Goal: Transaction & Acquisition: Subscribe to service/newsletter

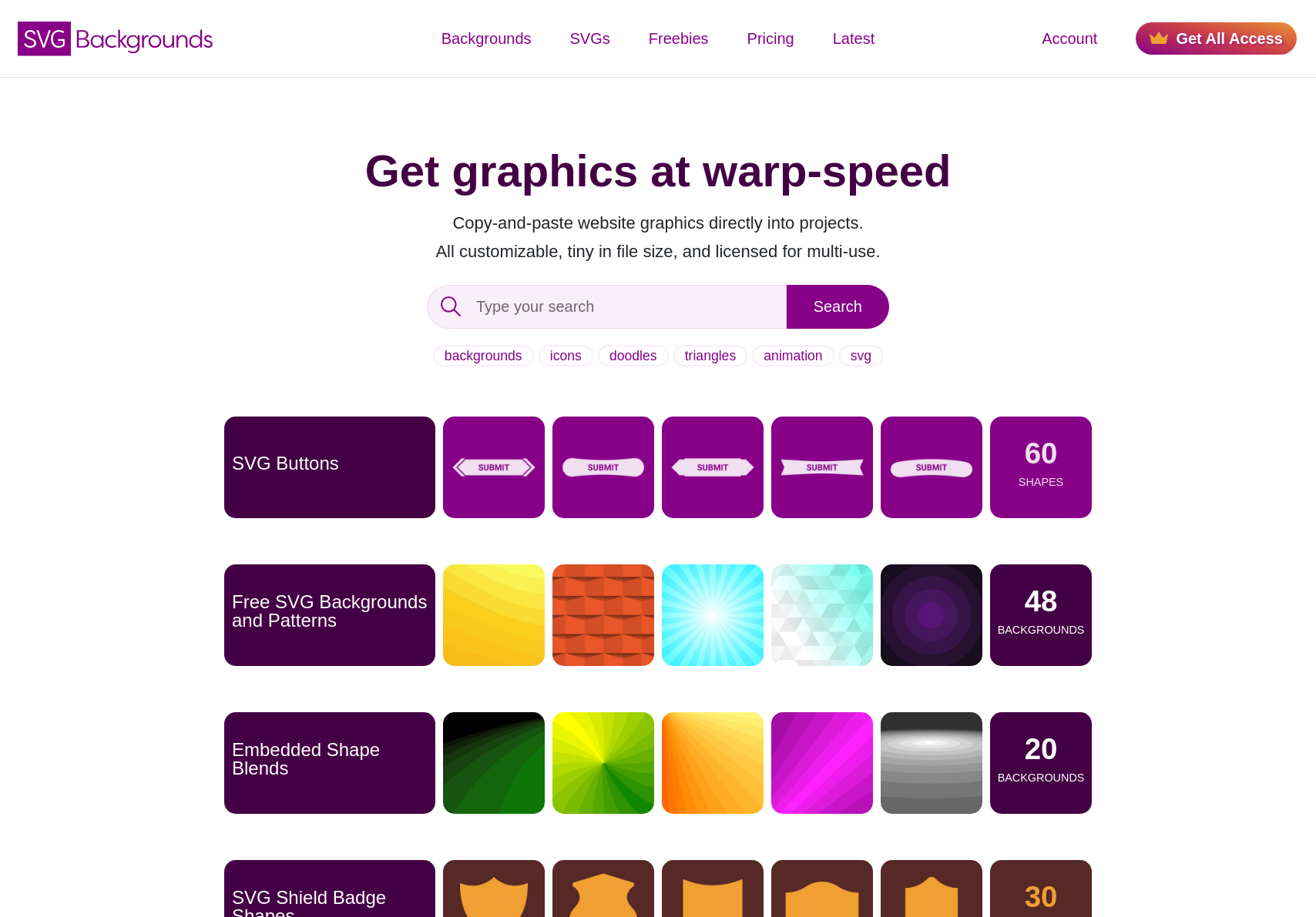
scroll to position [19, 0]
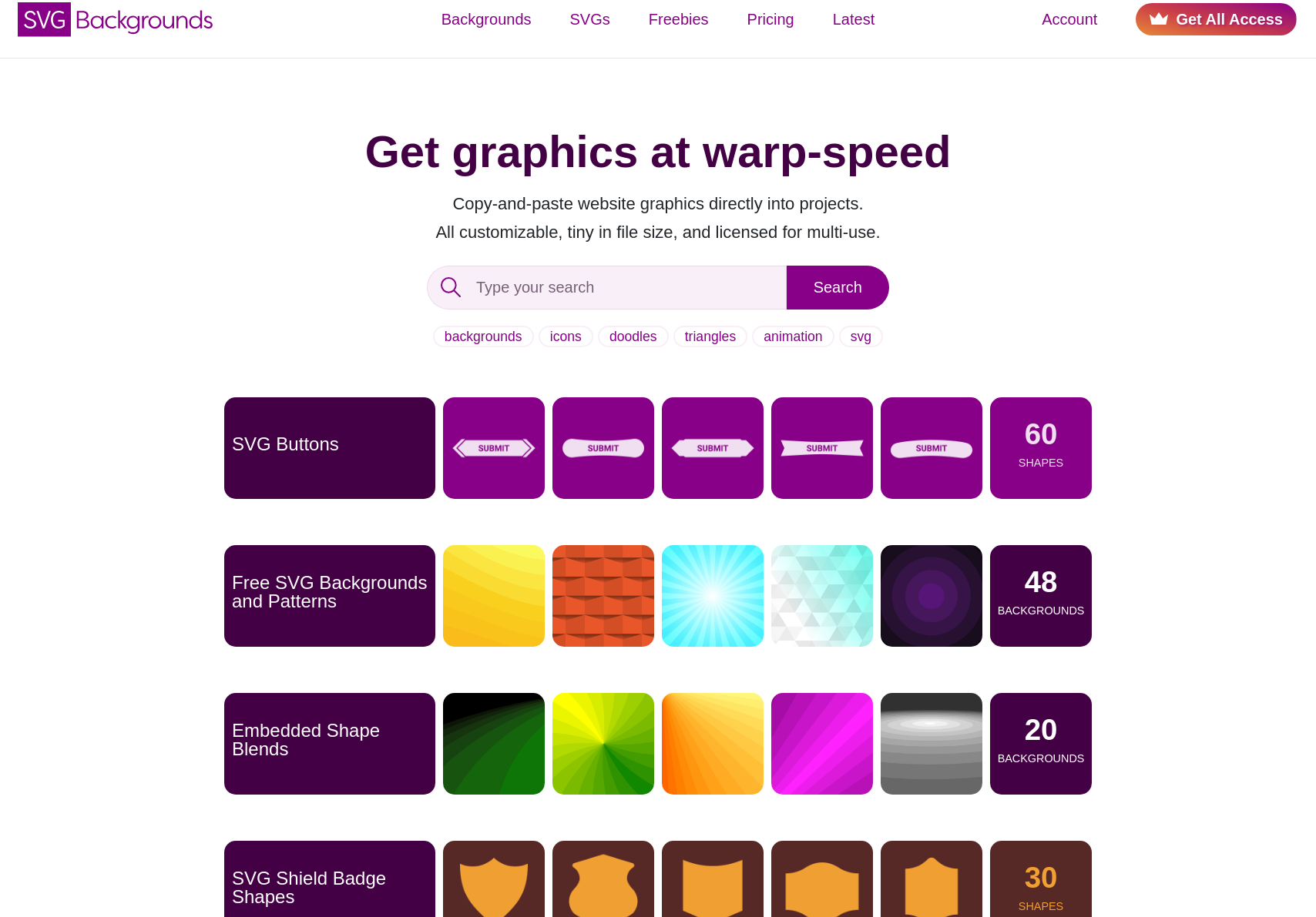
click at [1213, 27] on link "Get All Access" at bounding box center [1216, 19] width 161 height 33
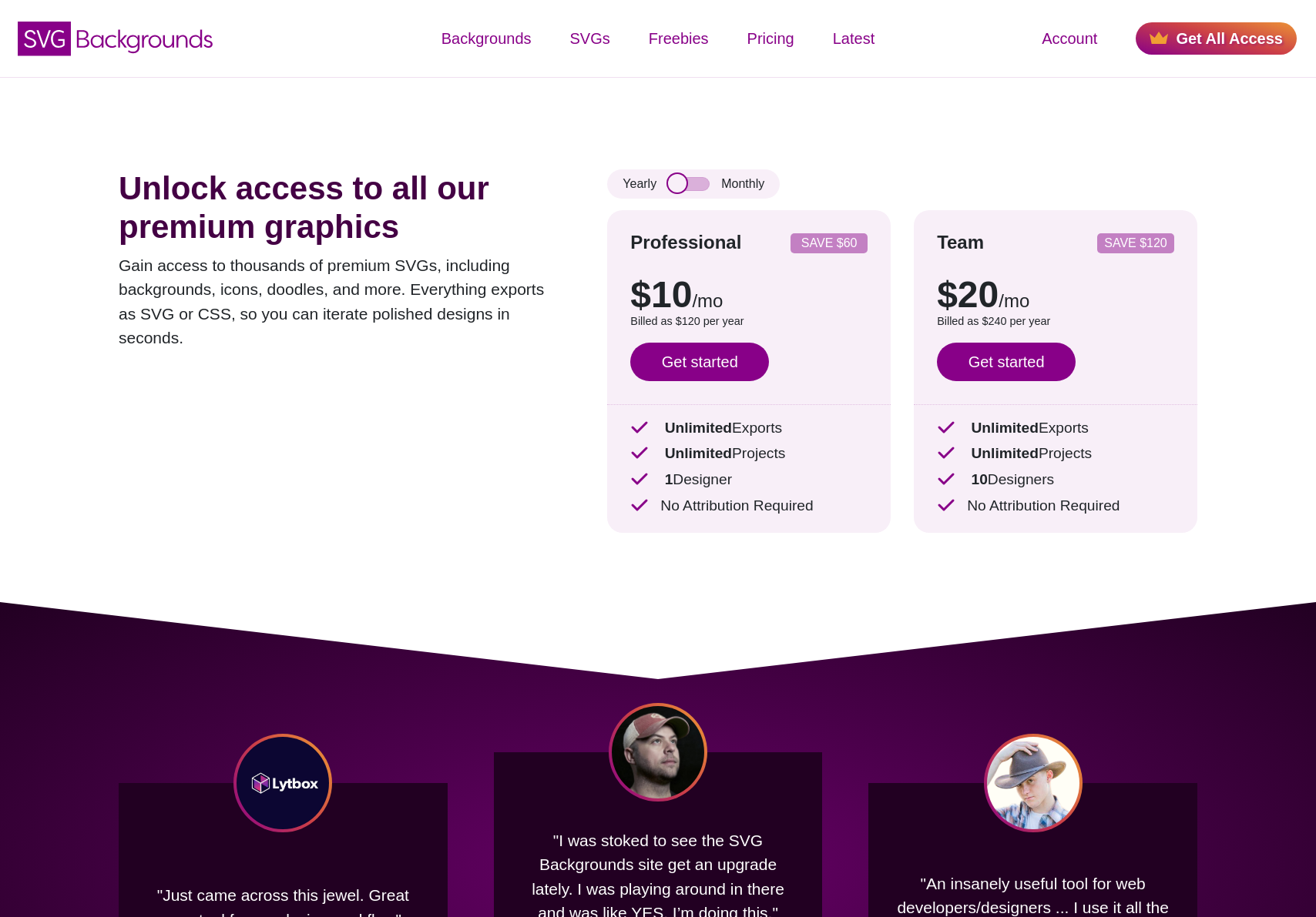
click at [677, 191] on input "checkbox" at bounding box center [688, 184] width 42 height 14
checkbox input "true"
click at [695, 361] on link "Get started" at bounding box center [699, 363] width 139 height 39
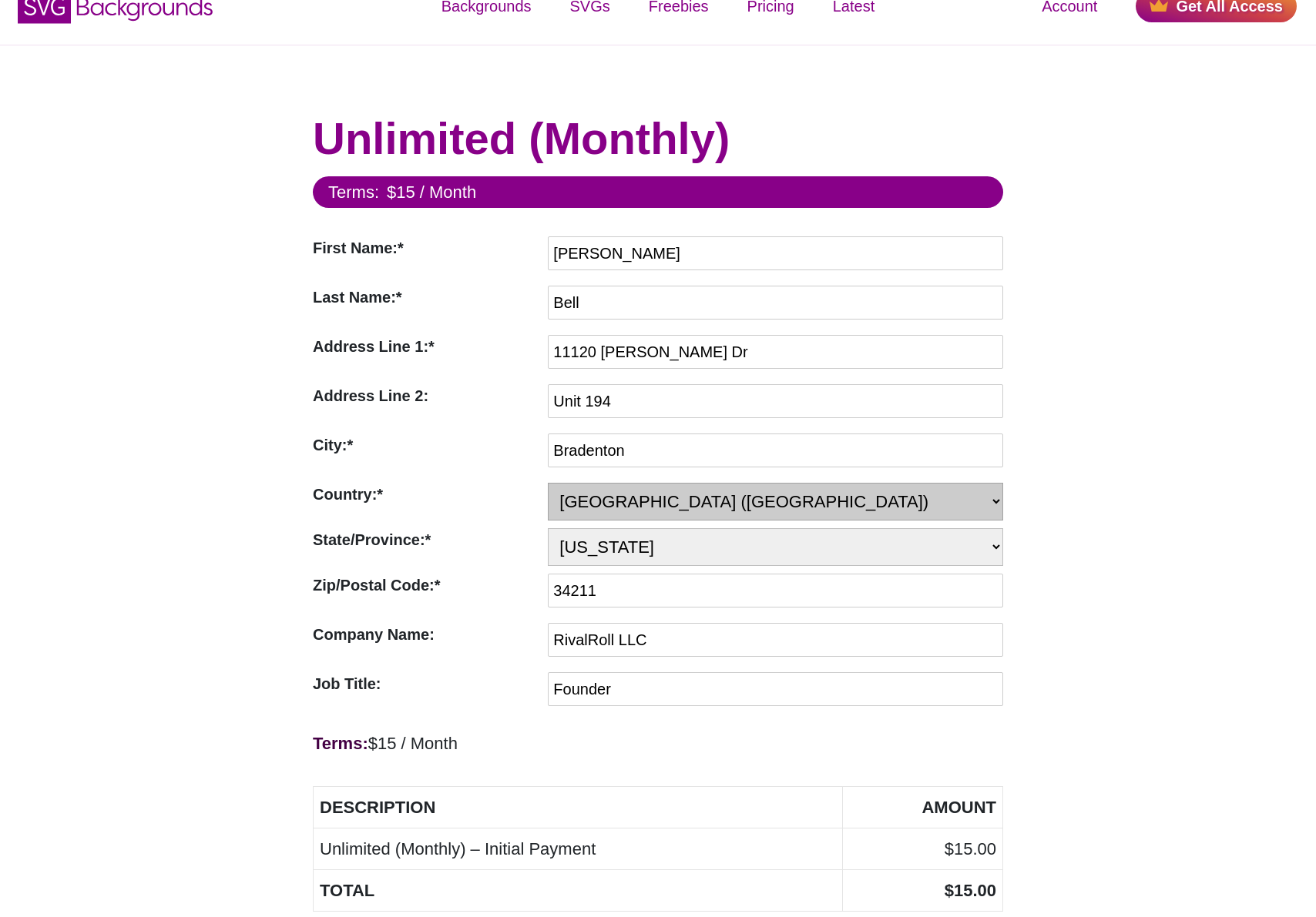
scroll to position [507, 0]
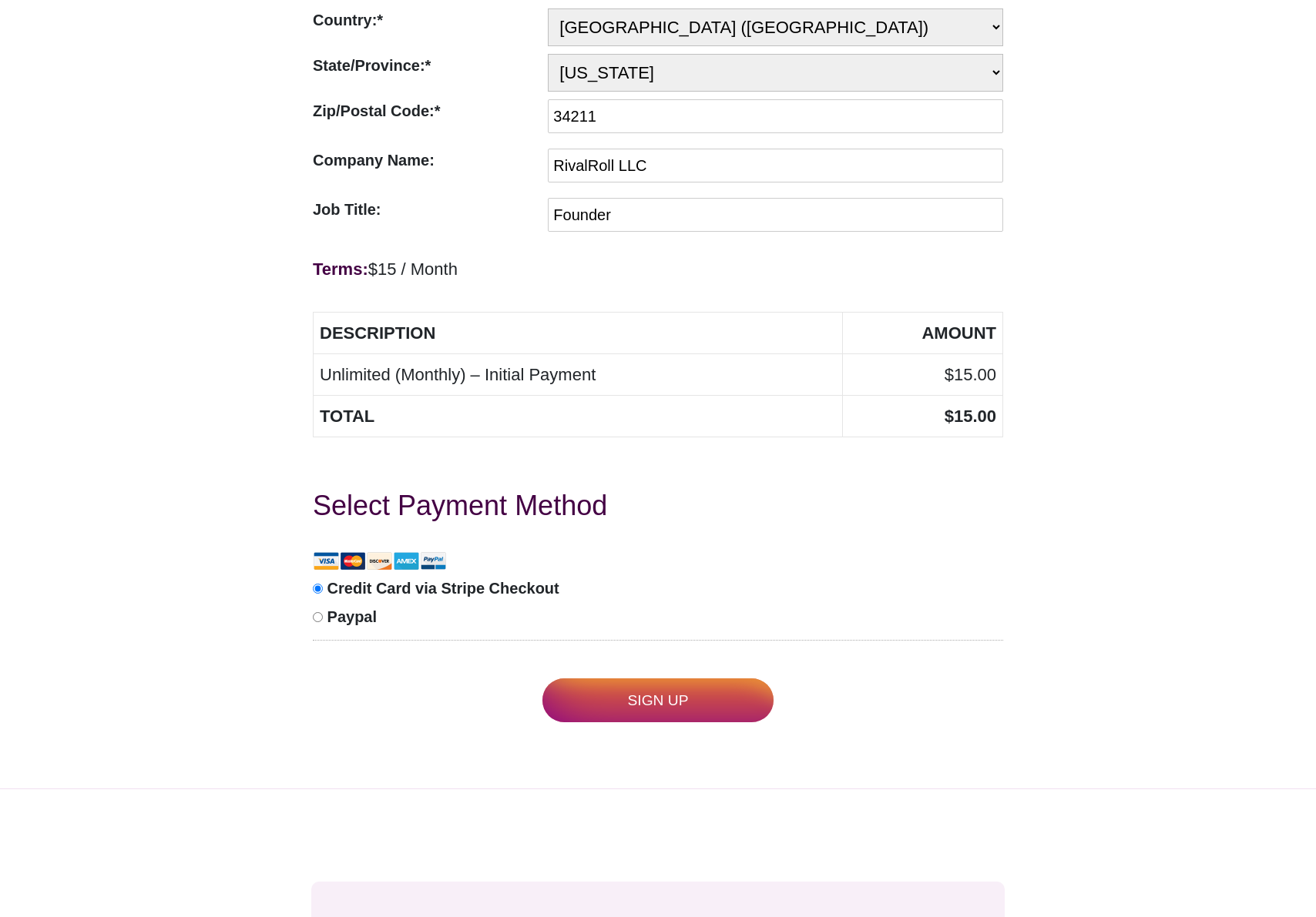
click at [701, 702] on input "Sign Up" at bounding box center [657, 700] width 231 height 44
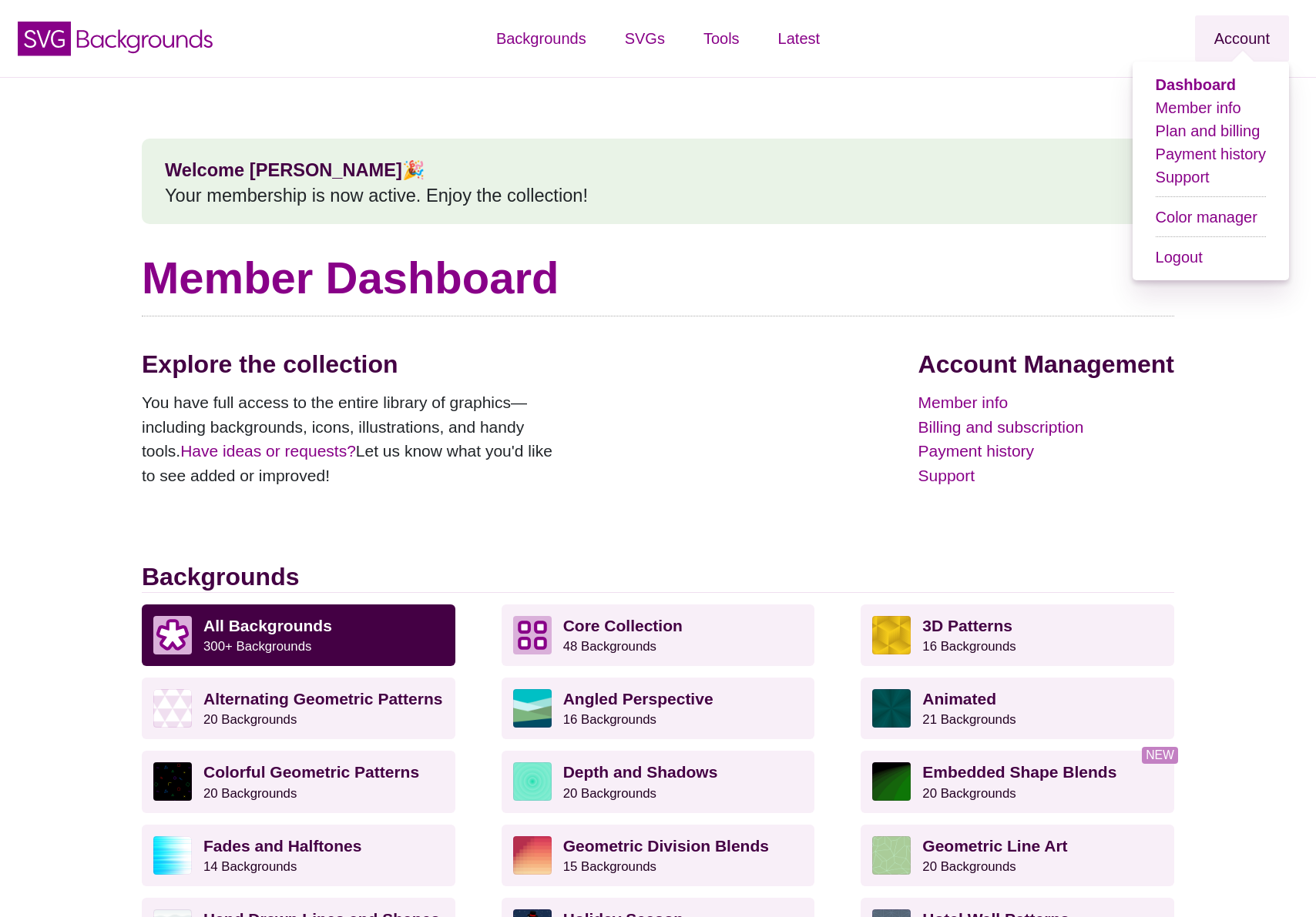
click at [1231, 34] on link "Account" at bounding box center [1242, 38] width 94 height 46
click at [1206, 133] on link "Plan and billing" at bounding box center [1207, 130] width 104 height 17
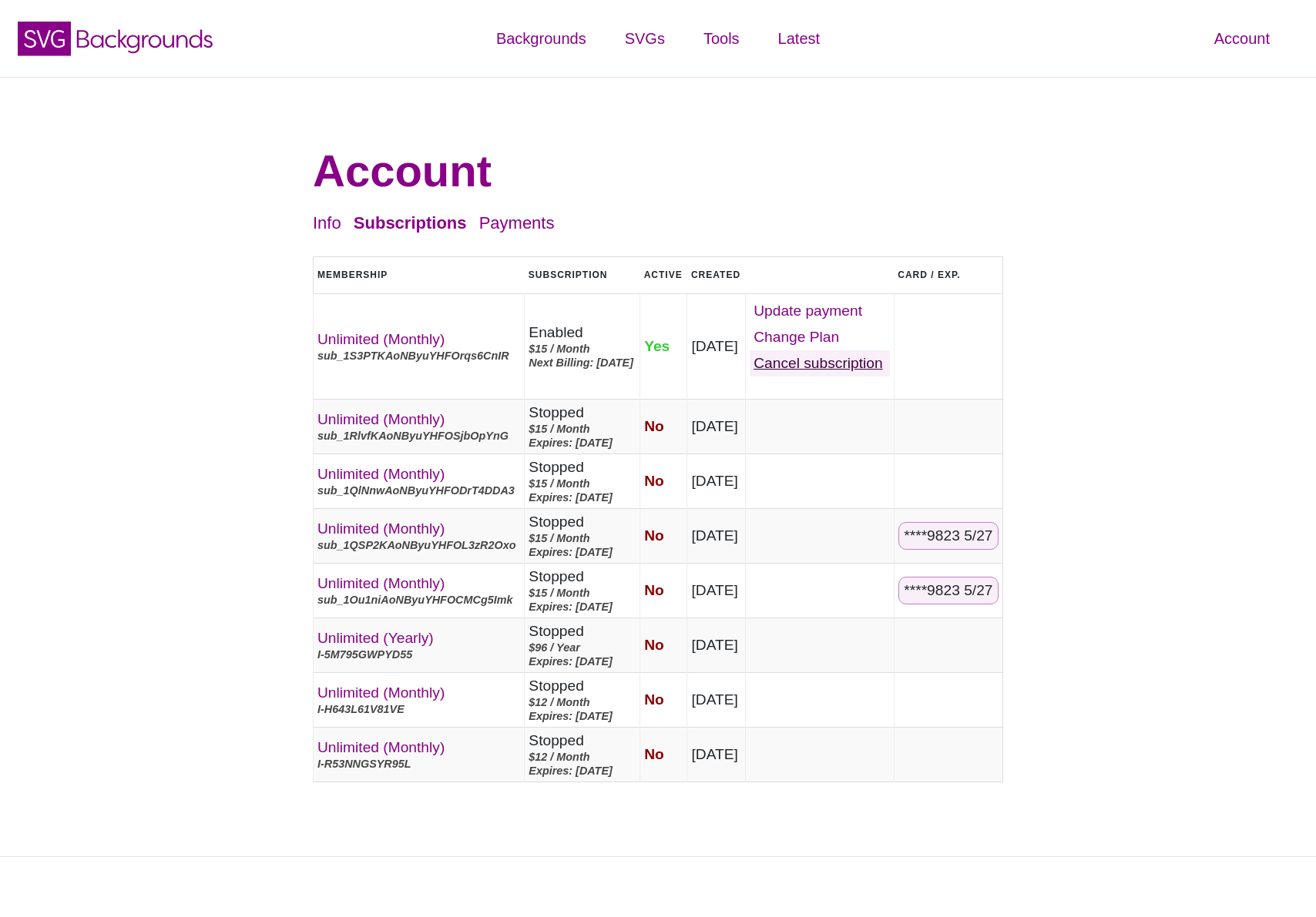
click at [851, 363] on link "Cancel" at bounding box center [819, 363] width 141 height 27
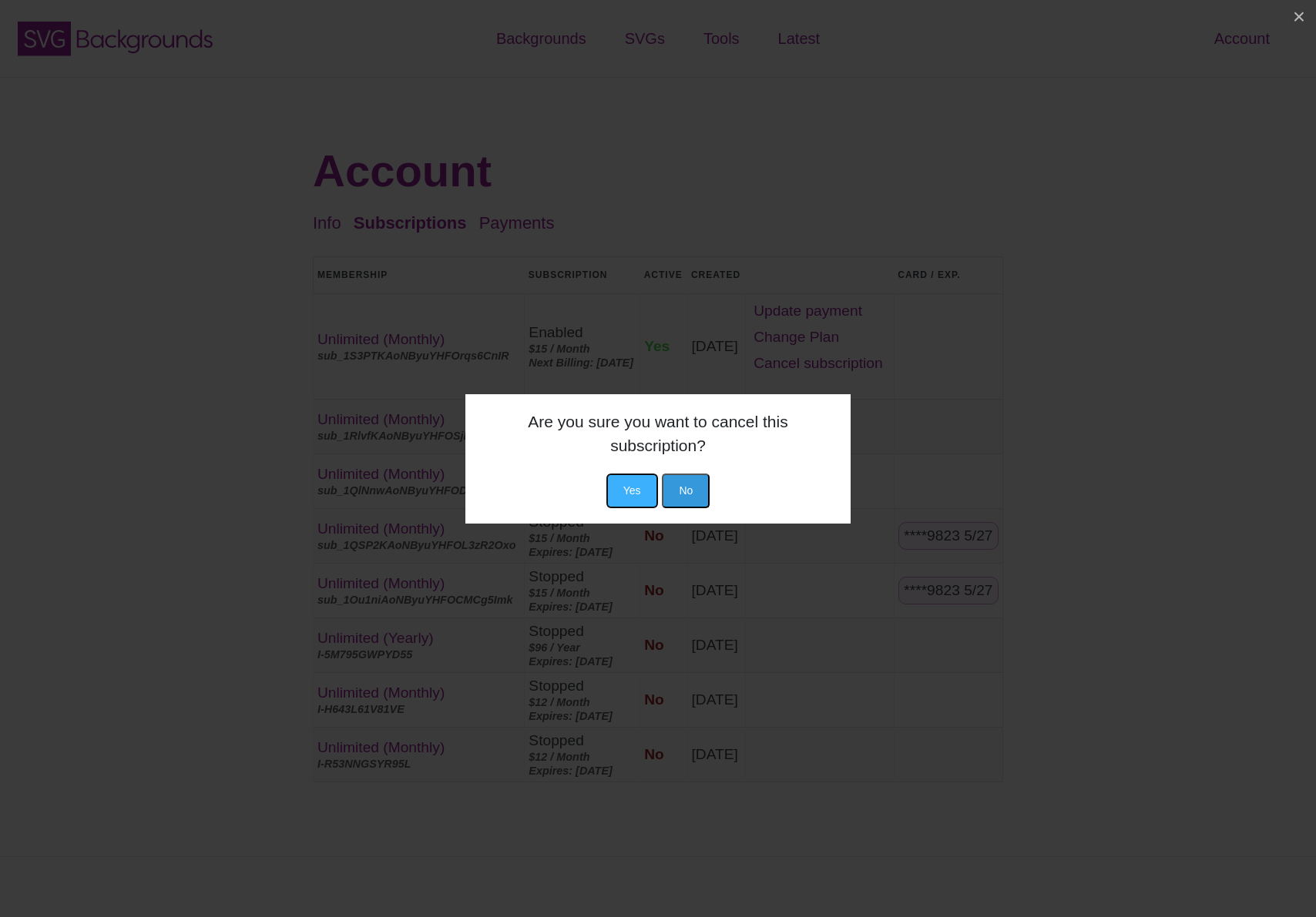
click at [617, 488] on button "Yes" at bounding box center [631, 491] width 51 height 34
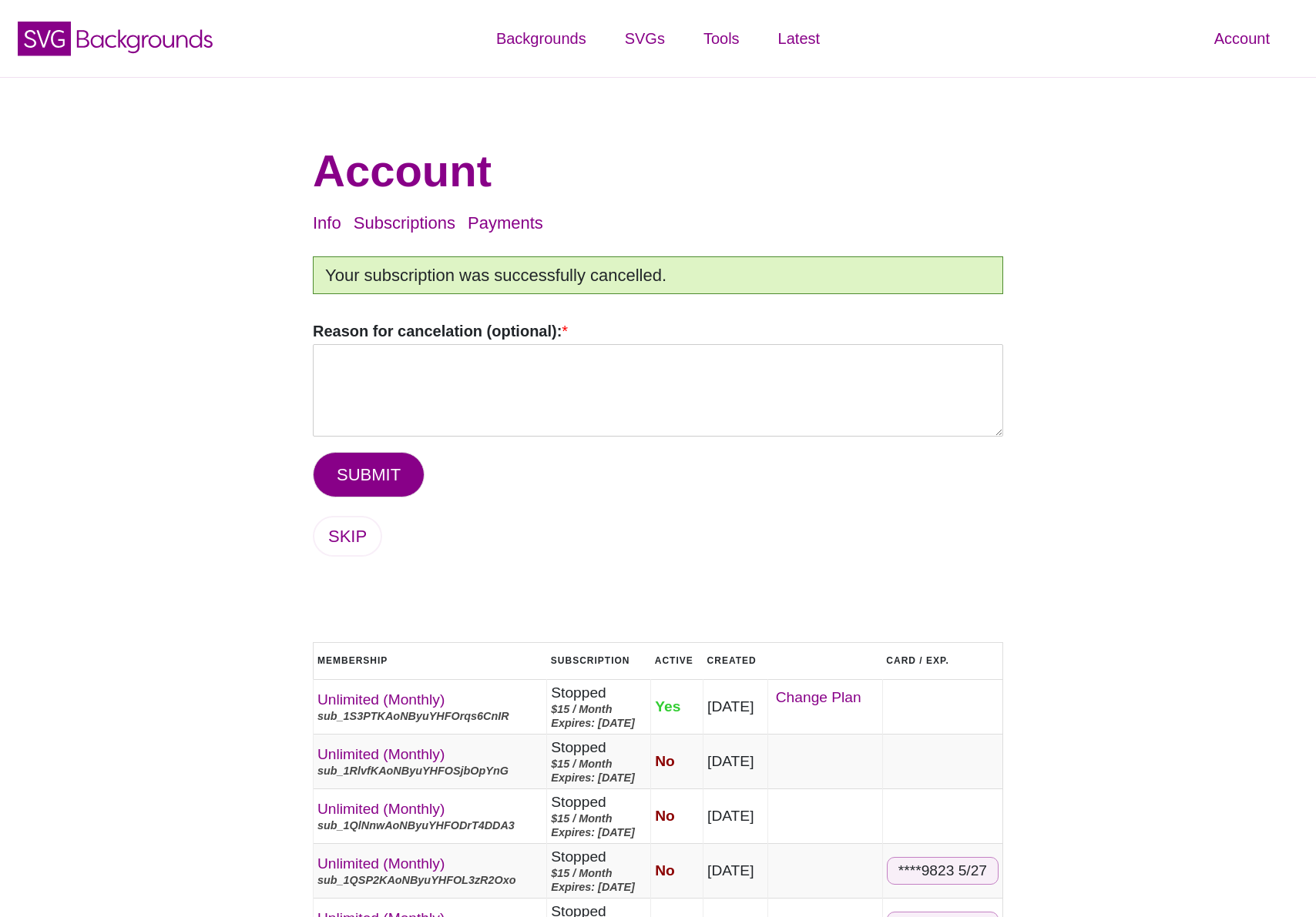
click at [983, 244] on div "Account Info Subscriptions Payments Logout Your subscription was successfully c…" at bounding box center [657, 635] width 747 height 1038
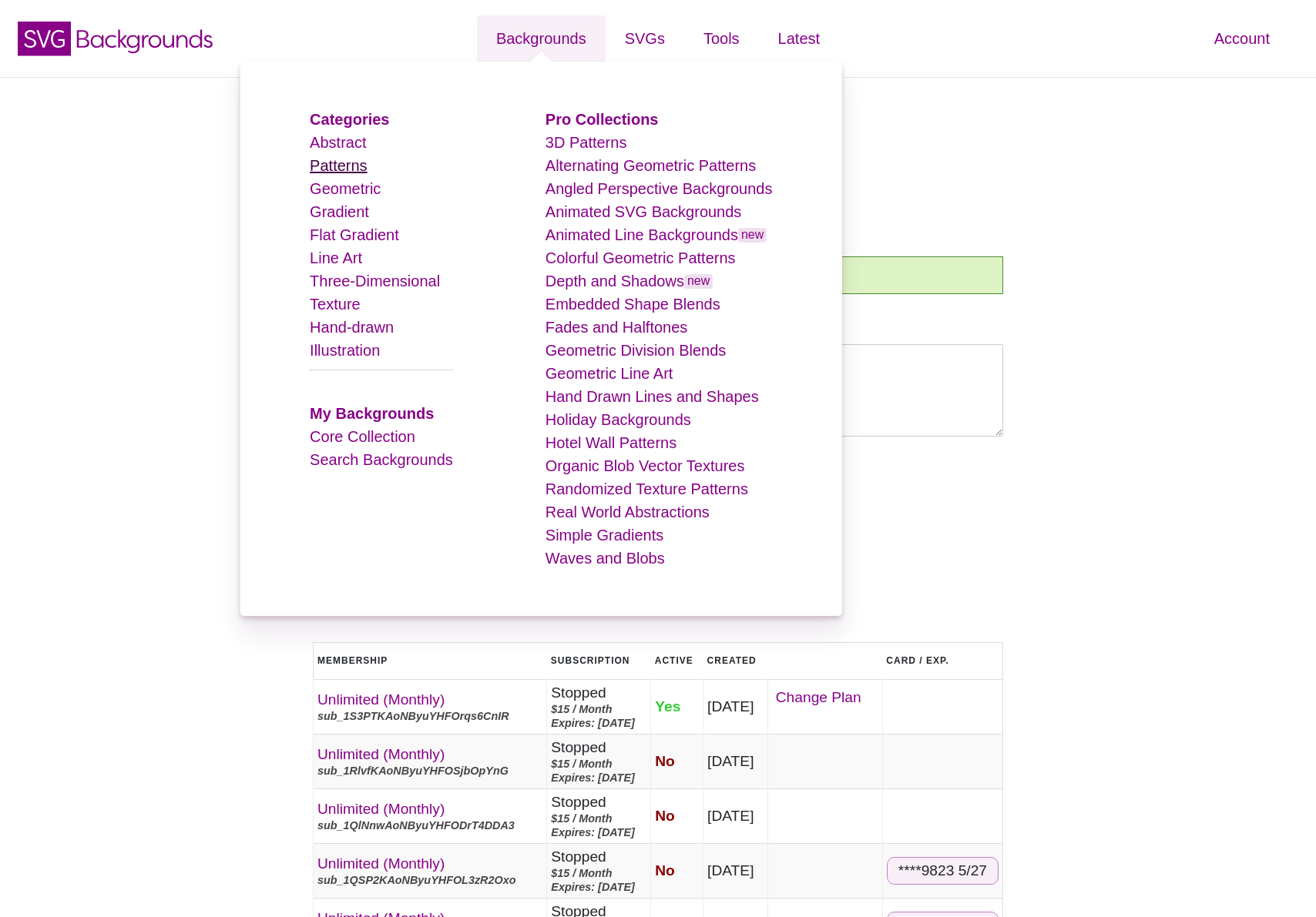
click at [367, 172] on link "Patterns" at bounding box center [338, 165] width 57 height 17
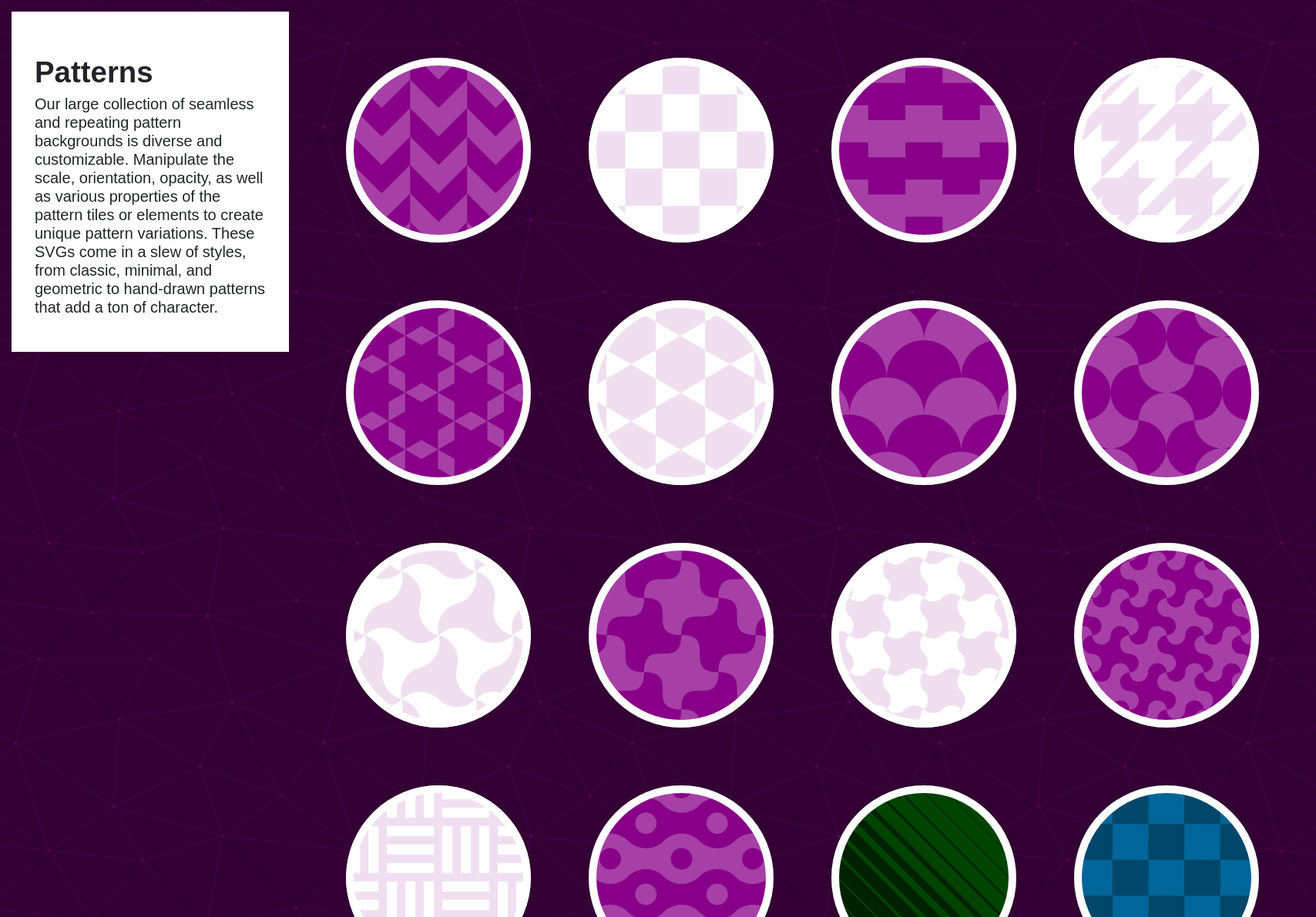
scroll to position [1416, 0]
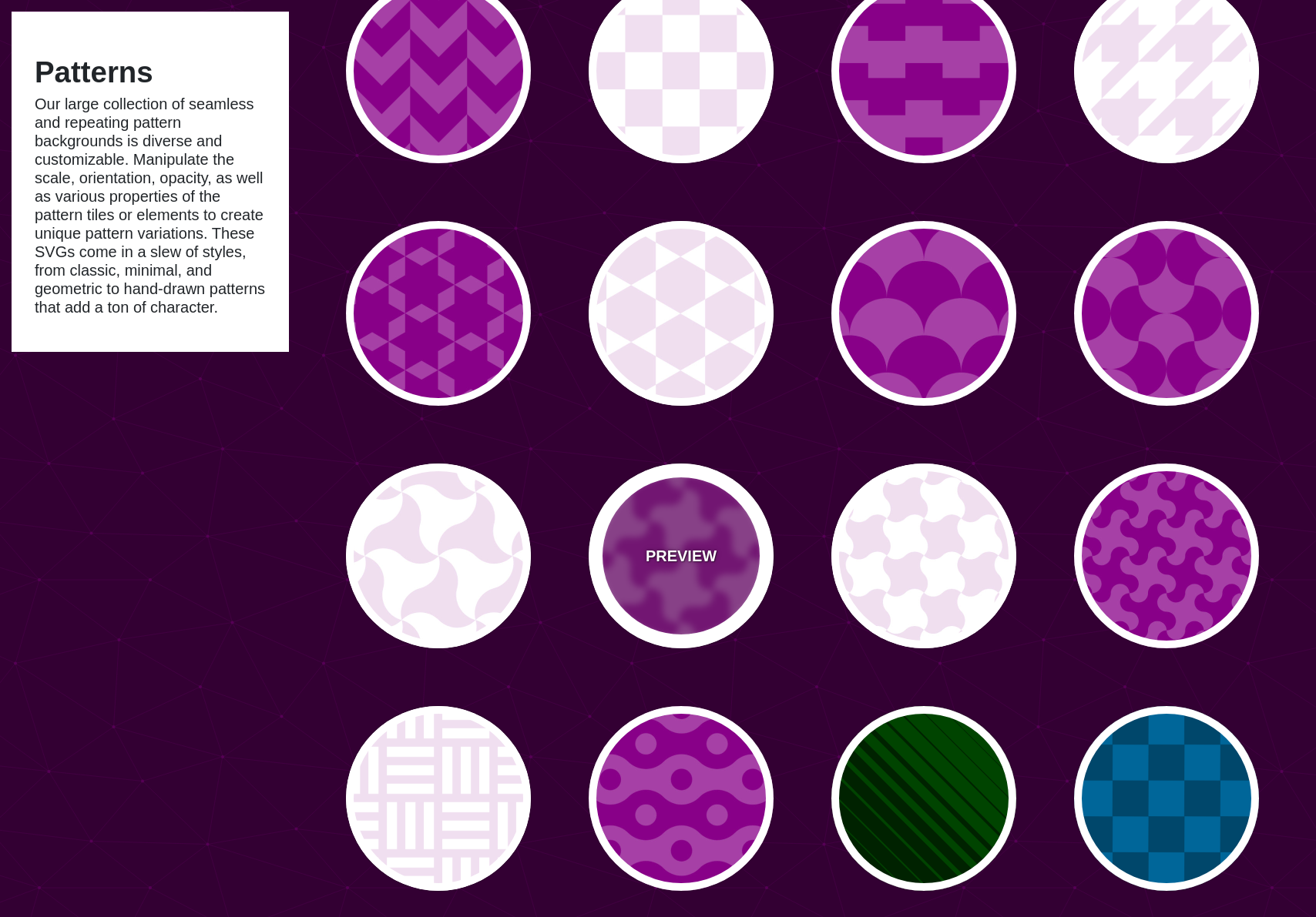
click at [689, 561] on p "PREVIEW" at bounding box center [681, 556] width 71 height 23
type input "#A640A6"
type input "#880088"
type input "0"
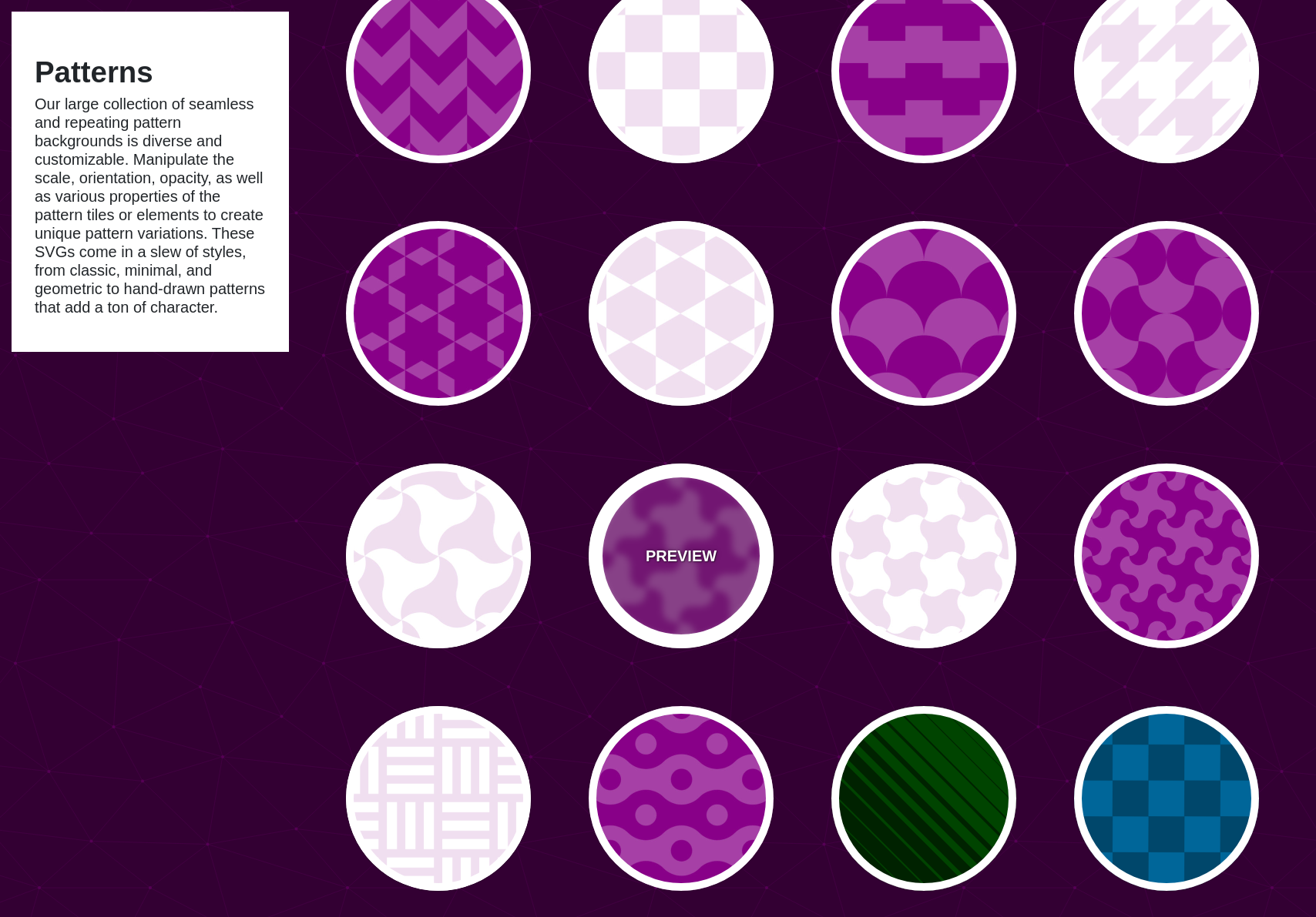
type input "0.2"
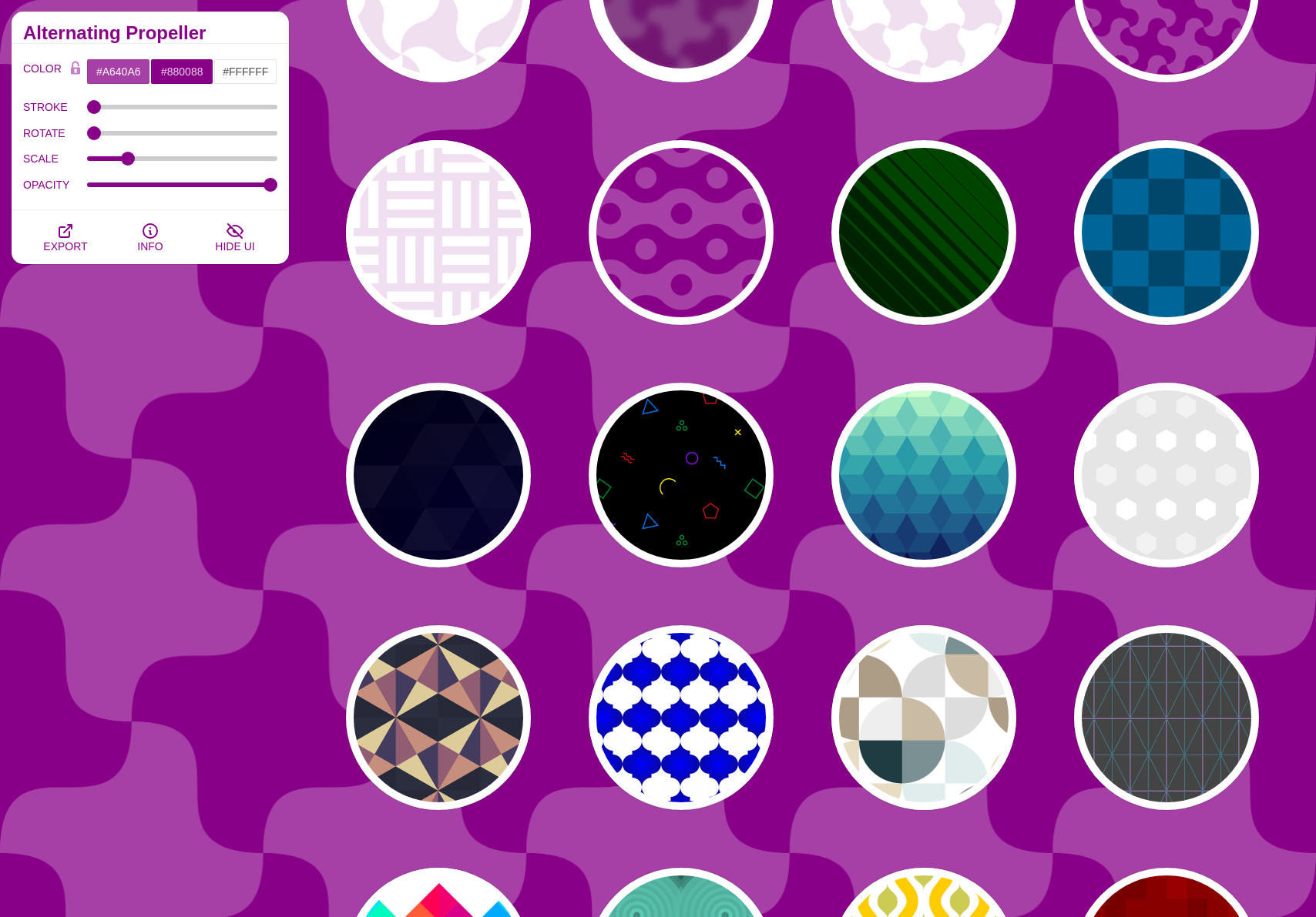
scroll to position [2072, 0]
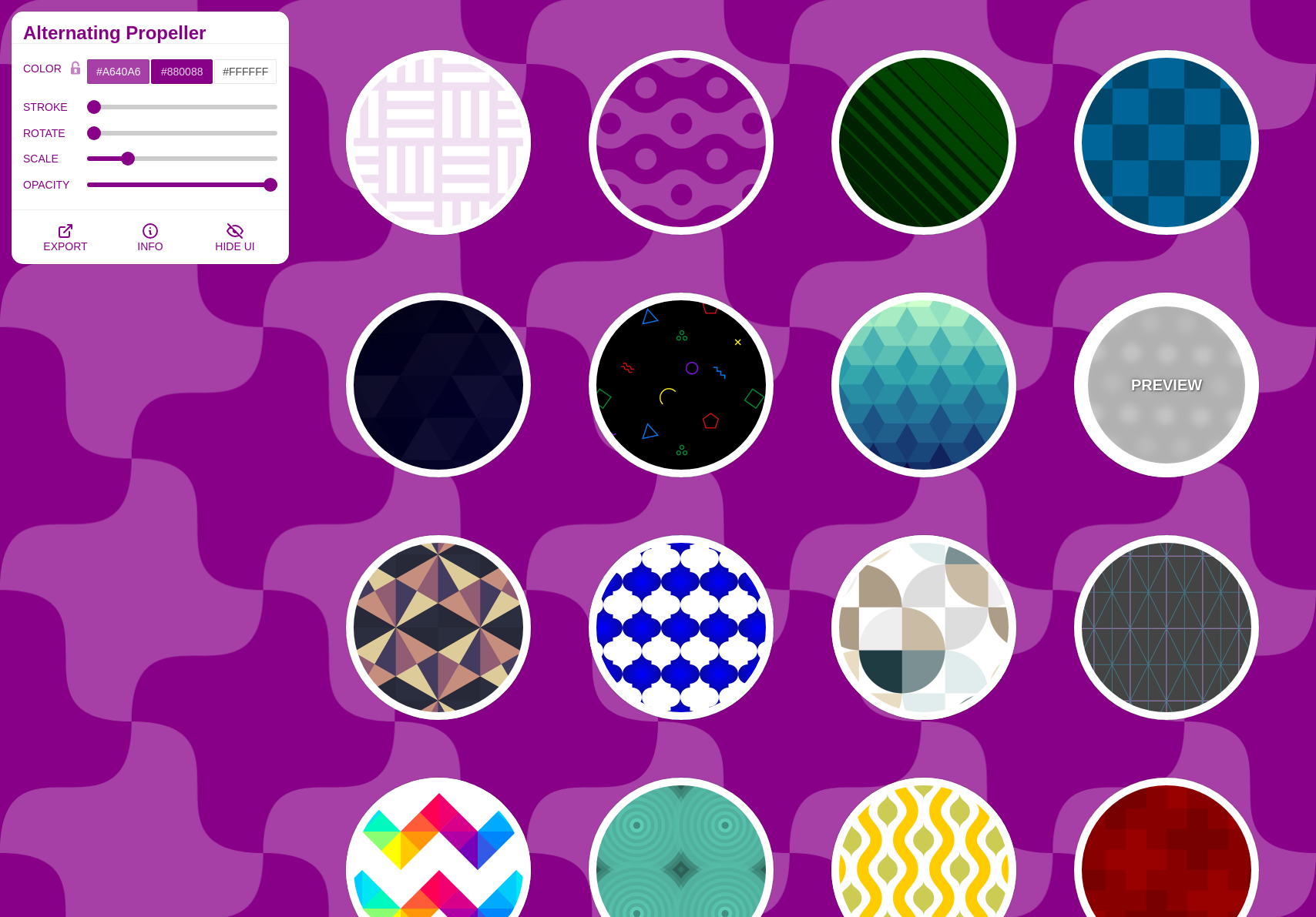
click at [1171, 393] on p "PREVIEW" at bounding box center [1166, 385] width 71 height 23
type input "#FFFFFF"
type input "#EEEEEE"
type input "#DDDDDD"
type input "100"
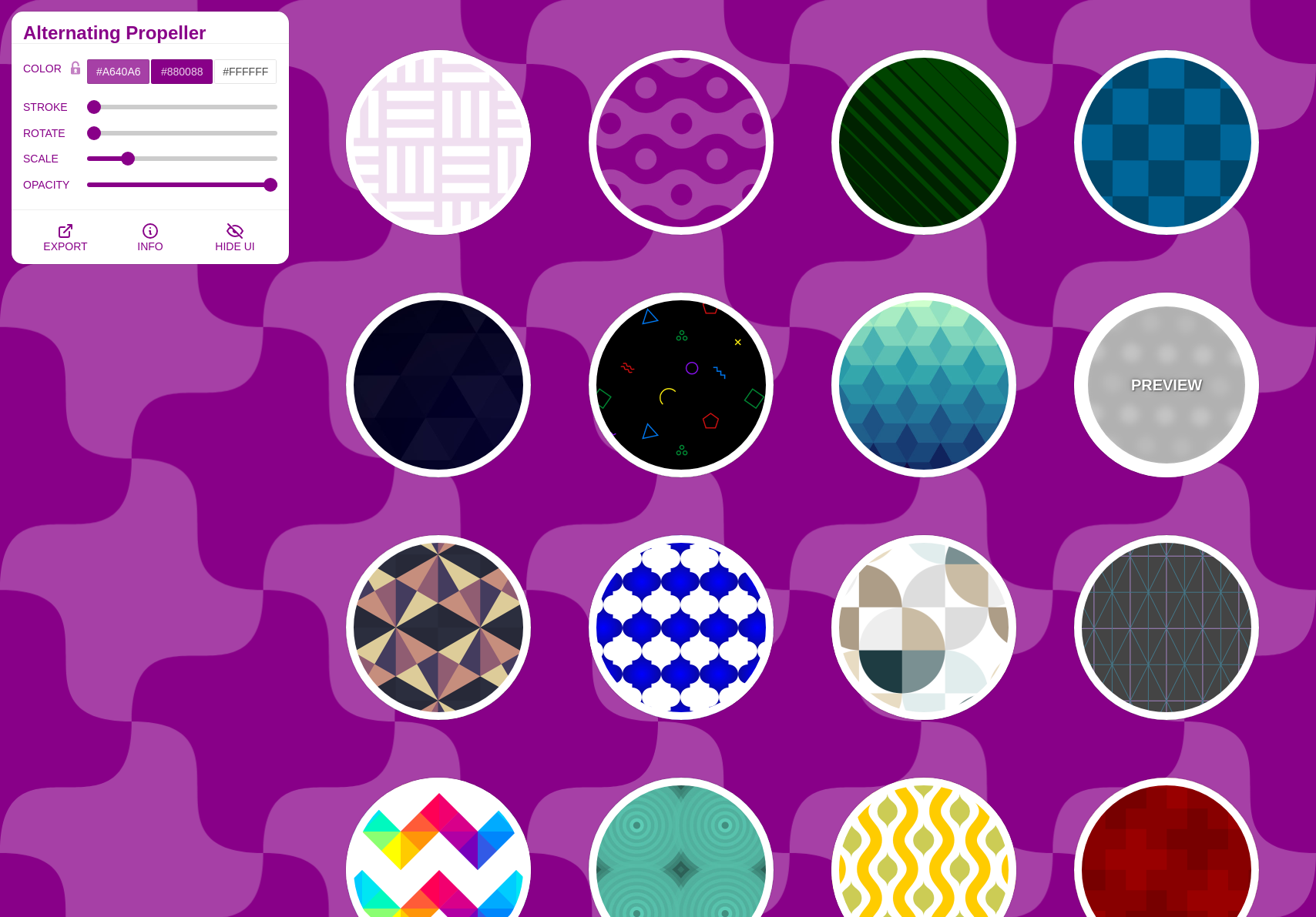
type input "1"
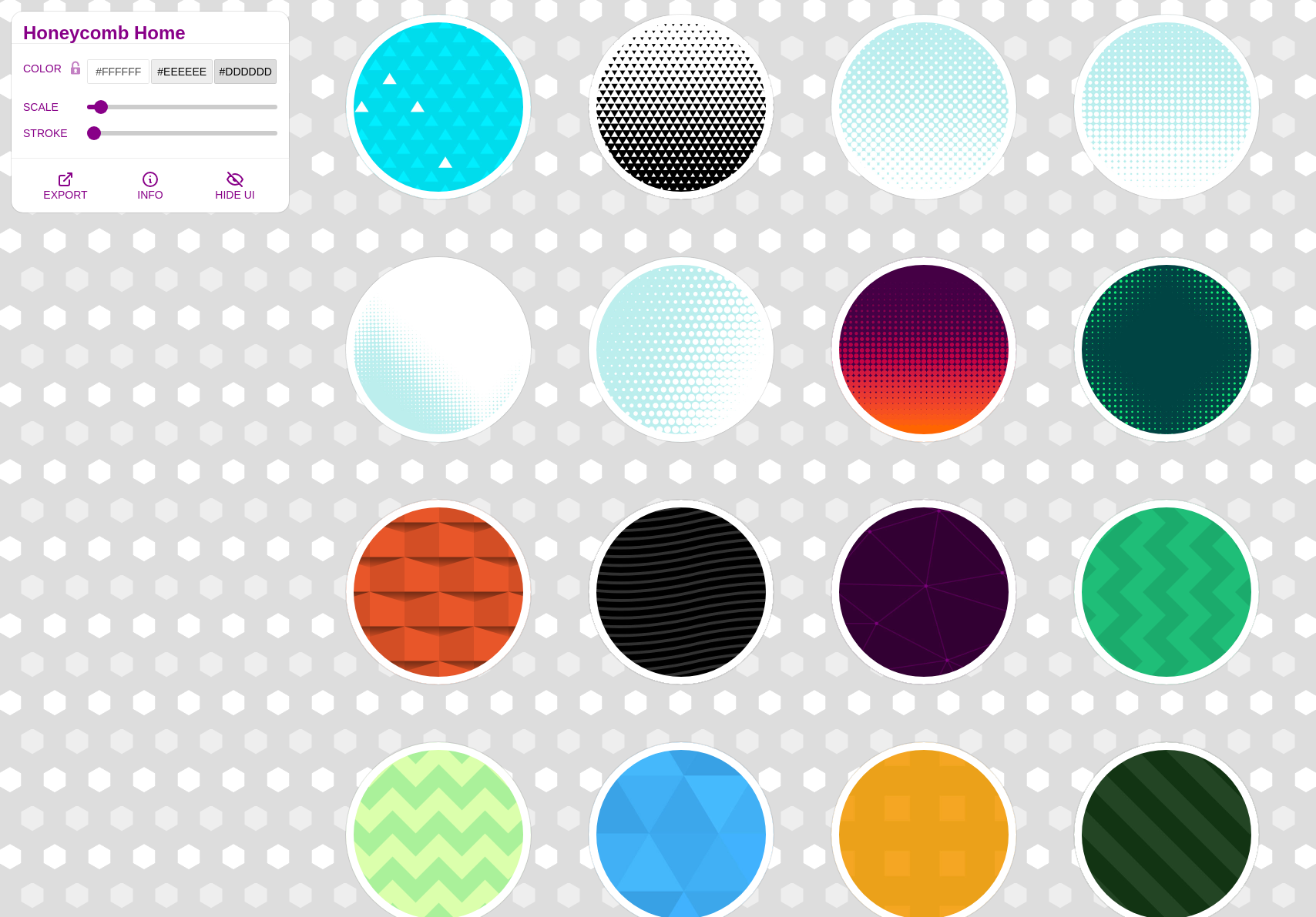
scroll to position [3721, 0]
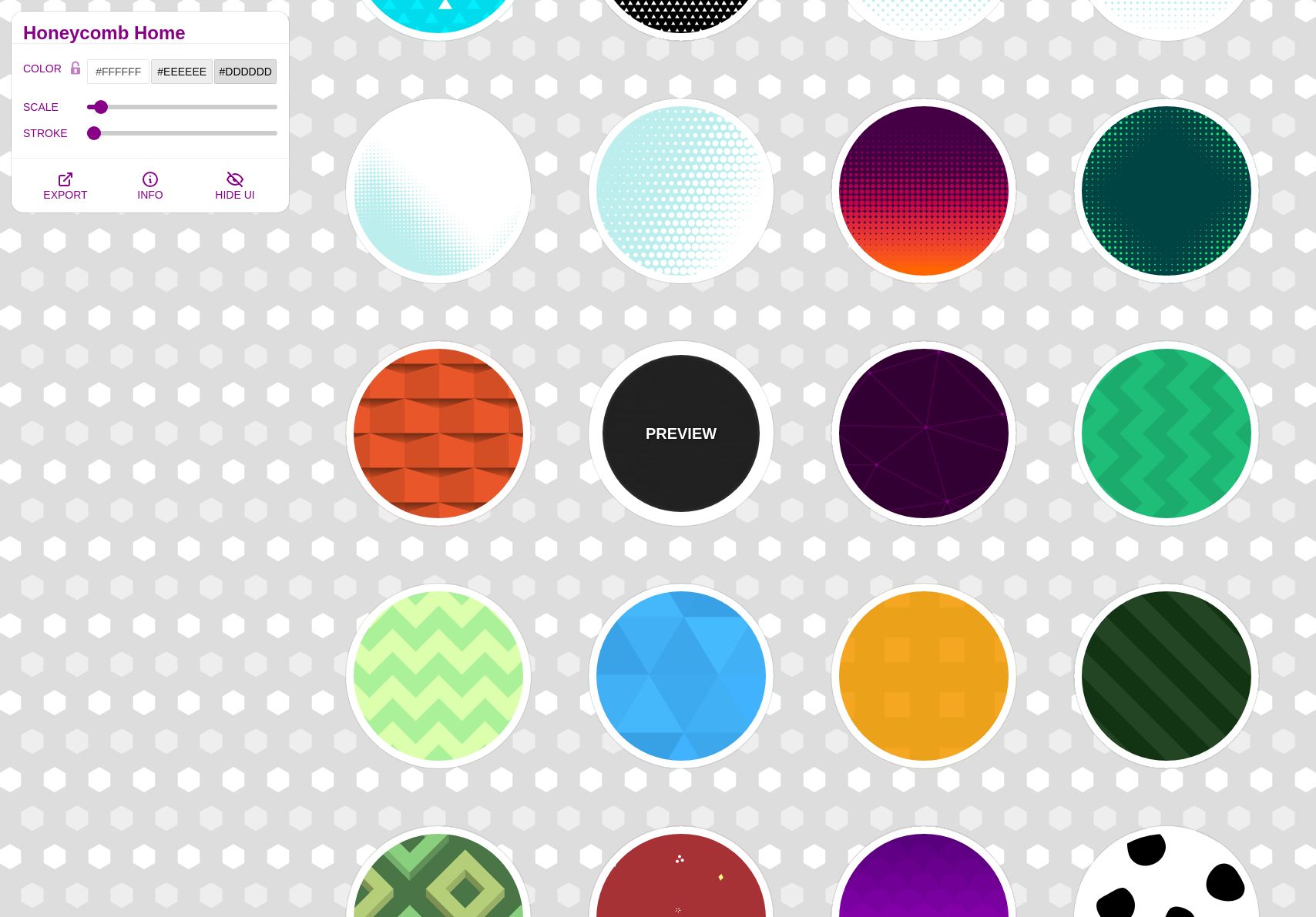
click at [677, 412] on div "PREVIEW" at bounding box center [680, 433] width 185 height 185
type input "#000000"
type input "#222222"
type input "250"
type input "10"
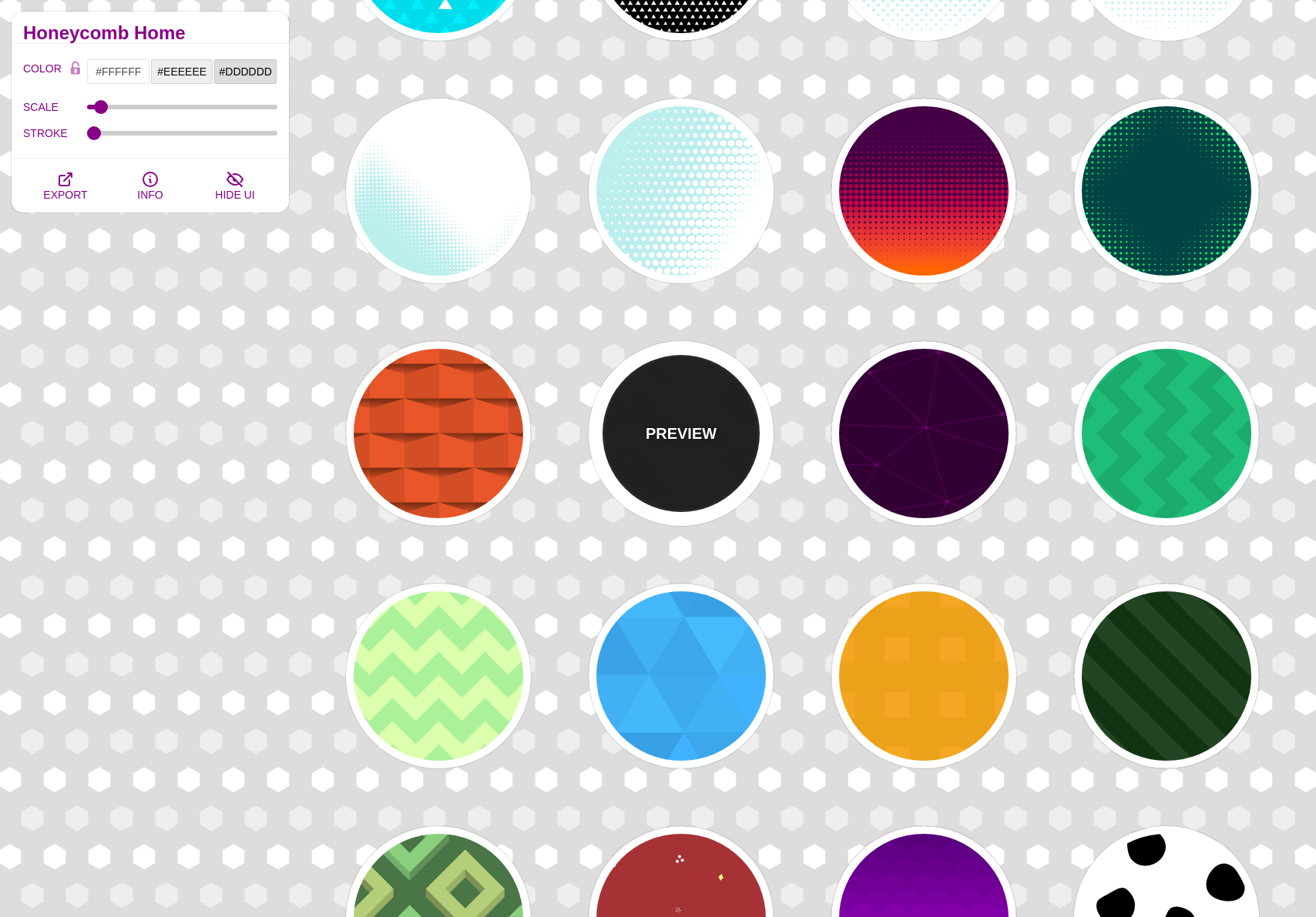
type input "1"
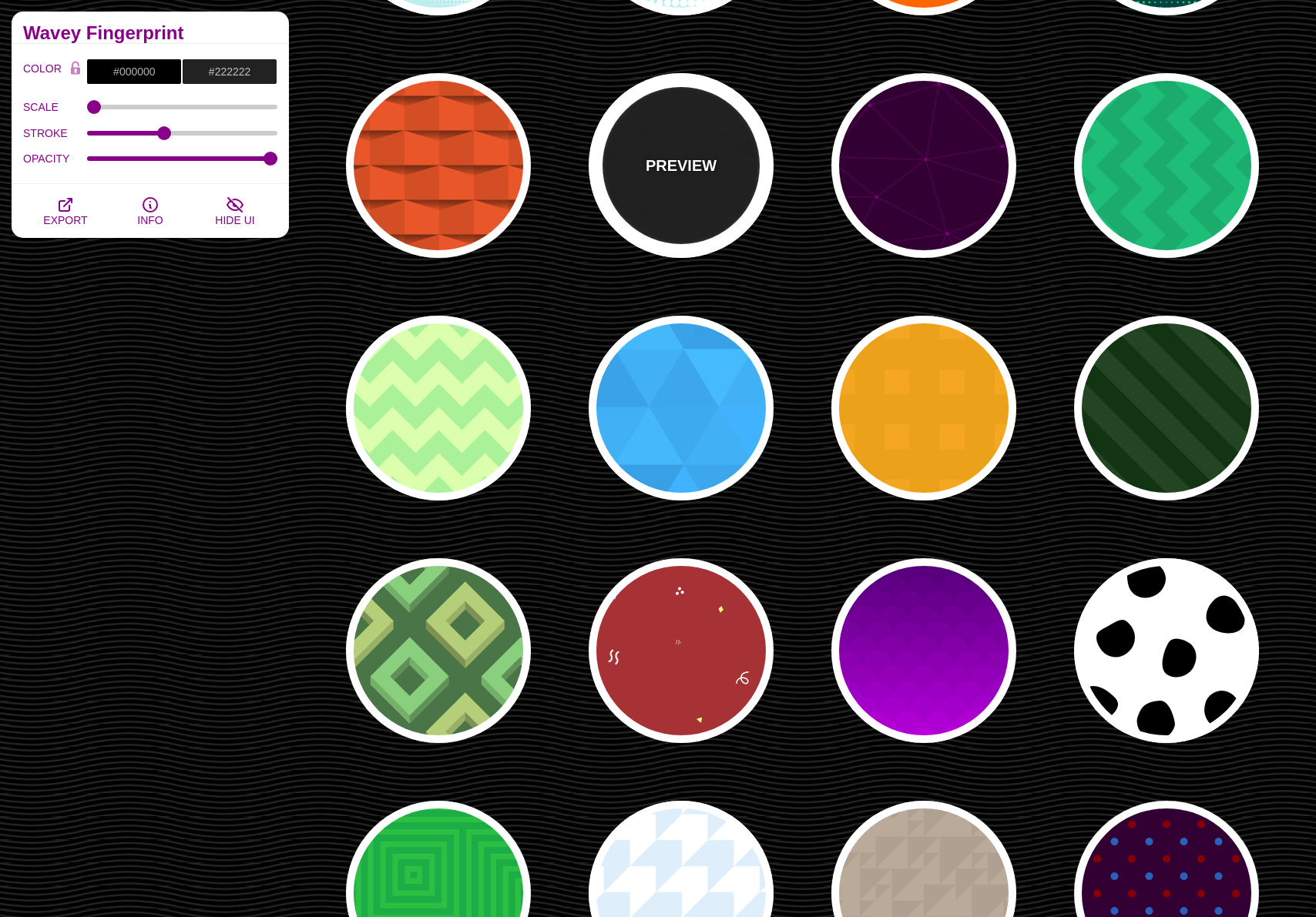
scroll to position [4069, 0]
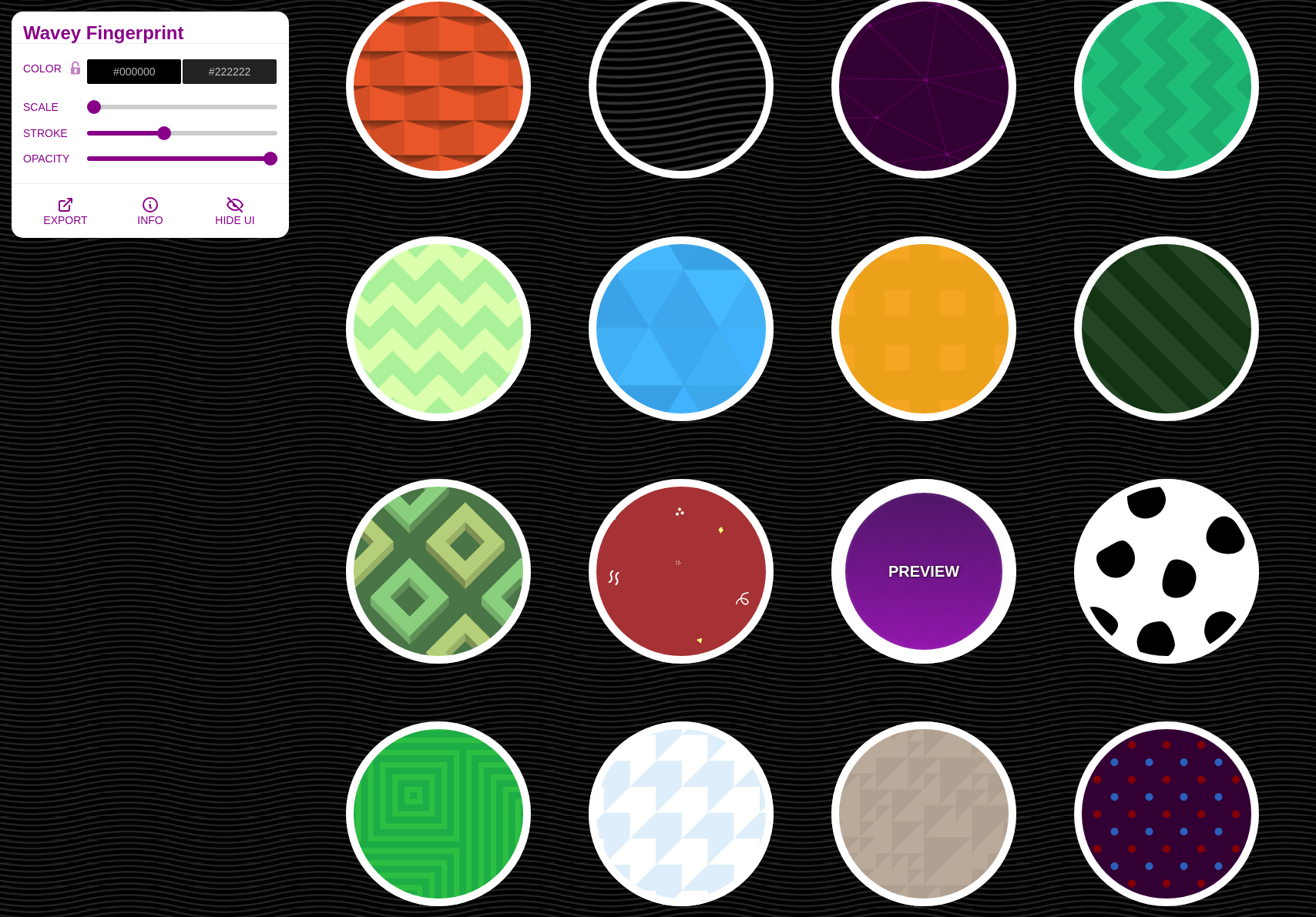
click at [910, 574] on p "PREVIEW" at bounding box center [923, 571] width 71 height 23
type input "#330055"
type input "#DD00FF"
type input "1"
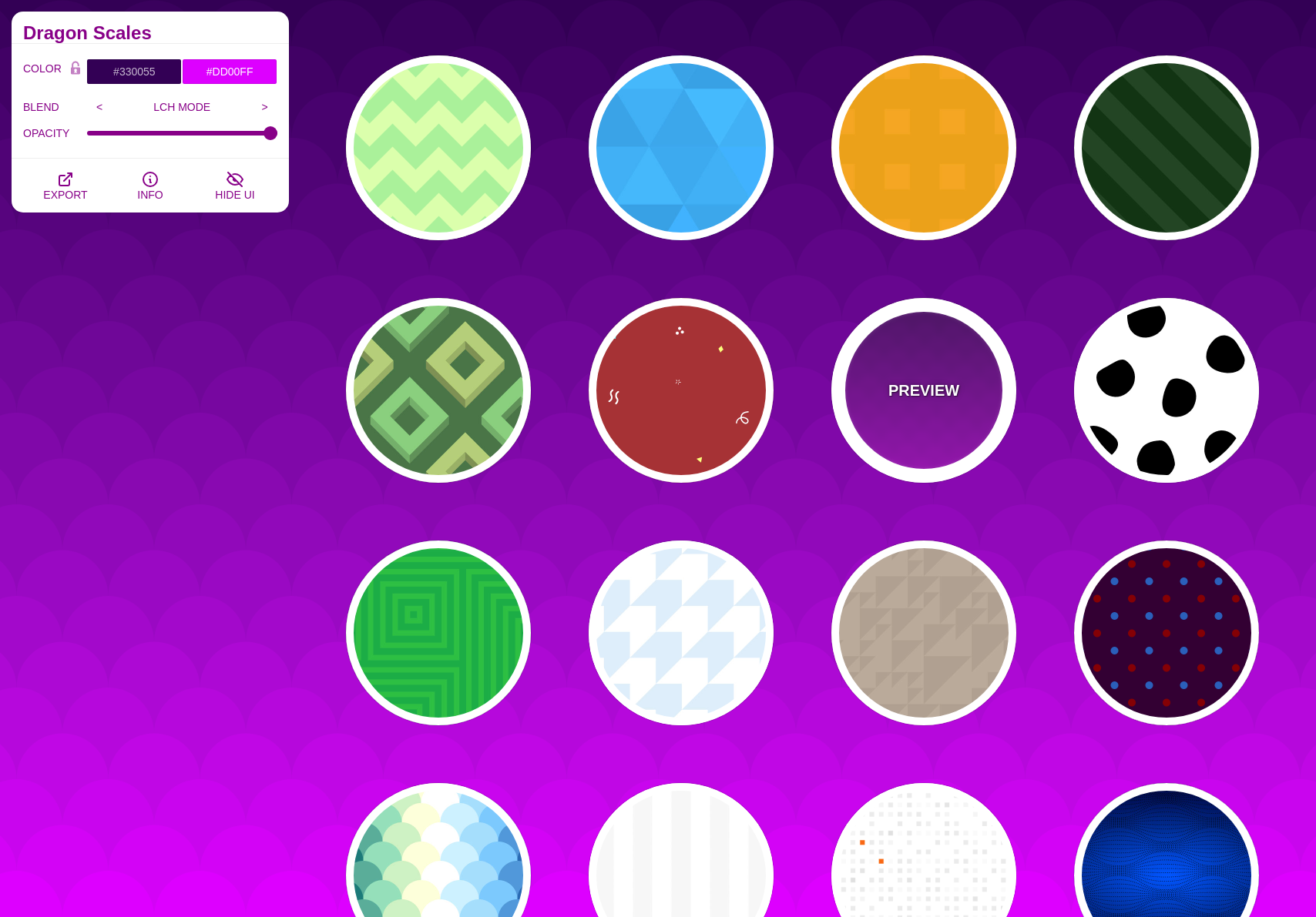
scroll to position [4170, 0]
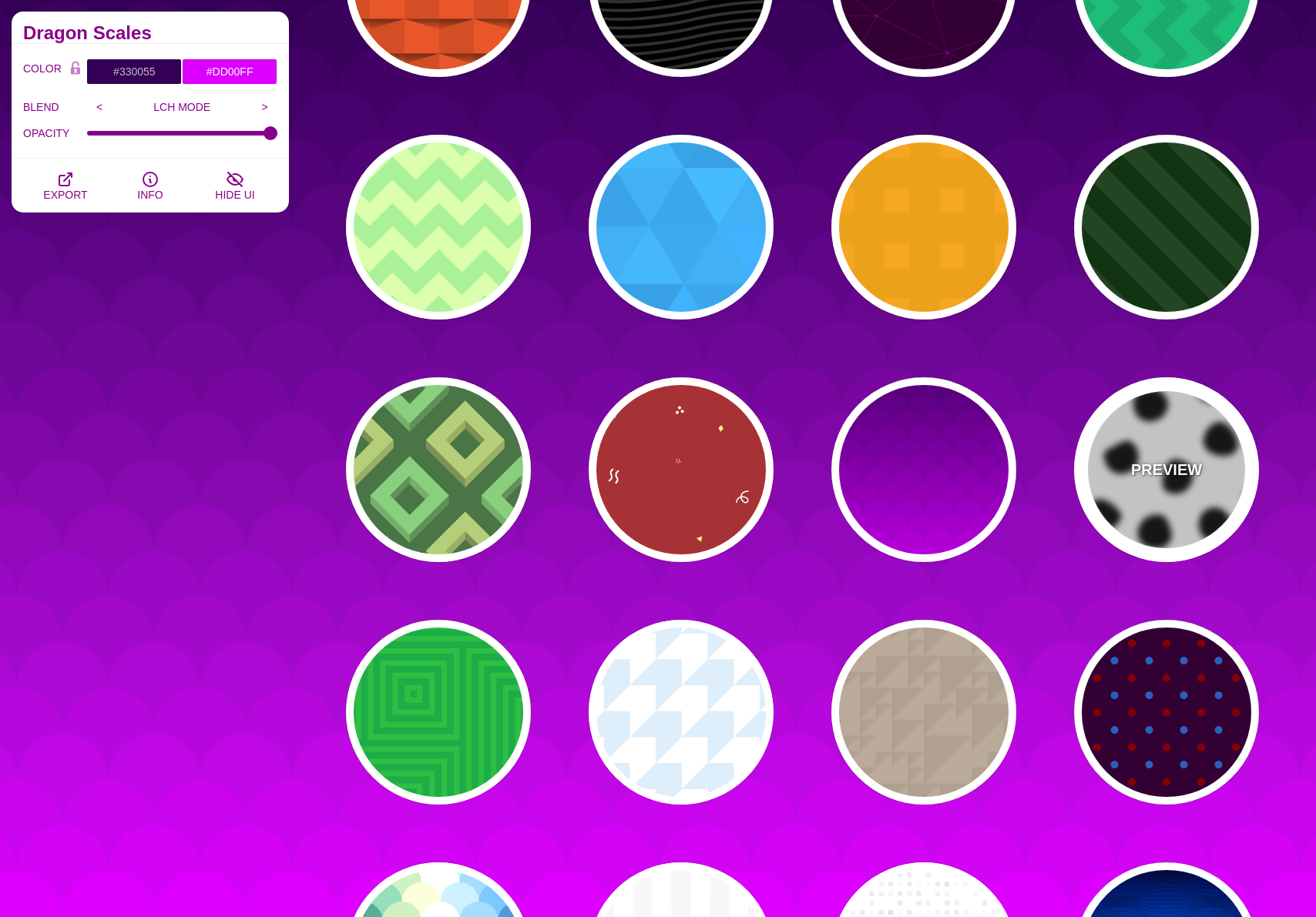
click at [1231, 438] on div "PREVIEW" at bounding box center [1166, 470] width 185 height 185
type input "#FFFFFF"
type input "#000000"
type input "900"
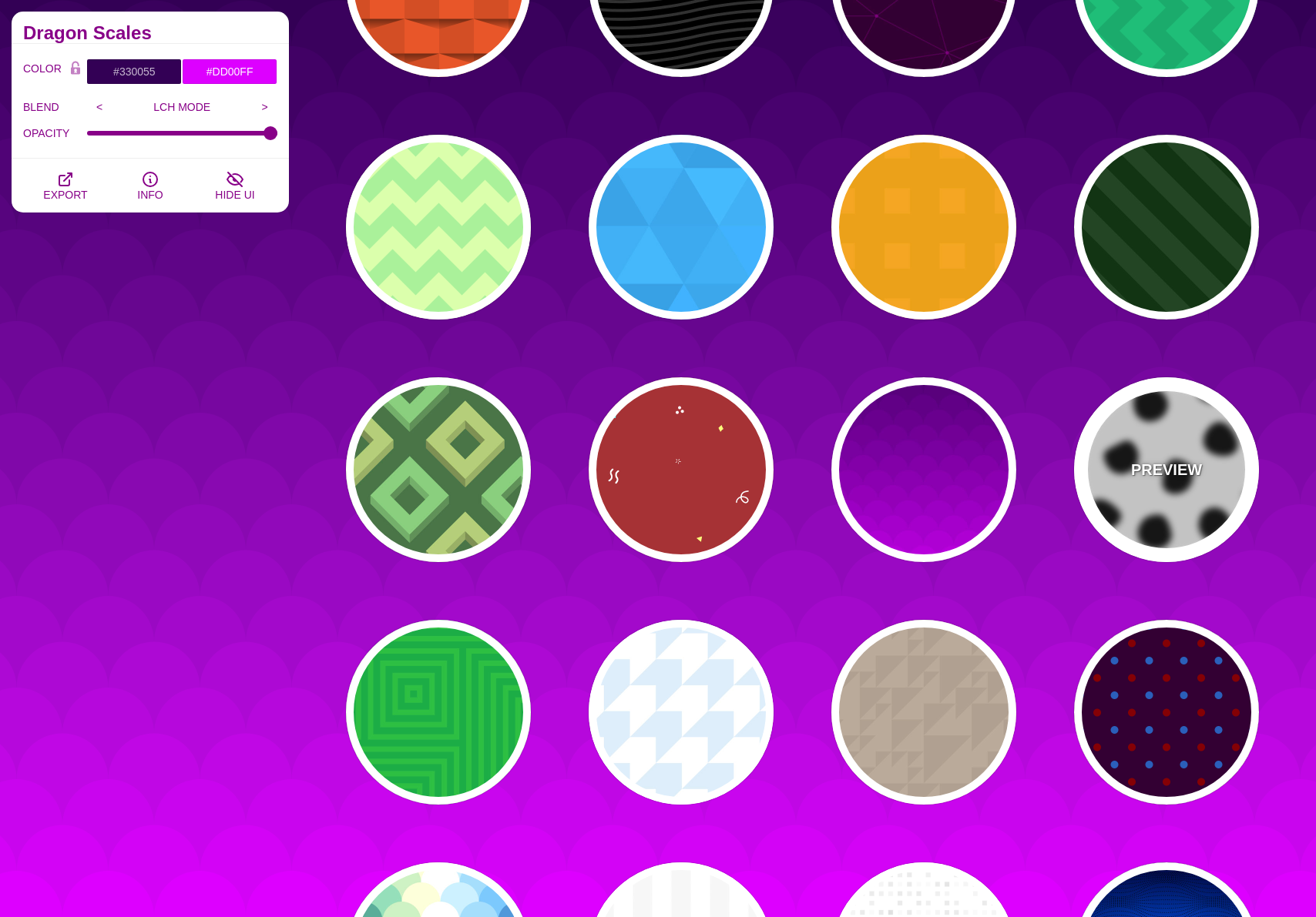
type input "1"
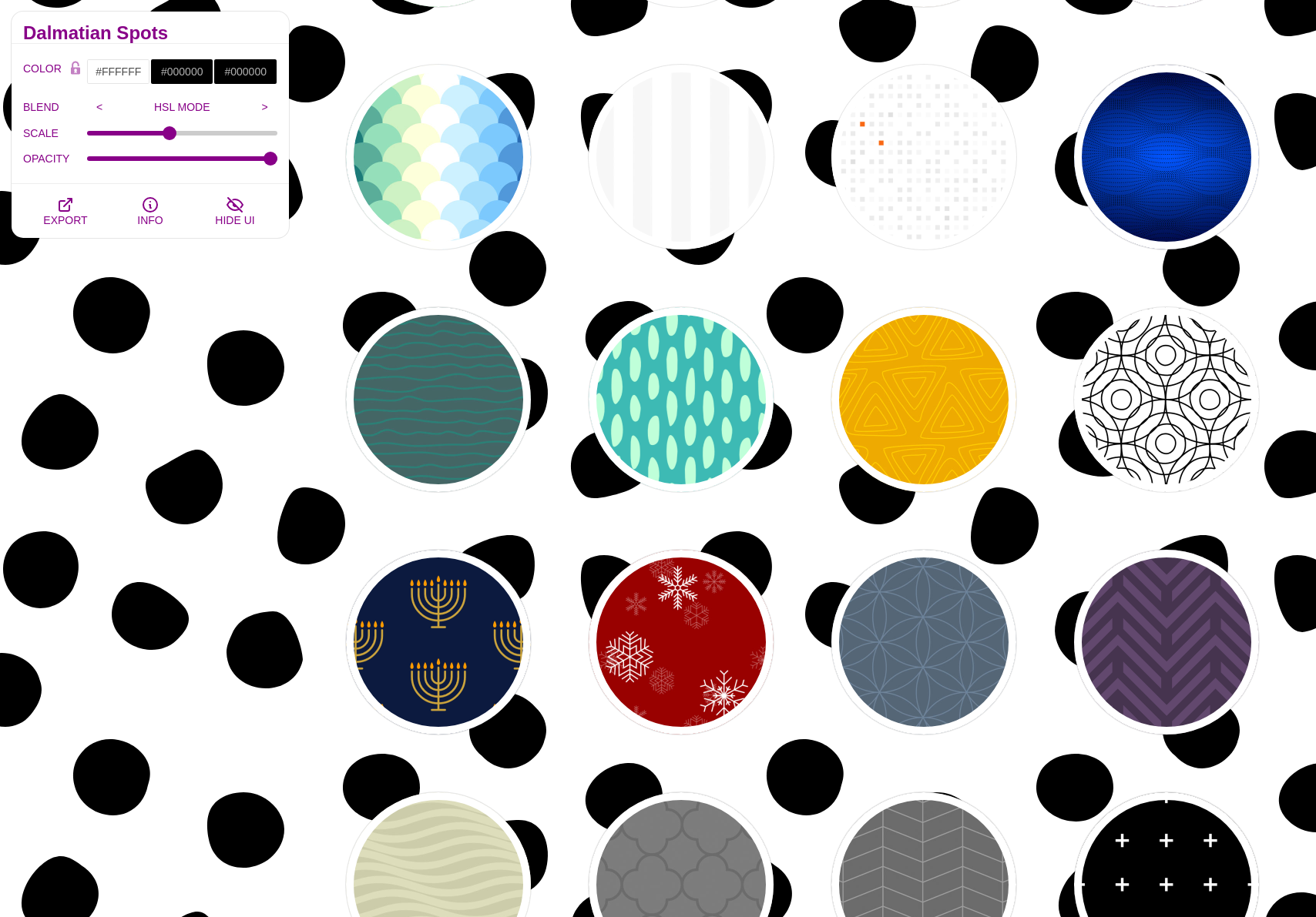
scroll to position [4550, 0]
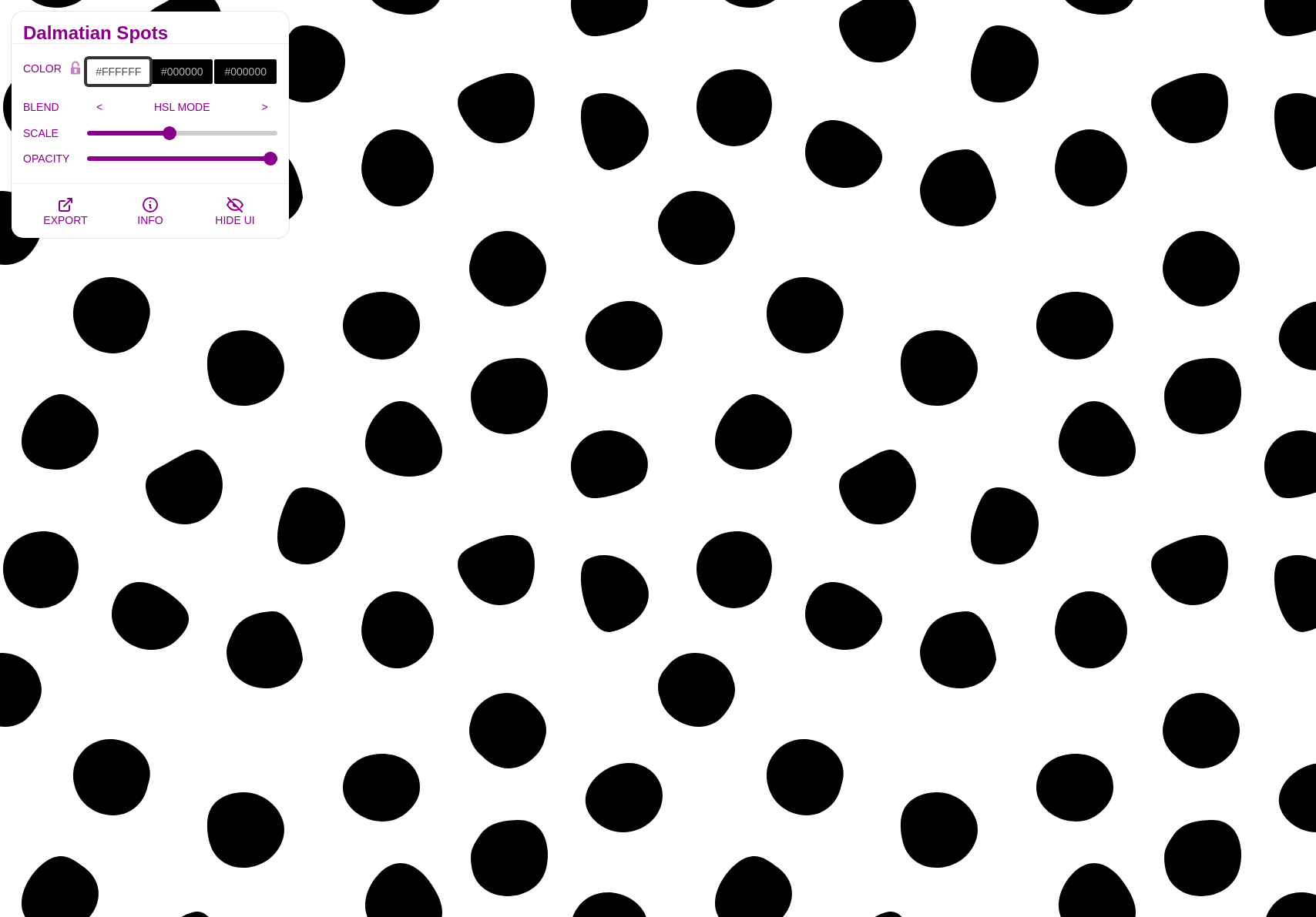
click at [124, 77] on input "#FFFFFF" at bounding box center [119, 72] width 64 height 27
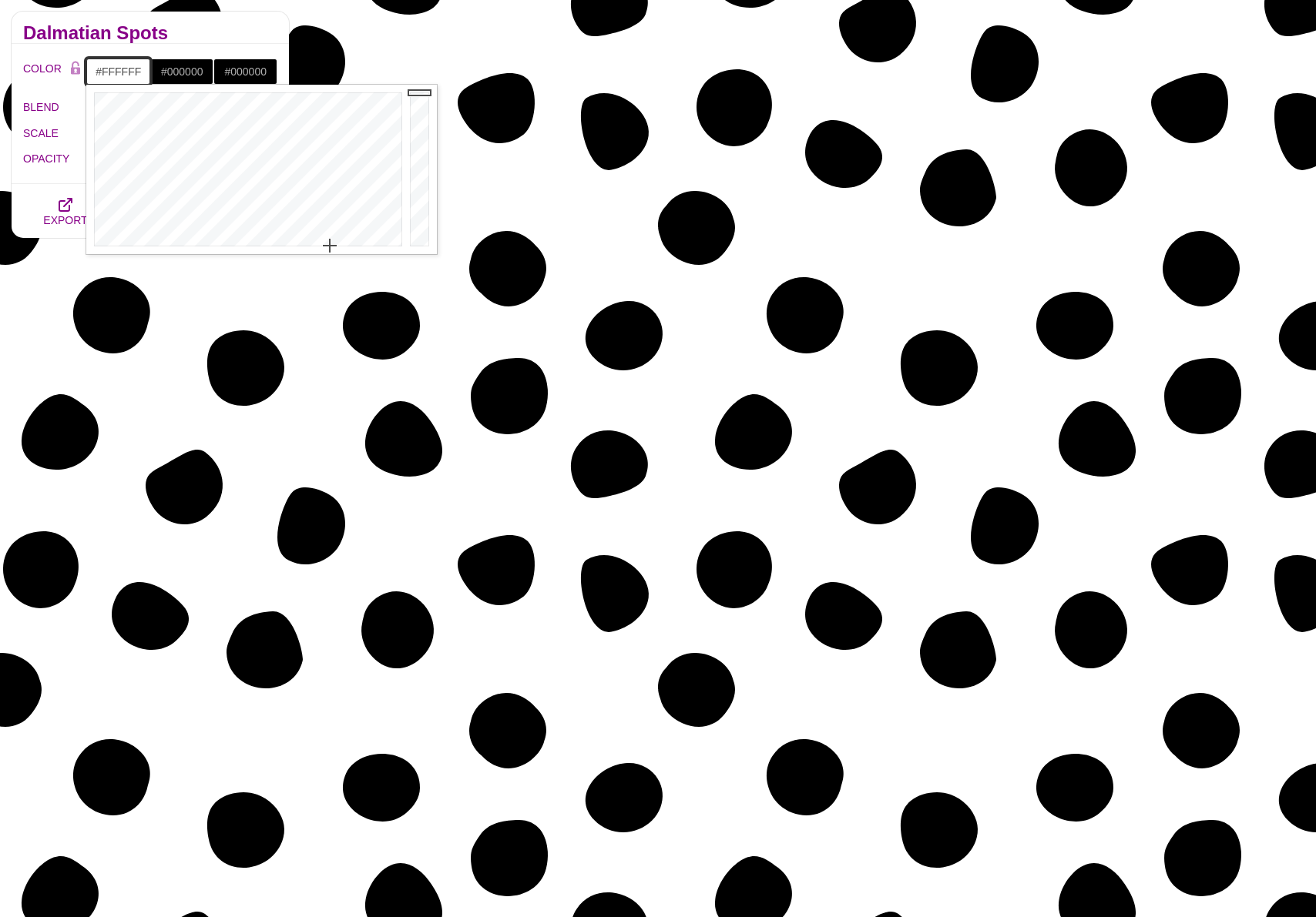
click at [124, 77] on input "#FFFFFF" at bounding box center [119, 72] width 64 height 27
click at [127, 73] on input "#FFFFFF" at bounding box center [119, 72] width 64 height 27
paste input "182028"
type input "#182028"
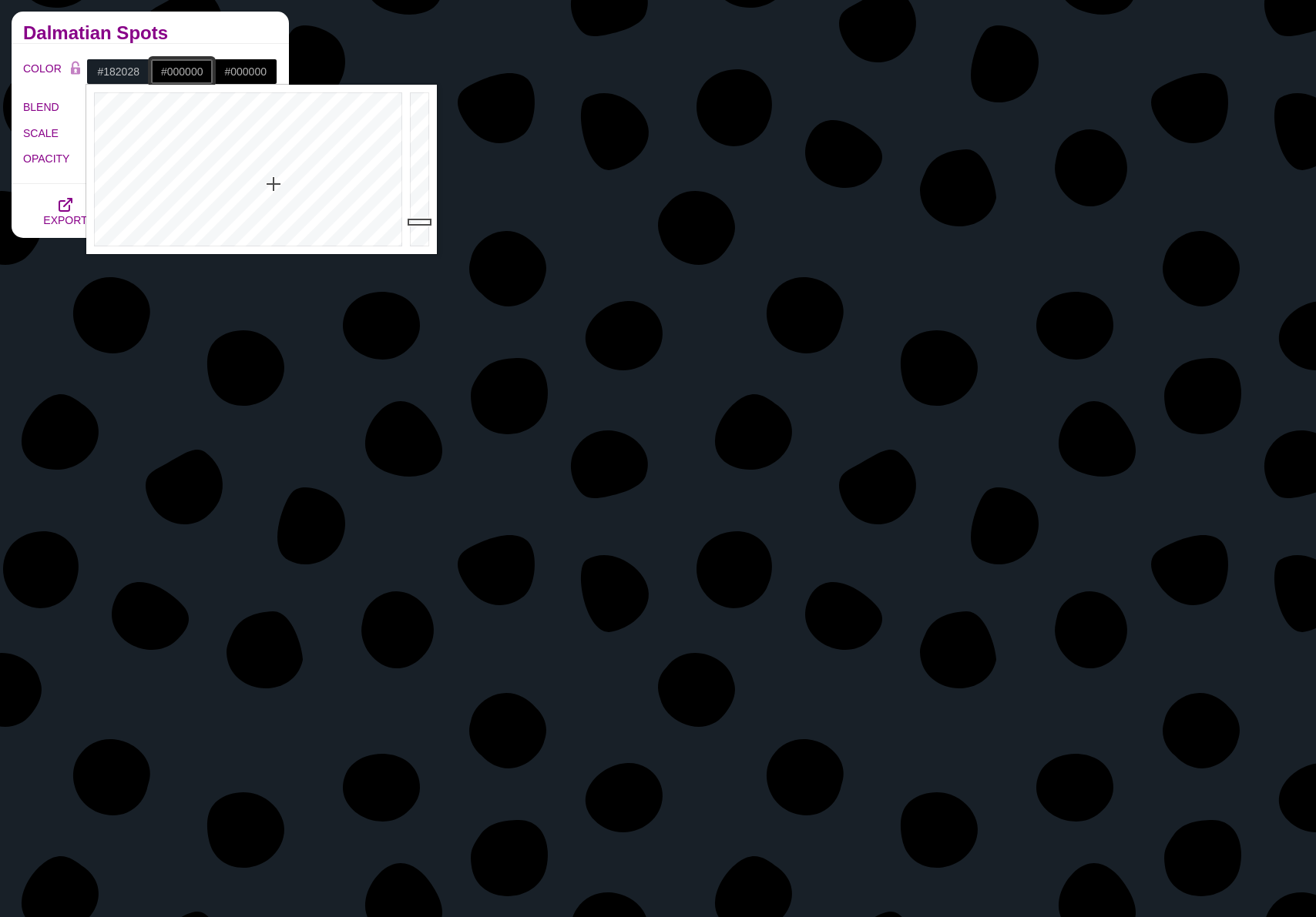
click at [164, 70] on input "#000000" at bounding box center [182, 72] width 64 height 27
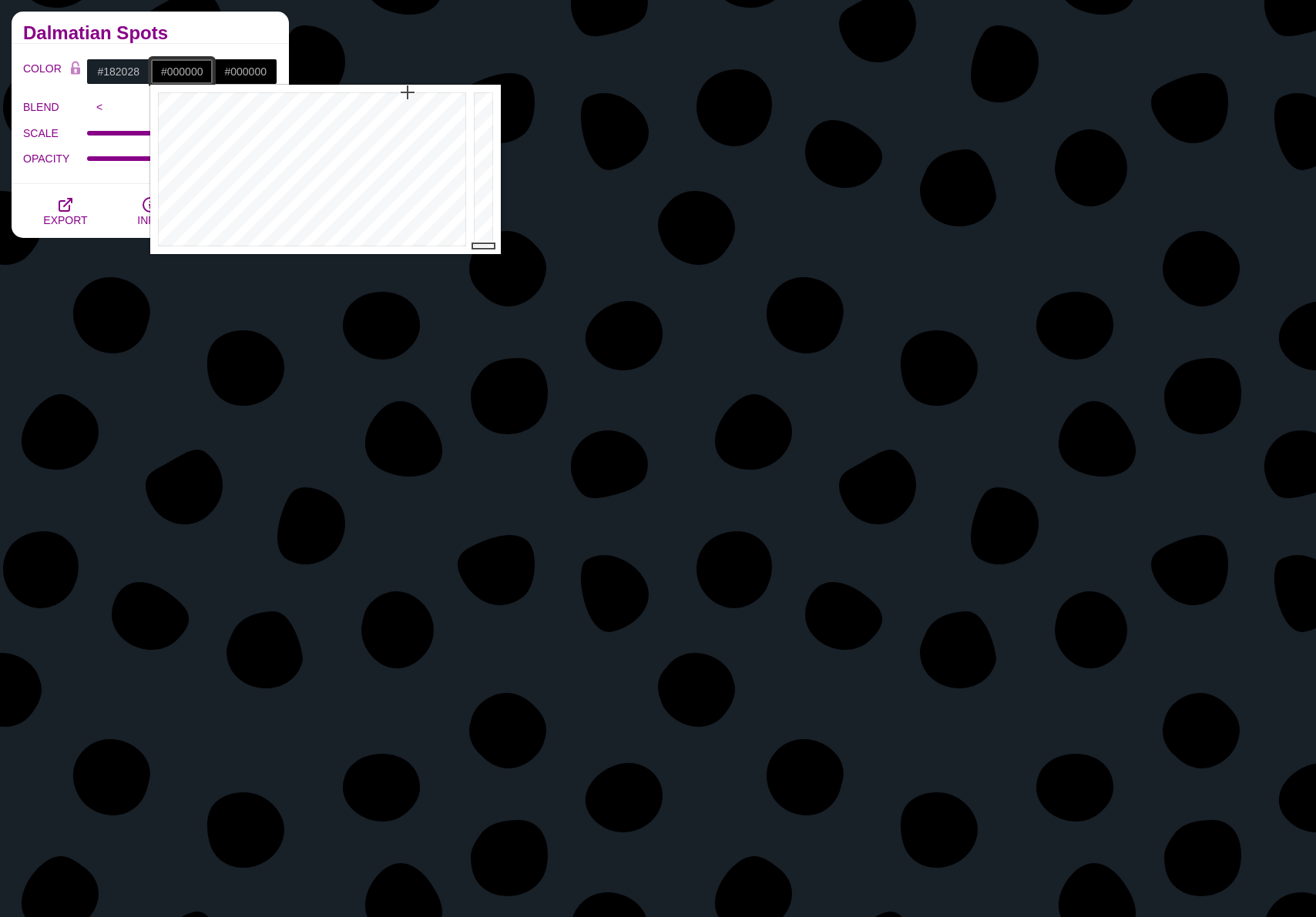
paste input "f1419"
type input "#0F1419"
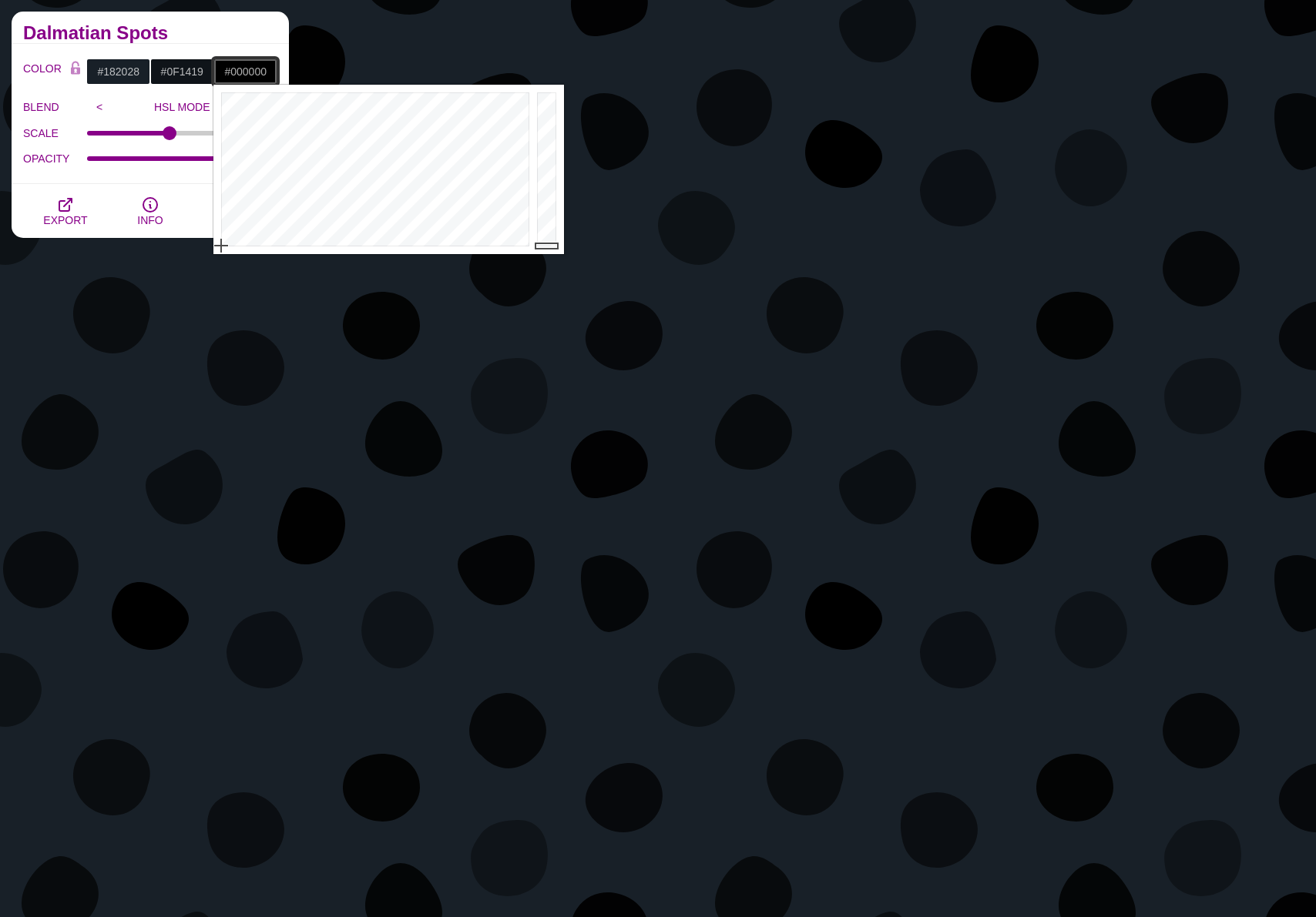
click at [248, 69] on input "#000000" at bounding box center [245, 72] width 64 height 27
paste input "f1419"
type input "#0F1419"
click at [236, 41] on div "Dalmatian Spots" at bounding box center [150, 27] width 278 height 33
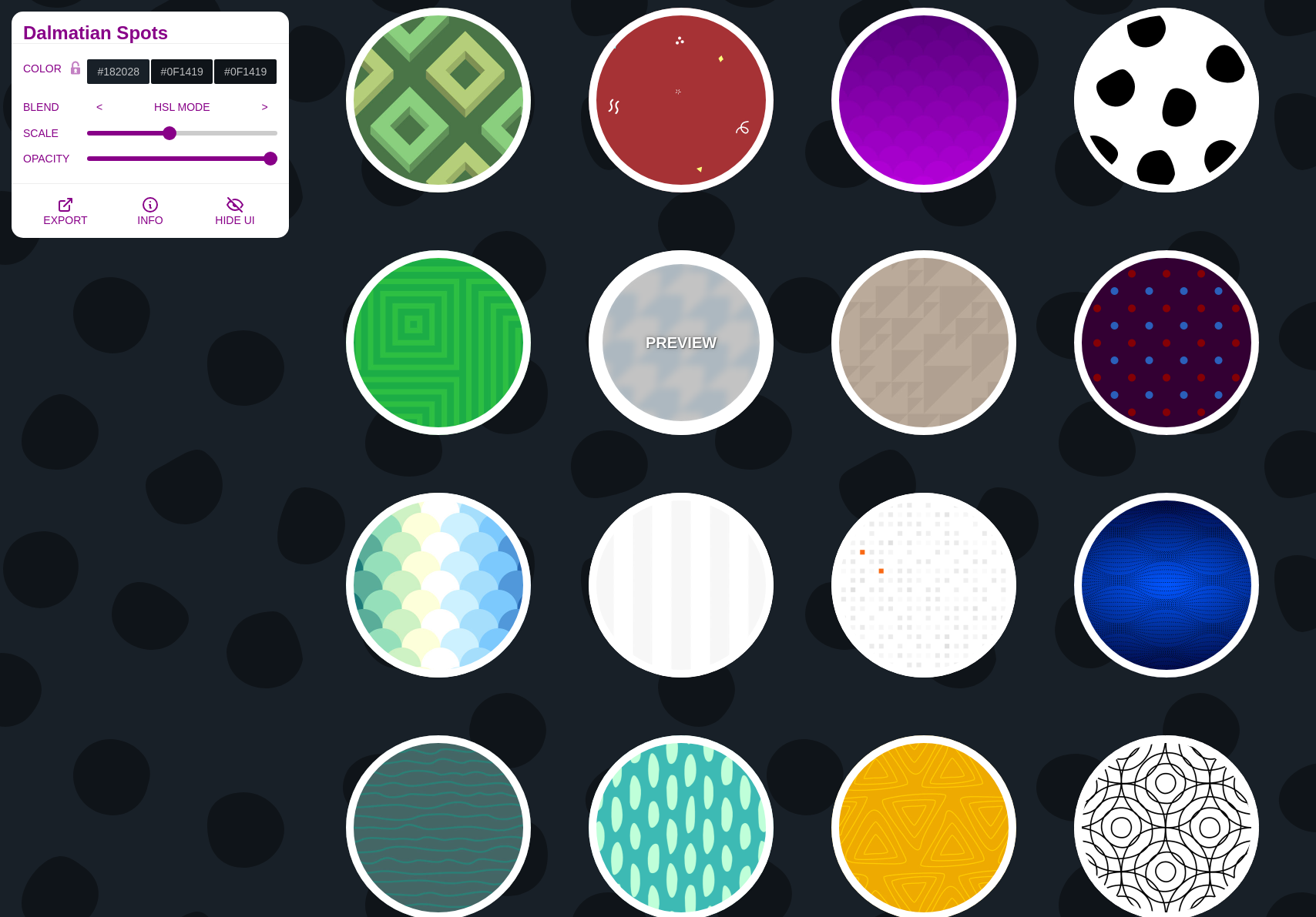
scroll to position [4530, 0]
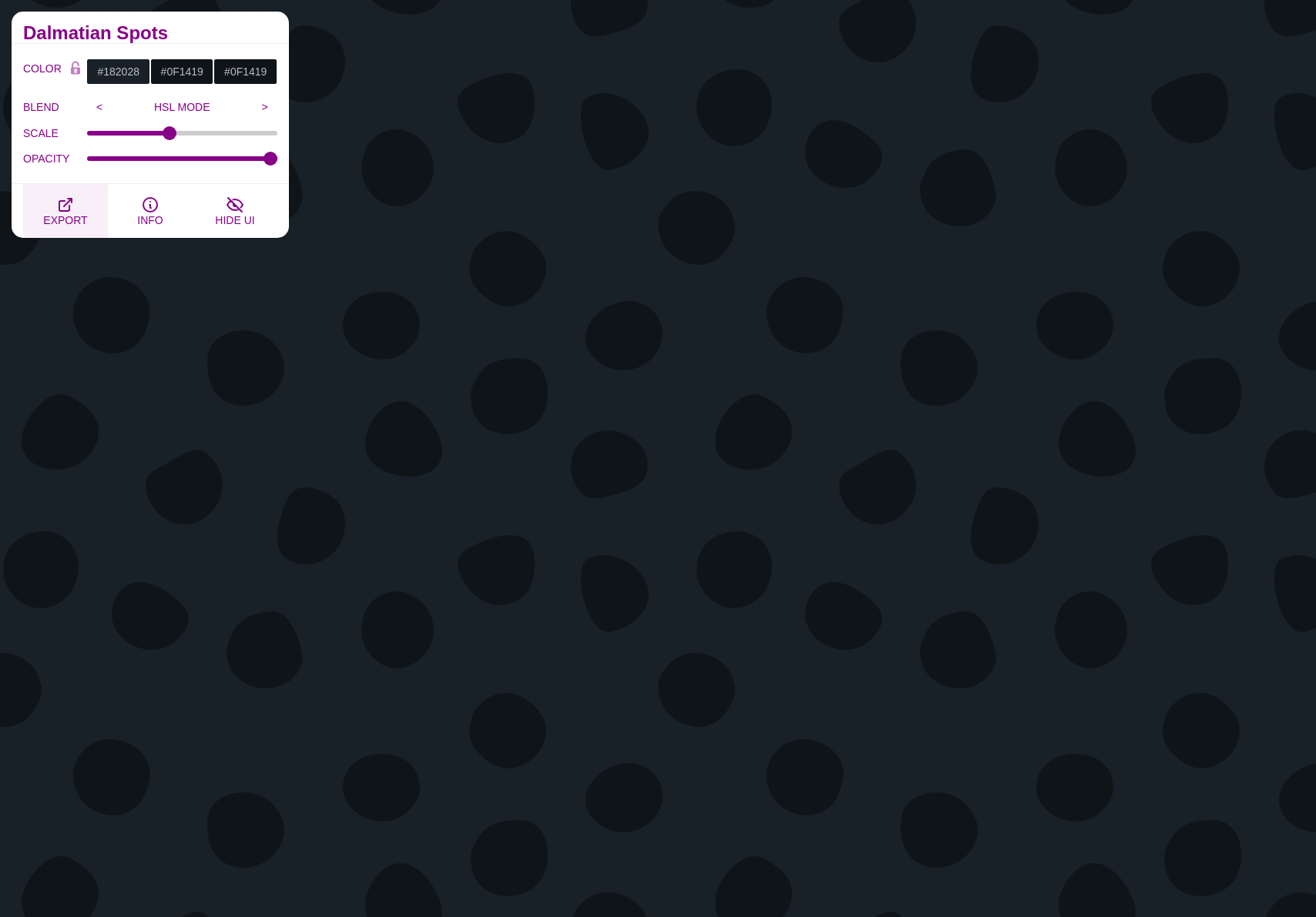
click at [50, 218] on span "EXPORT" at bounding box center [65, 220] width 44 height 12
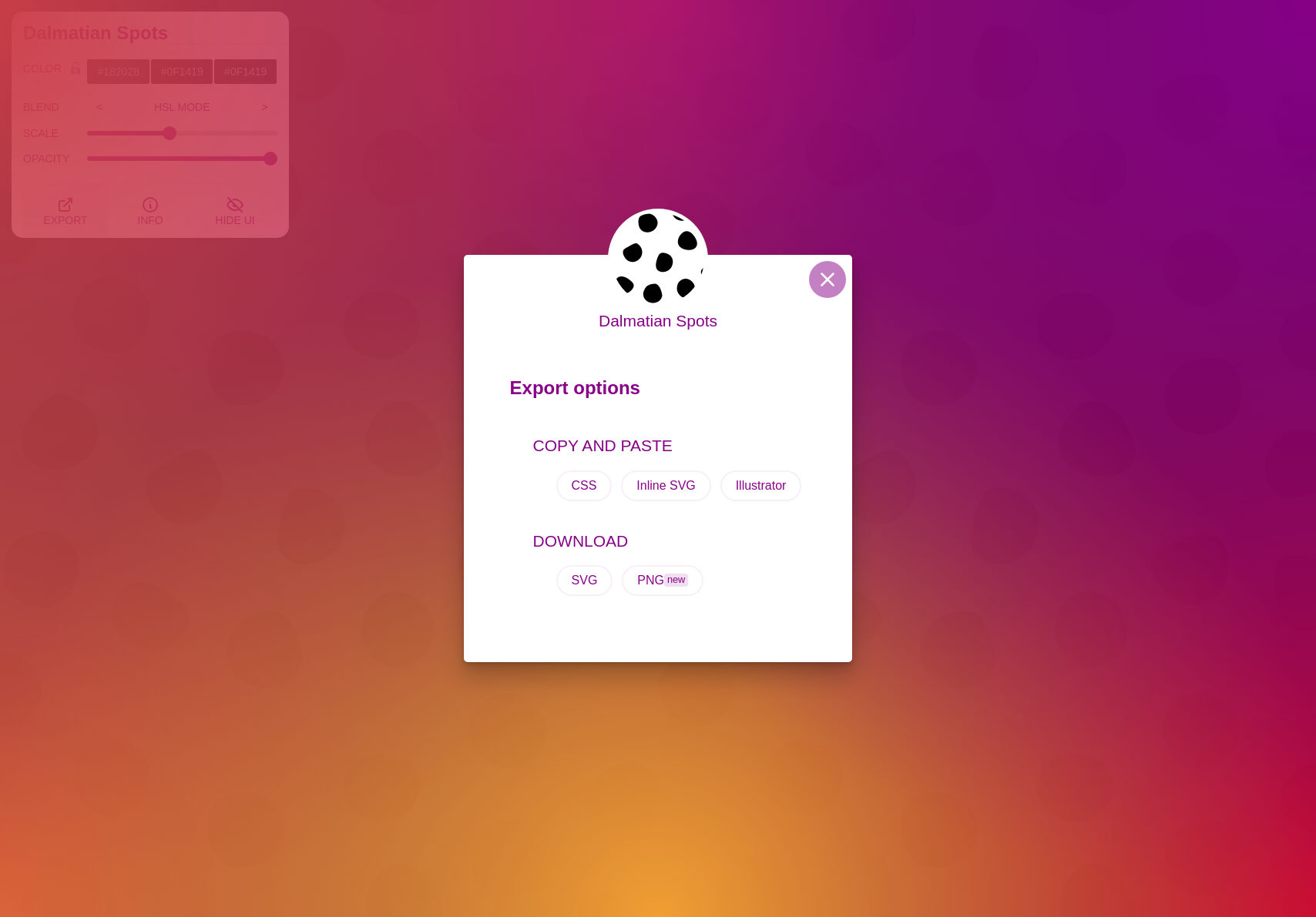
scroll to position [5014, 0]
click at [680, 490] on button "Inline SVG" at bounding box center [665, 485] width 89 height 31
click at [826, 283] on button at bounding box center [827, 279] width 37 height 37
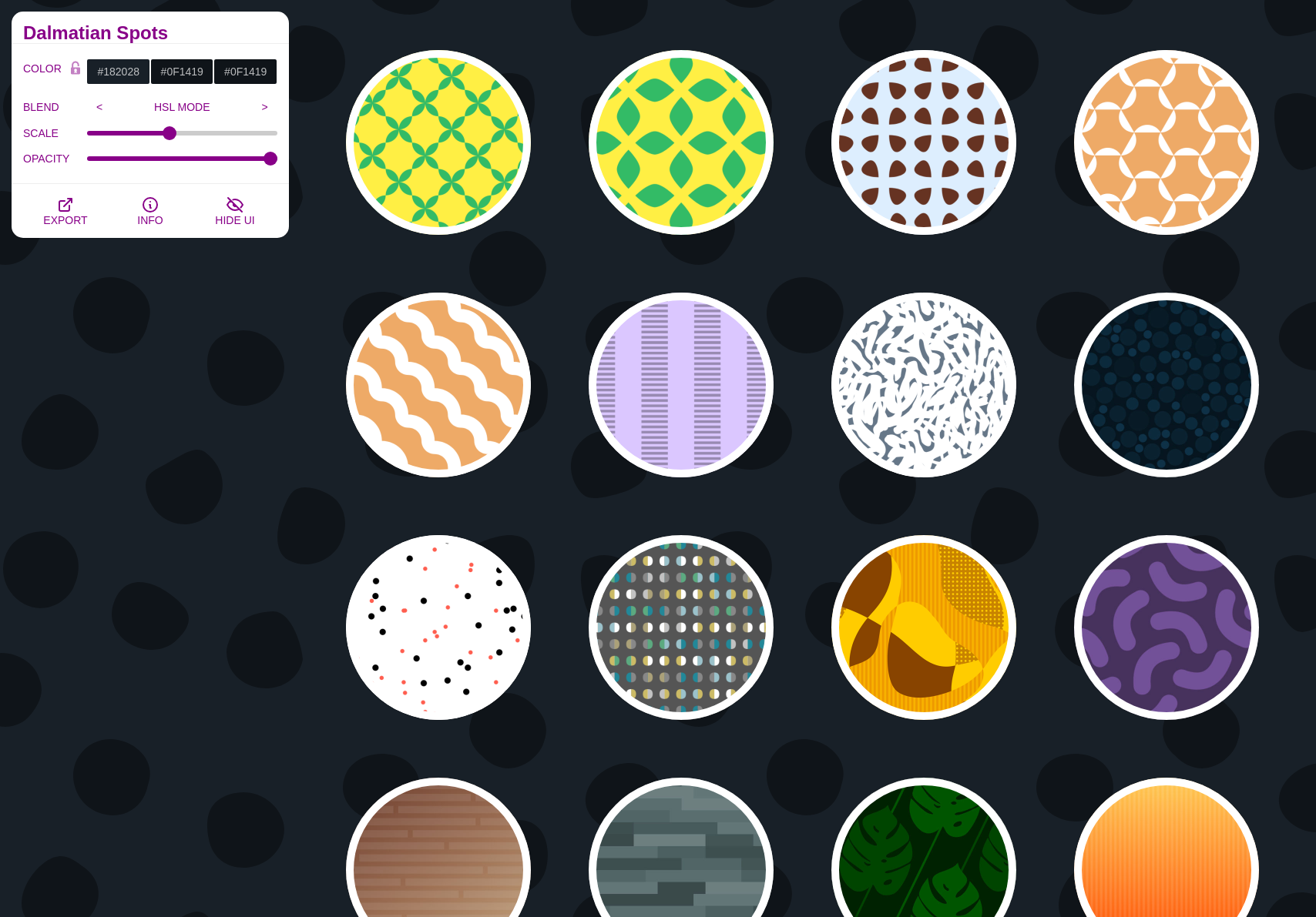
scroll to position [6517, 0]
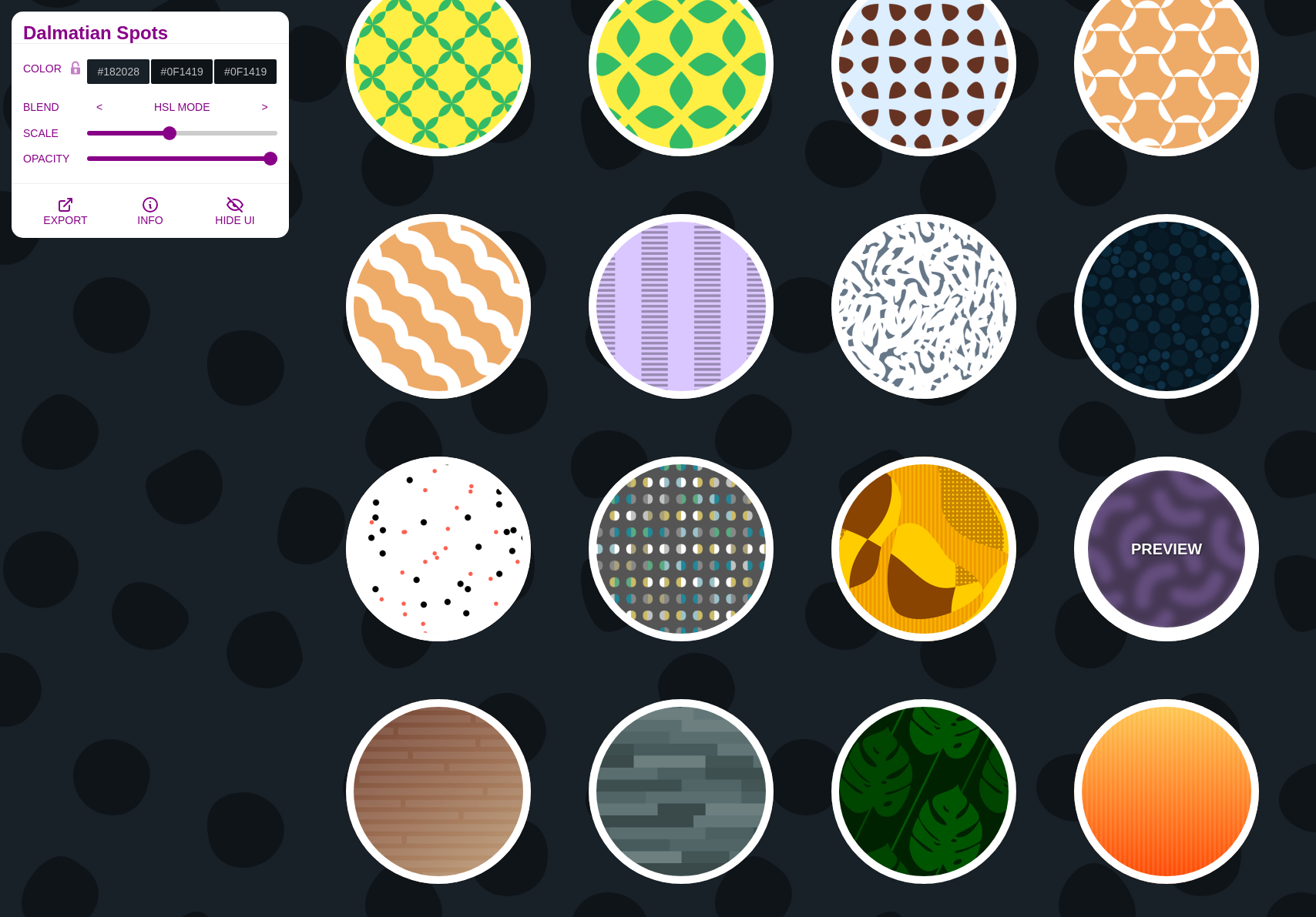
click at [1215, 529] on div "PREVIEW" at bounding box center [1166, 548] width 185 height 185
type input "#46315D"
type input "#735098"
type input "0"
type input "0.3"
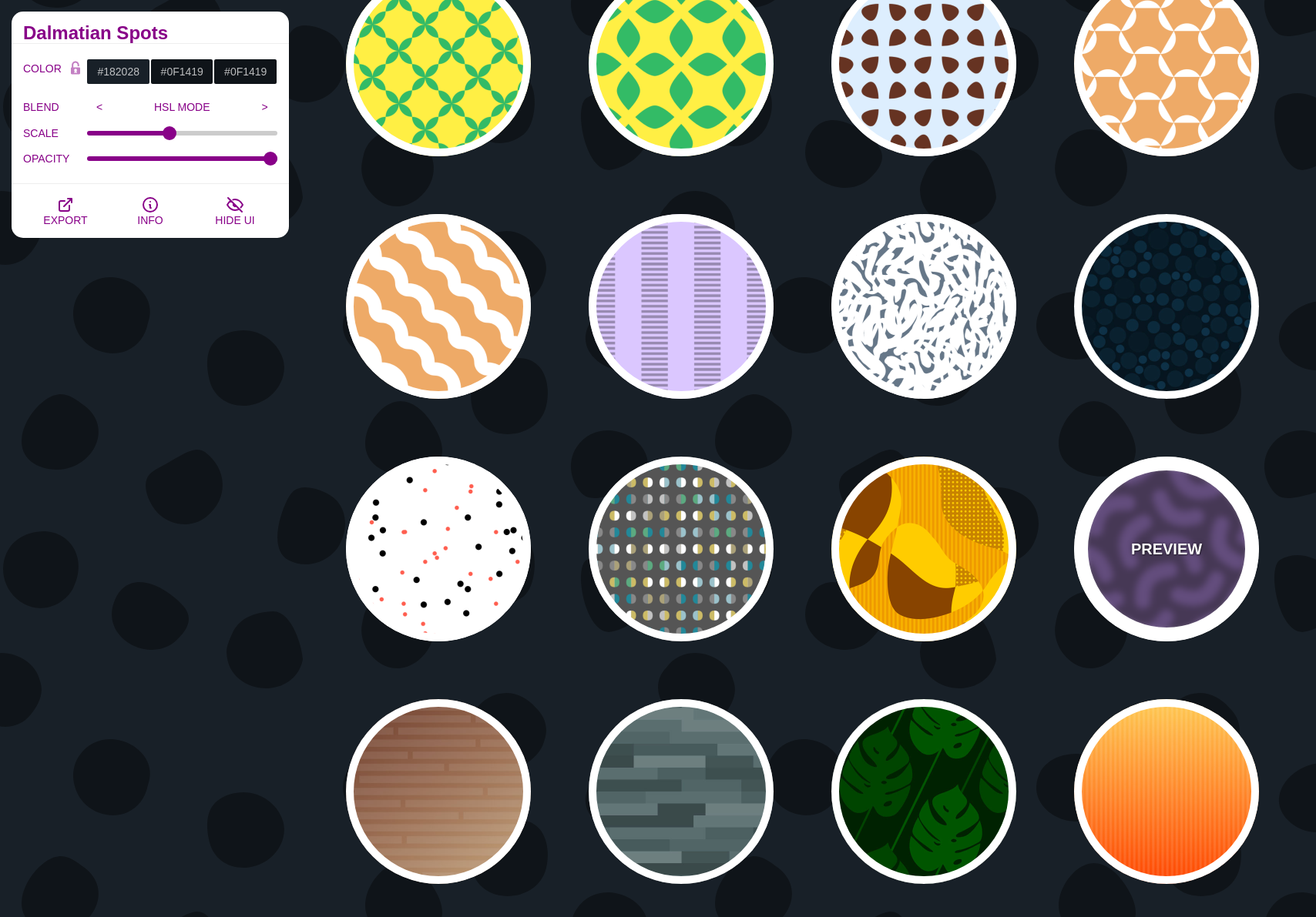
type input "30"
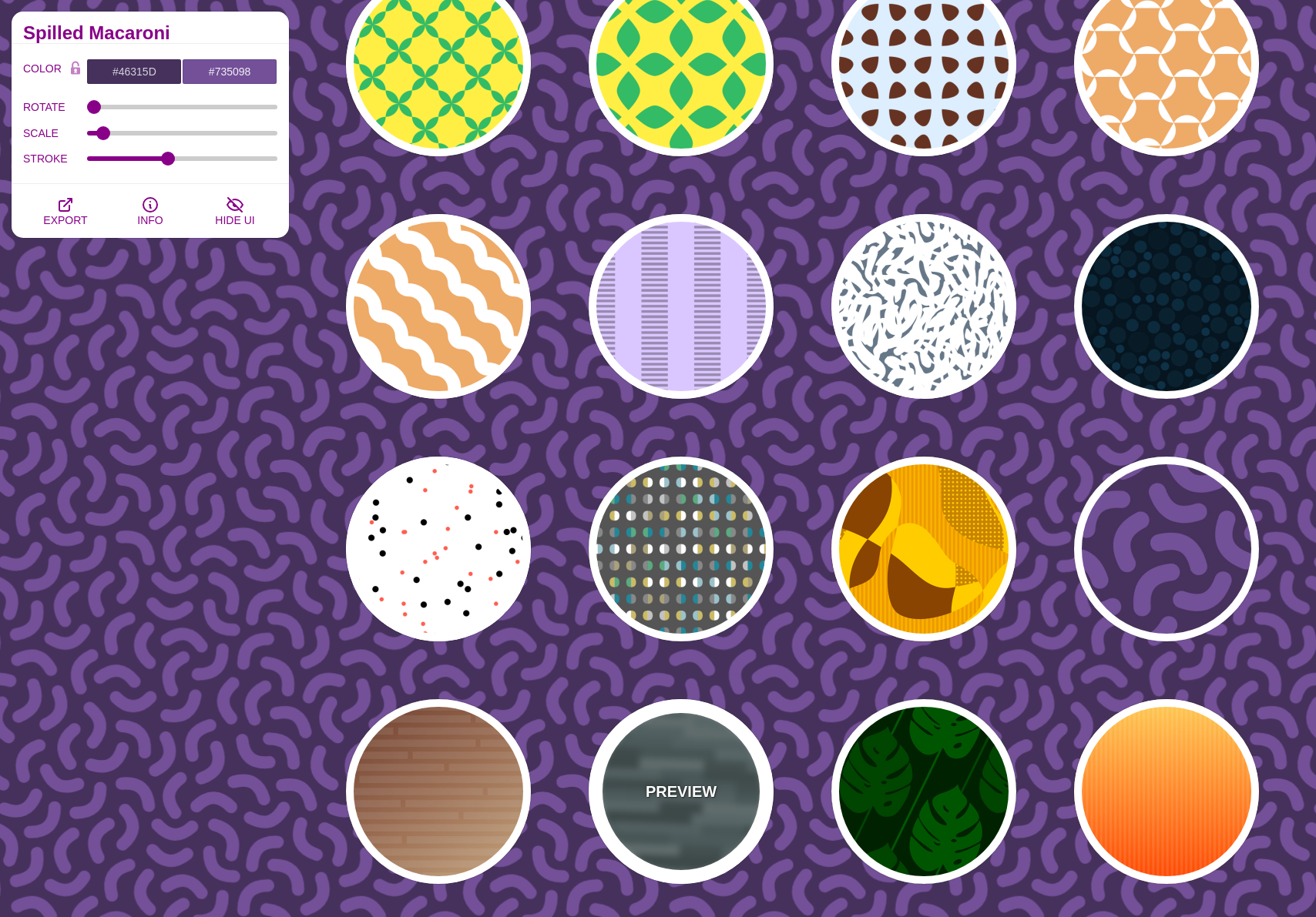
click at [723, 816] on div "PREVIEW" at bounding box center [680, 791] width 185 height 185
type input "#506566"
type input "1"
type input "0.5"
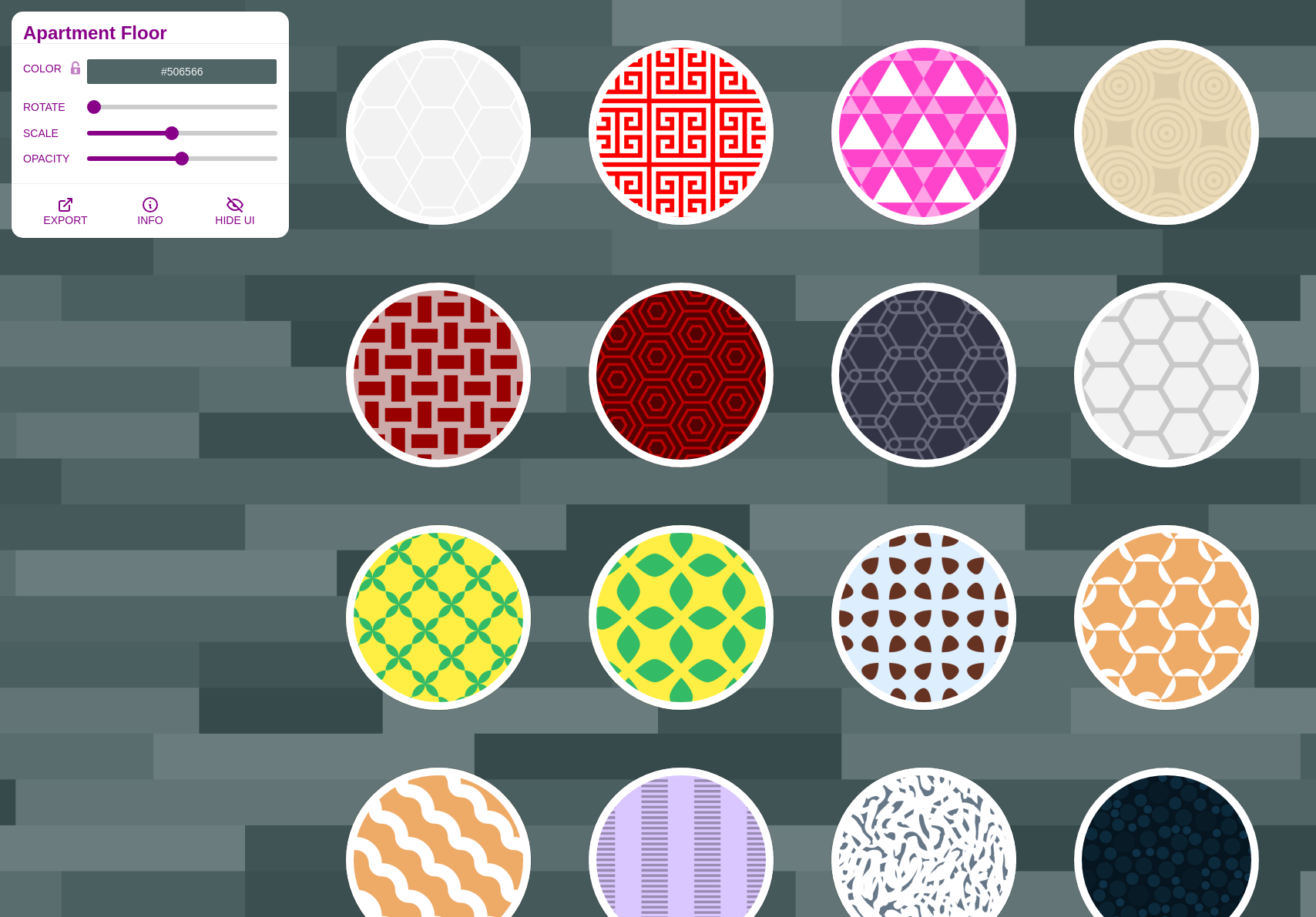
scroll to position [6509, 0]
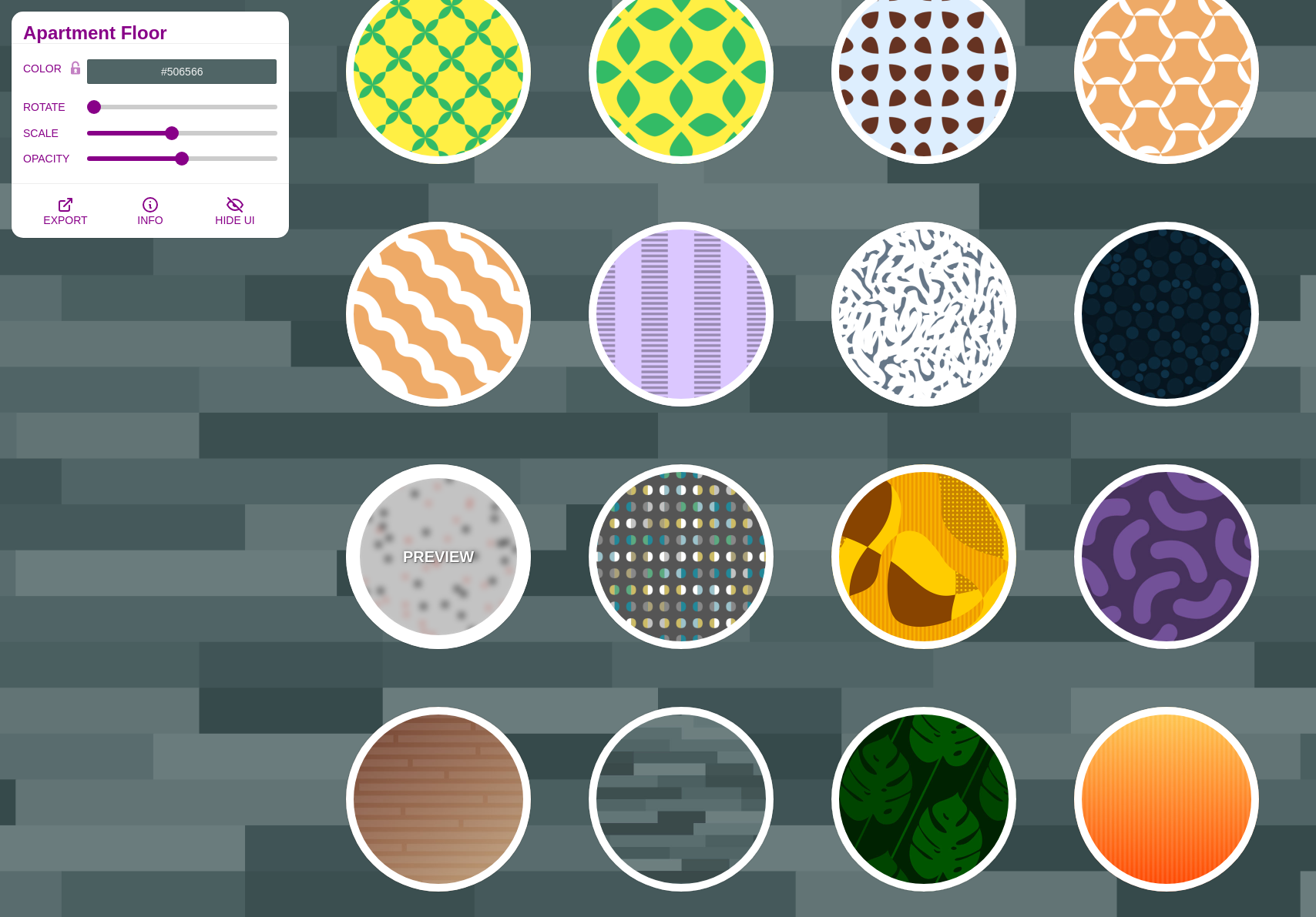
click at [421, 595] on div "PREVIEW" at bounding box center [438, 556] width 185 height 185
type input "#FFFFFF"
type input "#000000"
type input "#FF5E4F"
type input "30"
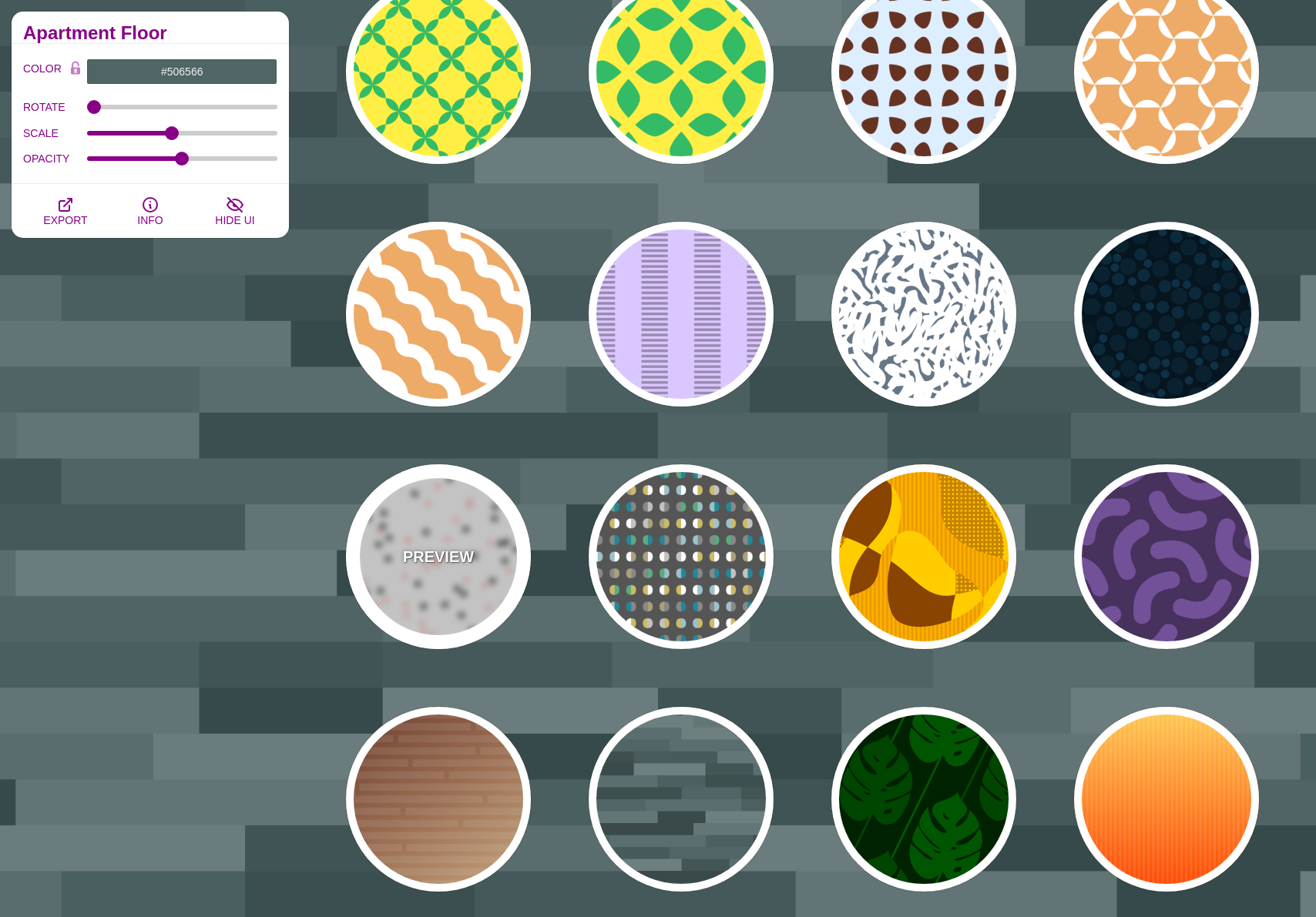
type input "20"
type input "0"
type input "0.25"
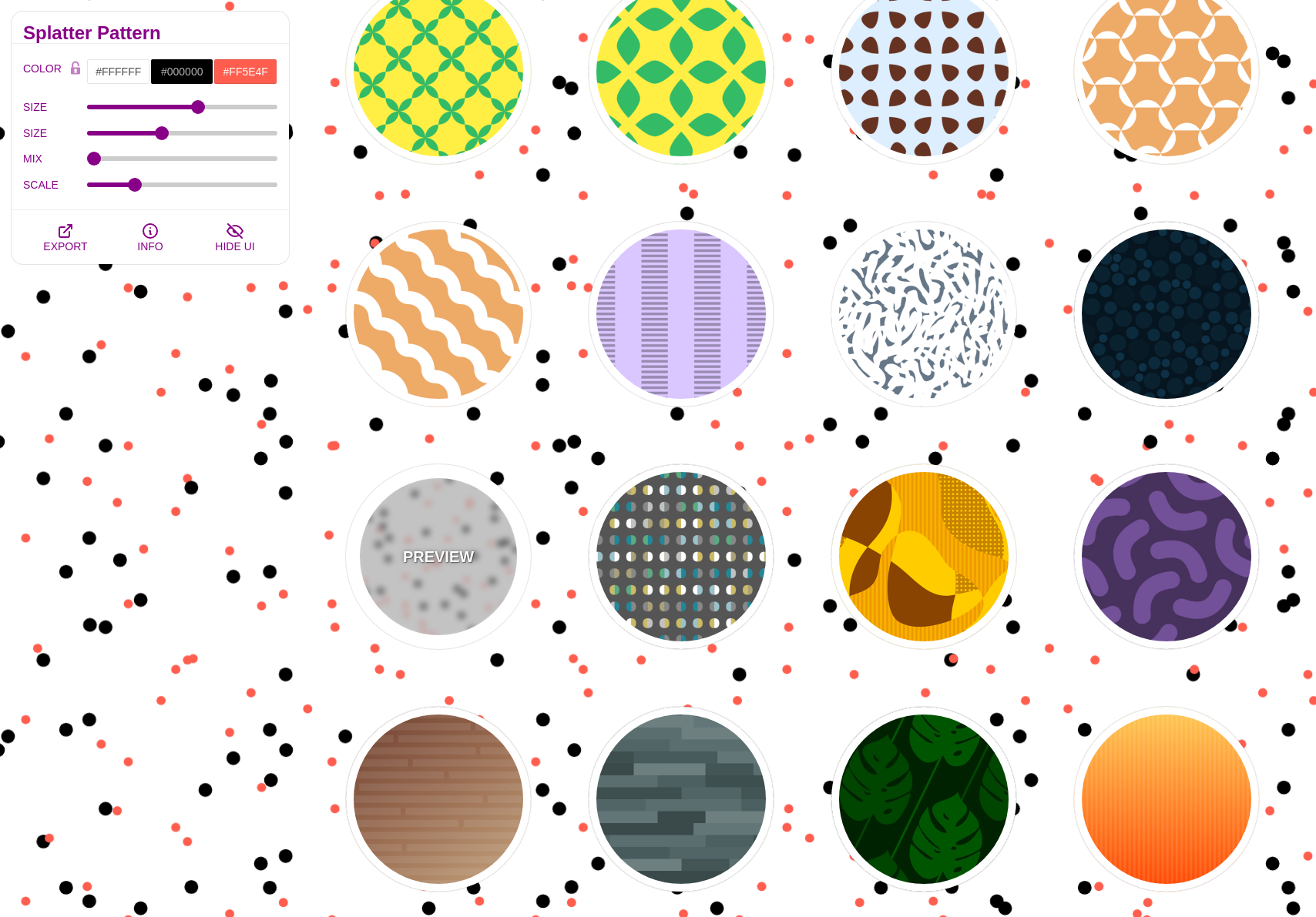
scroll to position [6465, 0]
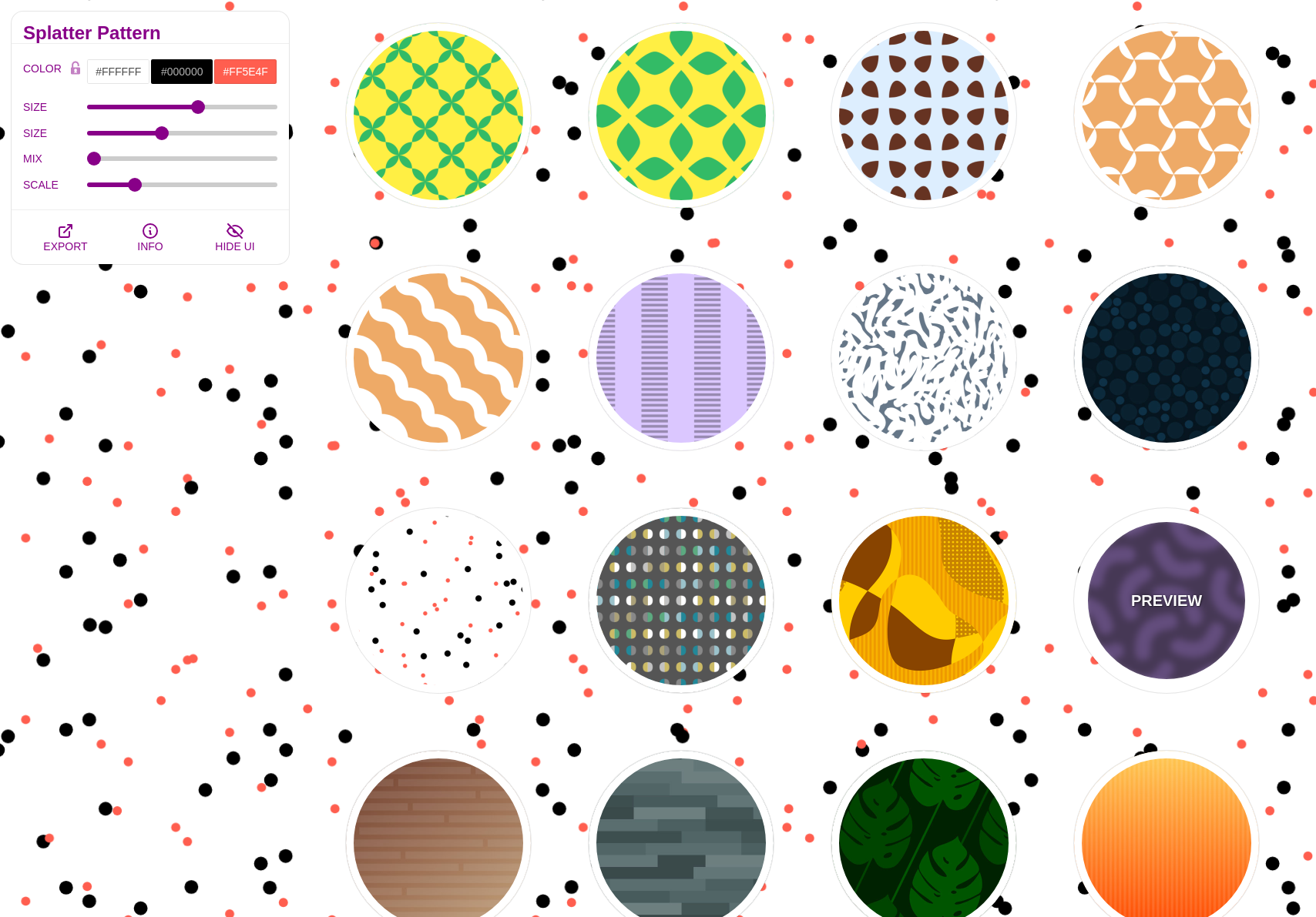
click at [1152, 653] on div "PREVIEW" at bounding box center [1166, 600] width 185 height 185
type input "#46315D"
type input "#735098"
type input "0"
type input "0.3"
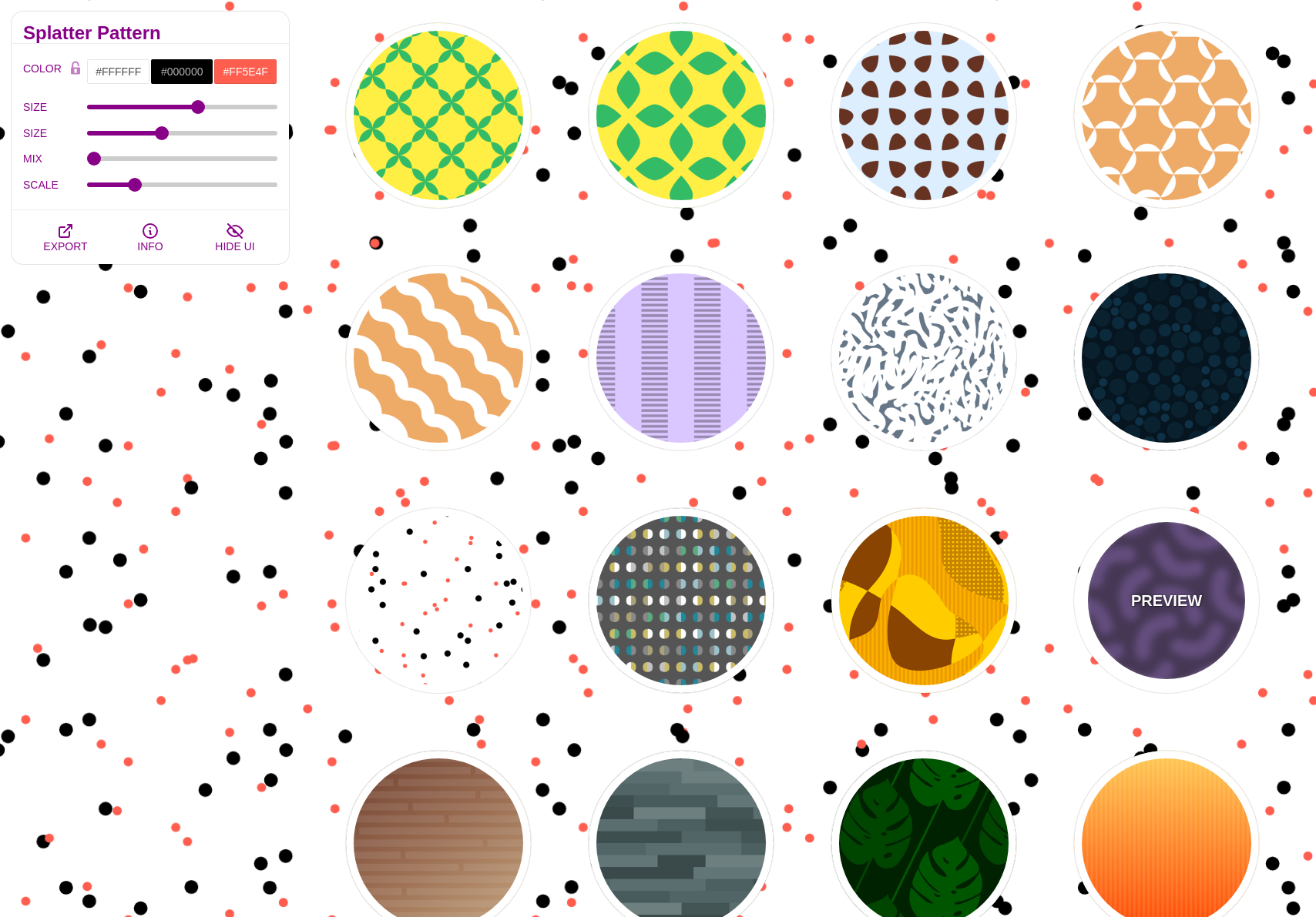
type input "30"
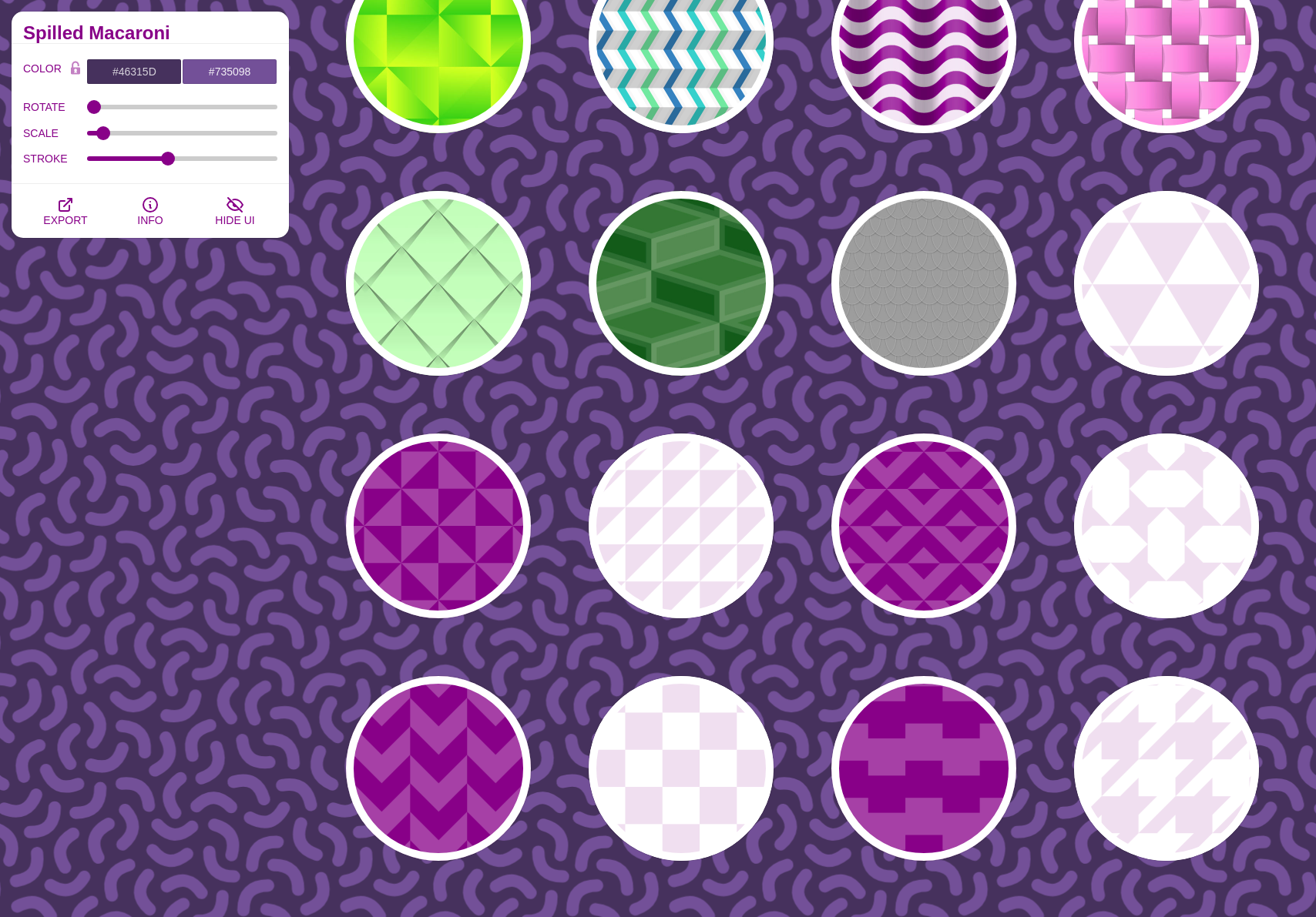
scroll to position [0, 0]
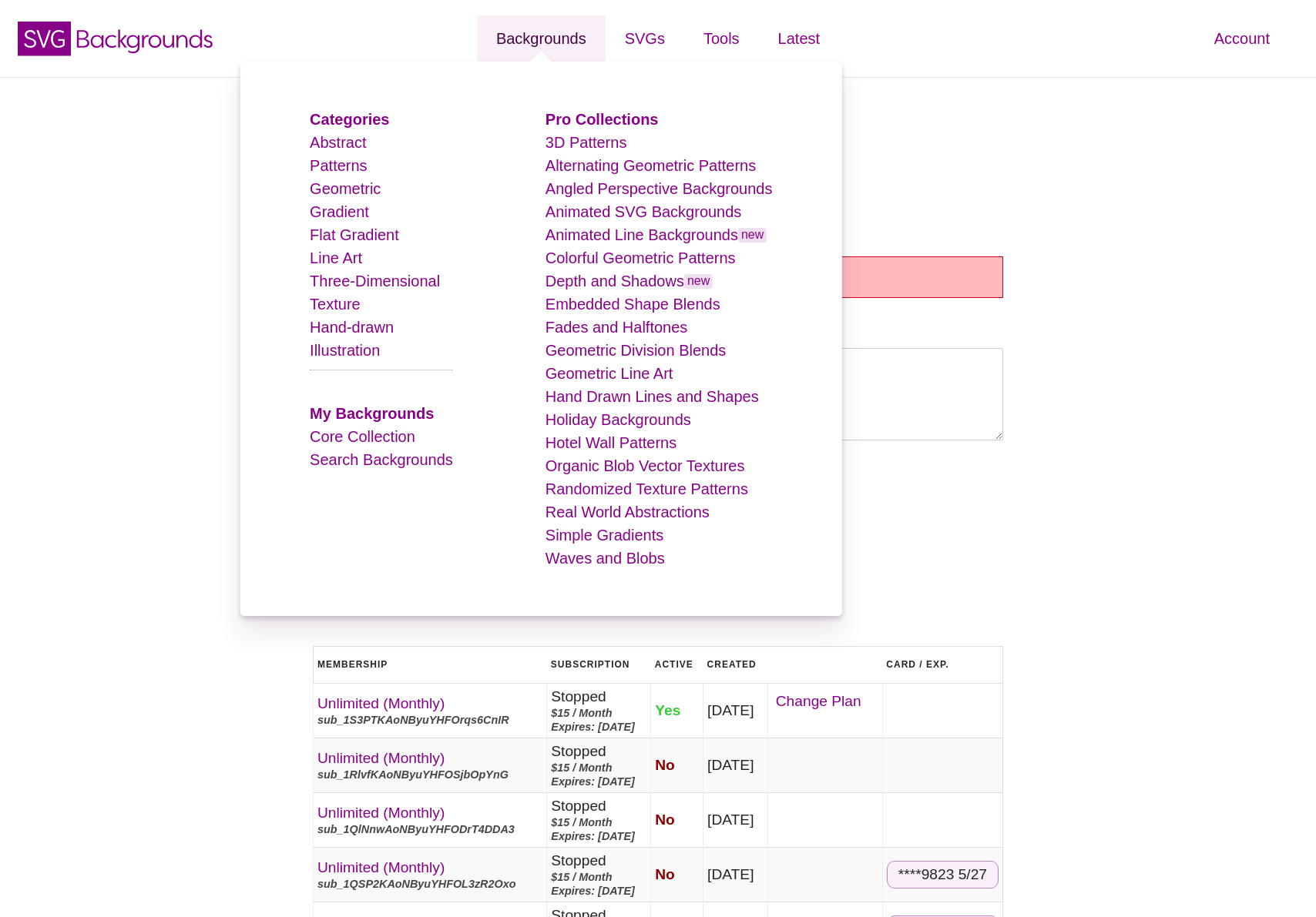
click at [534, 37] on link "Backgrounds" at bounding box center [540, 38] width 128 height 46
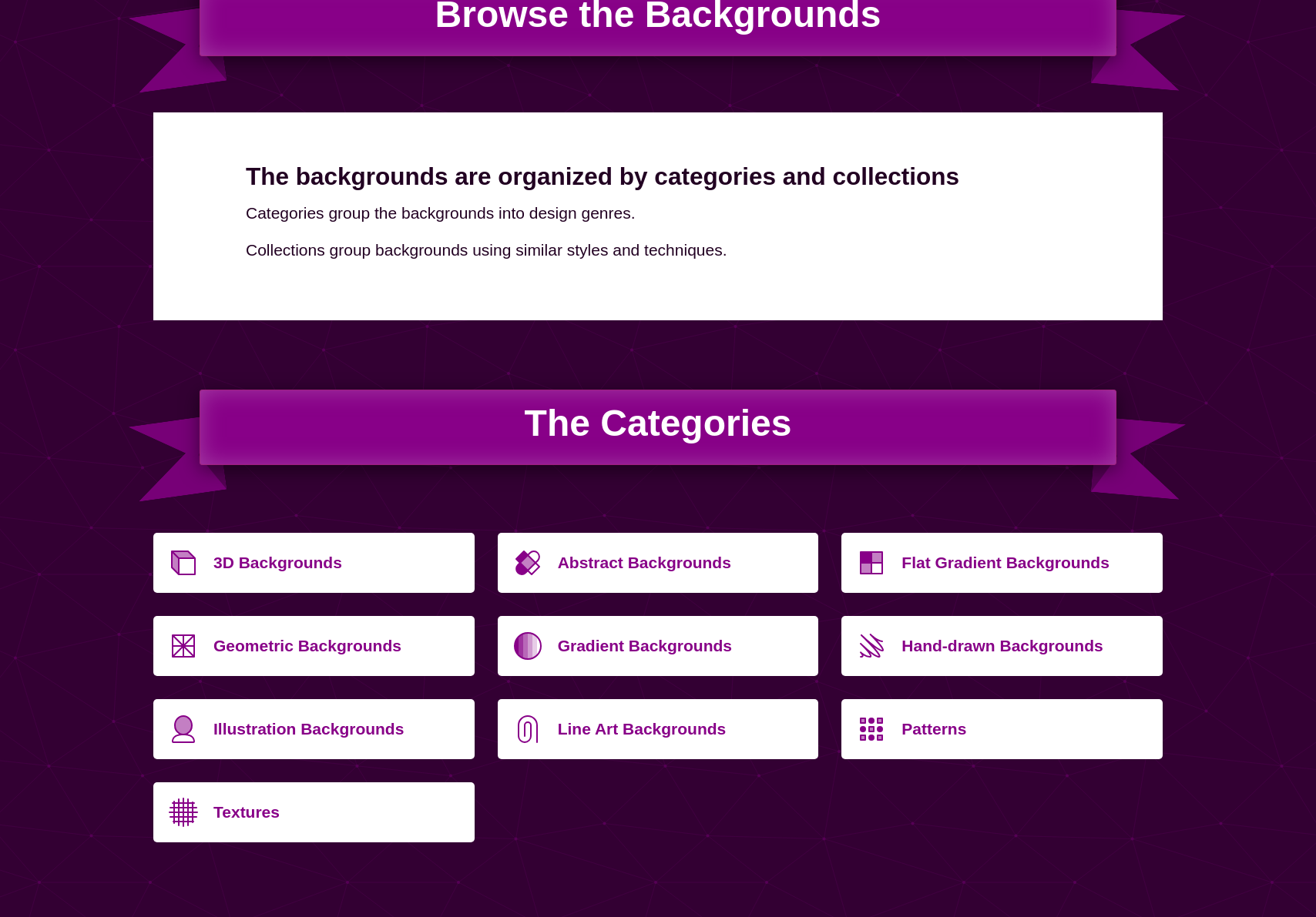
scroll to position [267, 0]
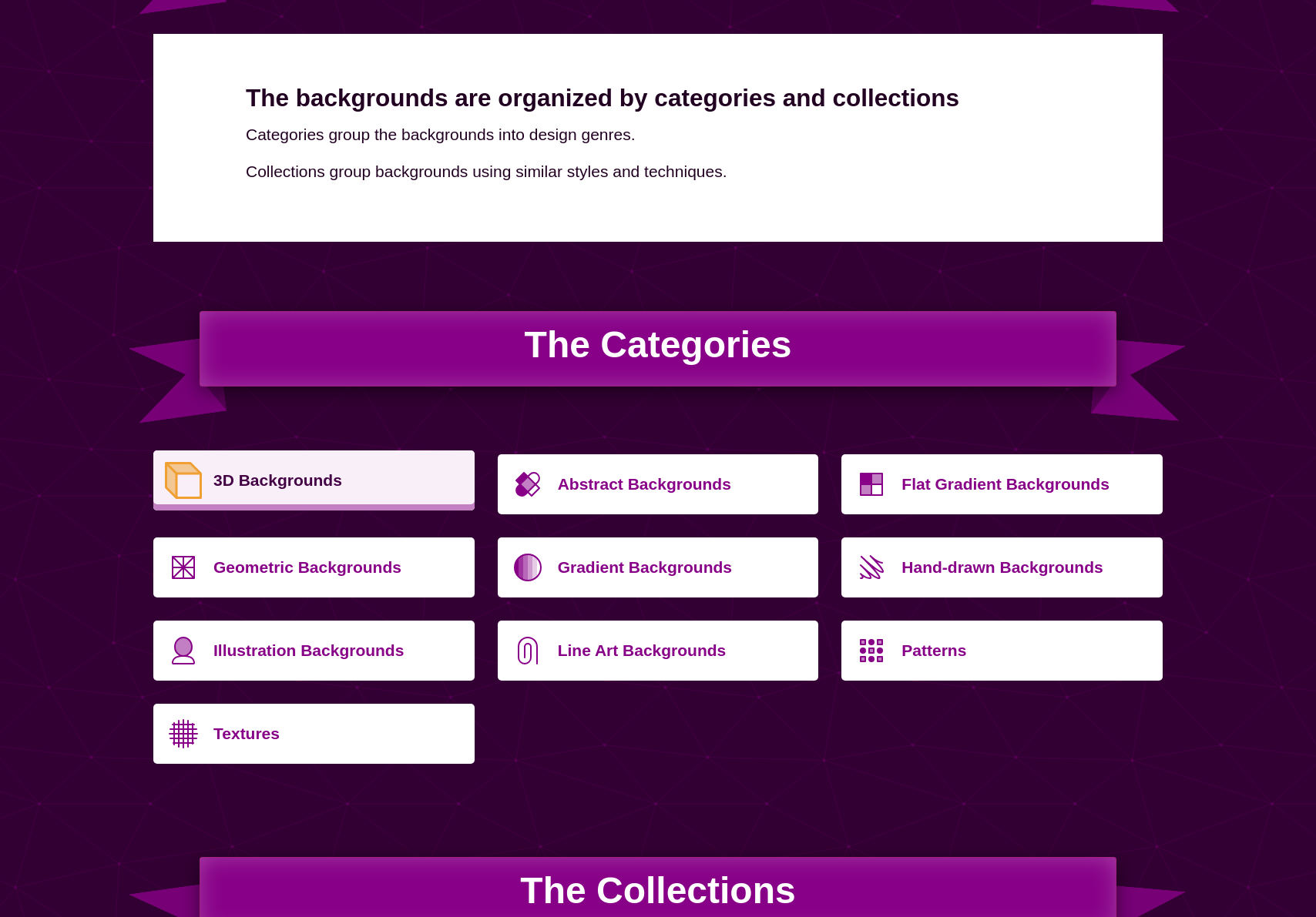
click at [239, 488] on p "3D Backgrounds" at bounding box center [338, 481] width 249 height 37
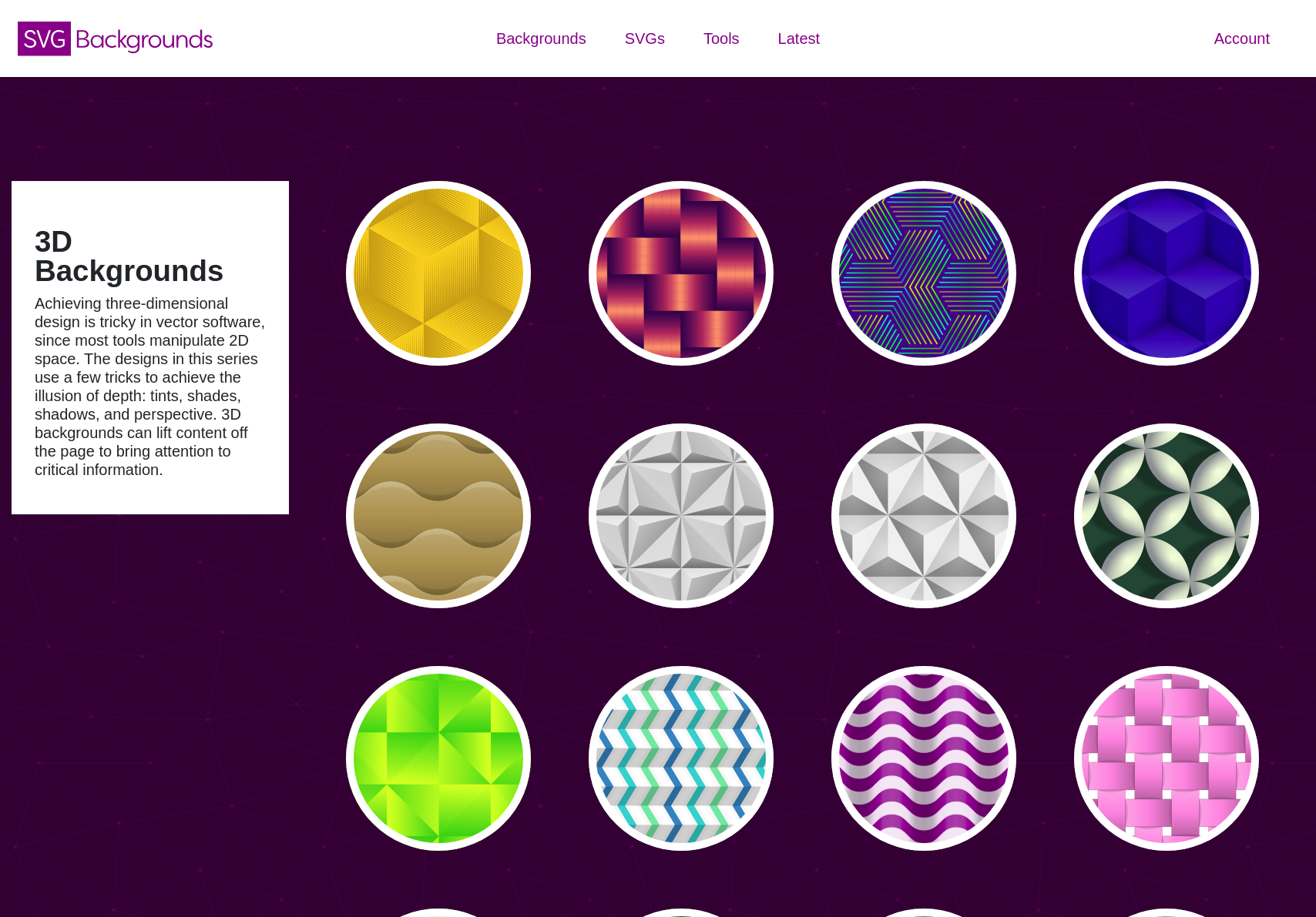
type input "#450057"
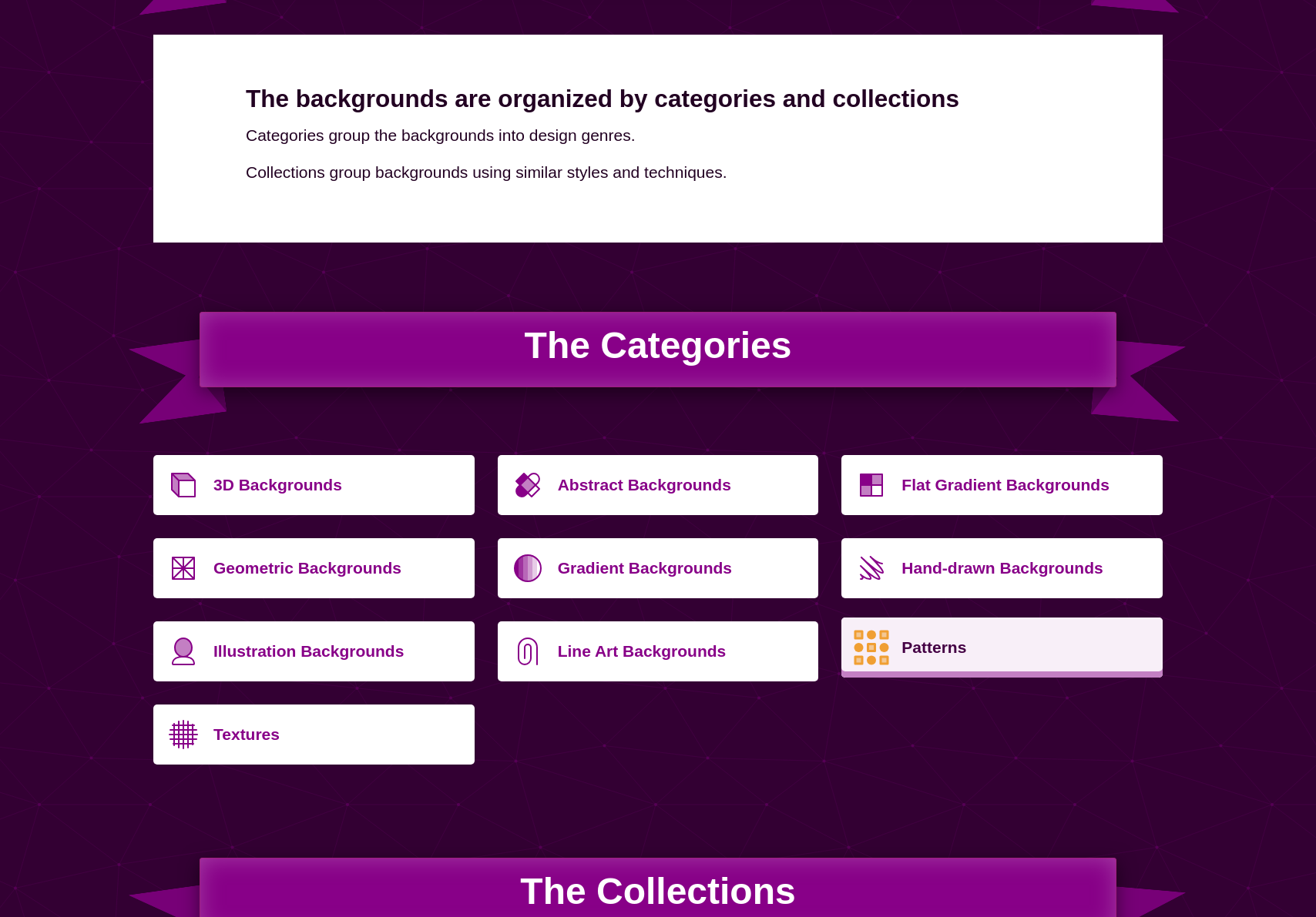
scroll to position [267, 0]
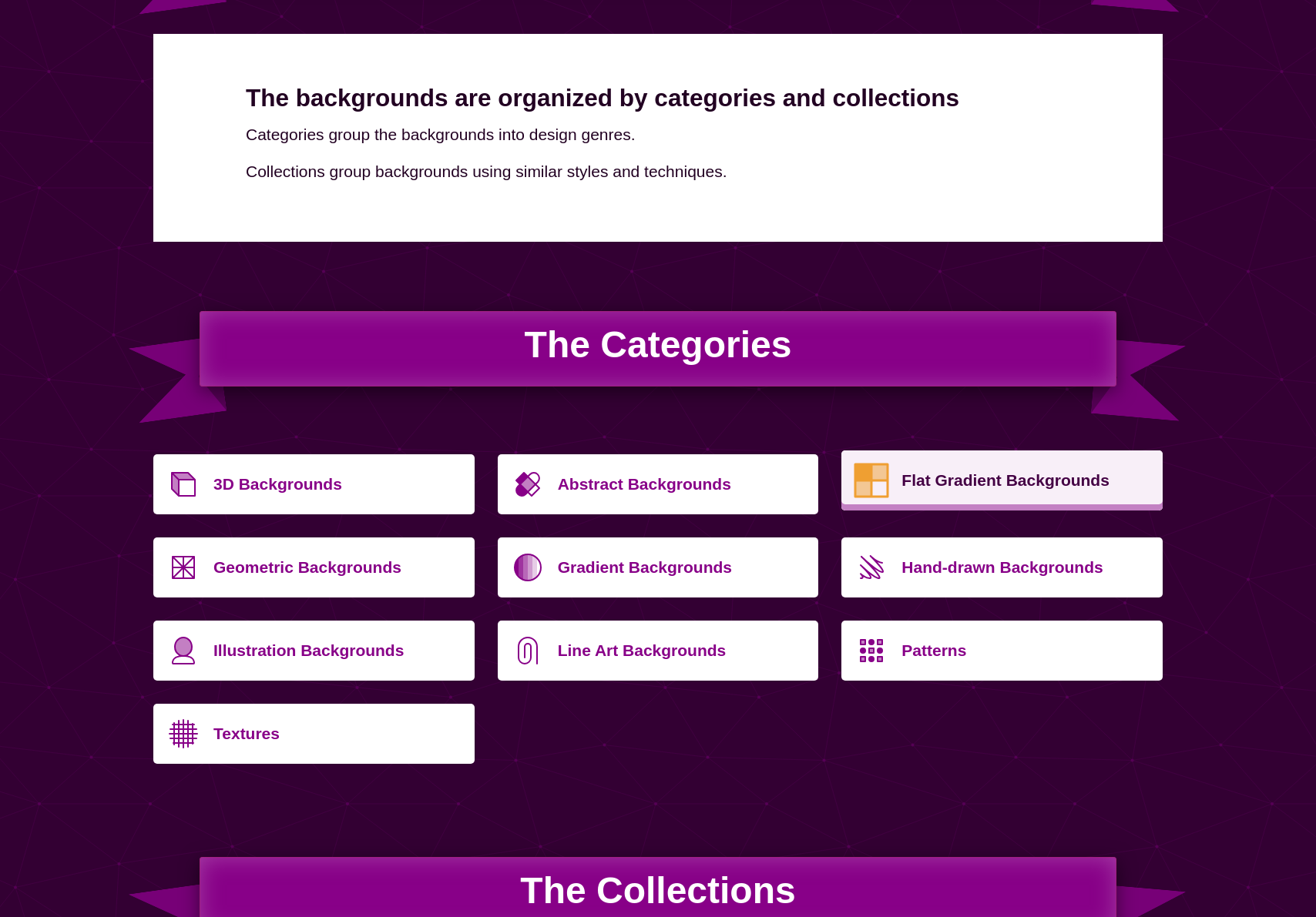
click at [982, 506] on link "Flat Gradient Backgrounds" at bounding box center [1001, 480] width 321 height 60
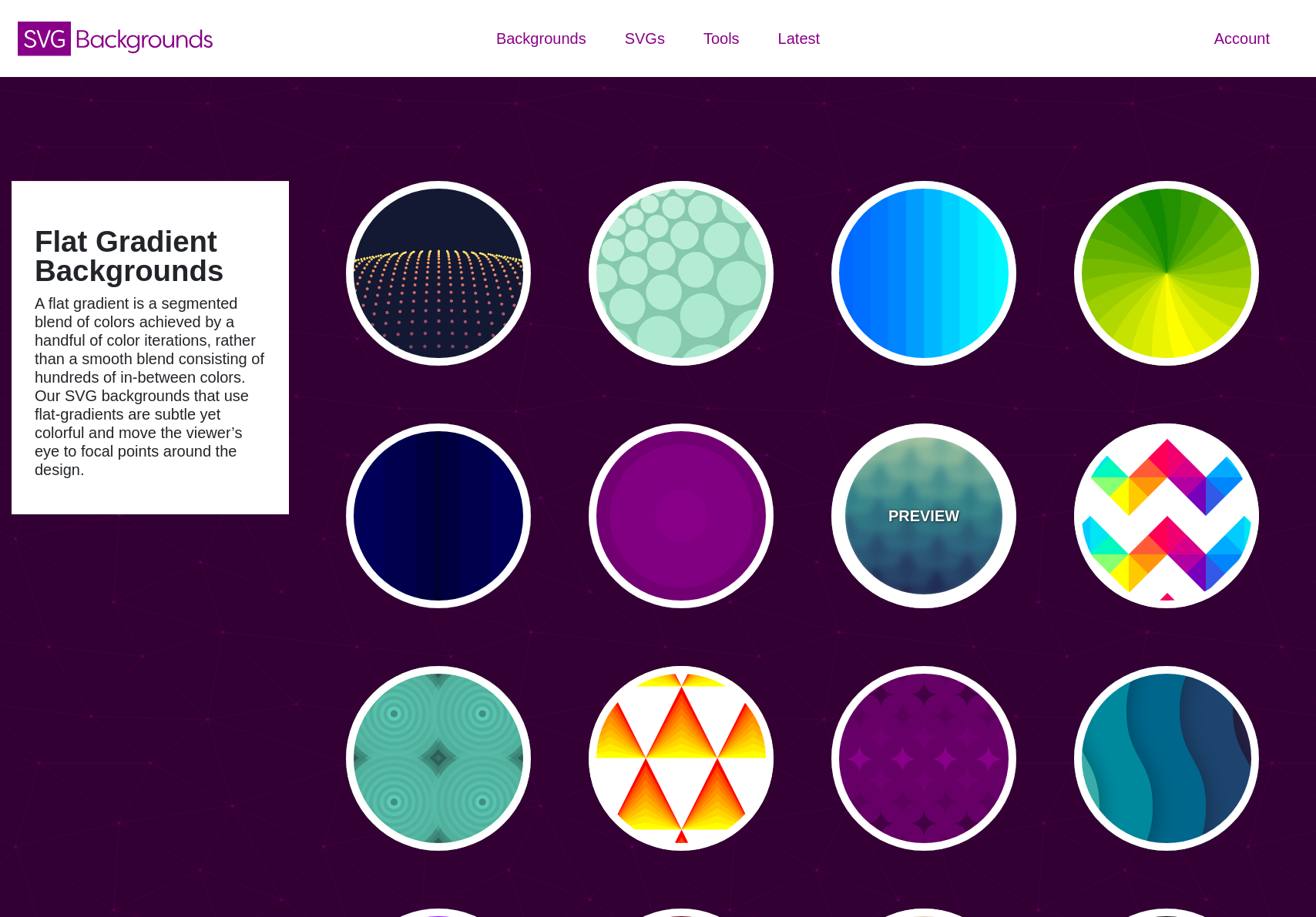
type input "#450057"
type input "#FFFFFF"
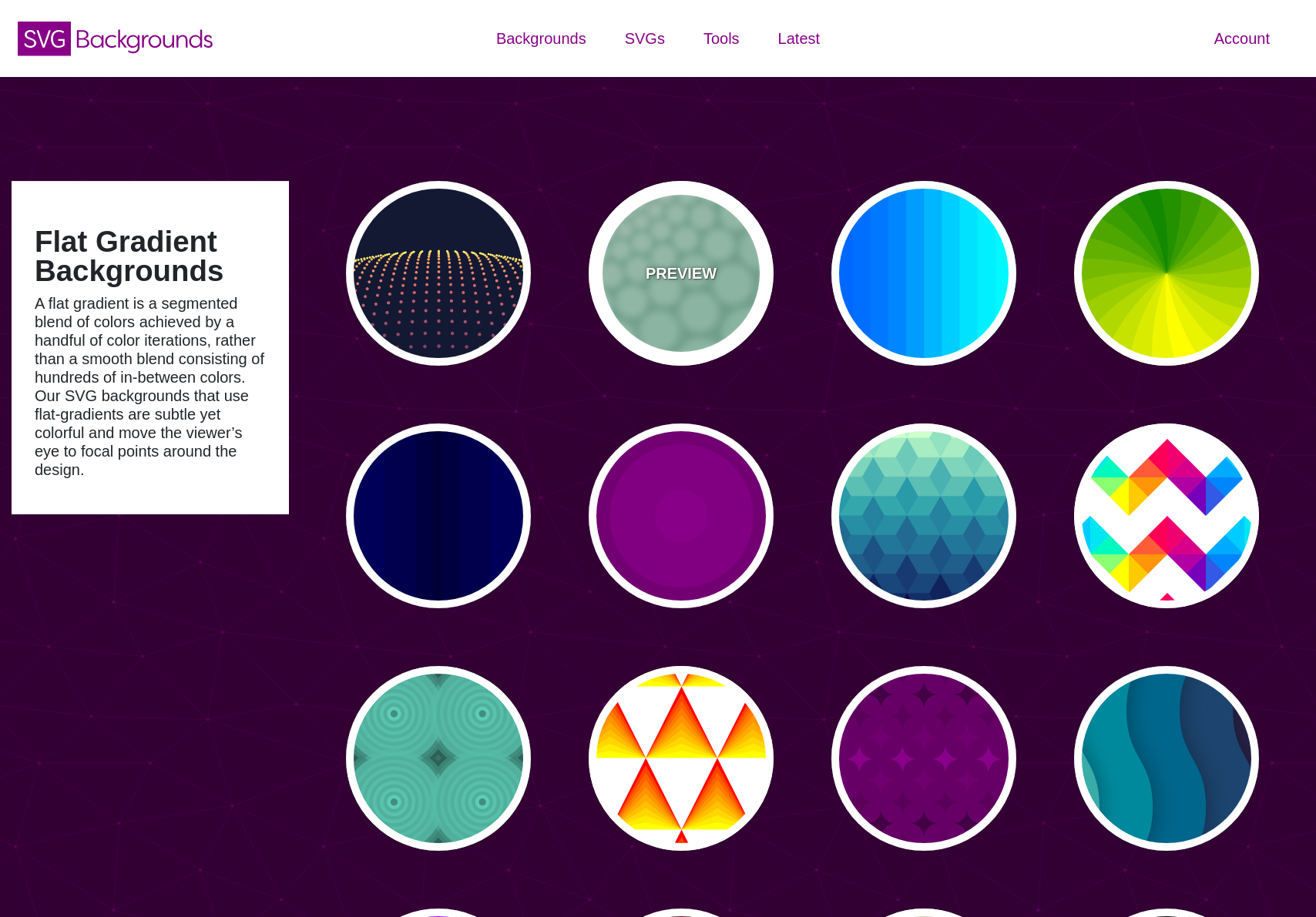
click at [665, 302] on div "PREVIEW" at bounding box center [680, 273] width 185 height 185
type input "#85C9AD"
type input "#96E3C3"
type input "0"
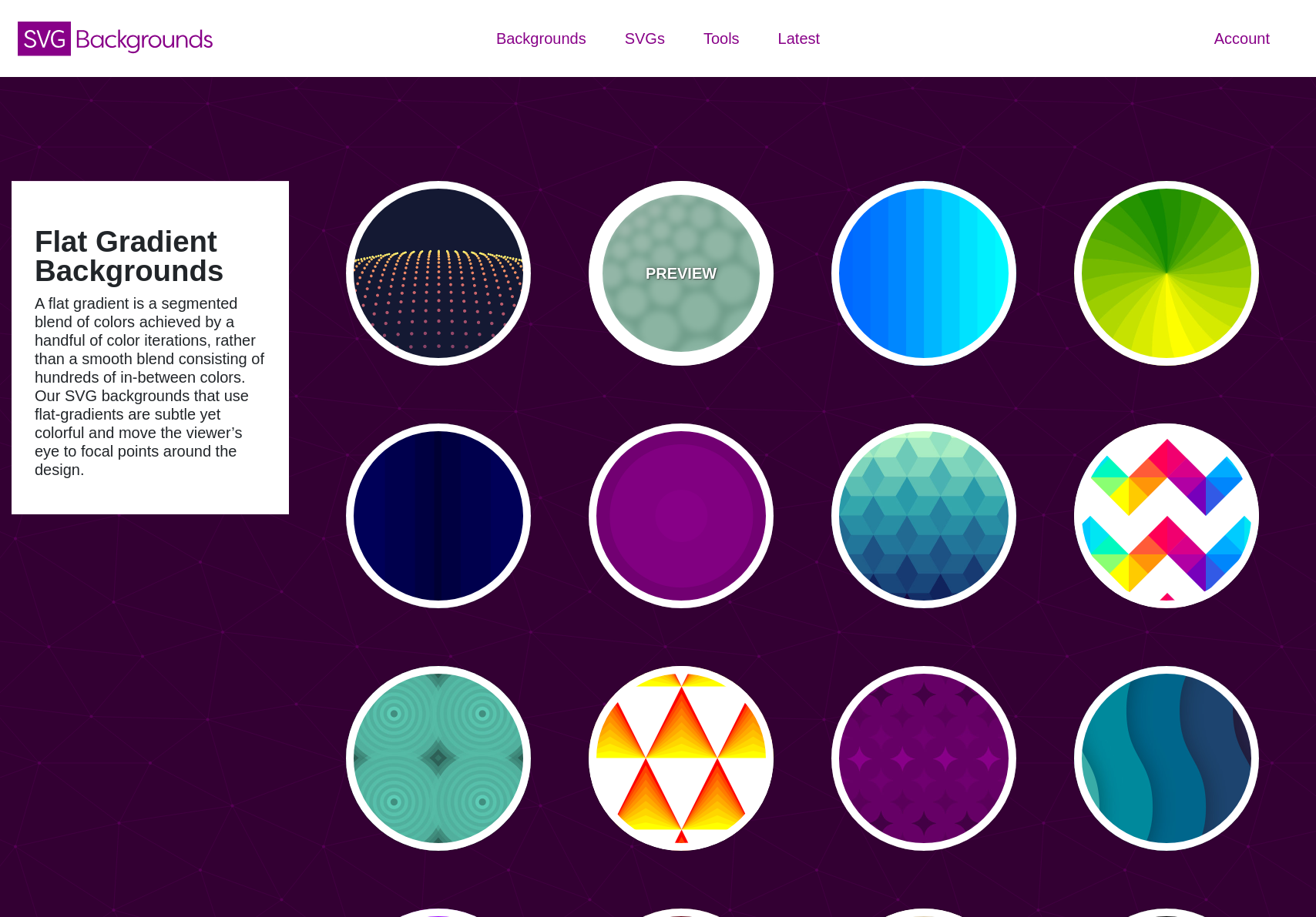
type input "100"
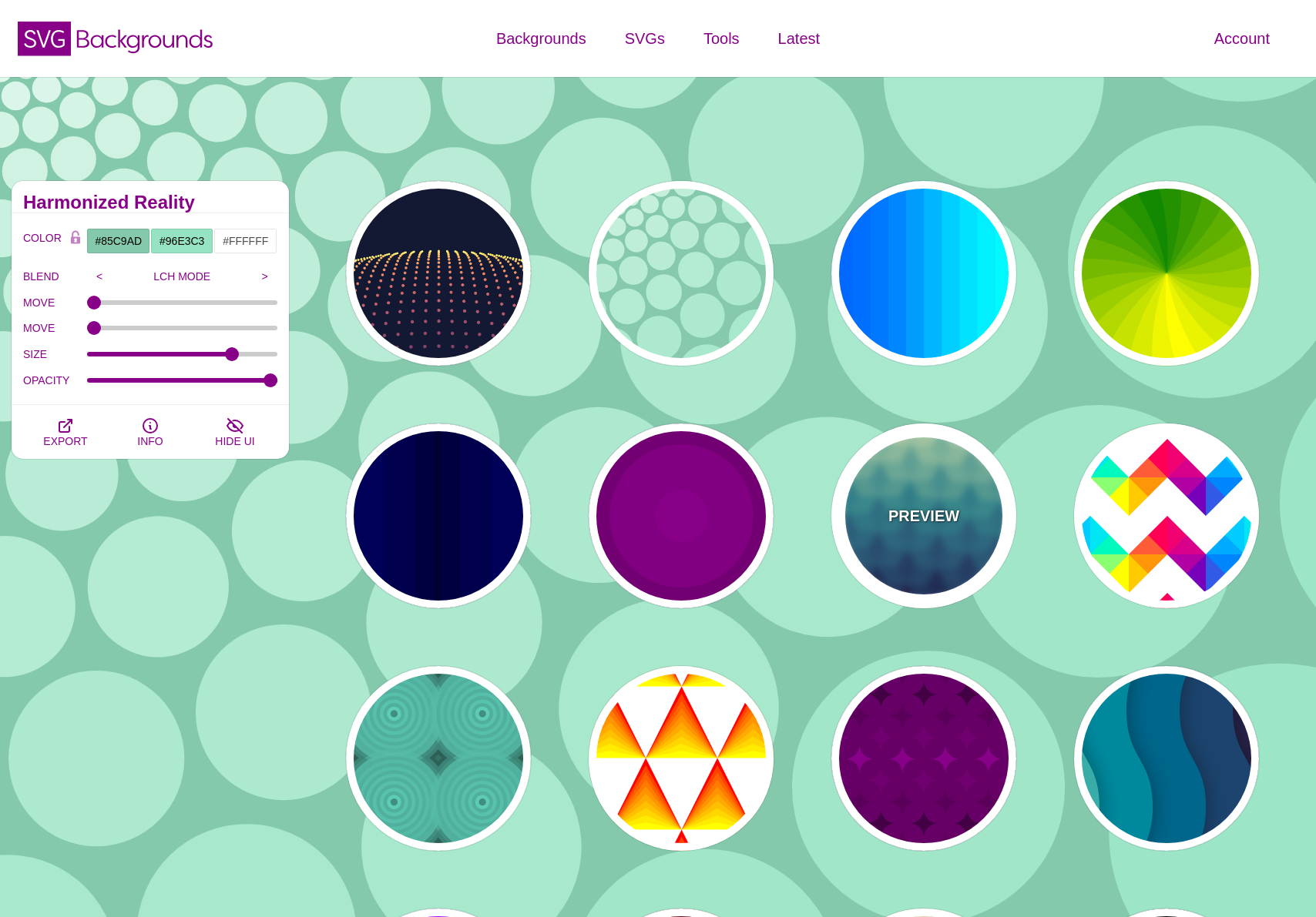
click at [873, 531] on div "PREVIEW" at bounding box center [923, 516] width 185 height 185
type input "#CCFFCC"
type input "#111144"
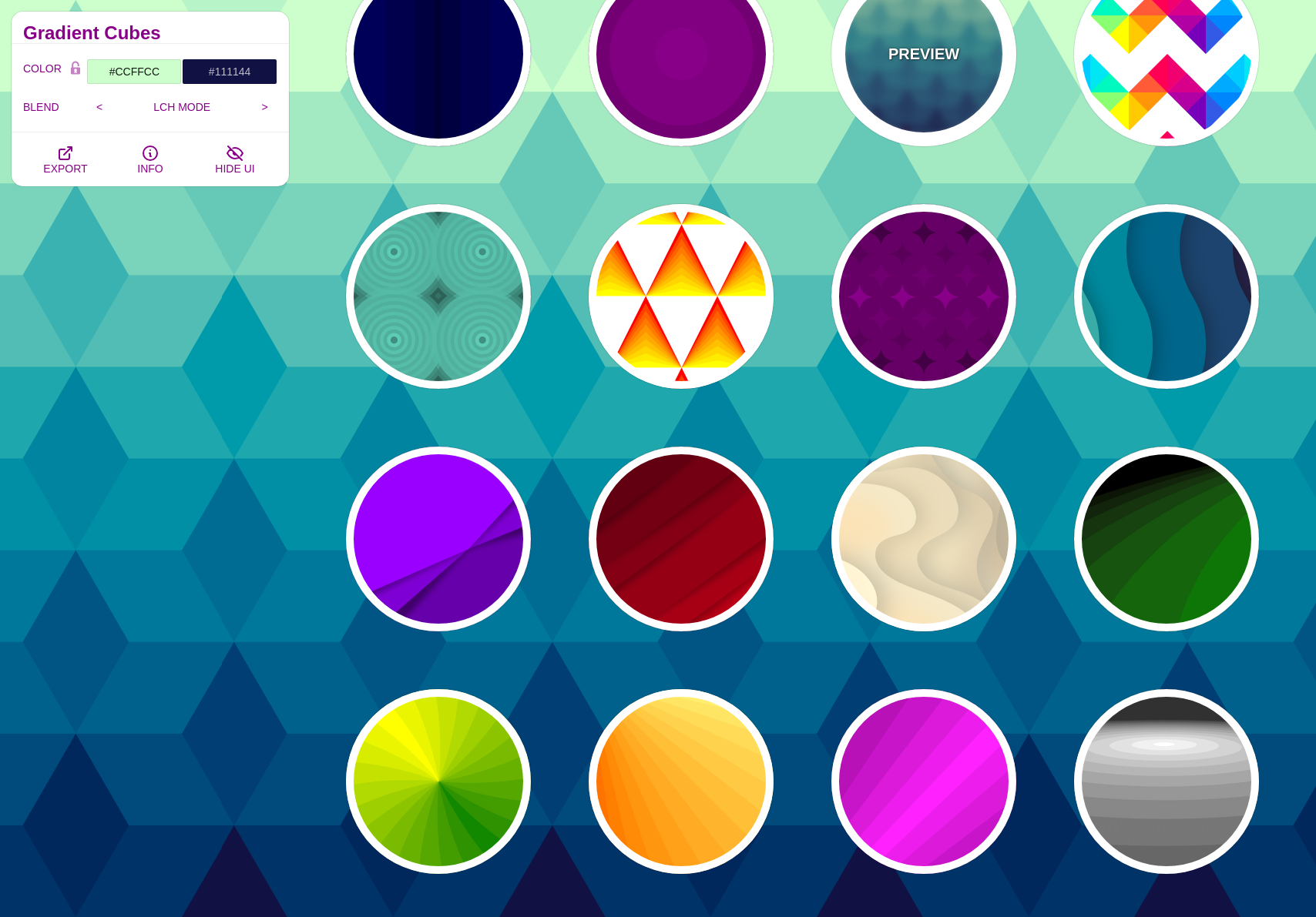
scroll to position [540, 0]
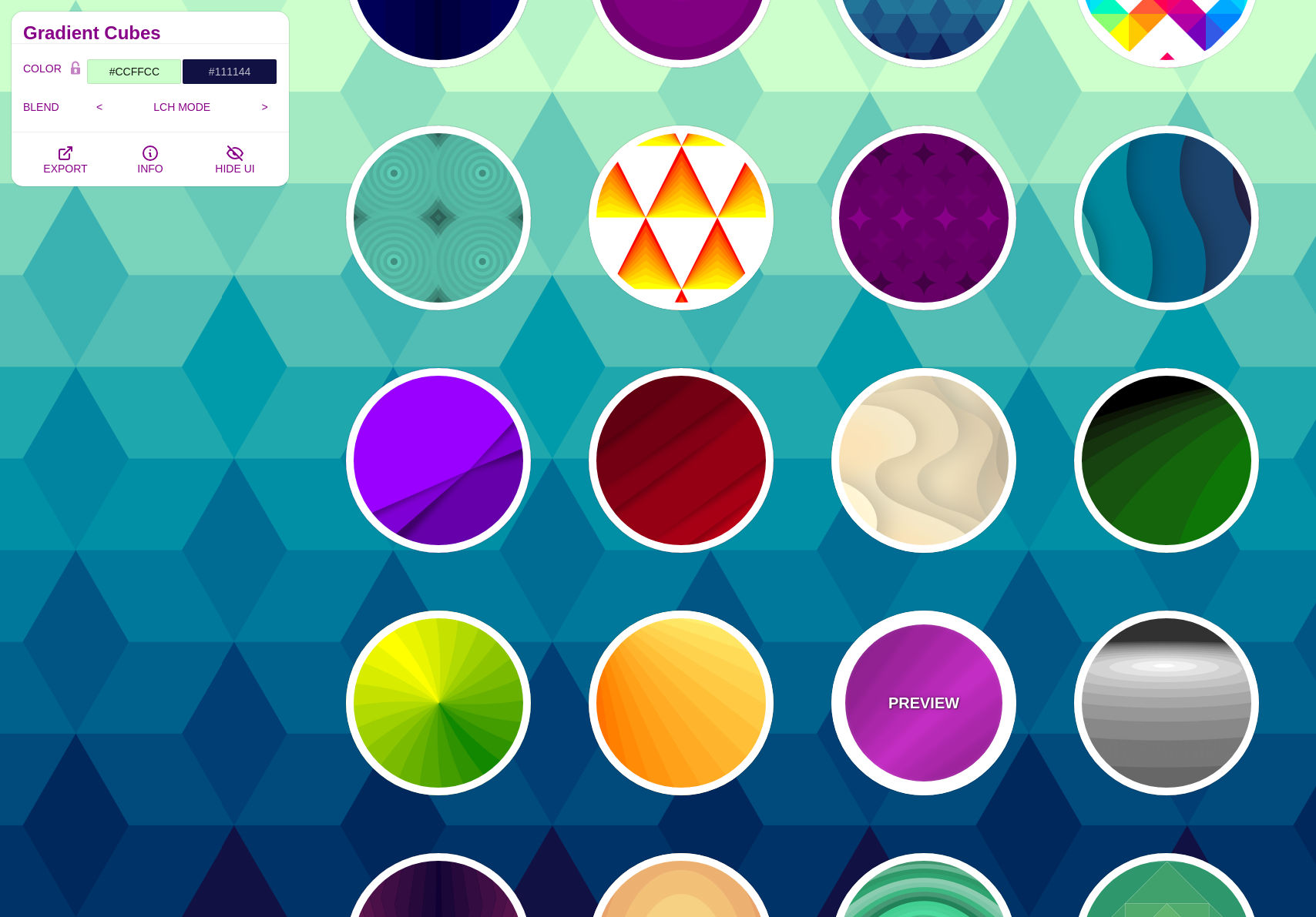
click at [953, 698] on p "PREVIEW" at bounding box center [923, 703] width 71 height 23
type input "#FF22FF"
type input "#550055"
type input "1"
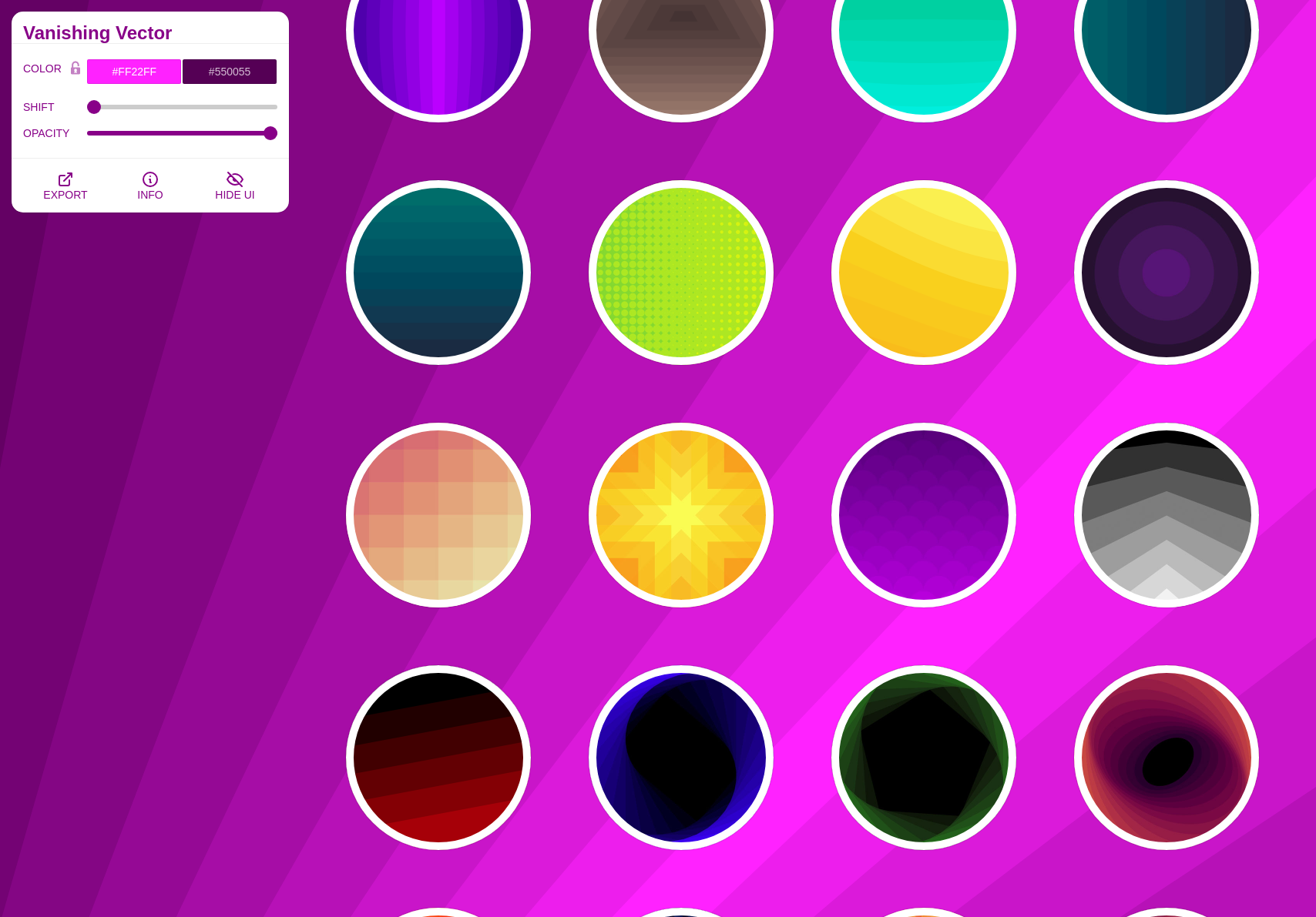
scroll to position [2264, 0]
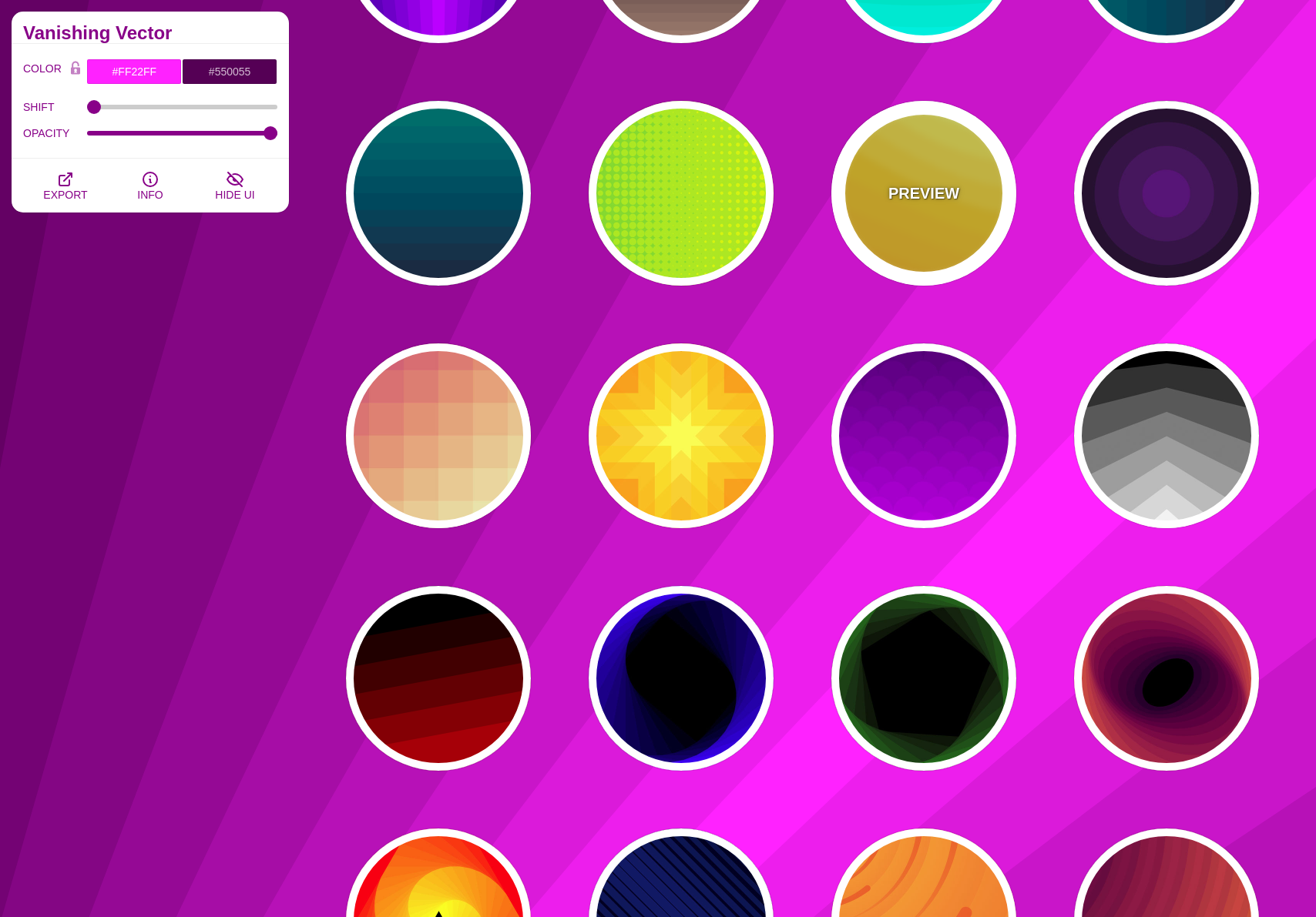
click at [936, 175] on div "PREVIEW" at bounding box center [923, 193] width 185 height 185
type input "#FFAA00"
type input "#FFCC00"
type input "#FFFF66"
type input "1"
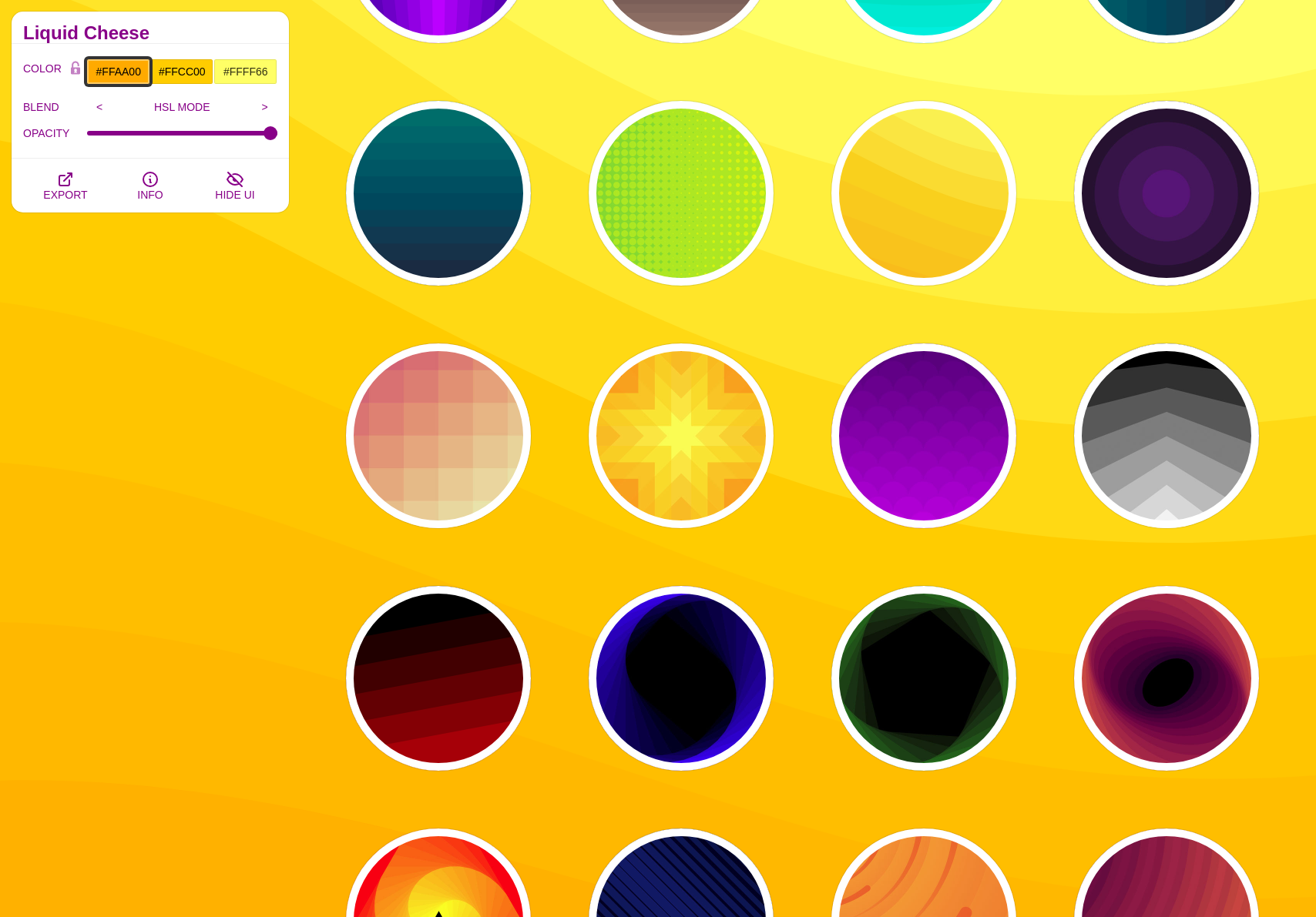
click at [133, 70] on input "#FFAA00" at bounding box center [119, 72] width 64 height 27
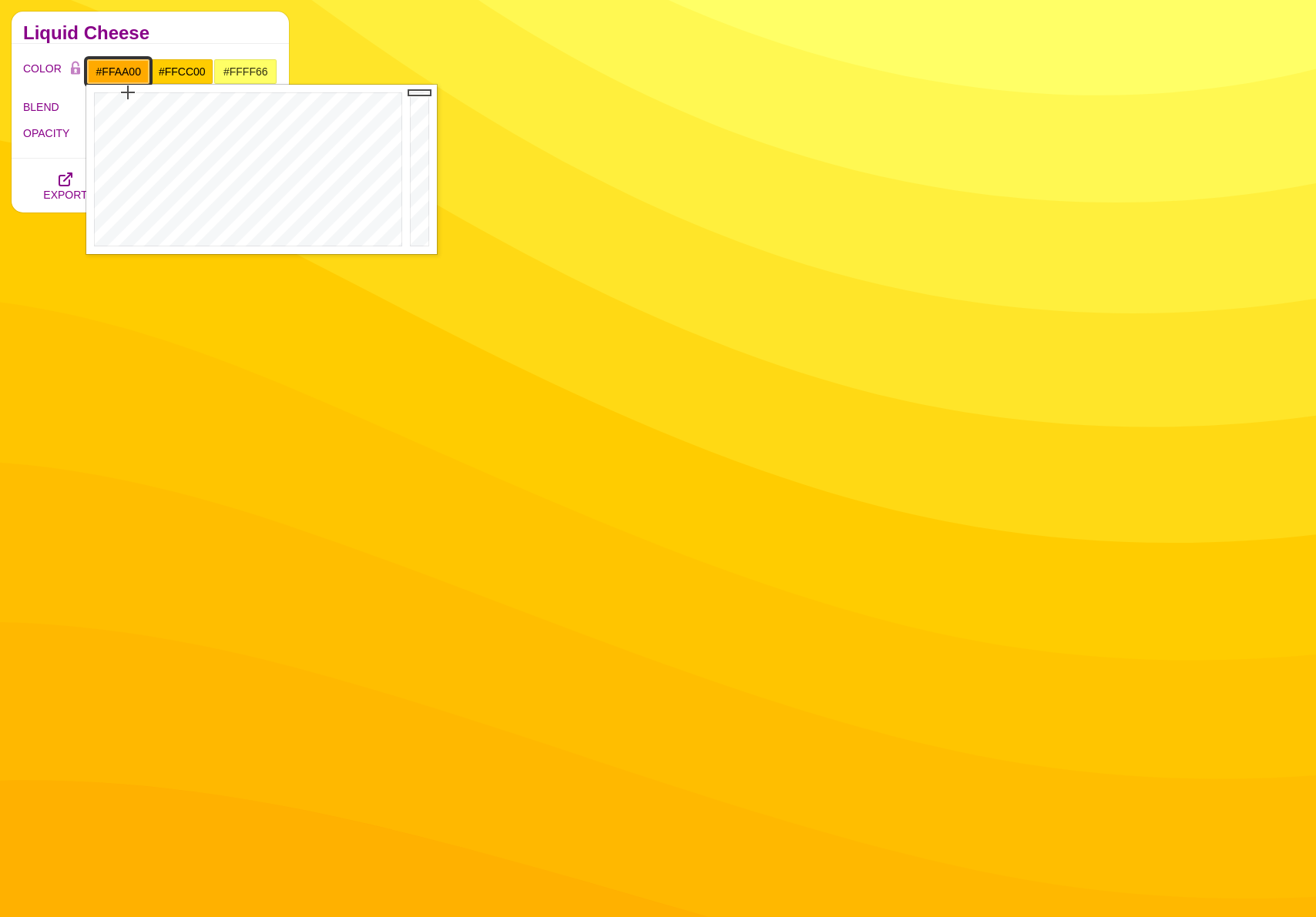
paste input "0a0e12"
type input "#0A0E12"
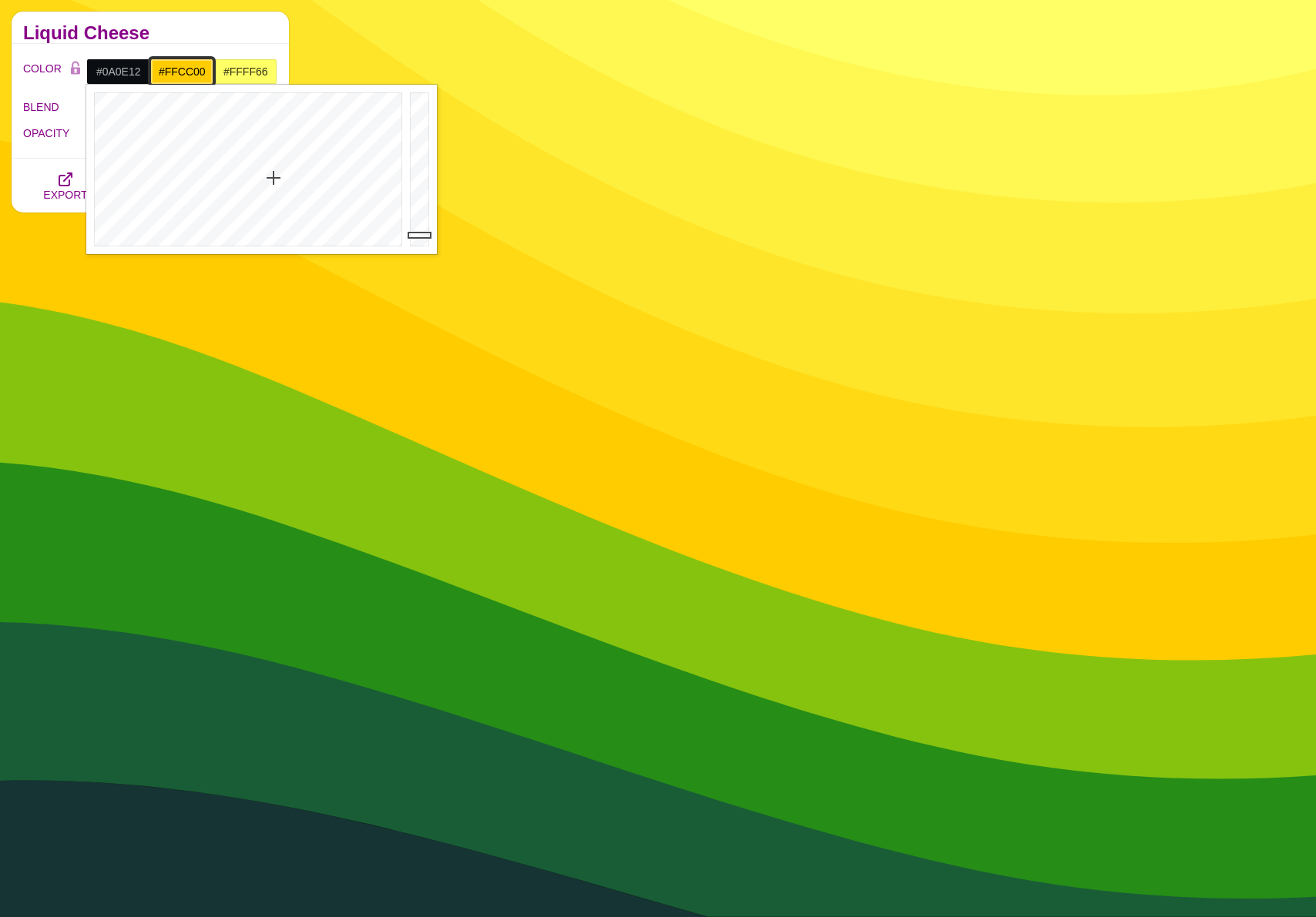
click at [191, 74] on input "#FFCC00" at bounding box center [182, 72] width 64 height 27
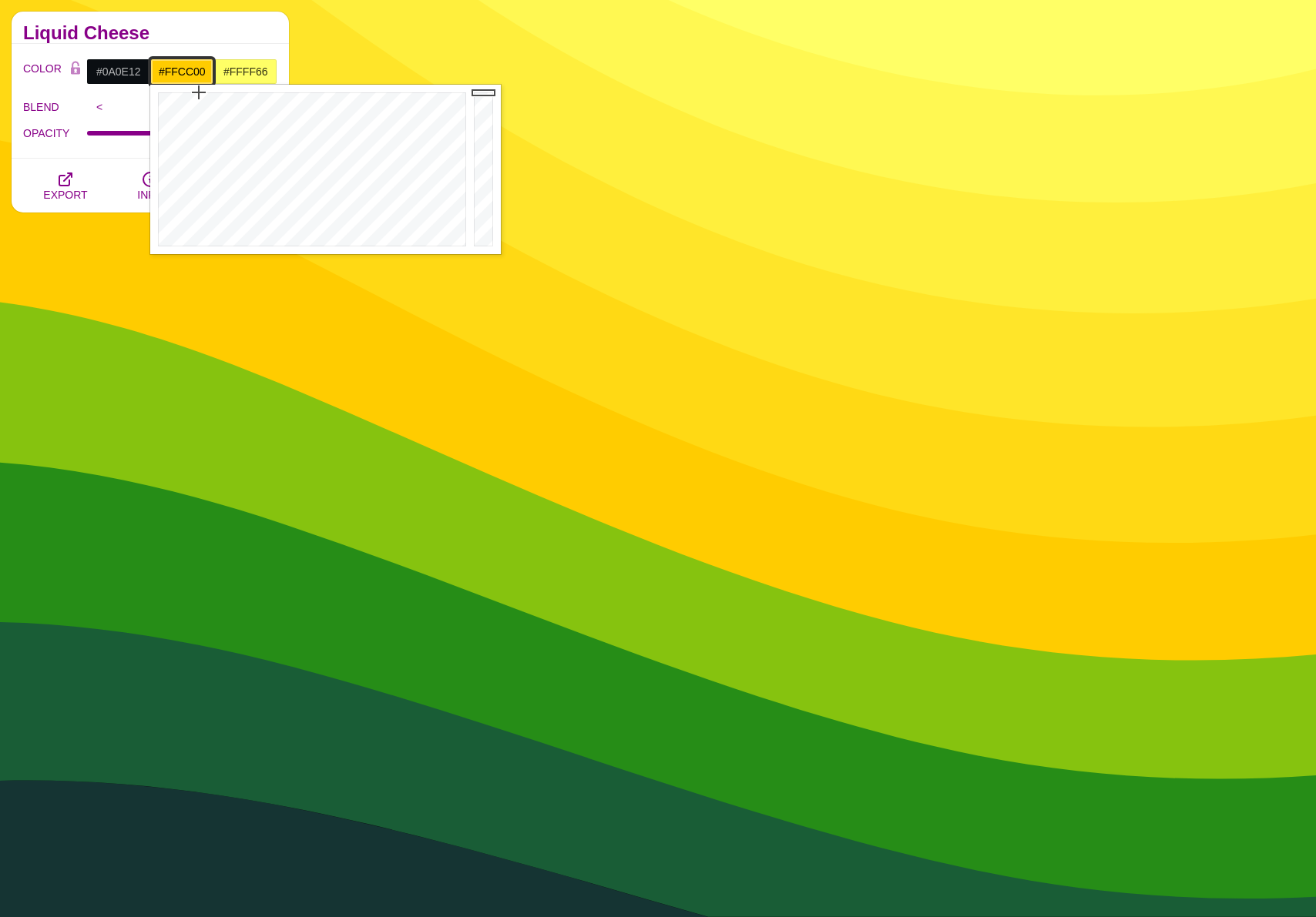
paste input "0f1419"
type input "#0F1419"
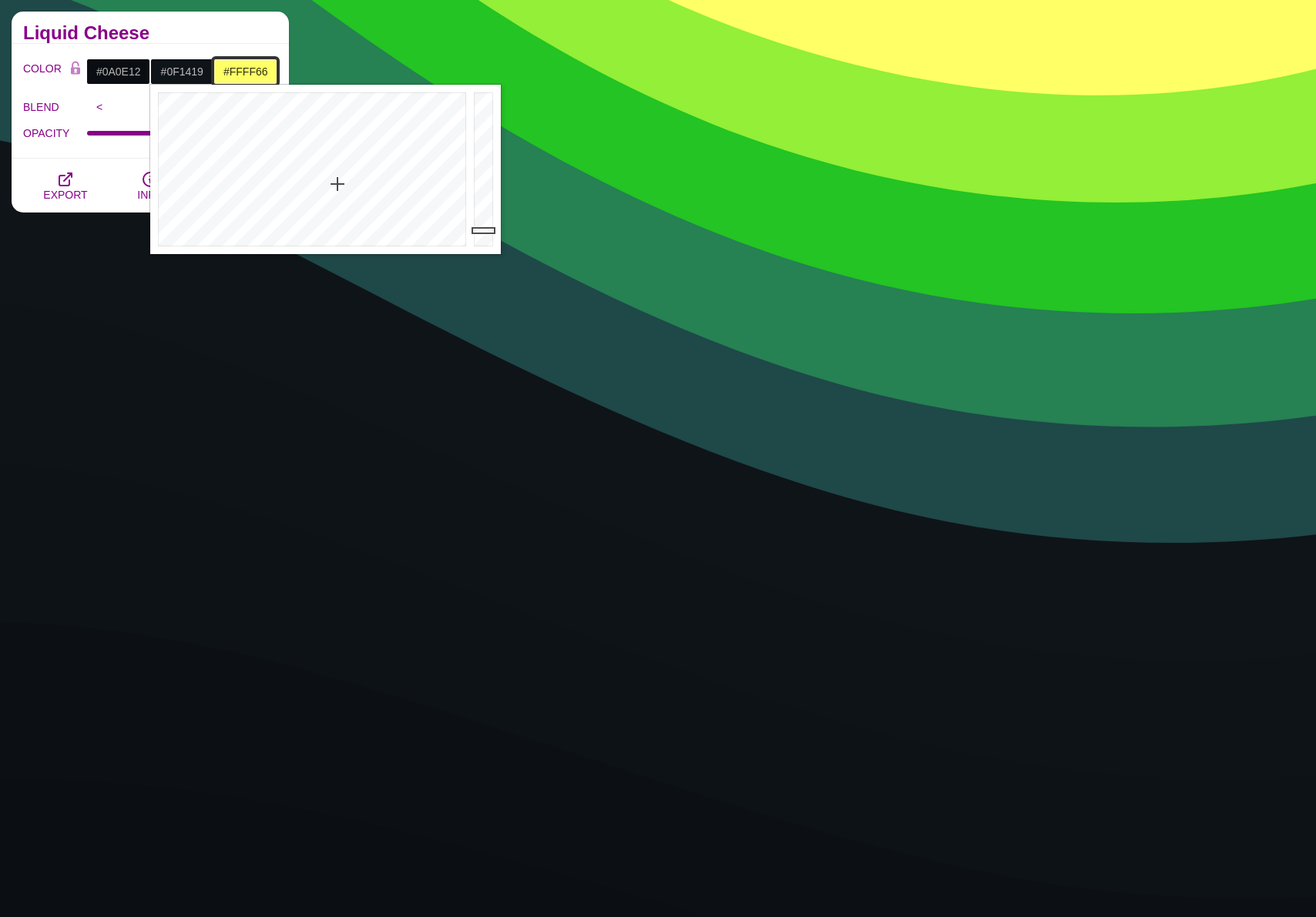
click at [241, 74] on input "#FFFF66" at bounding box center [245, 72] width 64 height 27
paste input "182028"
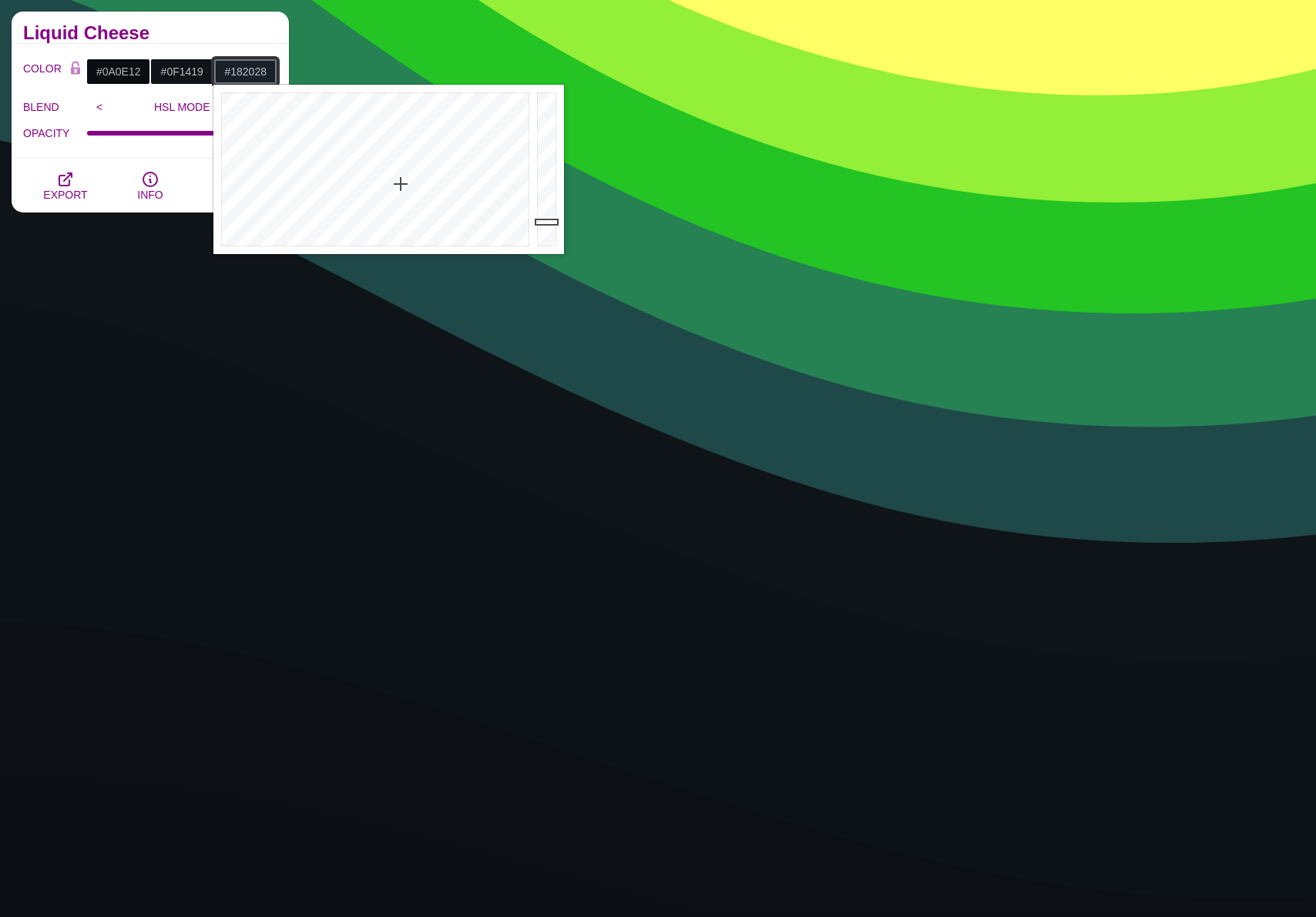
type input "#182028"
click at [251, 31] on h2 "Liquid Cheese" at bounding box center [149, 33] width 254 height 12
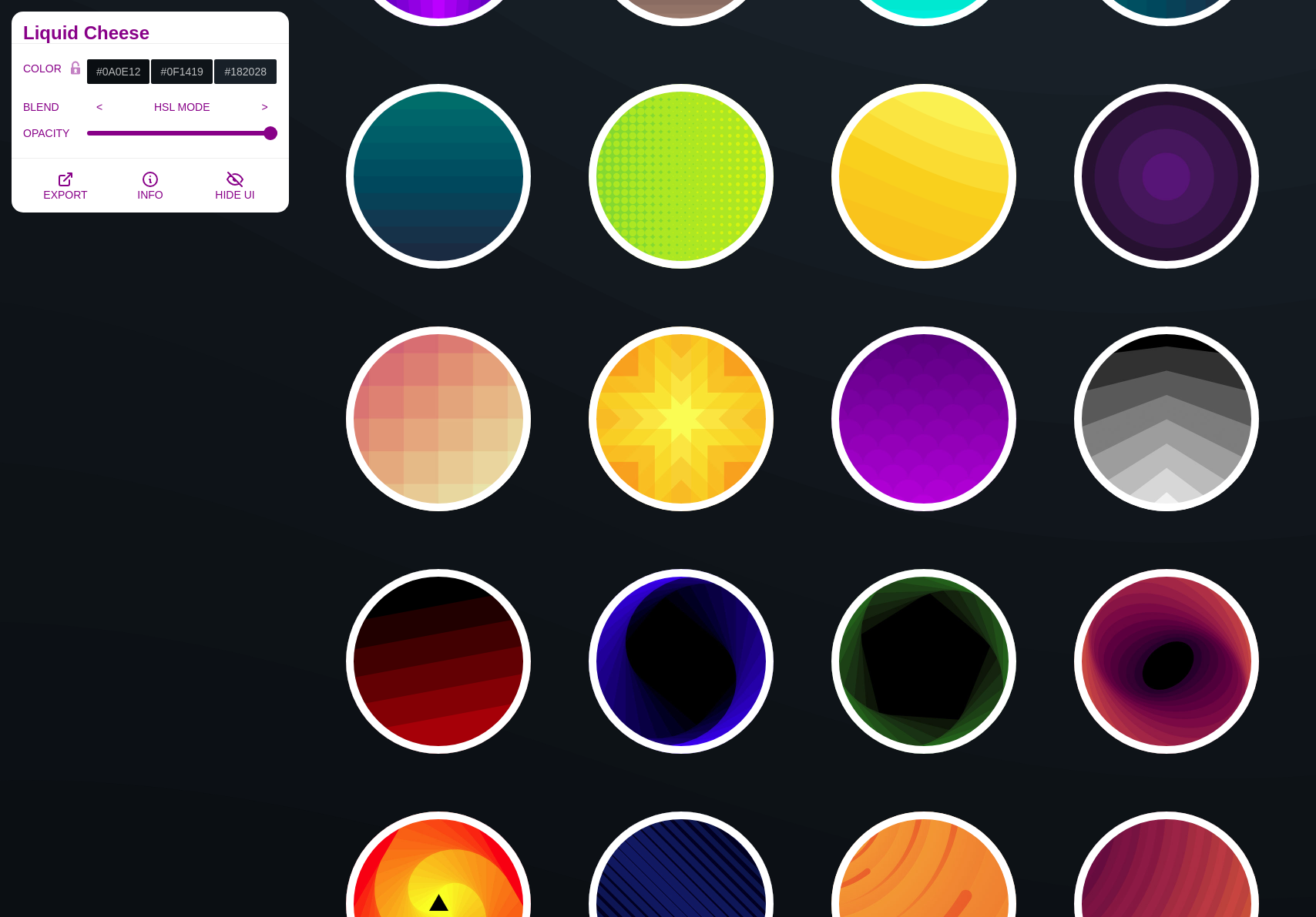
scroll to position [2201, 0]
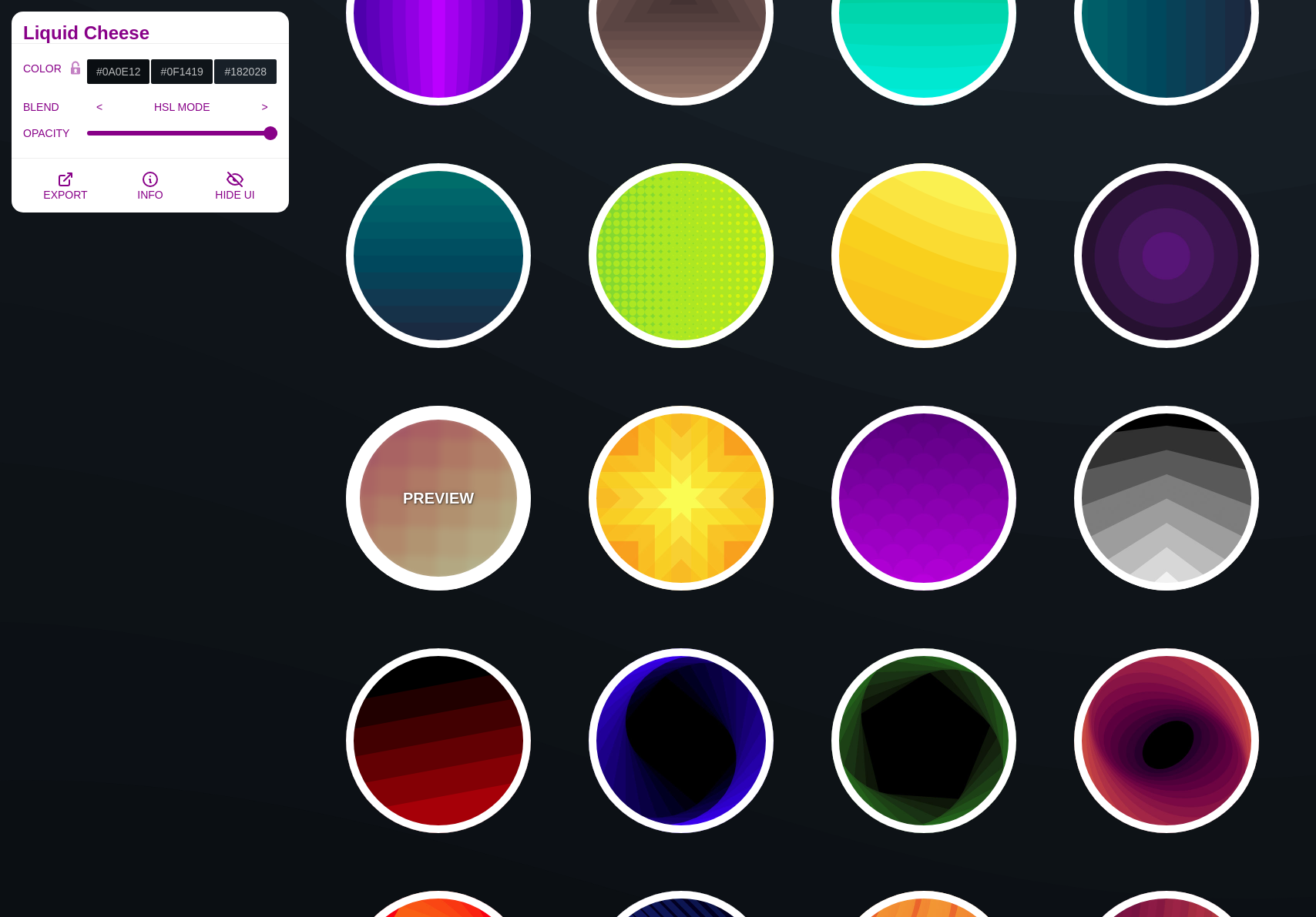
click at [422, 511] on div "PREVIEW" at bounding box center [438, 498] width 185 height 185
type input "#CC5577"
type input "#EEEEBB"
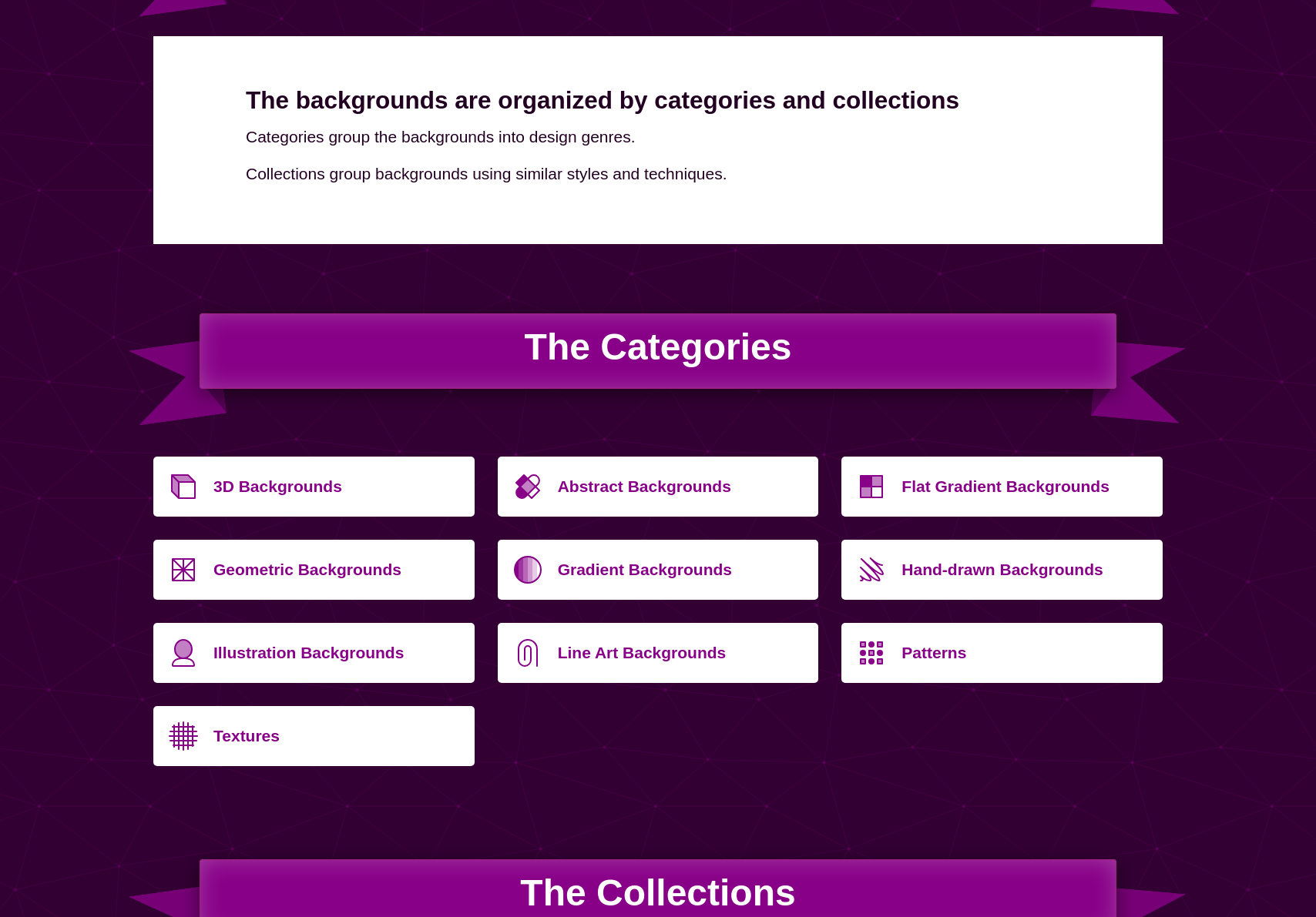
scroll to position [267, 0]
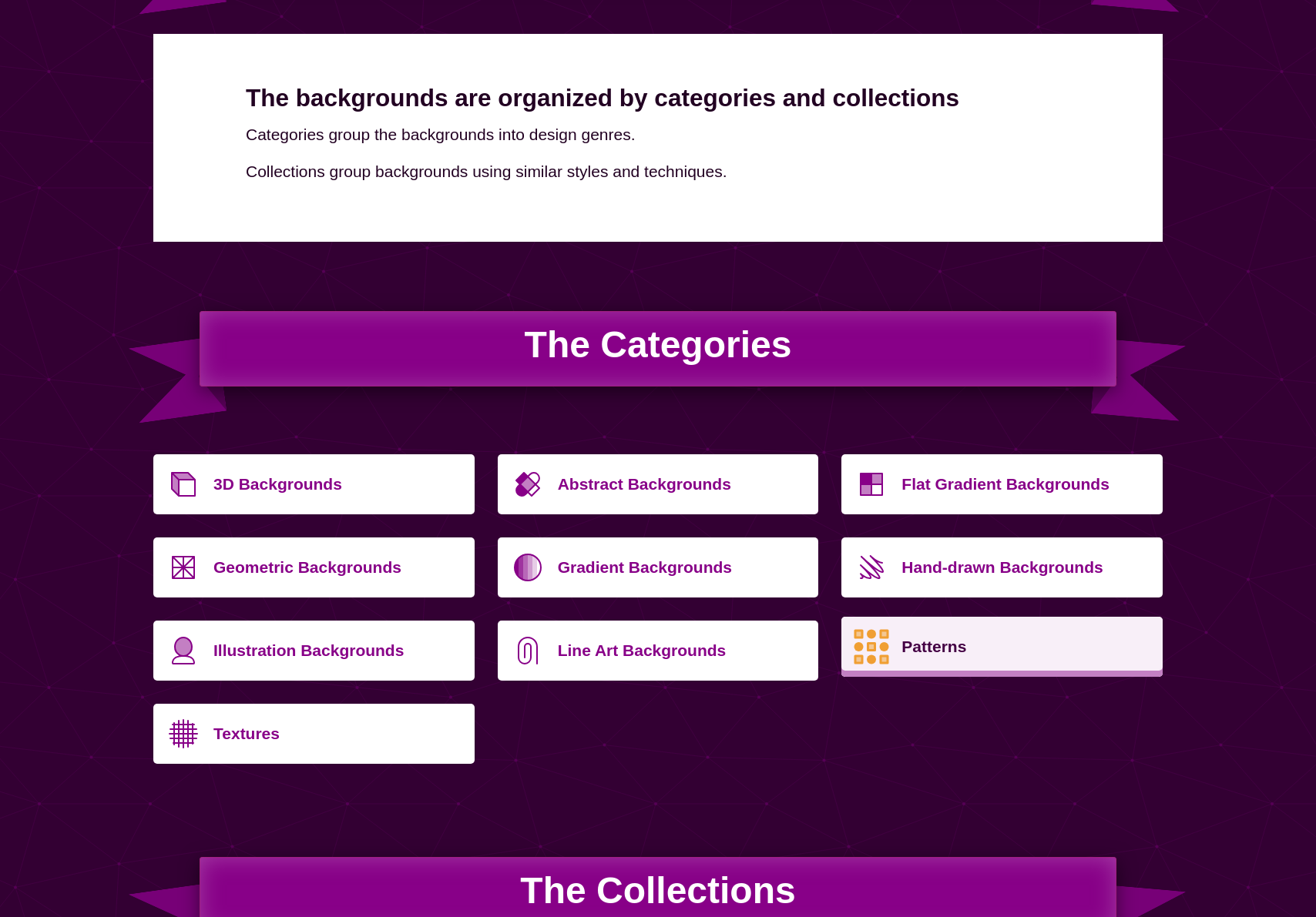
click at [872, 629] on icon at bounding box center [871, 646] width 56 height 56
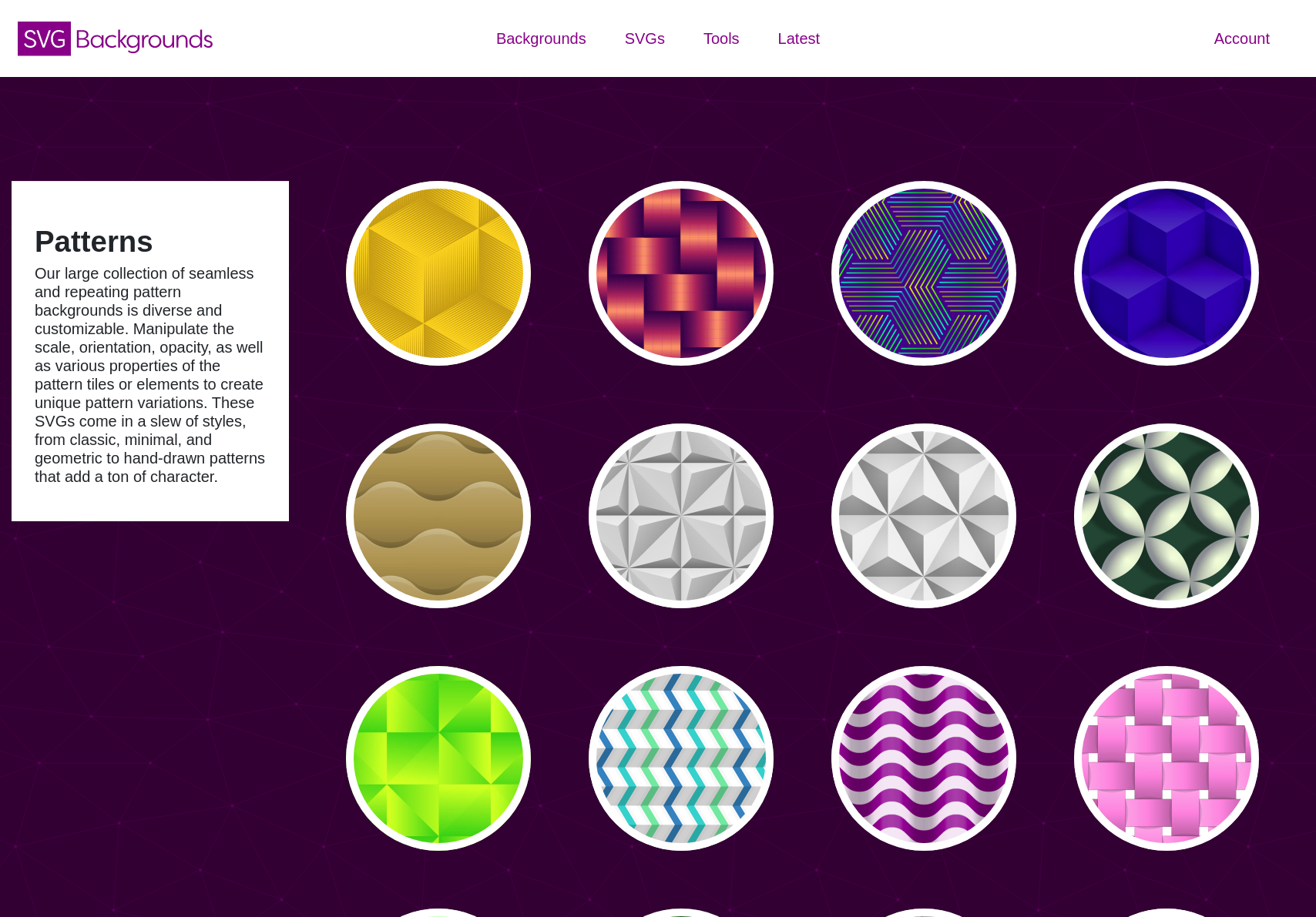
type input "#450057"
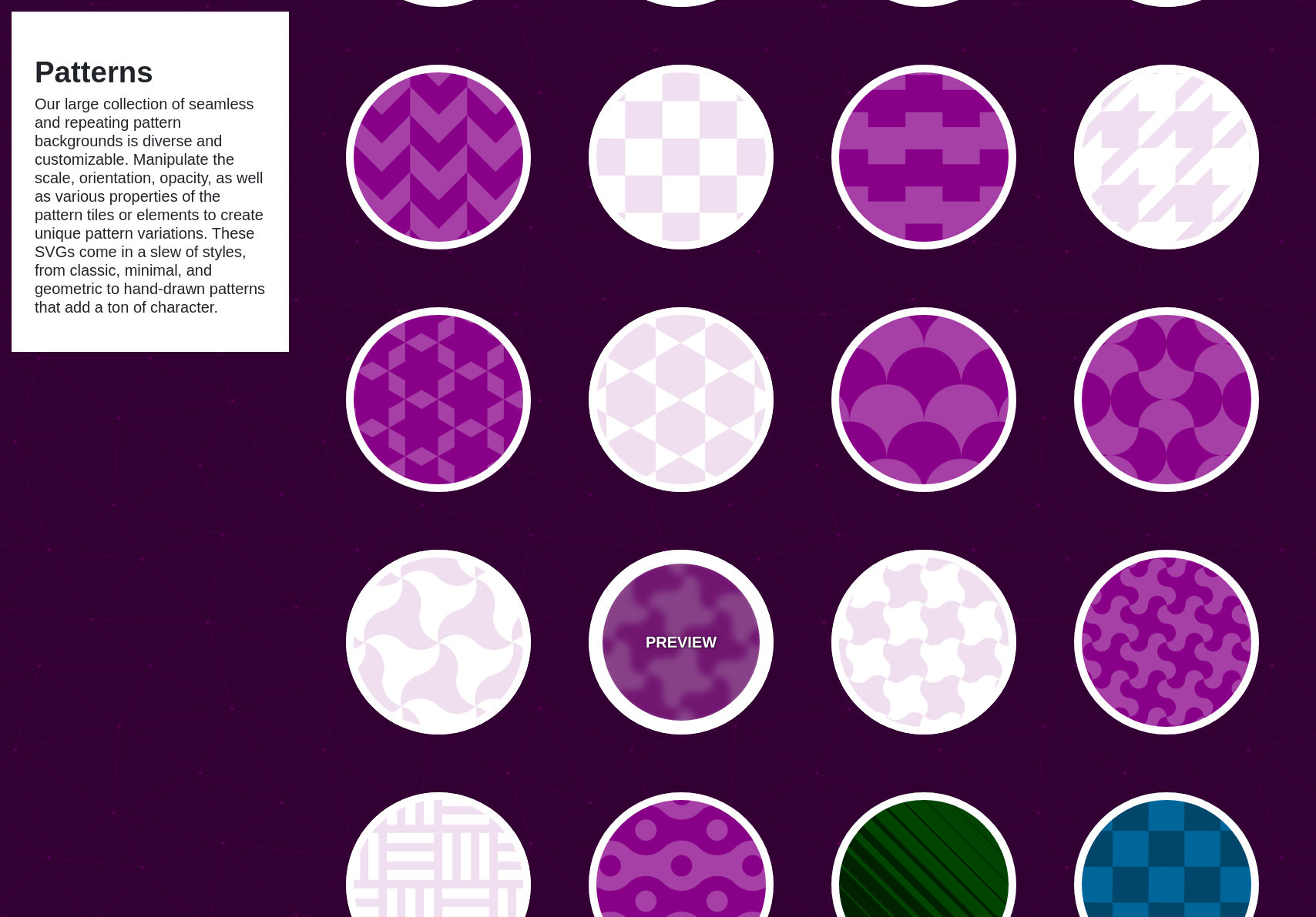
scroll to position [1409, 0]
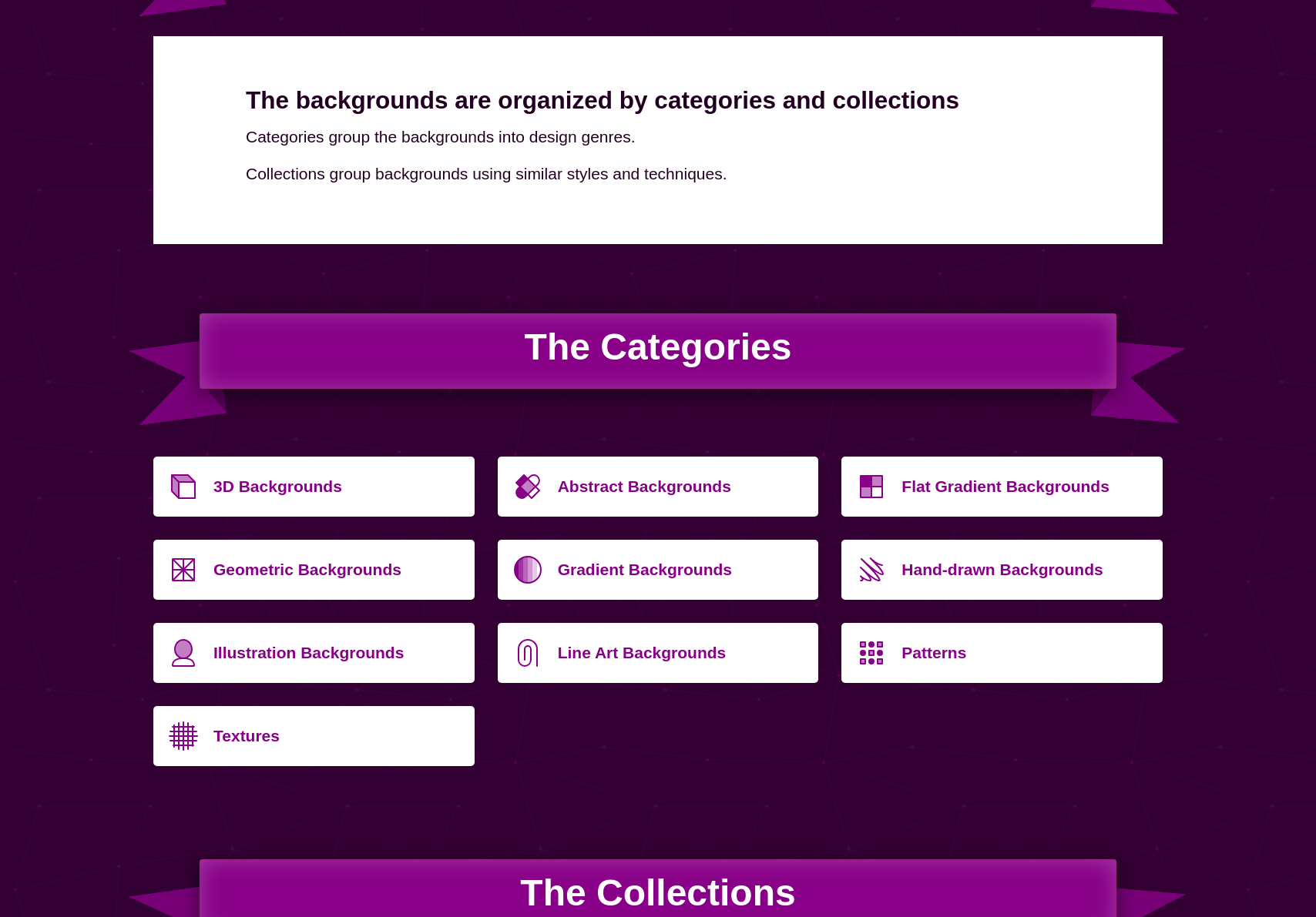
scroll to position [267, 0]
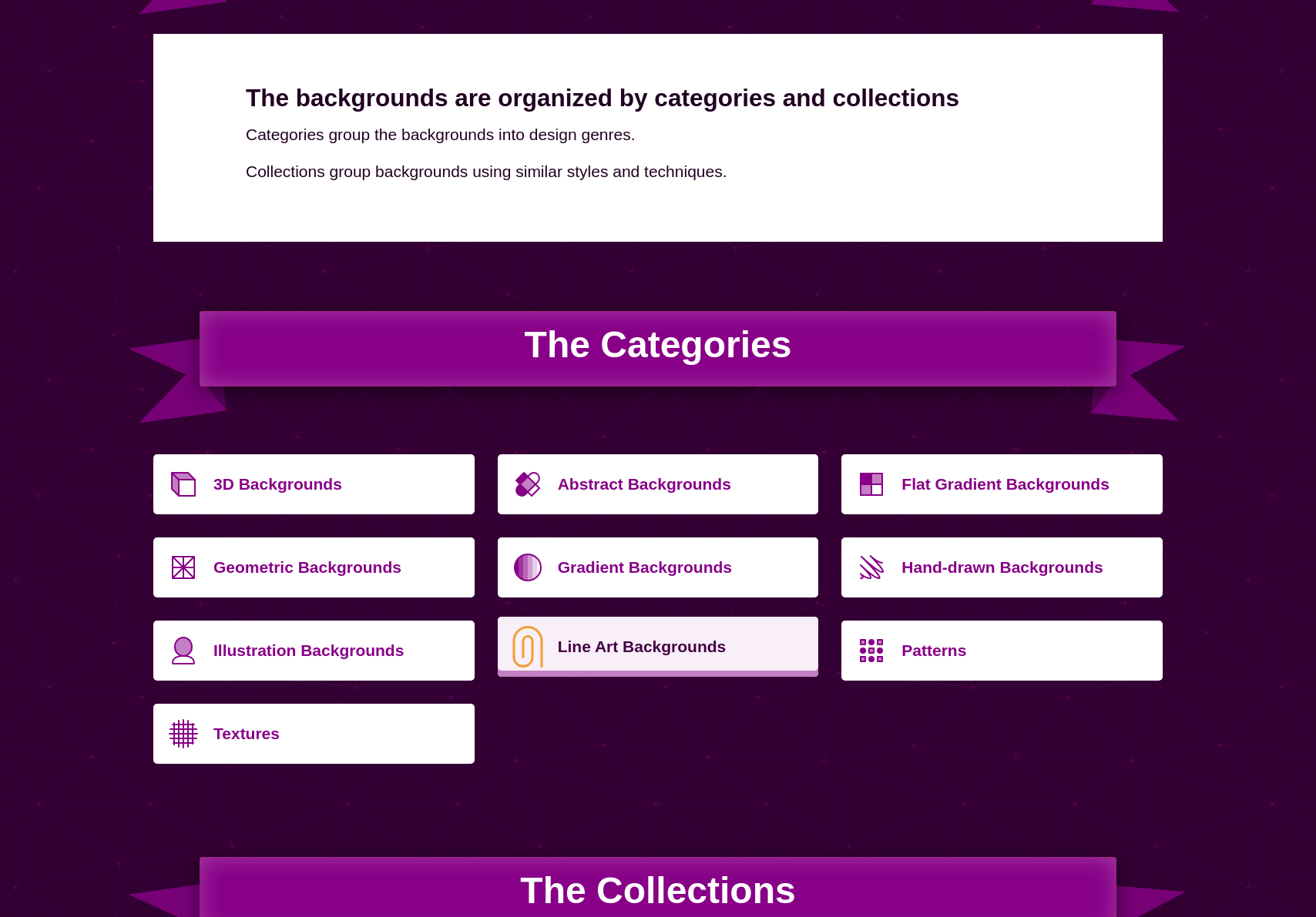
click at [637, 642] on p "Line Art Backgrounds" at bounding box center [683, 647] width 249 height 37
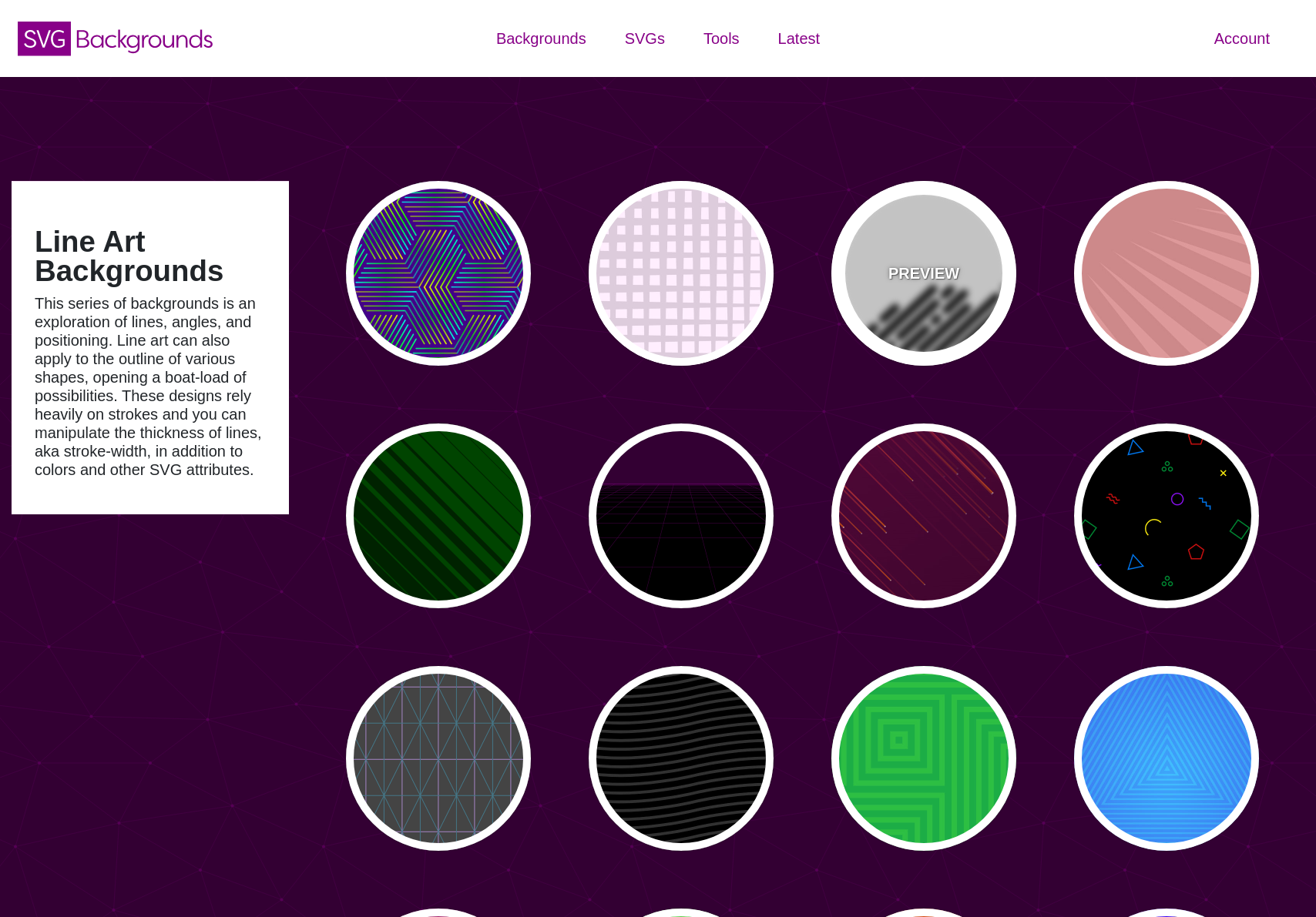
click at [938, 257] on div "PREVIEW" at bounding box center [923, 273] width 185 height 185
type input "#FFFFFF"
type input "#000000"
type input "0"
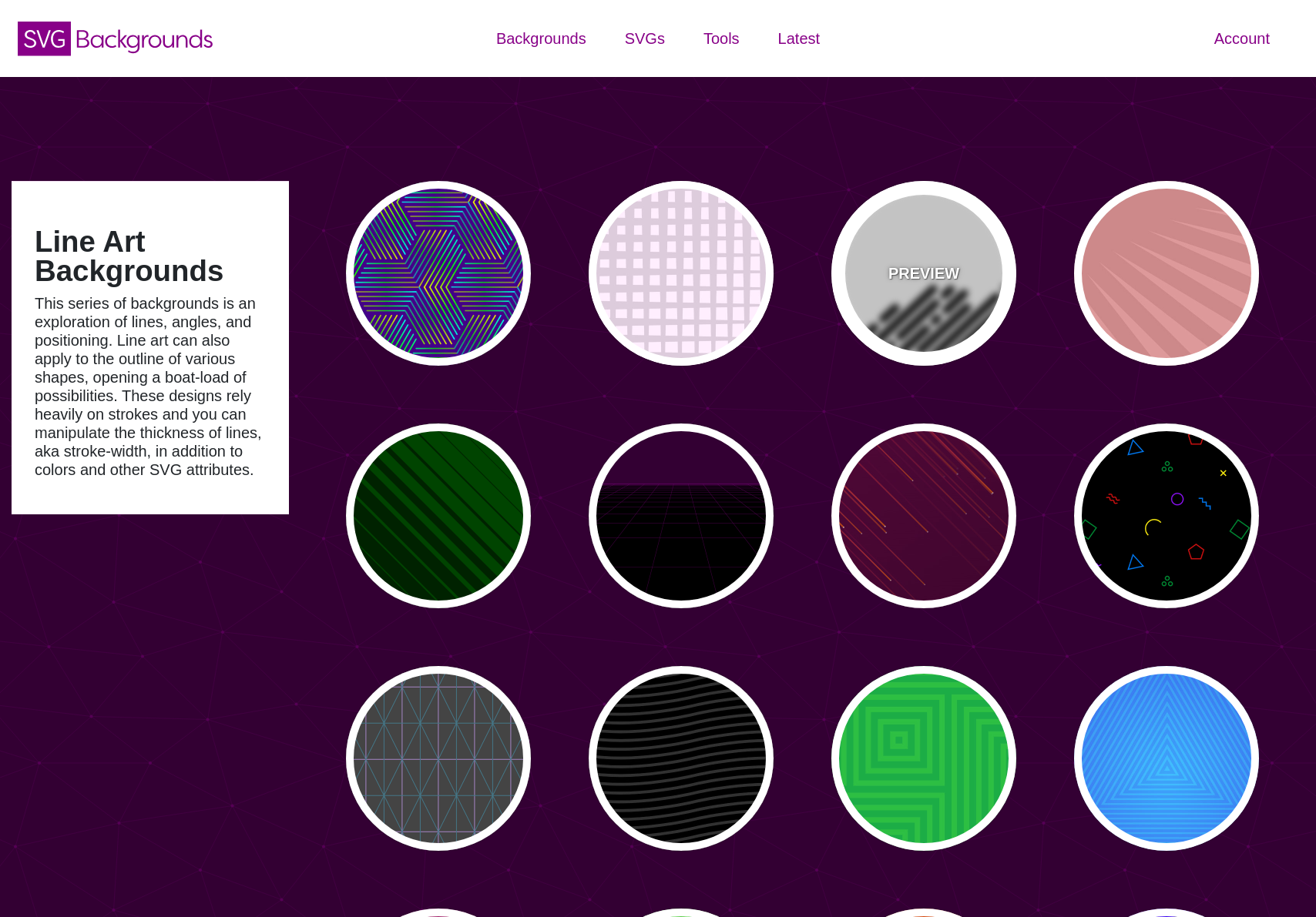
type input "500"
type input "25"
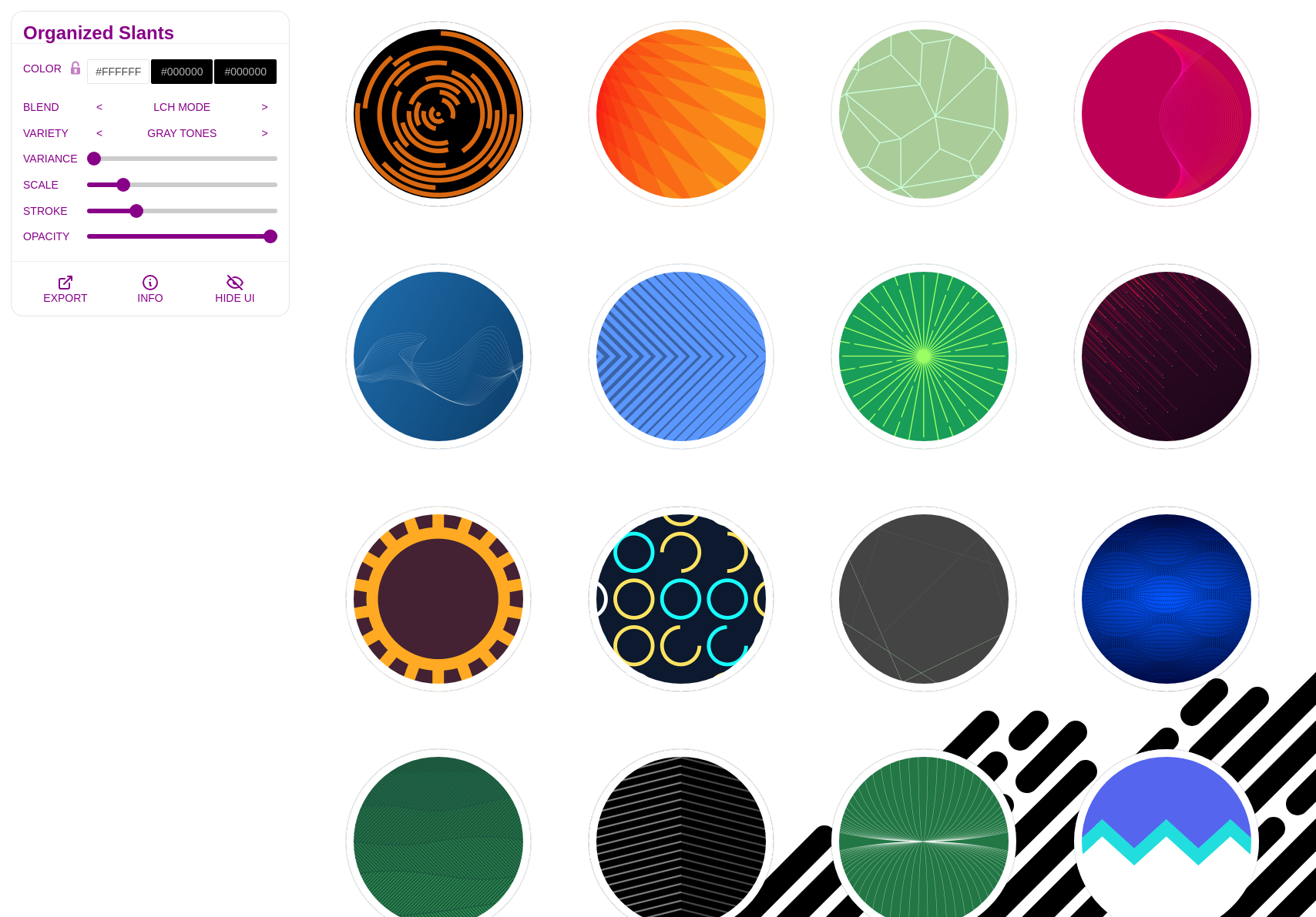
scroll to position [1530, 0]
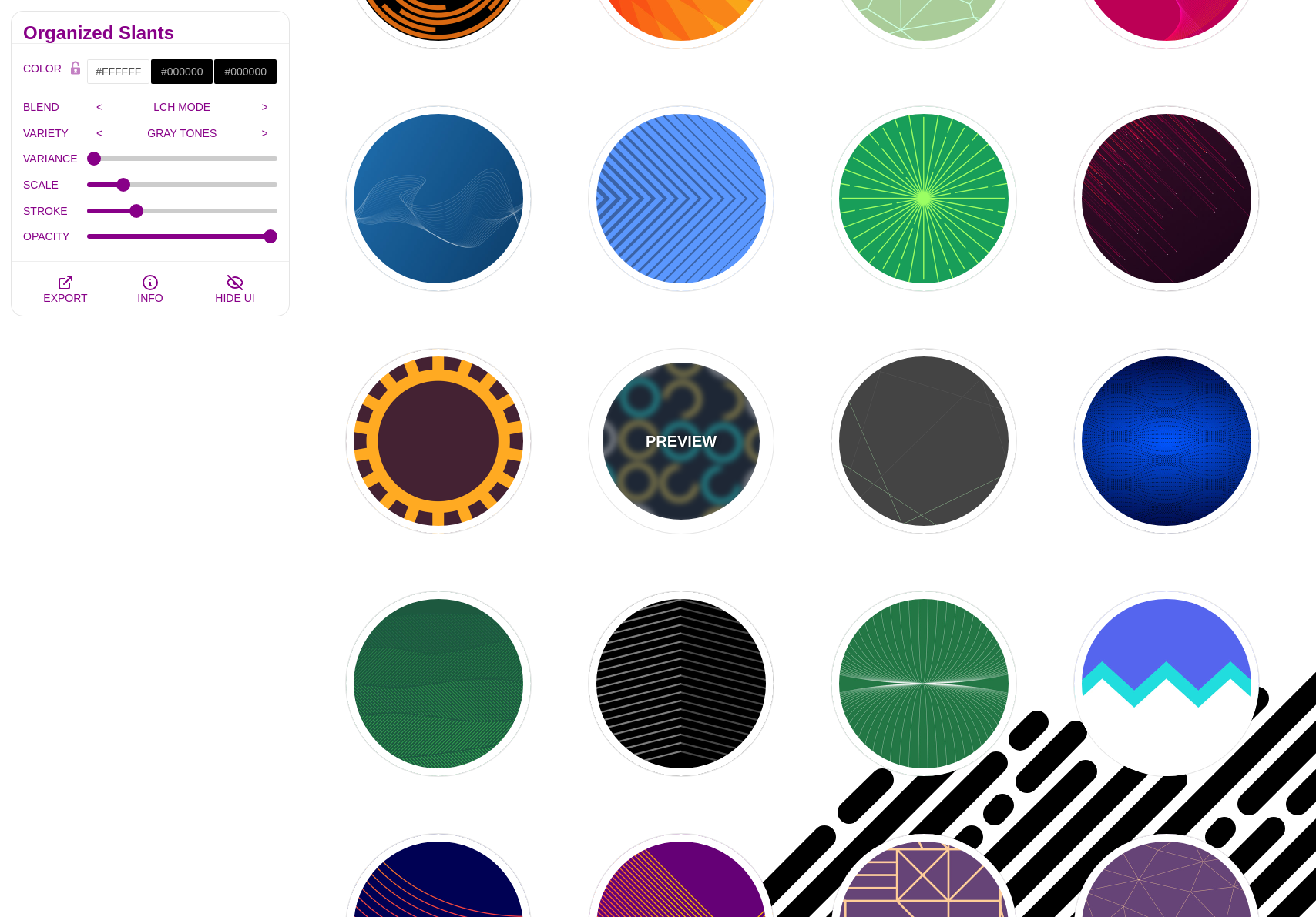
click at [649, 456] on div "PREVIEW" at bounding box center [680, 441] width 185 height 185
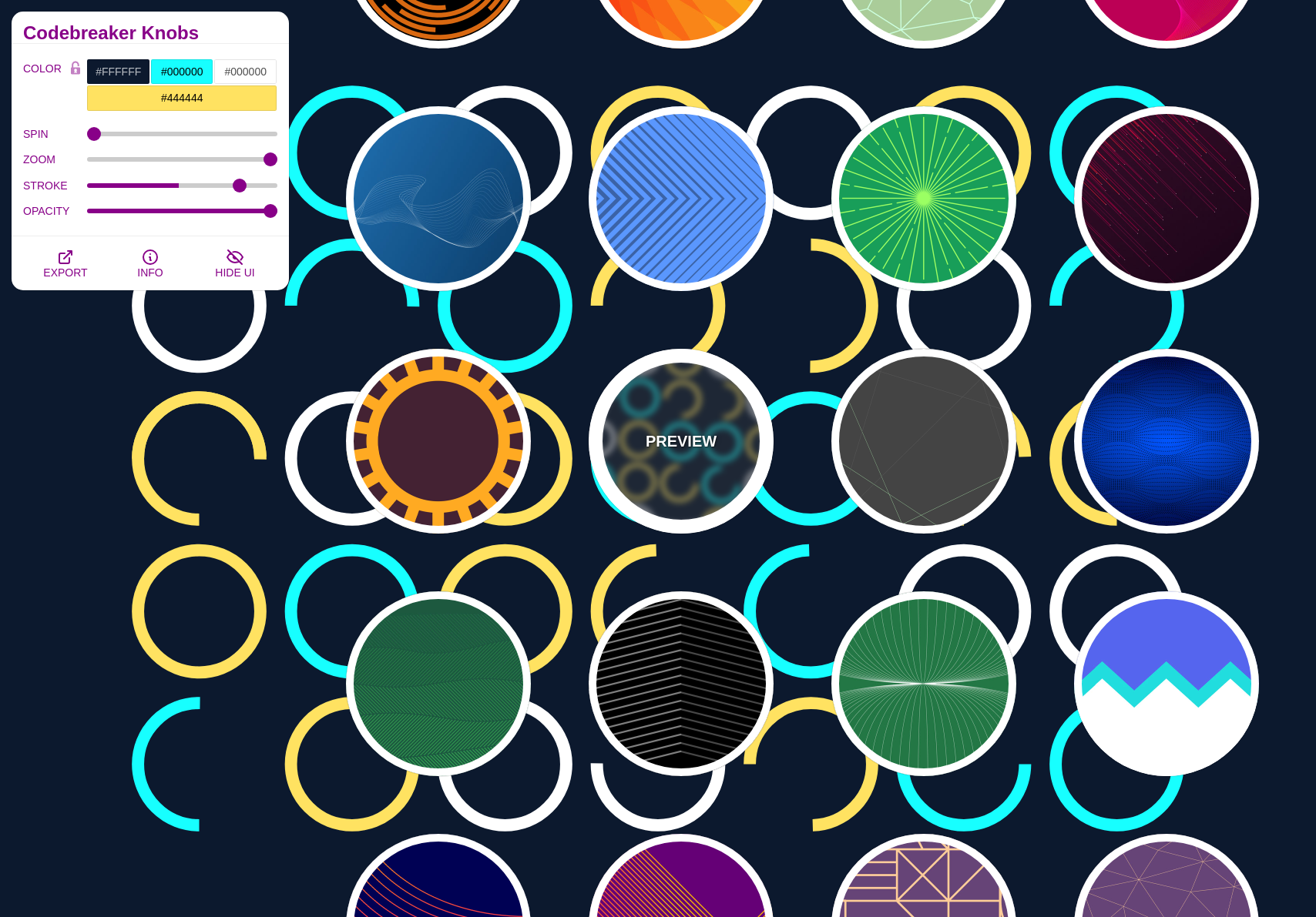
type input "#0C192E"
type input "#17FFFF"
type input "#FFFFFF"
type input "#FFE261"
type input "0"
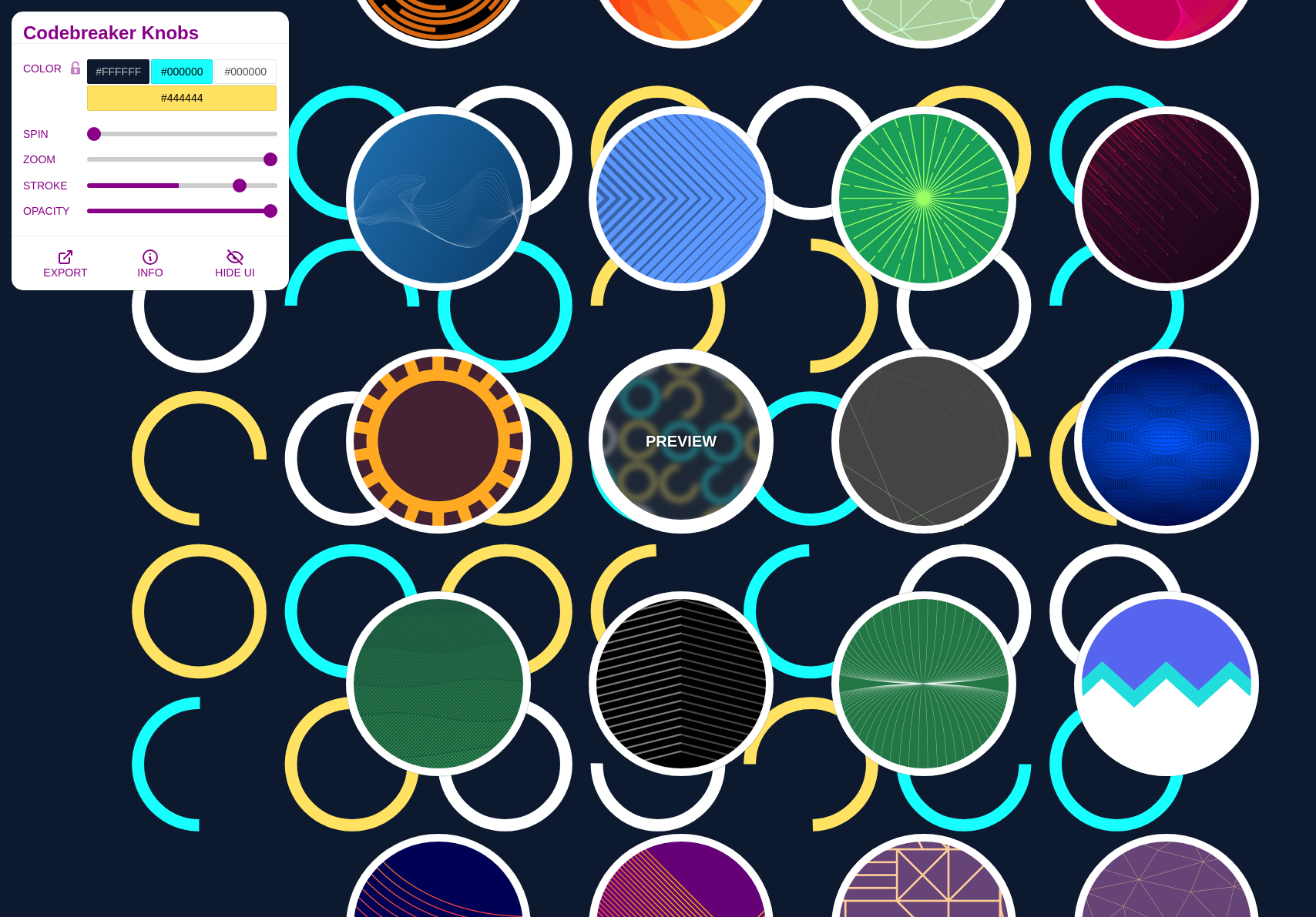
type input "15"
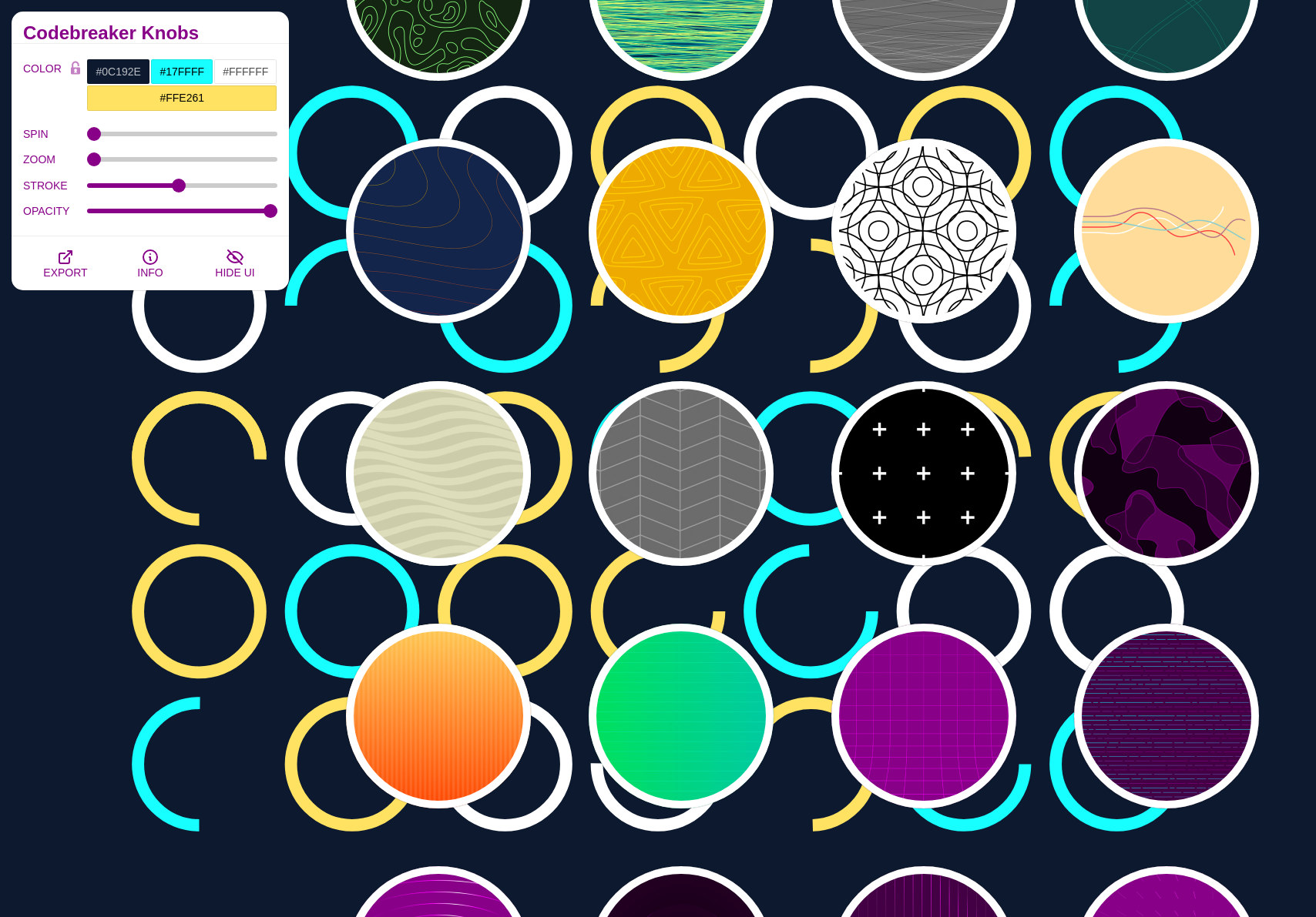
scroll to position [2867, 0]
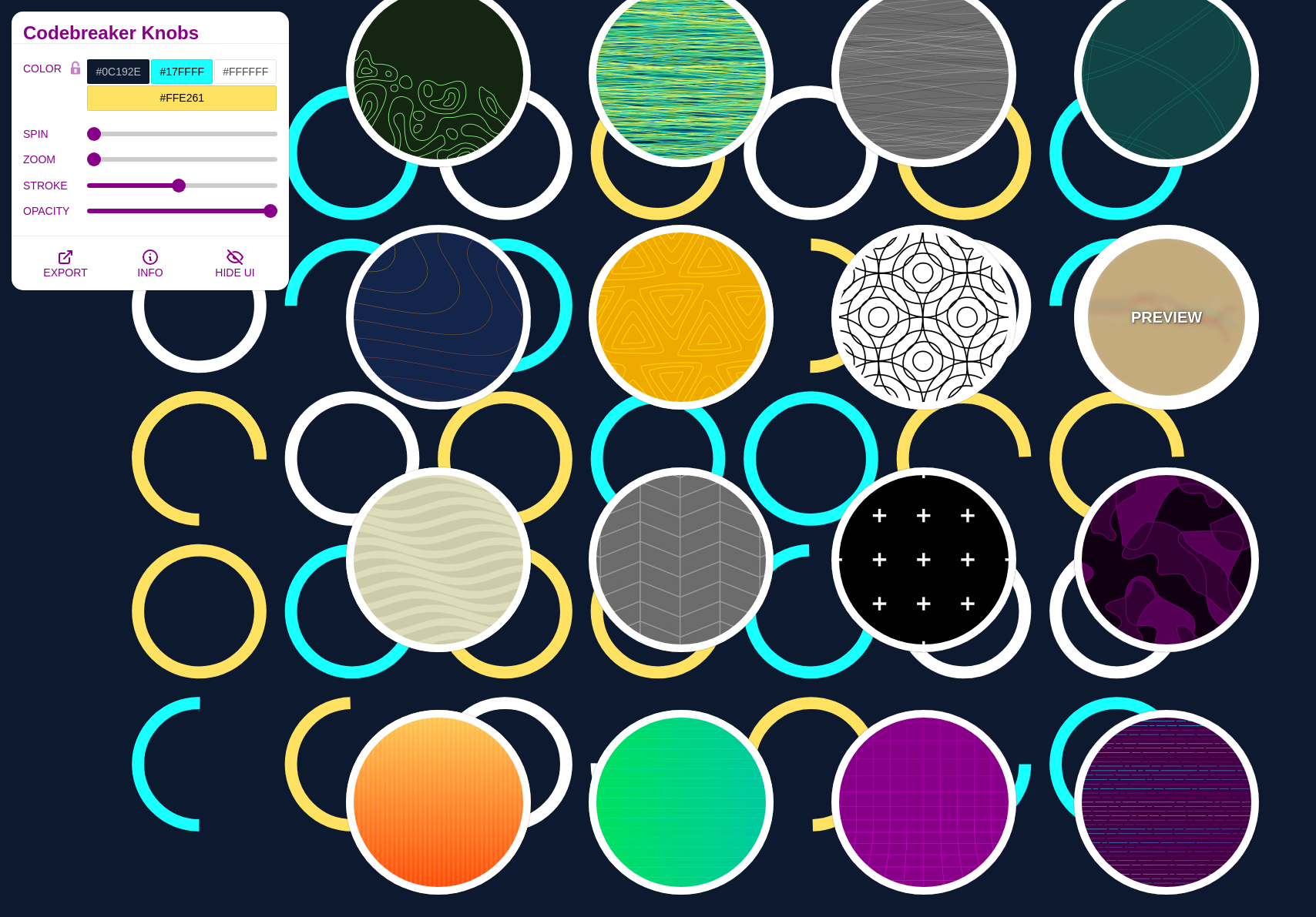
click at [1160, 306] on p "PREVIEW" at bounding box center [1166, 317] width 71 height 23
type input "#FFDD99"
type input "#FFFFFF"
type input "#FF4444"
type input "#88CCCC"
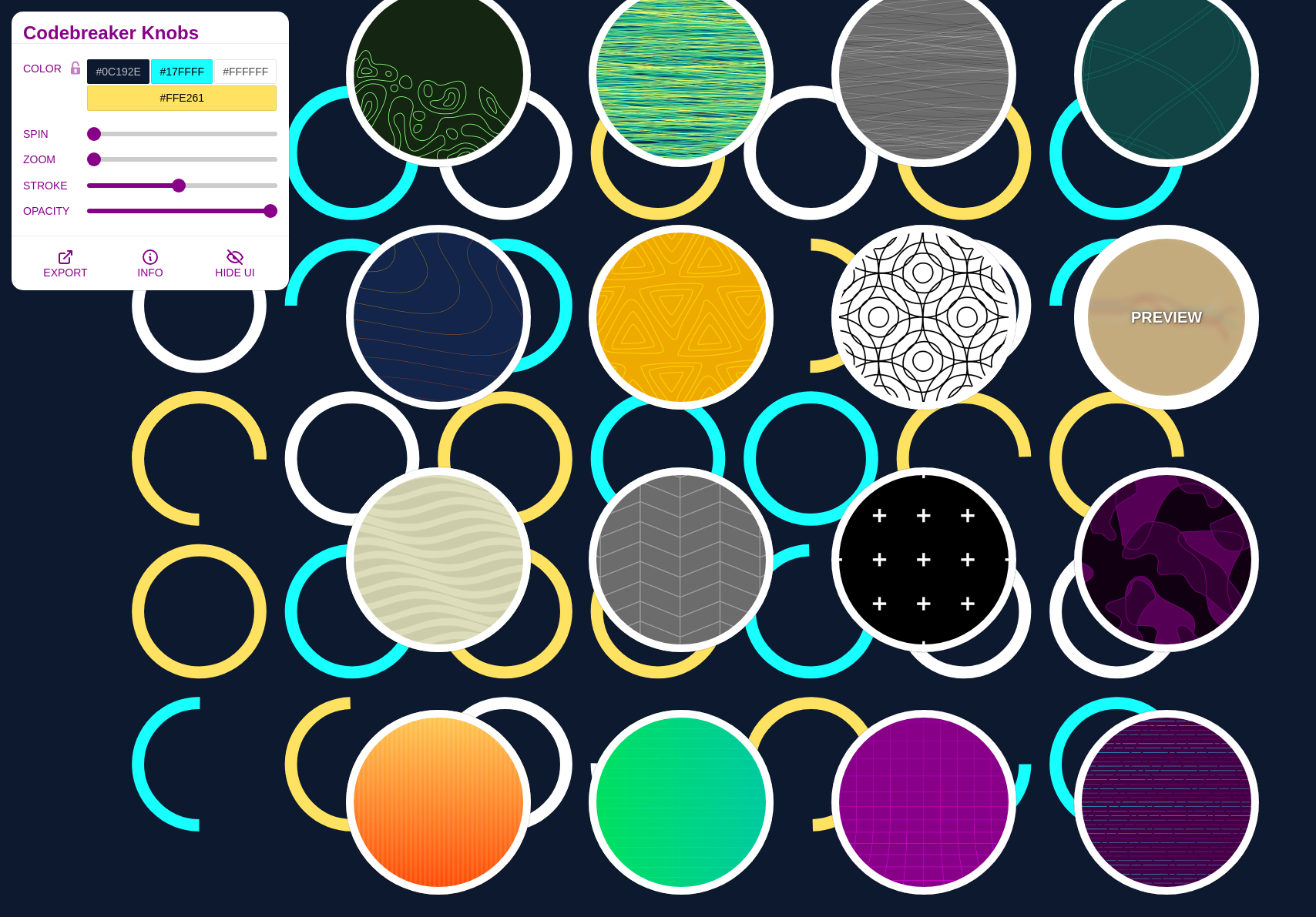
type input "#BB7788"
type input "5"
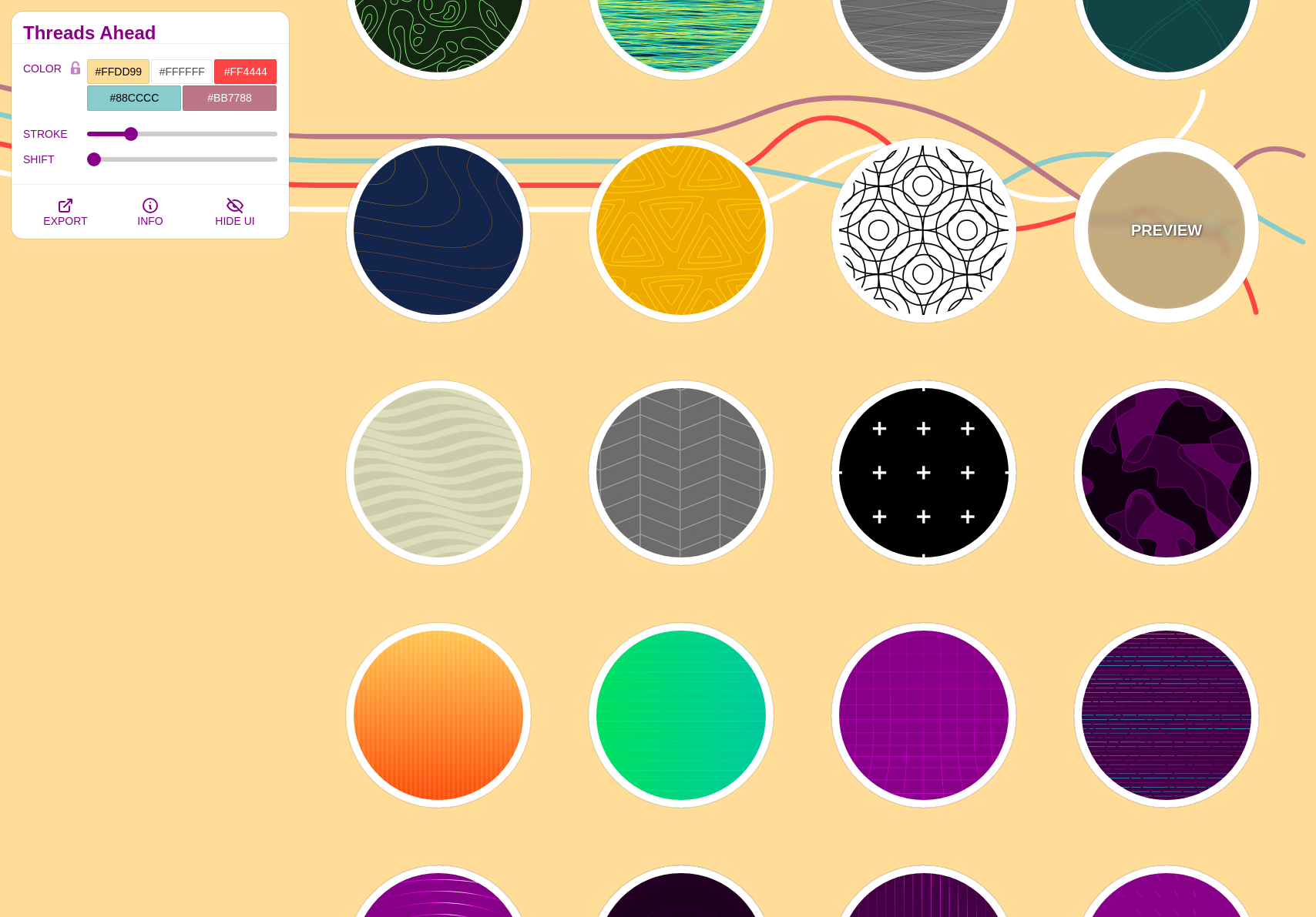
scroll to position [2797, 0]
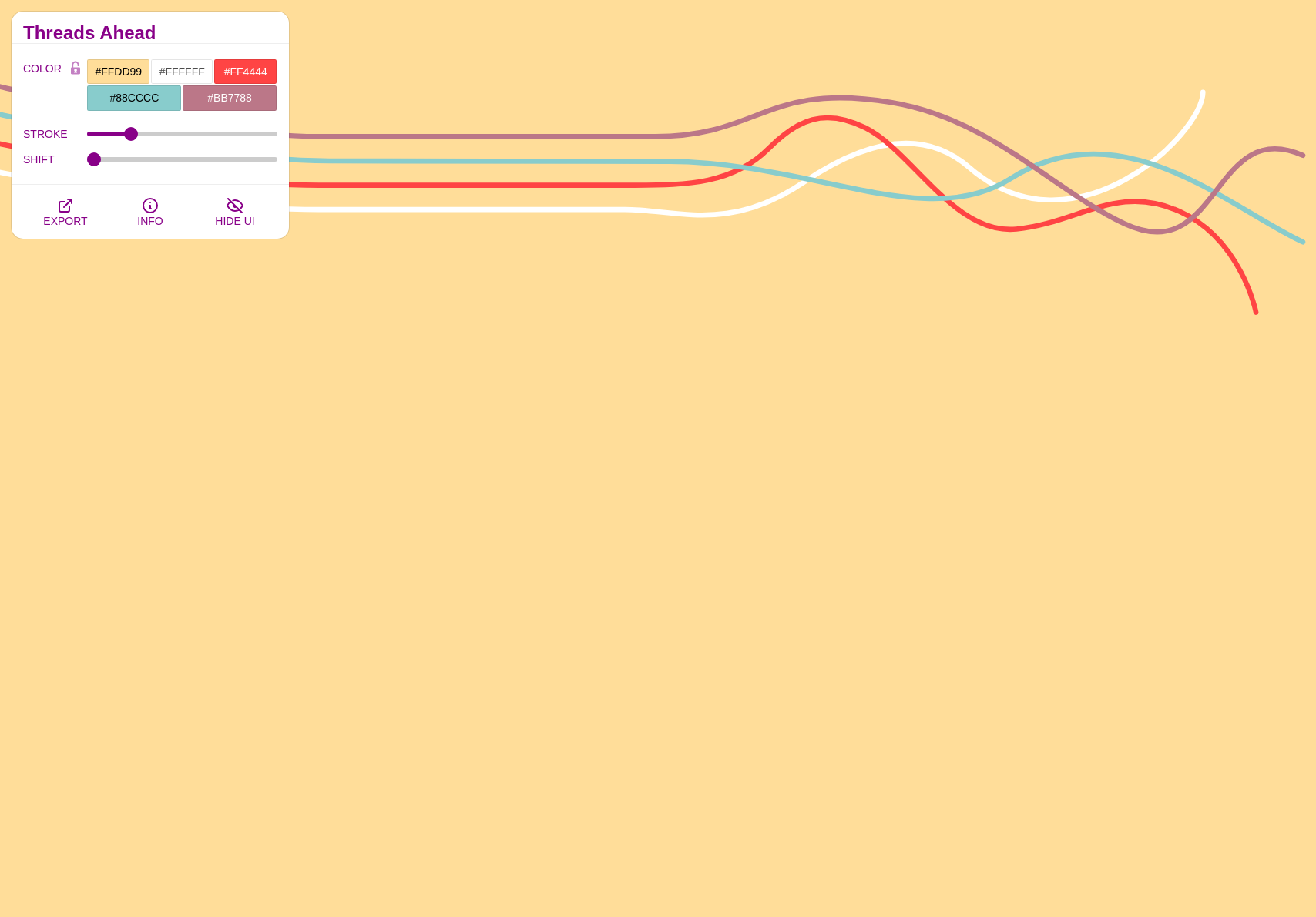
click at [119, 66] on input "#FFDD99" at bounding box center [119, 72] width 64 height 27
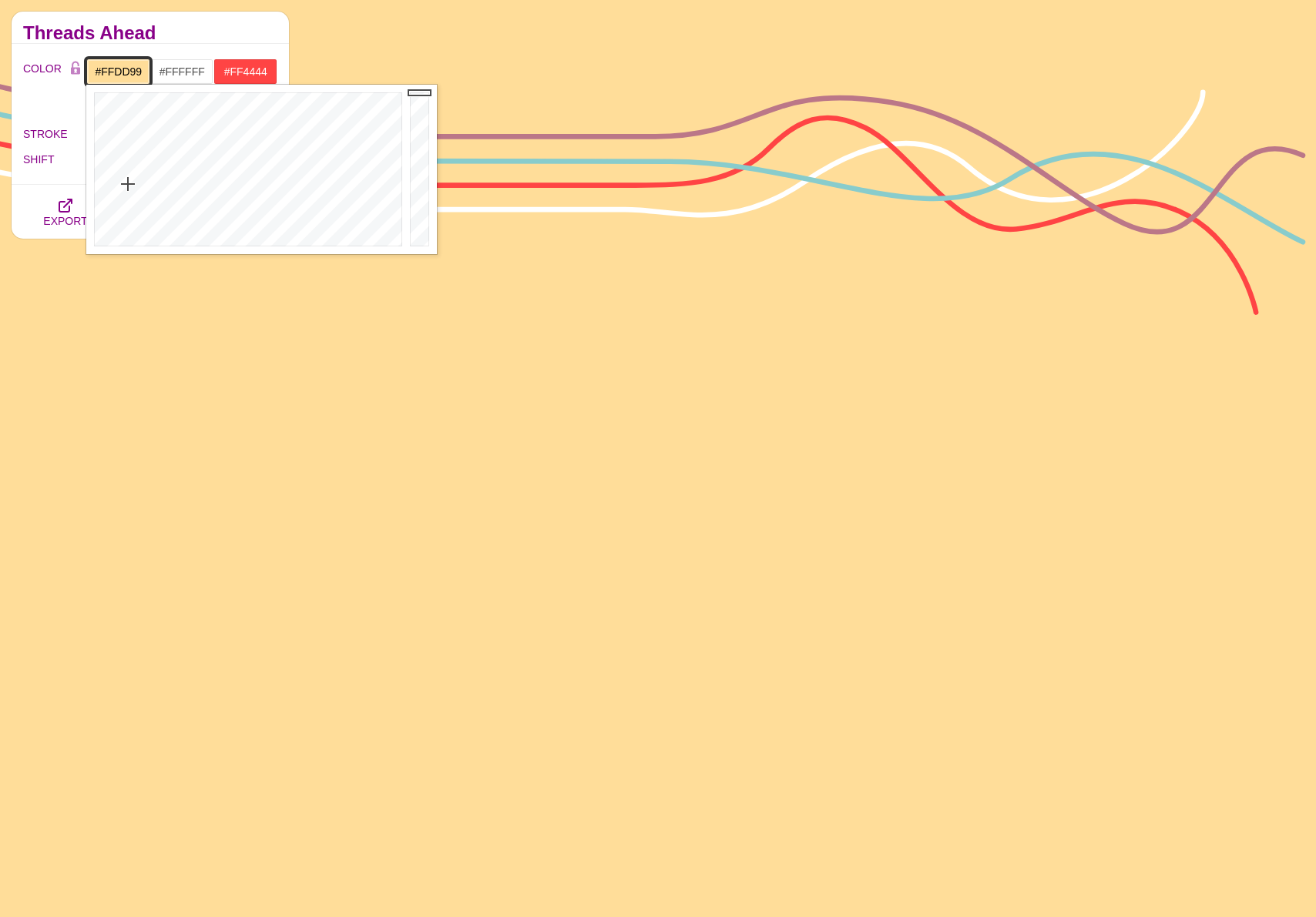
click at [119, 66] on input "#FFDD99" at bounding box center [119, 72] width 64 height 27
paste input "182028"
type input "#182028"
click at [207, 42] on div "Threads Ahead" at bounding box center [150, 27] width 278 height 33
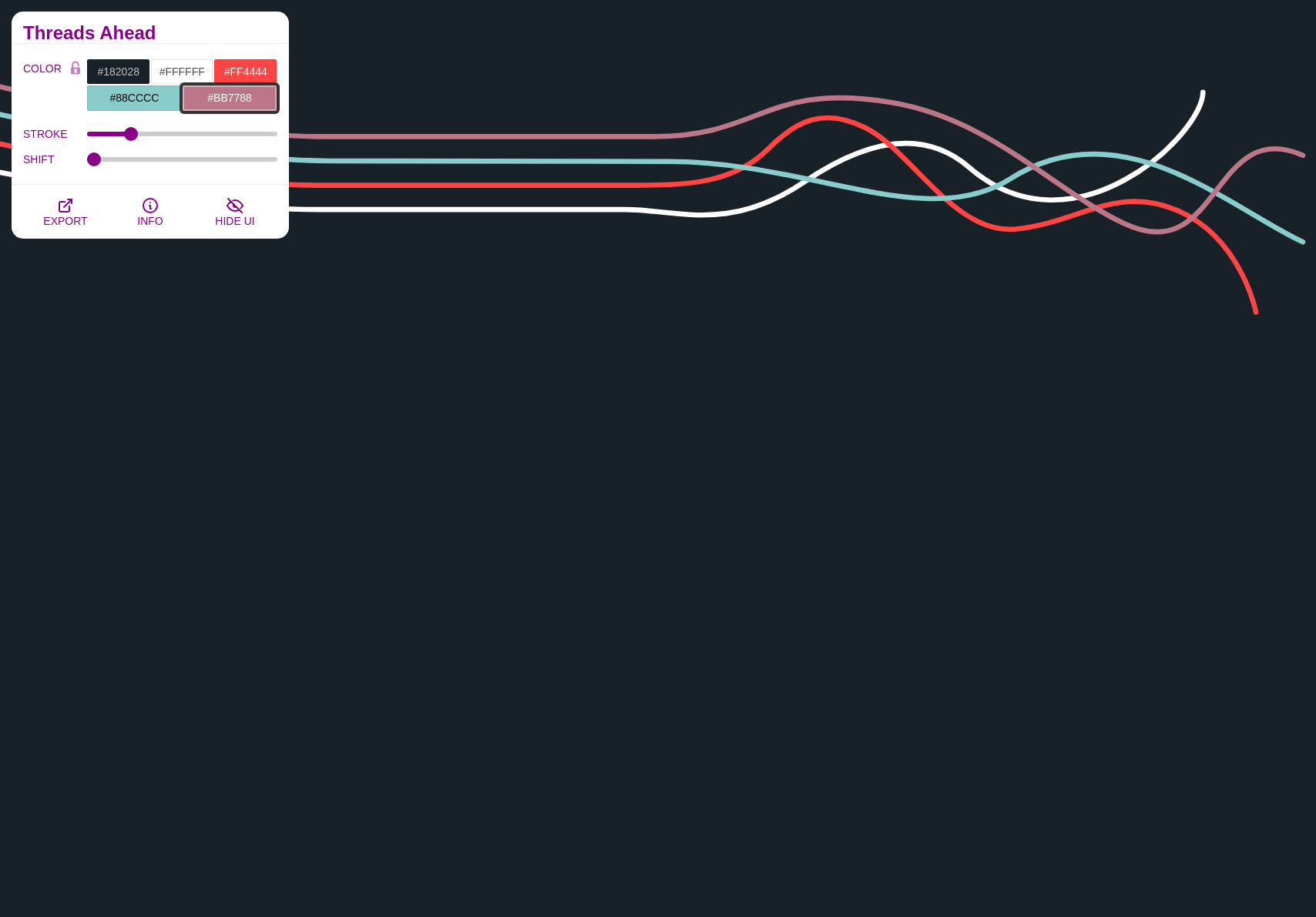
click at [224, 99] on input "#BB7788" at bounding box center [230, 98] width 96 height 27
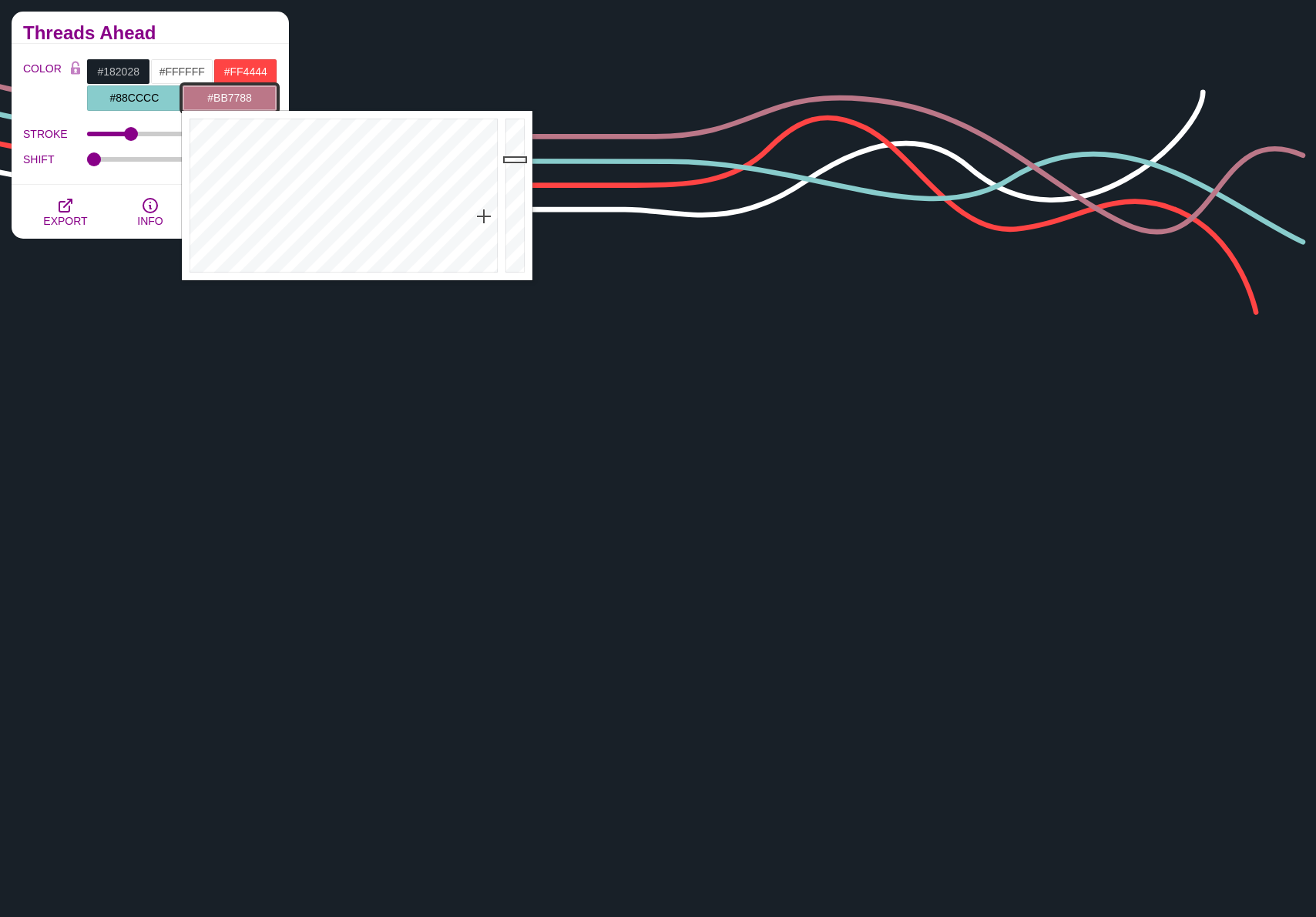
click at [224, 99] on input "#BB7788" at bounding box center [230, 98] width 96 height 27
paste input "0a0e12"
type input "#0A0E12"
click at [244, 42] on div "Threads Ahead" at bounding box center [150, 27] width 278 height 33
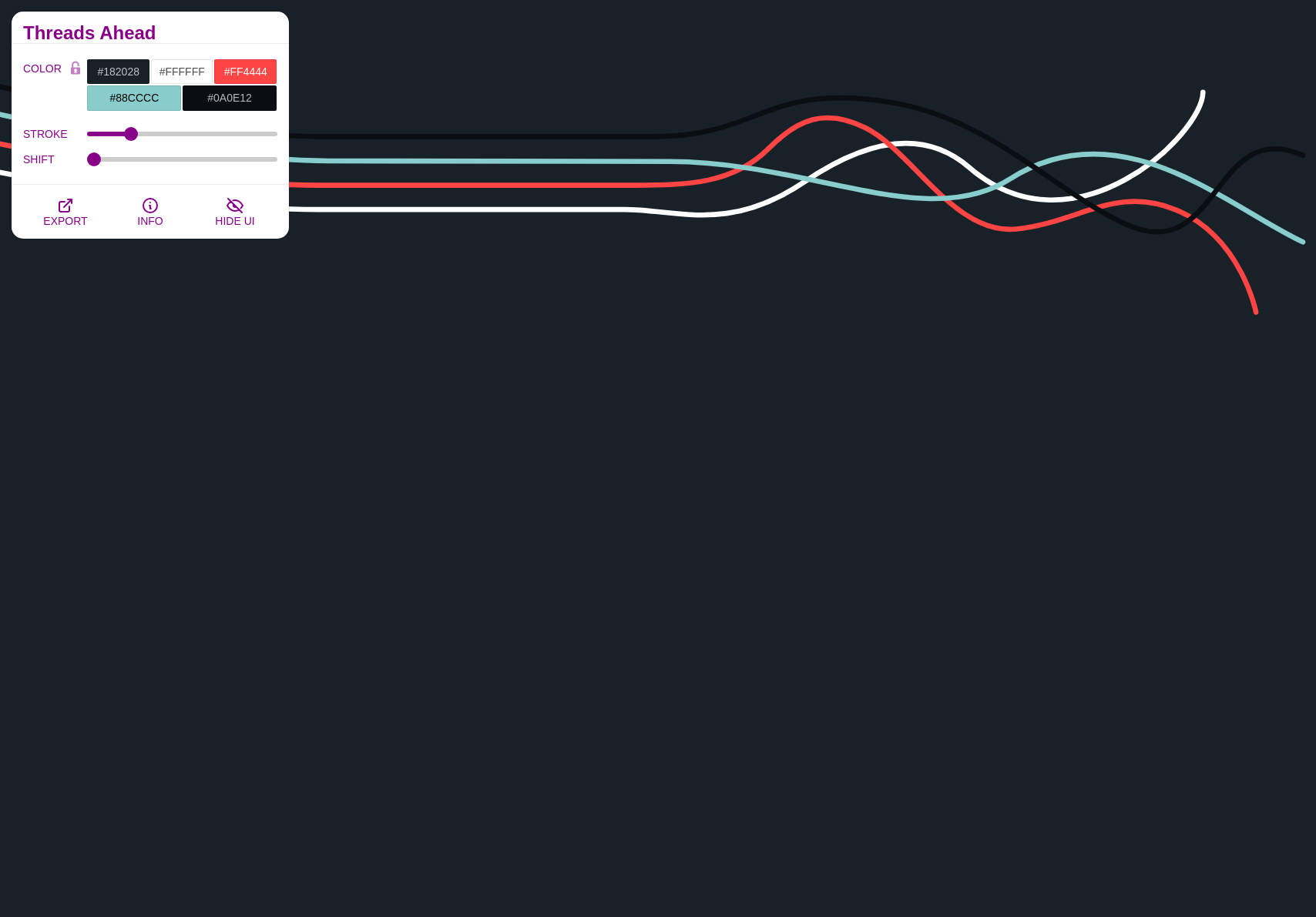
click at [176, 71] on input "#FFFFFF" at bounding box center [182, 72] width 64 height 27
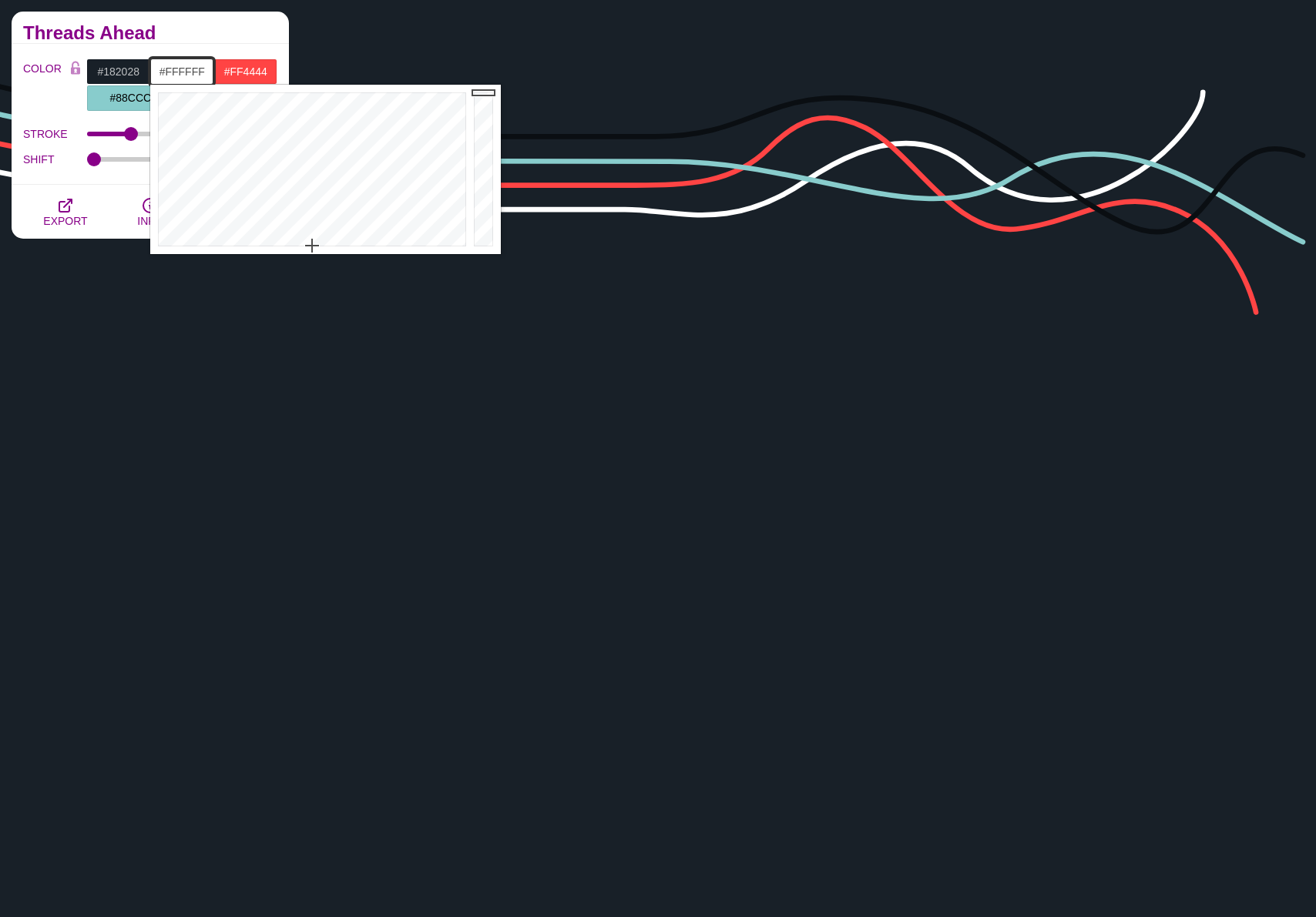
paste input "0f1419"
type input "#0F1419"
click at [218, 45] on div "COLOR #182028 #0F1419 #FF4444 #88CCCC #0A0E12 #666666 #777777 #888888 #999999 B…" at bounding box center [150, 114] width 278 height 141
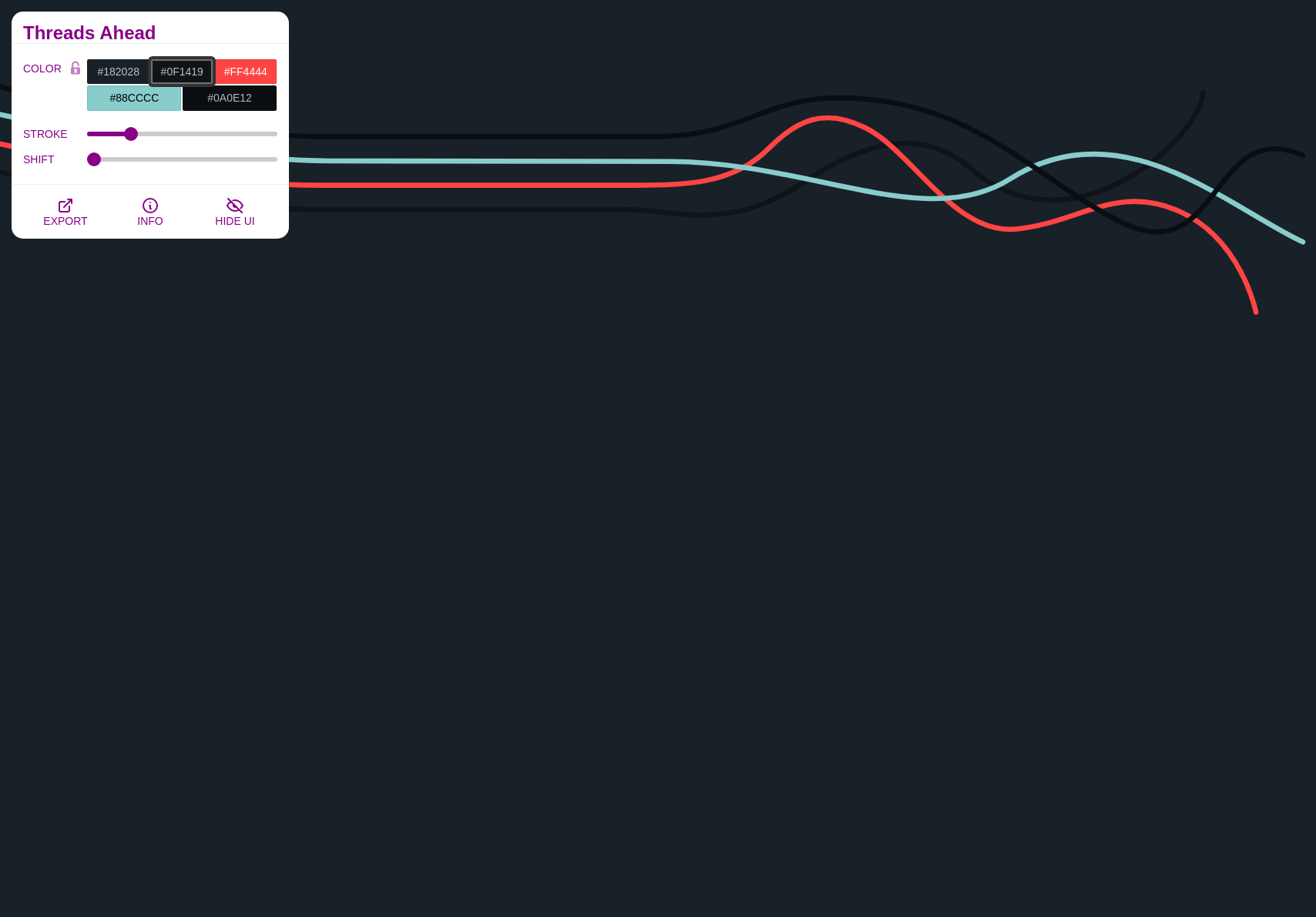
click at [182, 72] on input "#0F1419" at bounding box center [182, 72] width 64 height 27
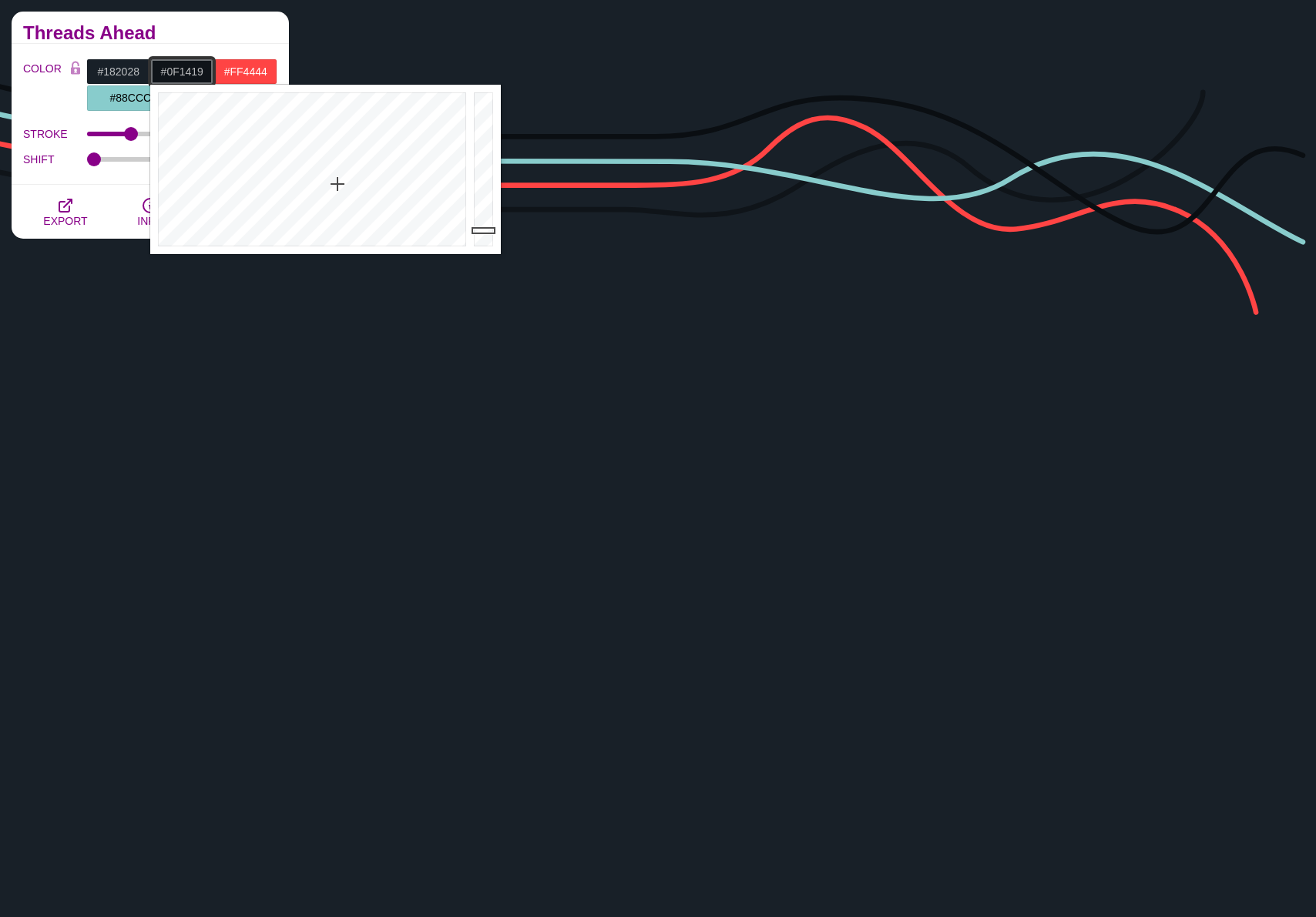
click at [182, 72] on input "#0F1419" at bounding box center [182, 72] width 64 height 27
click at [117, 74] on input "#182028" at bounding box center [119, 72] width 64 height 27
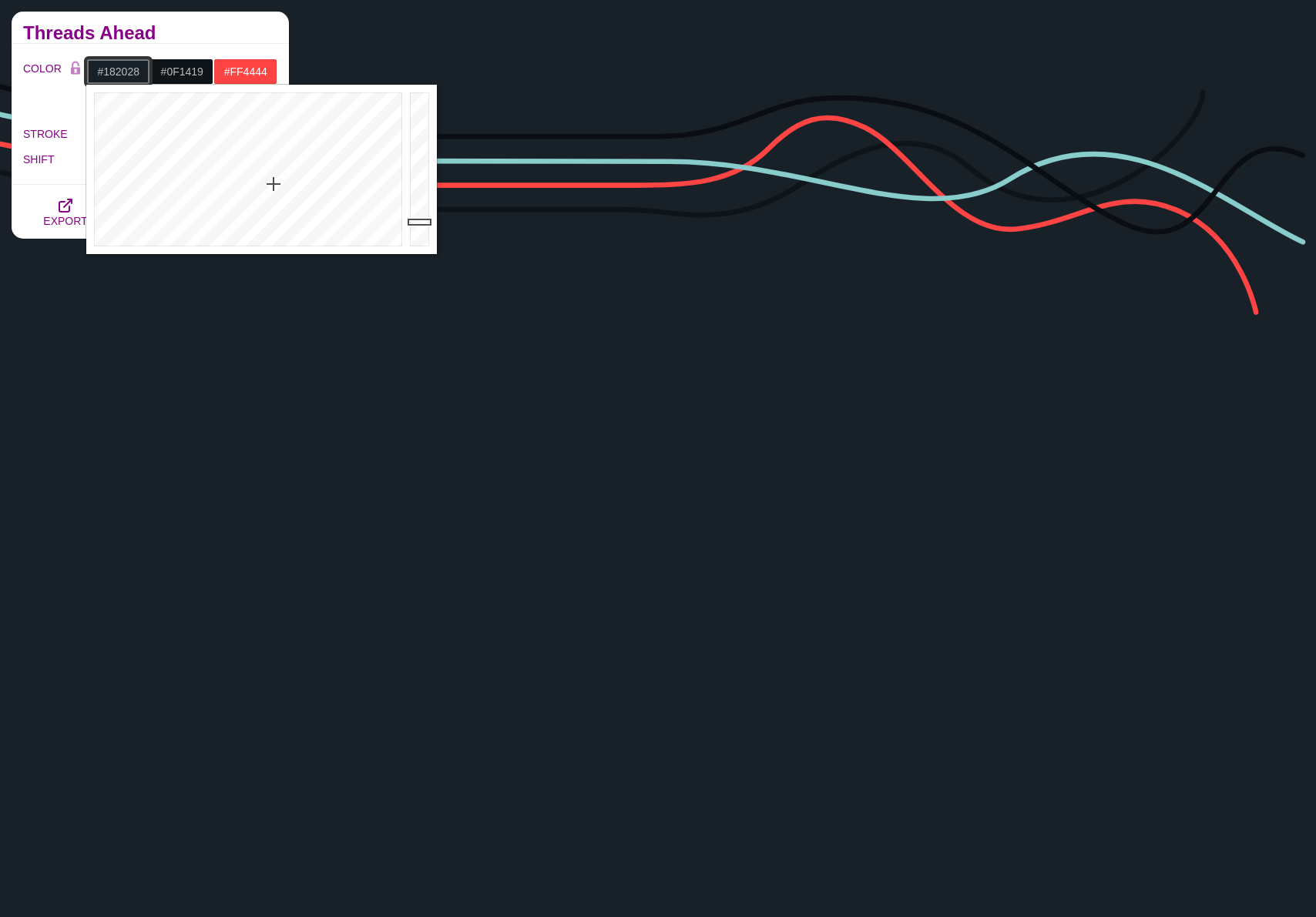
click at [117, 74] on input "#182028" at bounding box center [119, 72] width 64 height 27
paste input "0F1419"
type input "#0F1419"
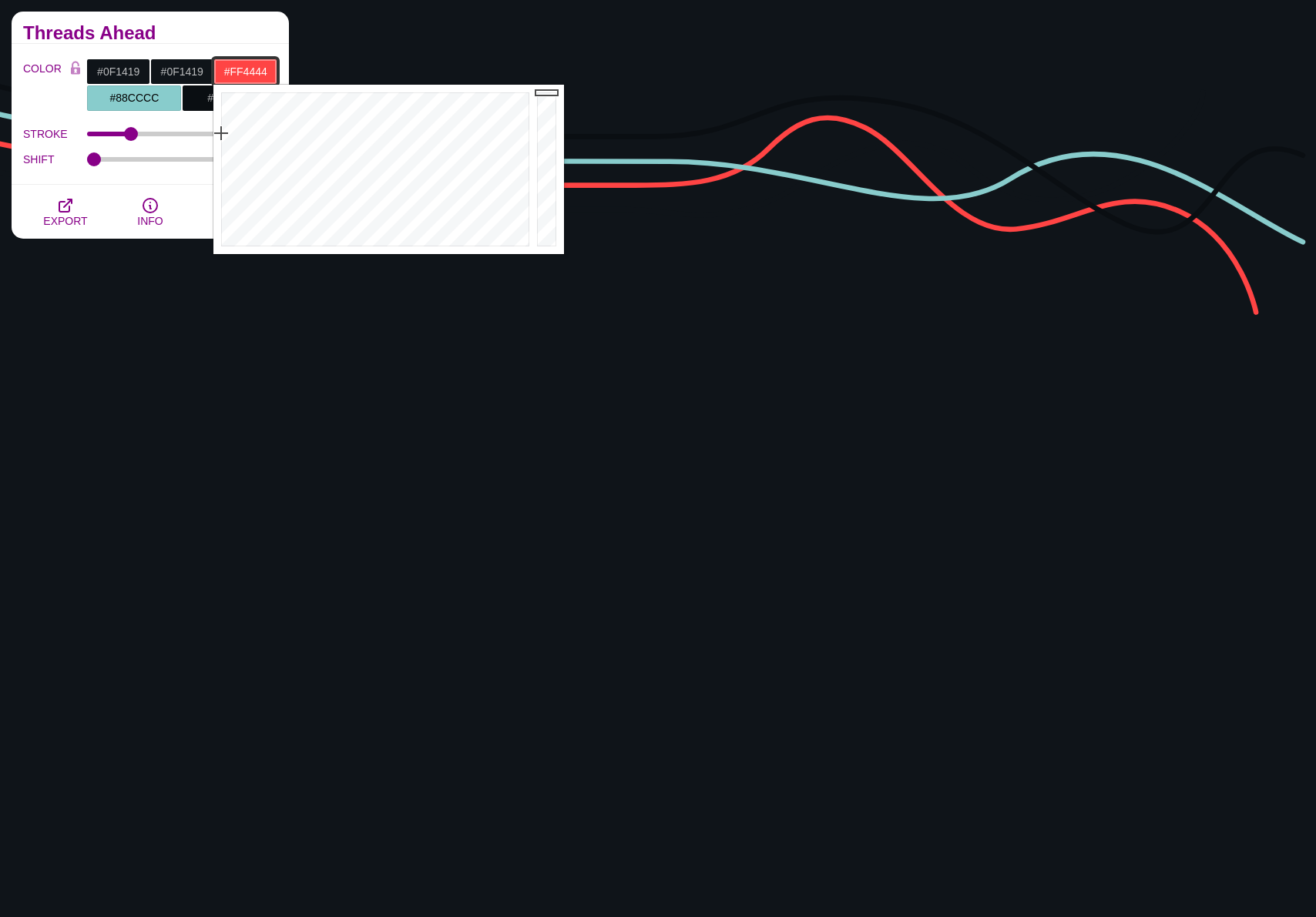
click at [248, 73] on input "#FF4444" at bounding box center [245, 72] width 64 height 27
paste input "0F1419"
type input "#0F1419"
click at [132, 97] on input "#88CCCC" at bounding box center [134, 98] width 96 height 27
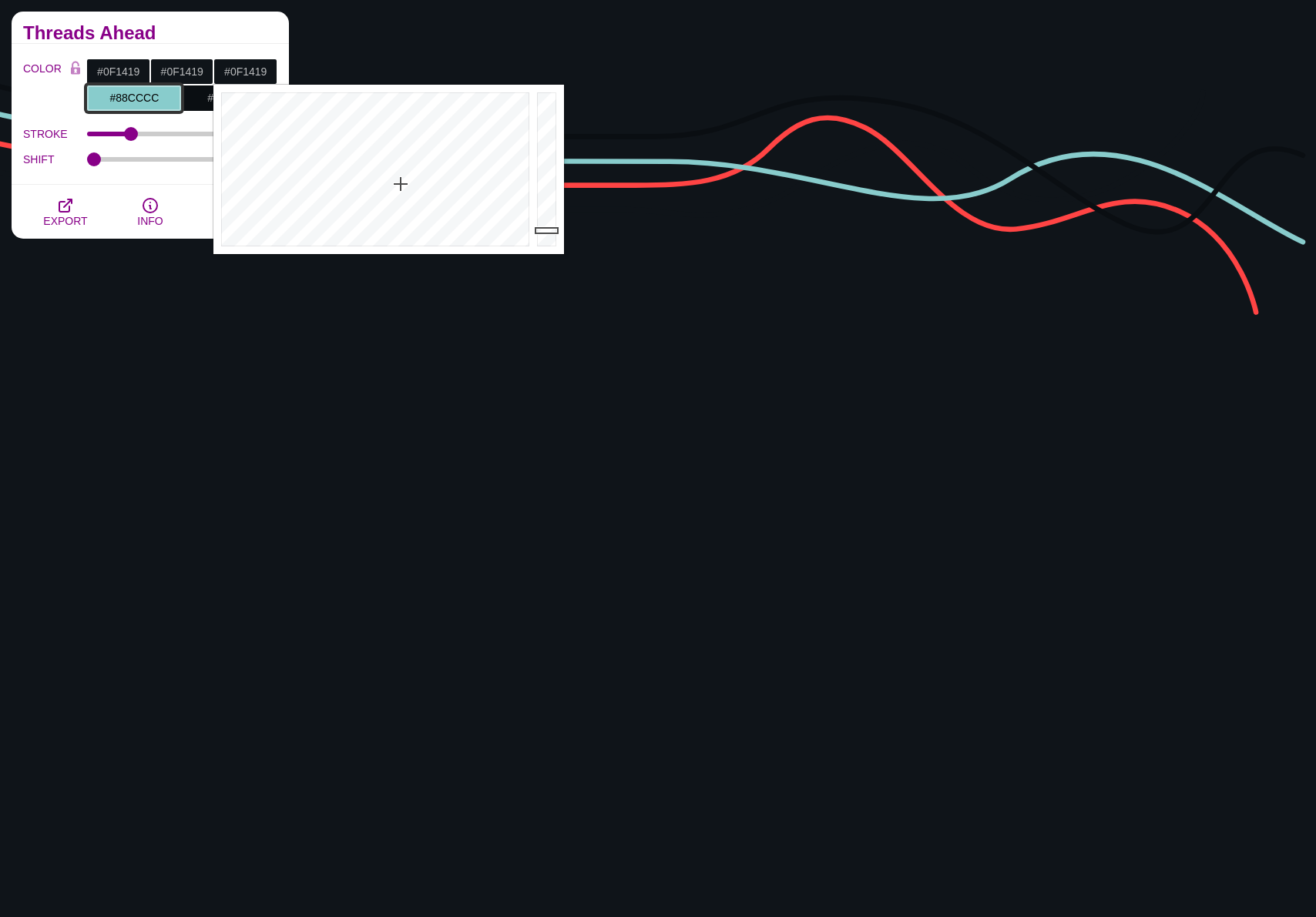
click at [132, 97] on input "#88CCCC" at bounding box center [134, 98] width 96 height 27
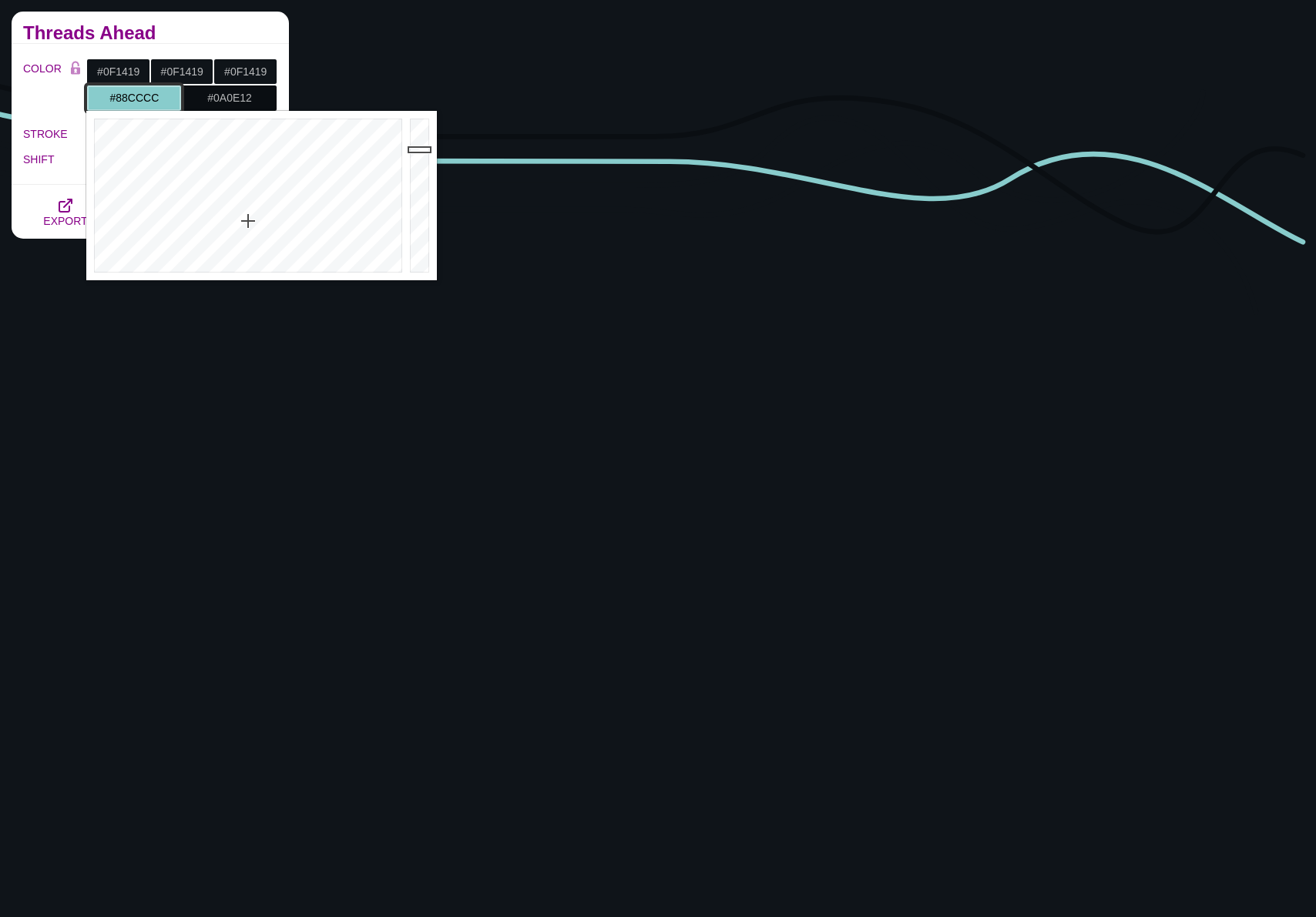
paste input "0F1419"
click at [192, 35] on h2 "Threads Ahead" at bounding box center [149, 33] width 254 height 12
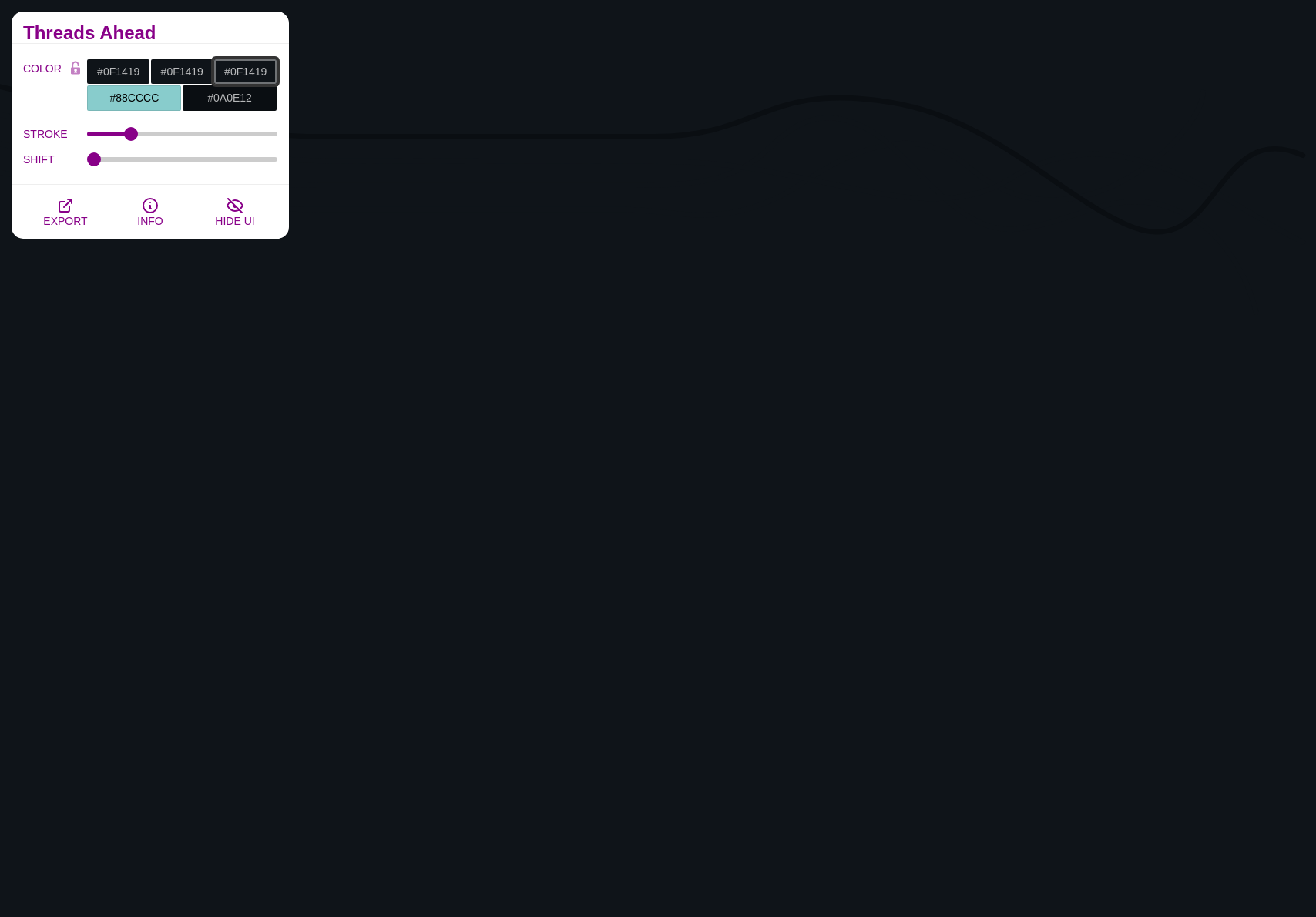
type input "#88CCCC"
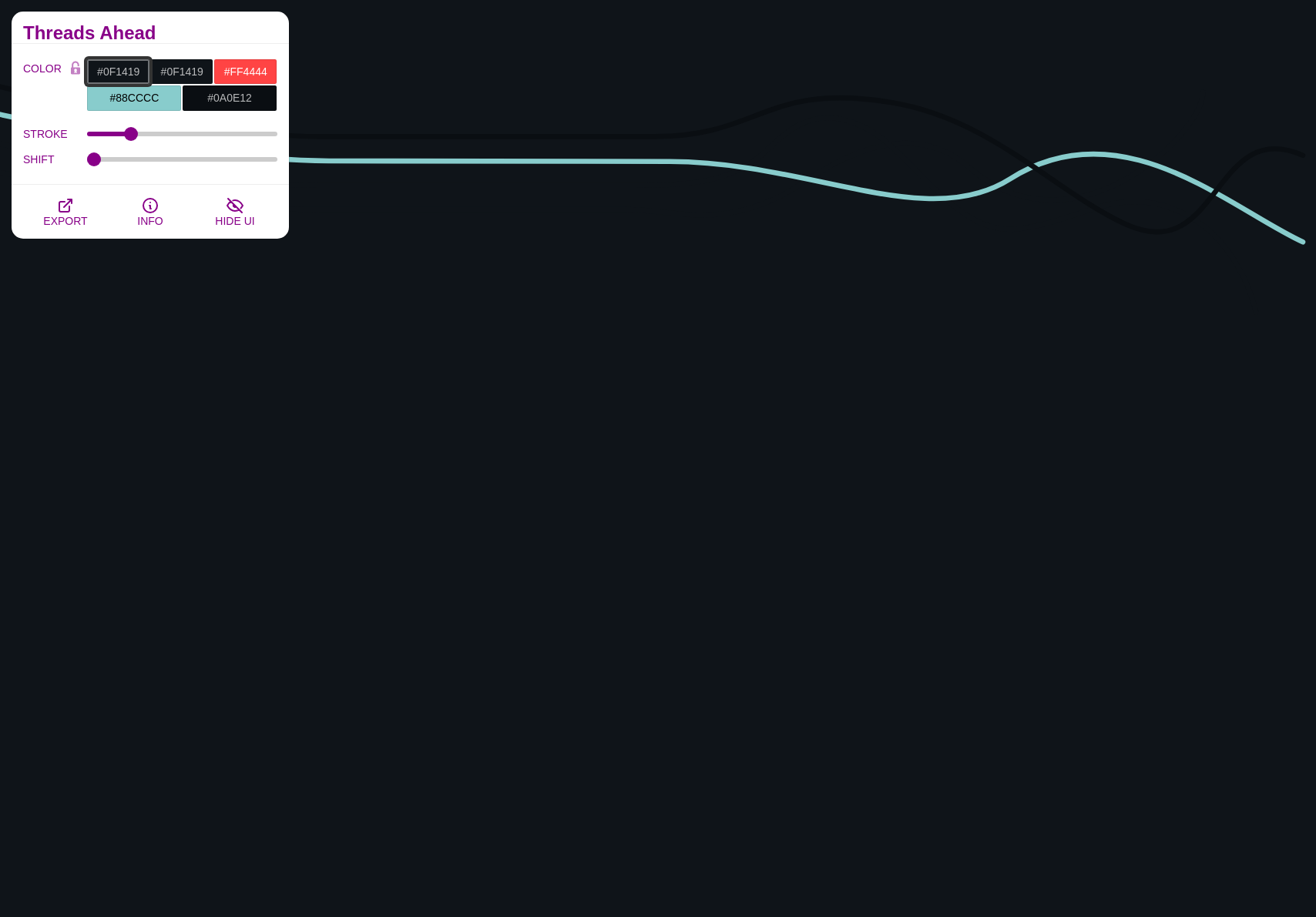
type input "#FF4444"
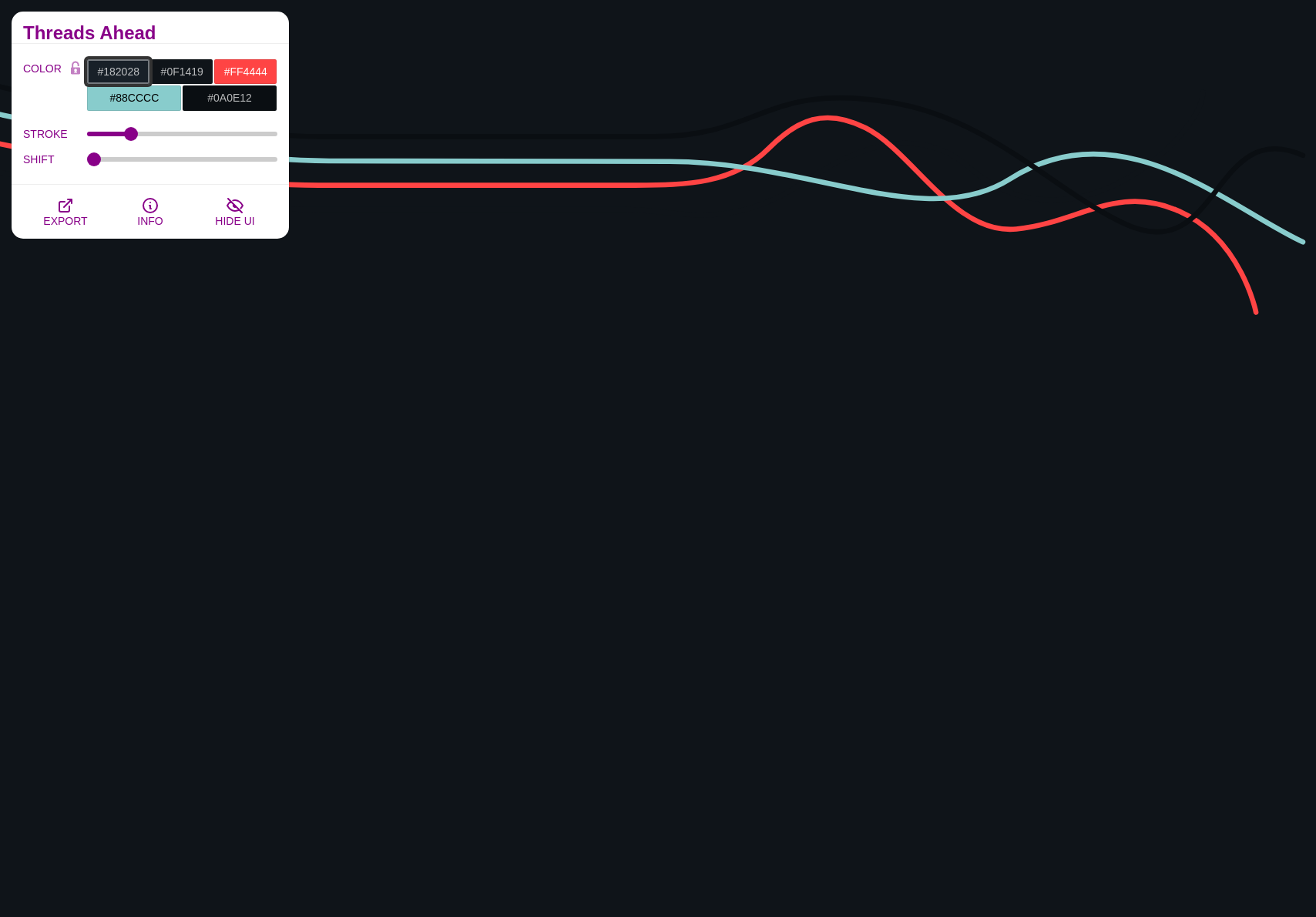
type input "#182028"
click at [210, 33] on h2 "Threads Ahead" at bounding box center [149, 33] width 254 height 12
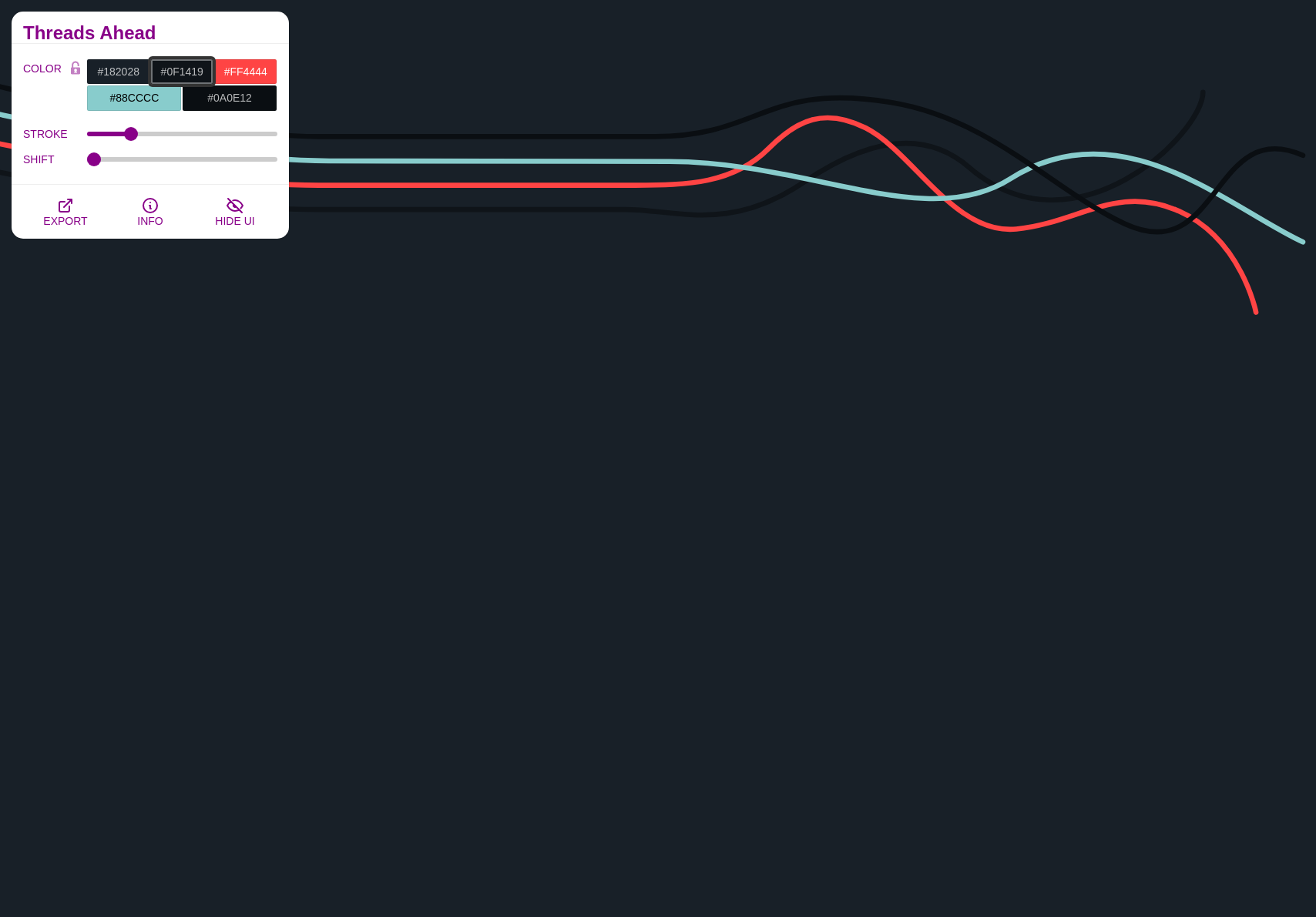
click at [190, 72] on input "#0F1419" at bounding box center [182, 72] width 64 height 27
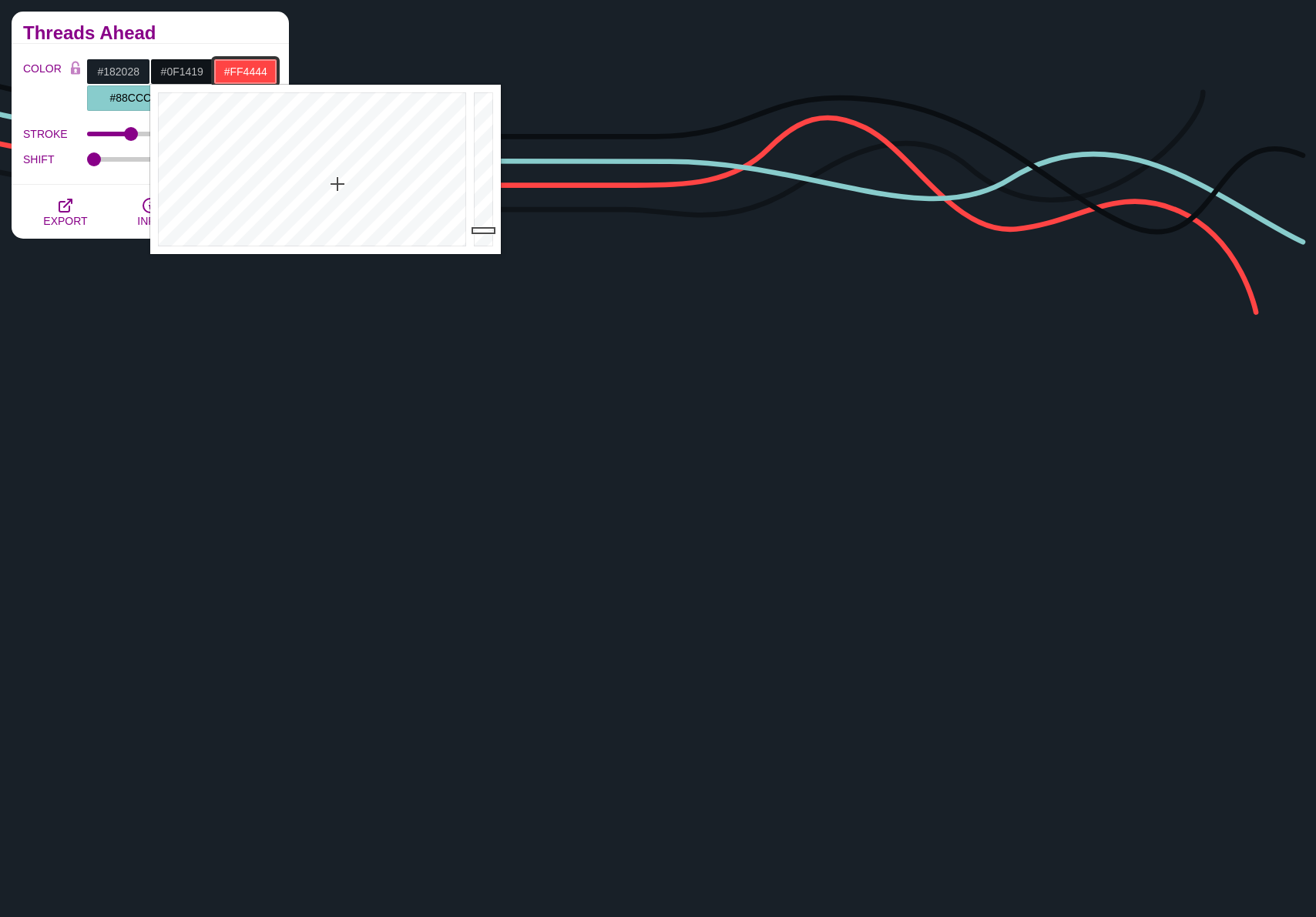
click at [234, 71] on input "#FF4444" at bounding box center [245, 72] width 64 height 27
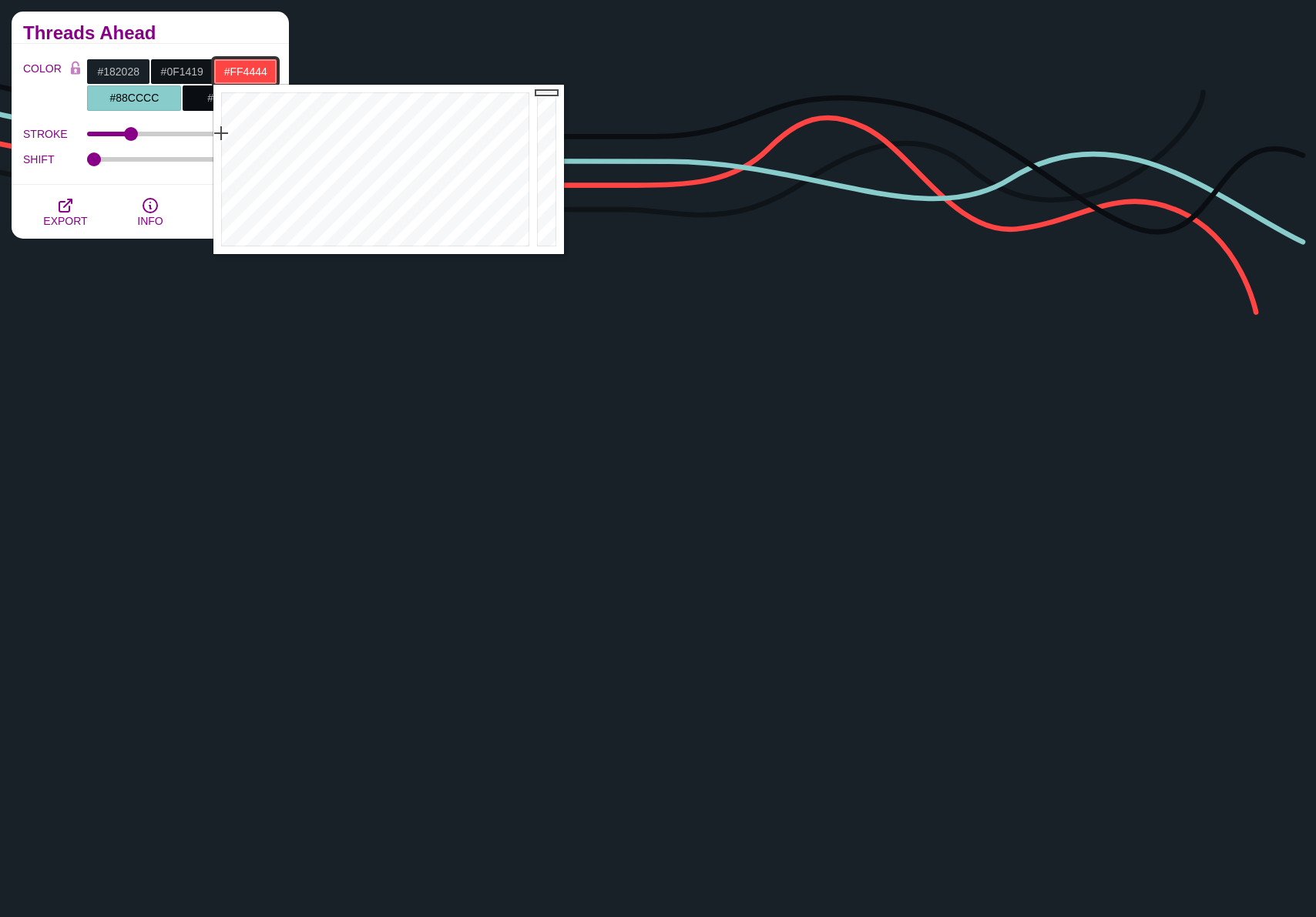
click at [234, 71] on input "#FF4444" at bounding box center [245, 72] width 64 height 27
paste input "0F1419"
type input "#0F1419"
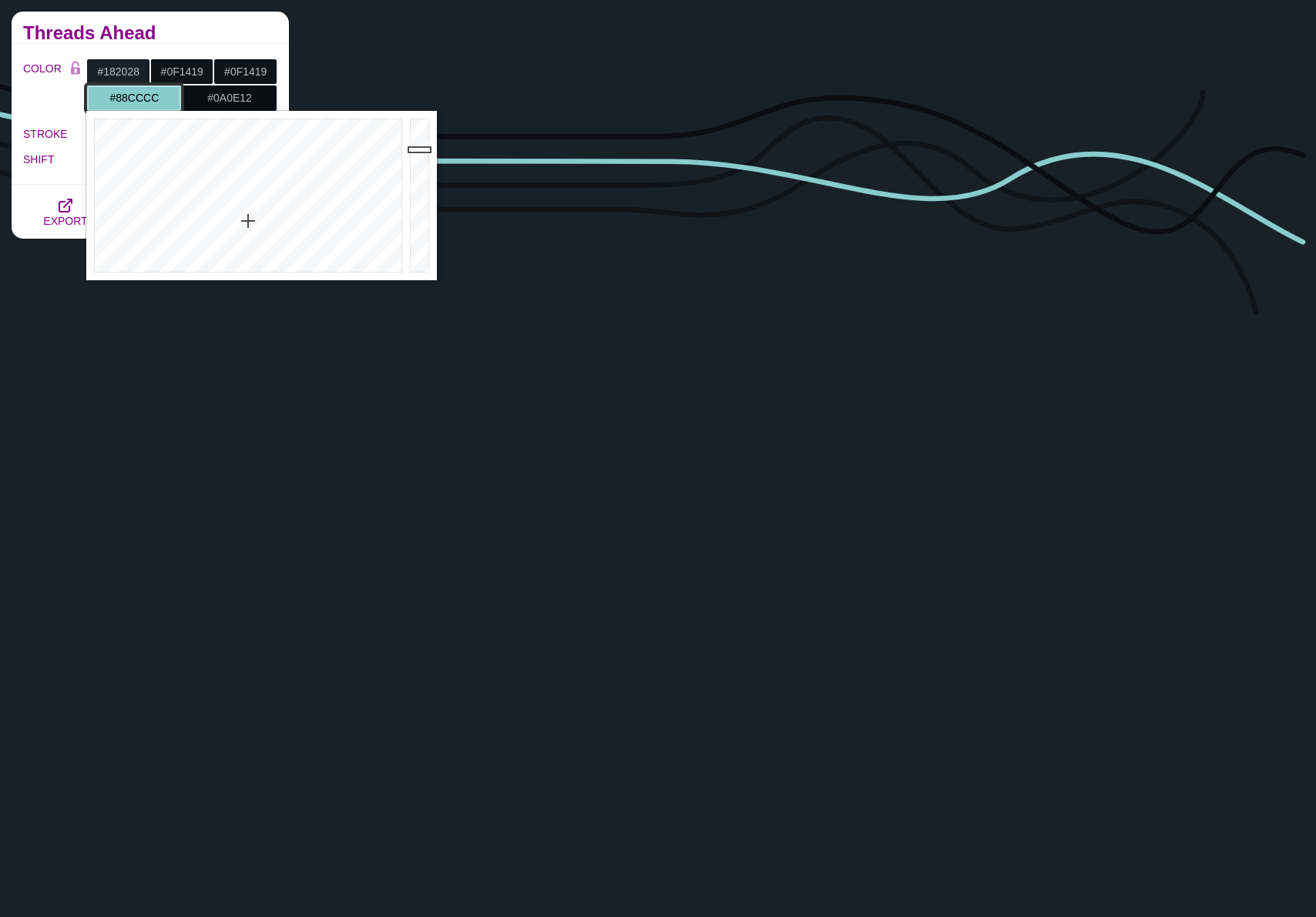
click at [130, 96] on input "#88CCCC" at bounding box center [134, 98] width 96 height 27
paste input "0F1419"
type input "#0F1419"
click at [226, 93] on input "#0A0E12" at bounding box center [230, 98] width 96 height 27
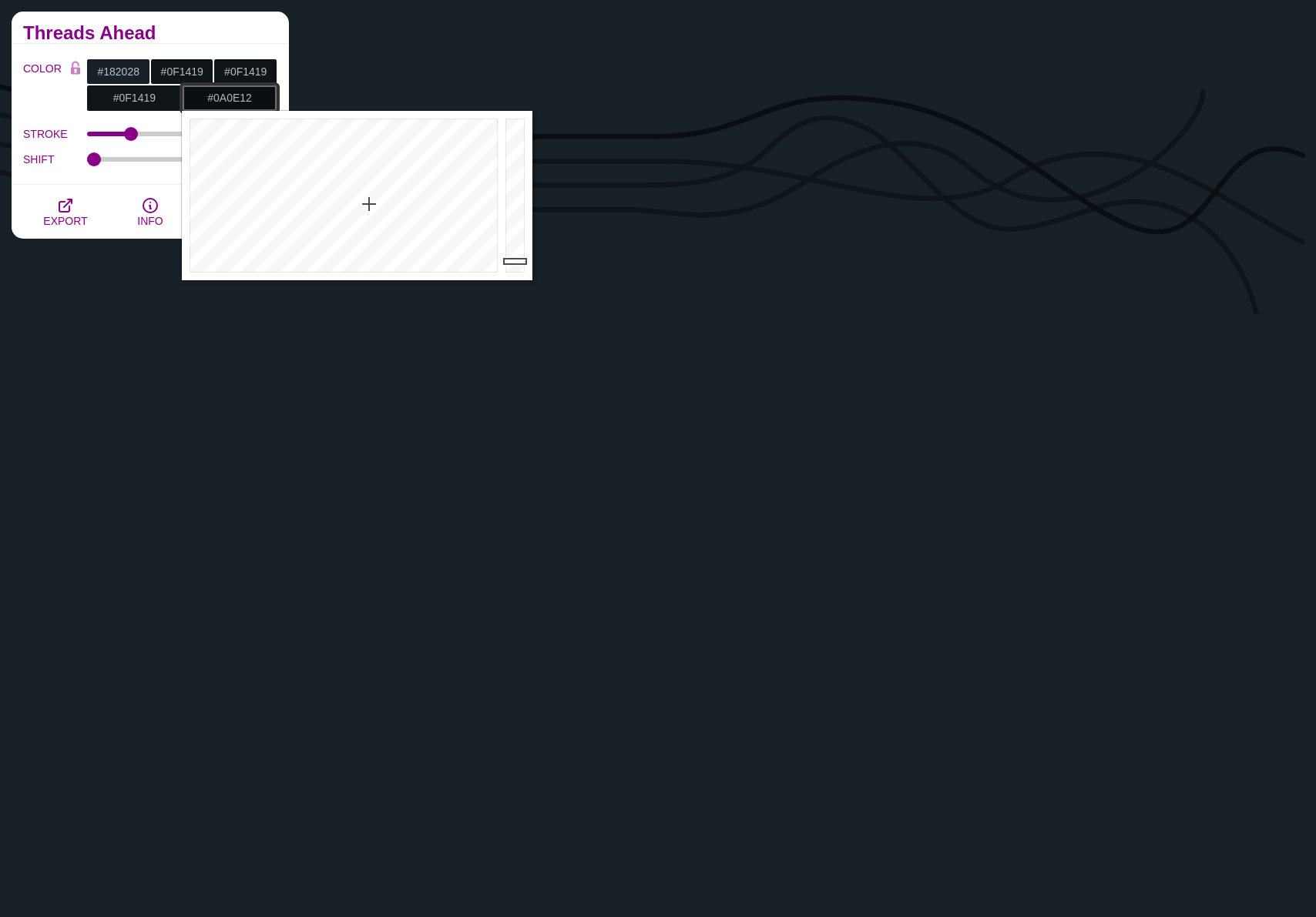
click at [226, 93] on input "#0A0E12" at bounding box center [230, 98] width 96 height 27
paste input "F1419"
click at [228, 29] on h2 "Threads Ahead" at bounding box center [149, 33] width 254 height 12
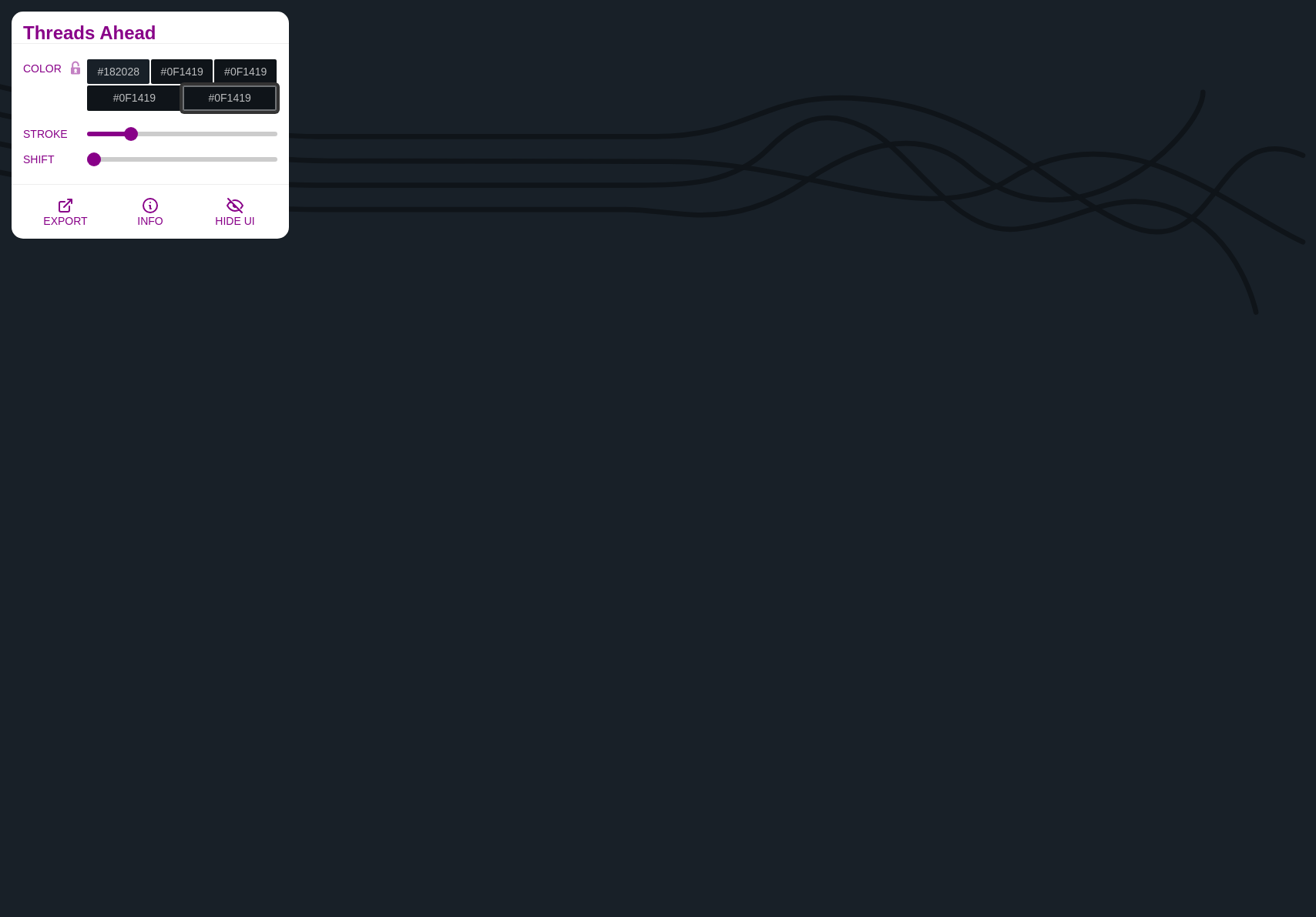
click at [233, 101] on input "#0F1419" at bounding box center [230, 98] width 96 height 27
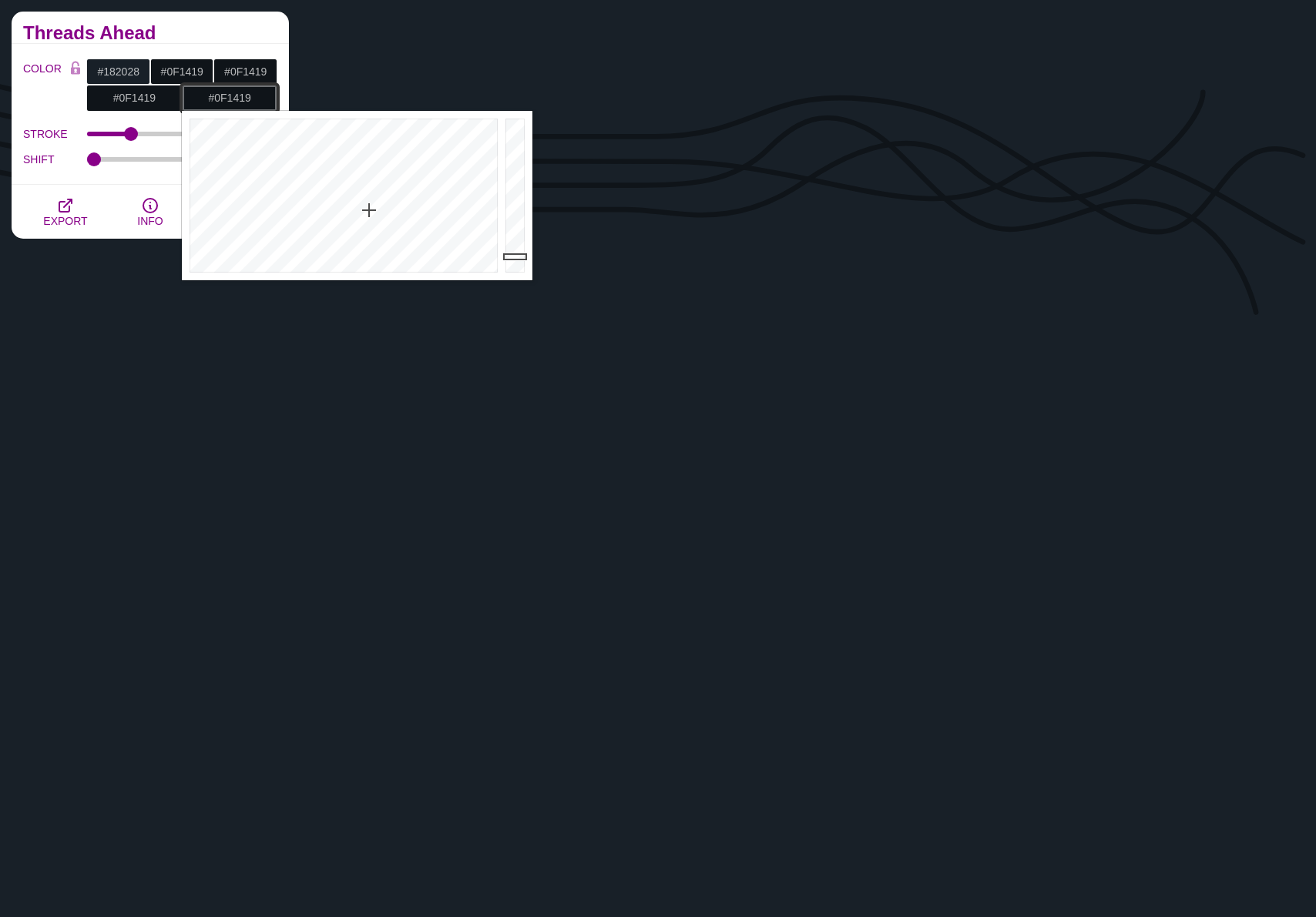
click at [233, 101] on input "#0F1419" at bounding box center [230, 98] width 96 height 27
paste input "212b36"
type input "#212B36"
click at [235, 41] on div "Threads Ahead" at bounding box center [150, 27] width 278 height 33
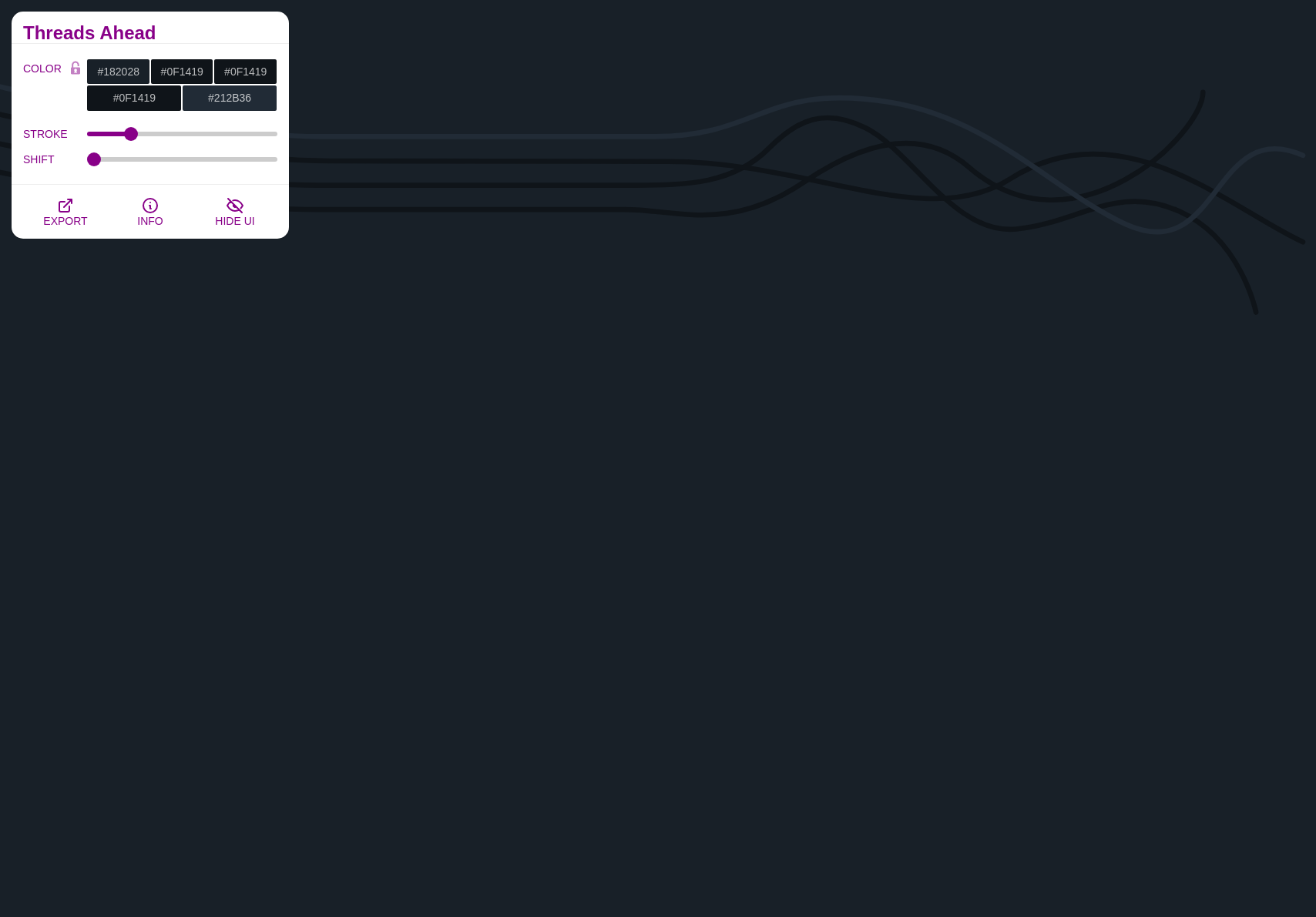
click at [183, 72] on input "#0F1419" at bounding box center [182, 72] width 64 height 27
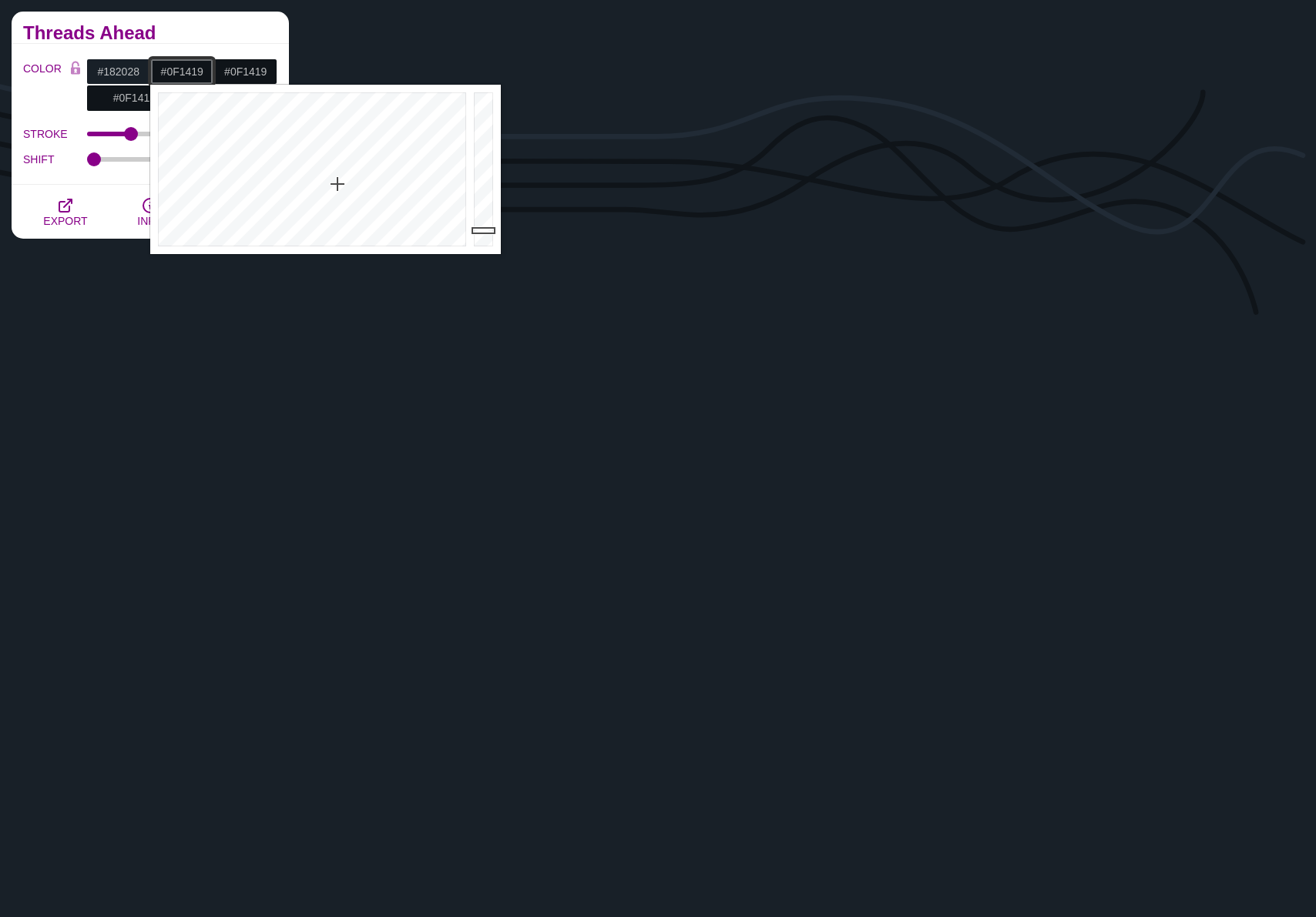
paste input "293543"
type input "#293543"
click at [208, 44] on div "COLOR #182028 #293543 #0F1419 #0F1419 #212B36 #666666 #777777 #888888 #999999 B…" at bounding box center [150, 114] width 278 height 141
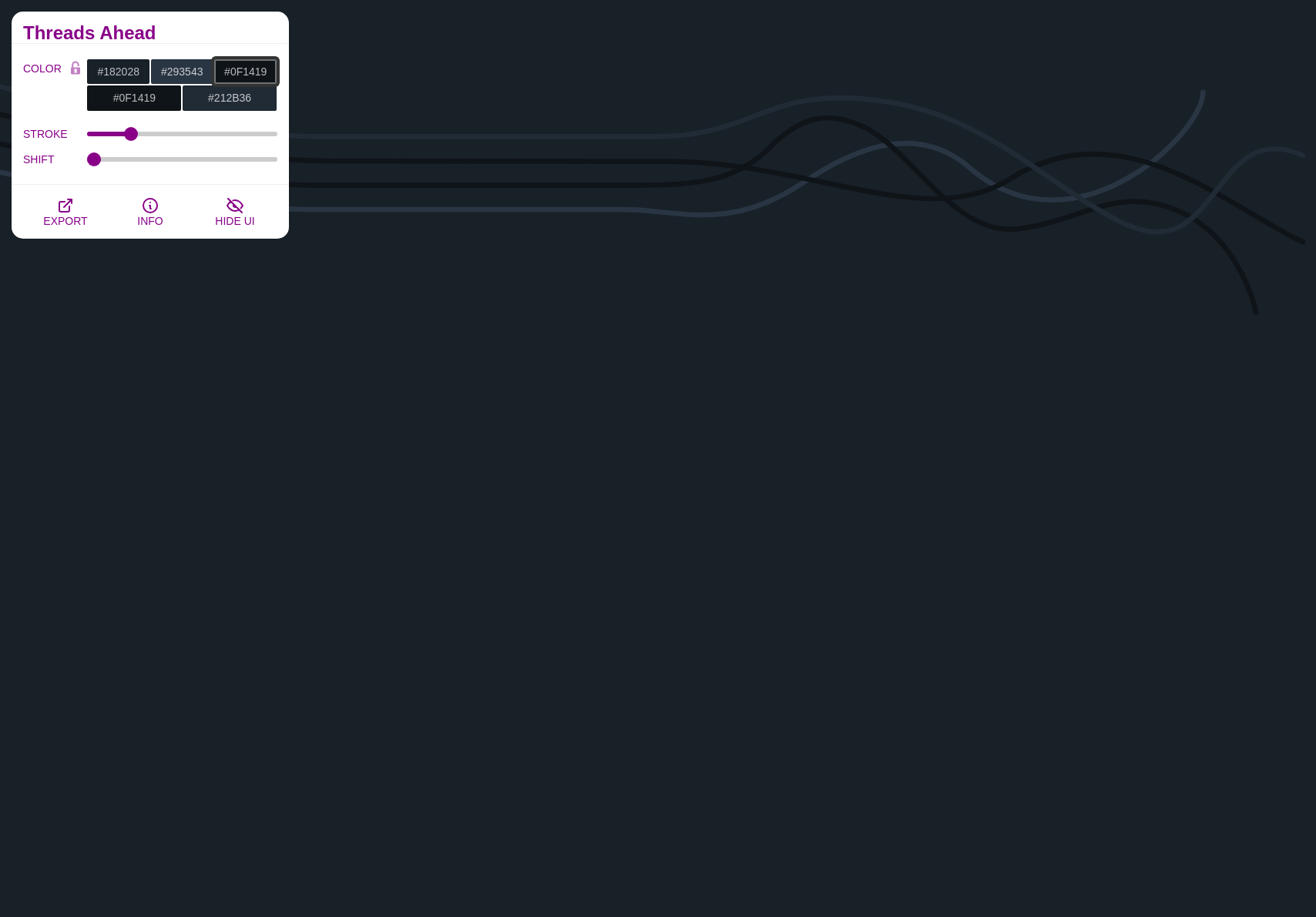
click at [237, 73] on input "#0F1419" at bounding box center [245, 72] width 64 height 27
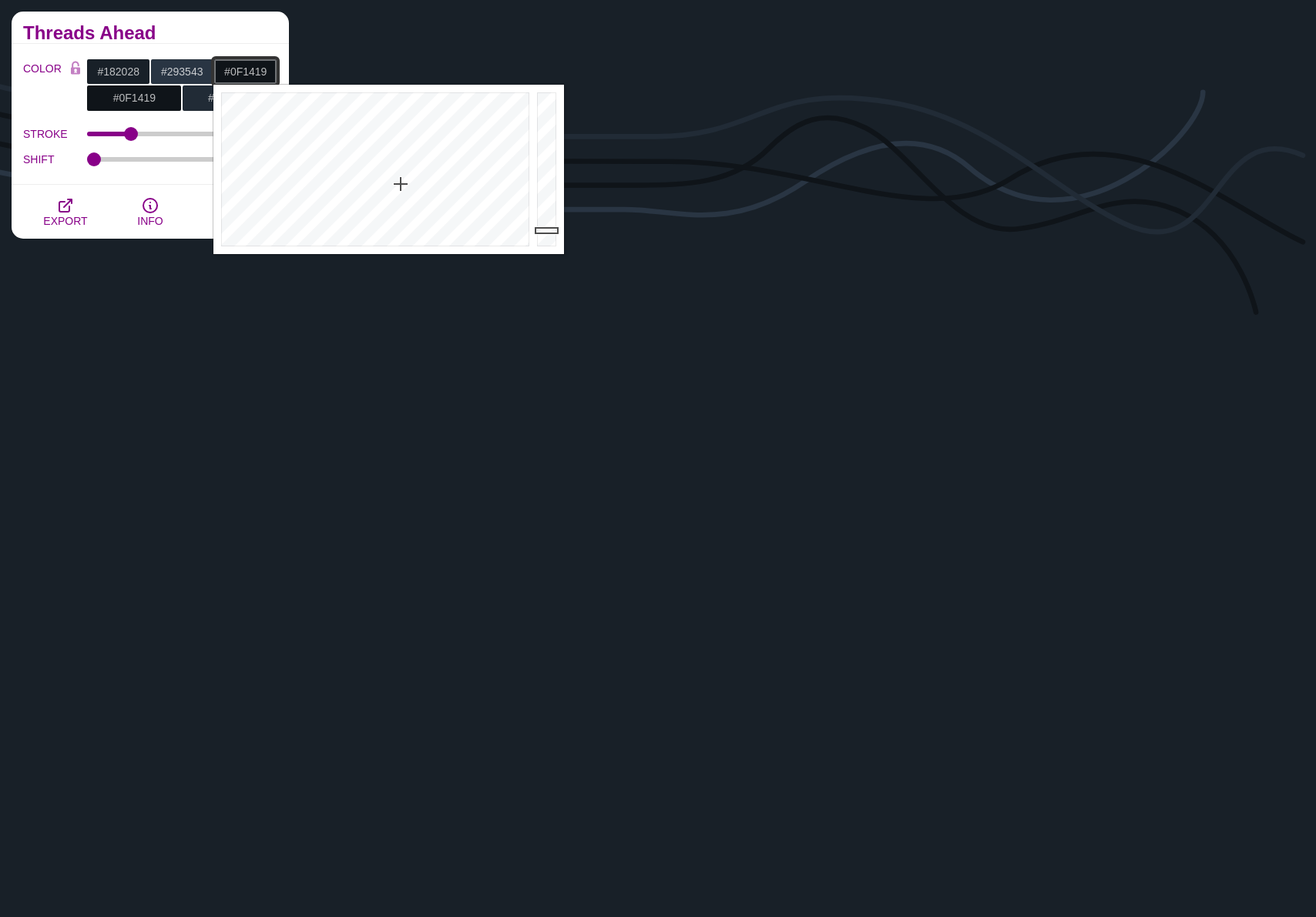
paste input "a0e12"
type input "#0A0E12"
click at [240, 39] on h2 "Threads Ahead" at bounding box center [149, 33] width 254 height 12
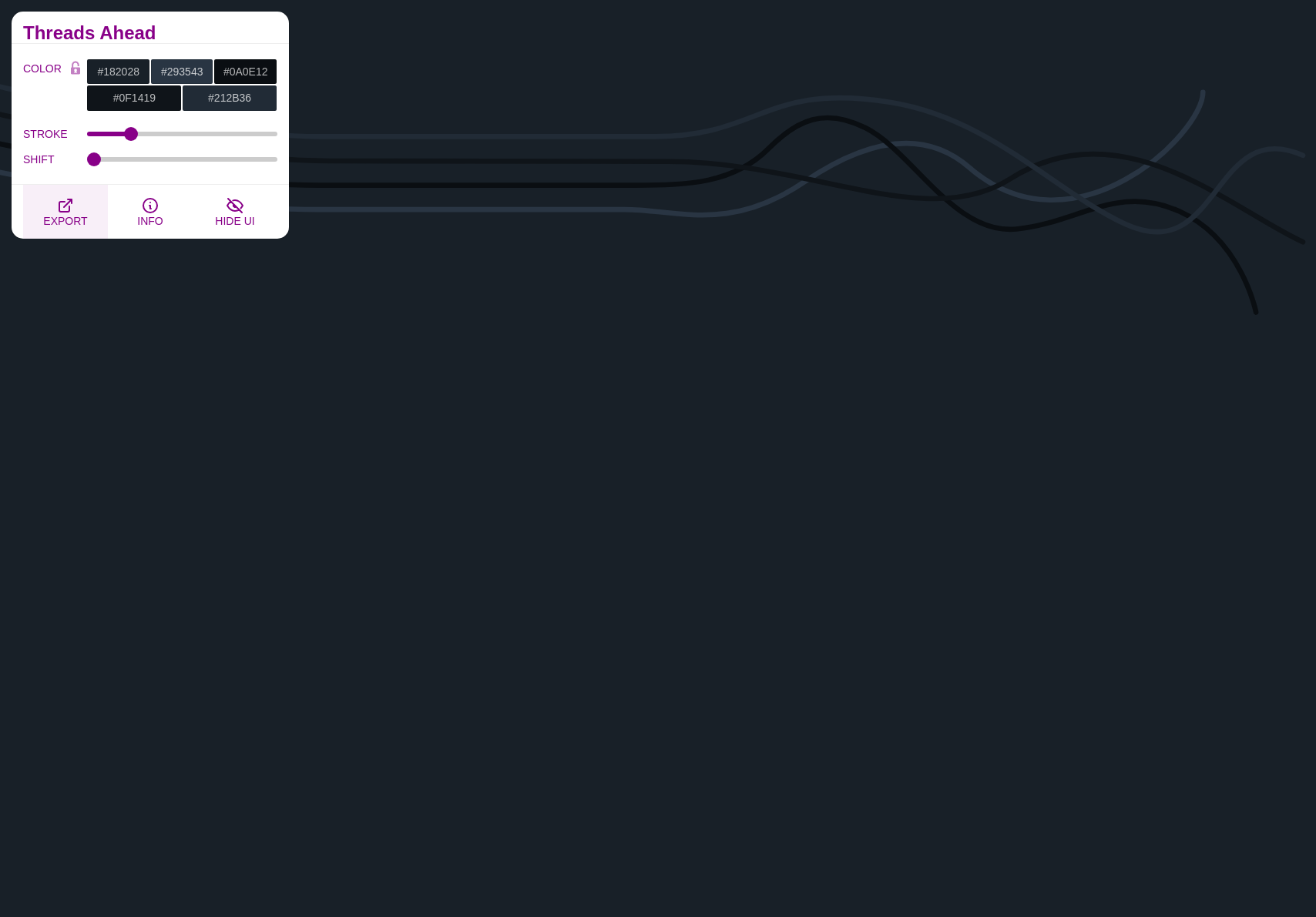
click at [57, 229] on button "EXPORT" at bounding box center [65, 211] width 85 height 54
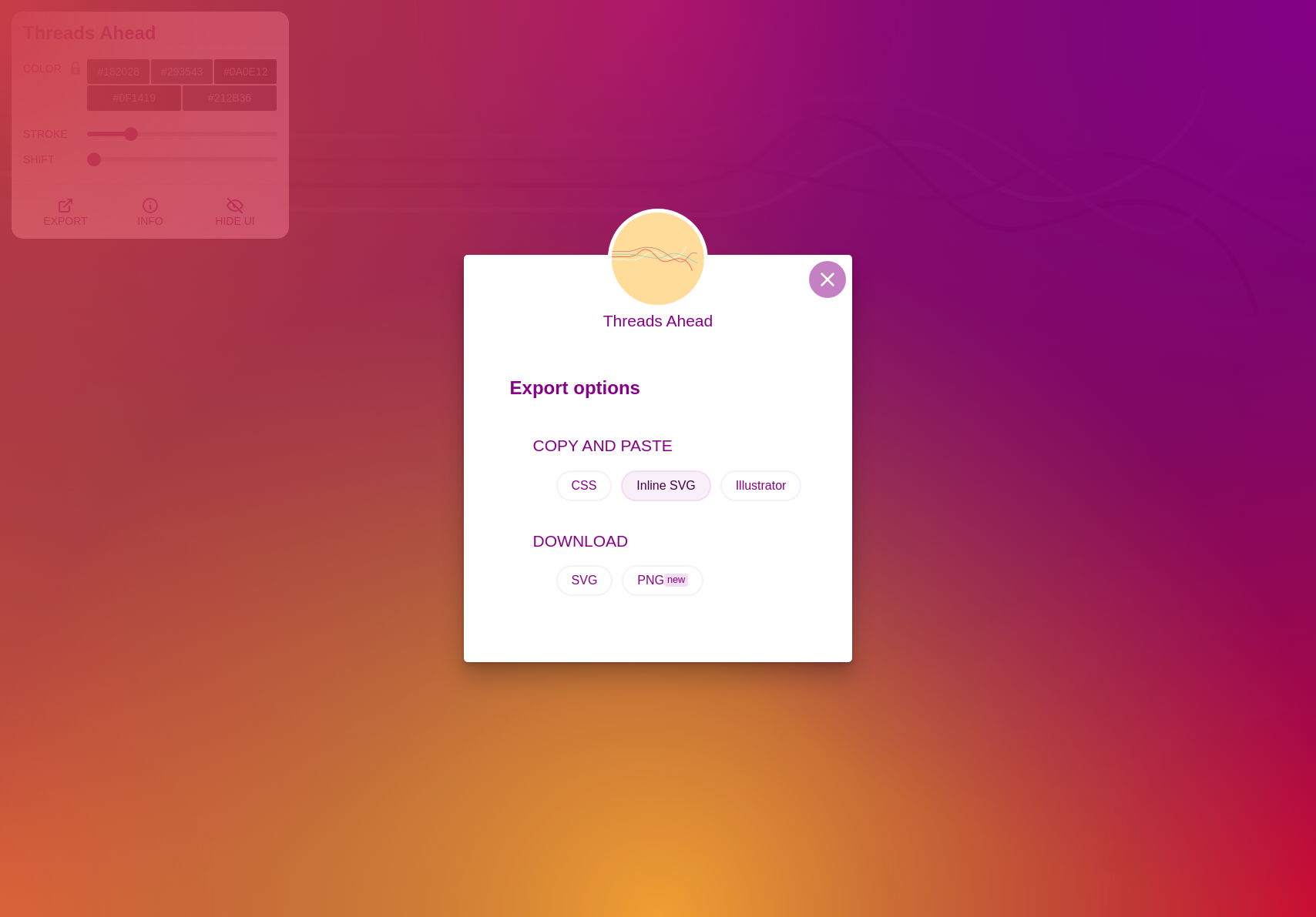
click at [670, 491] on button "Inline SVG" at bounding box center [665, 485] width 89 height 31
click at [830, 286] on button at bounding box center [827, 279] width 37 height 37
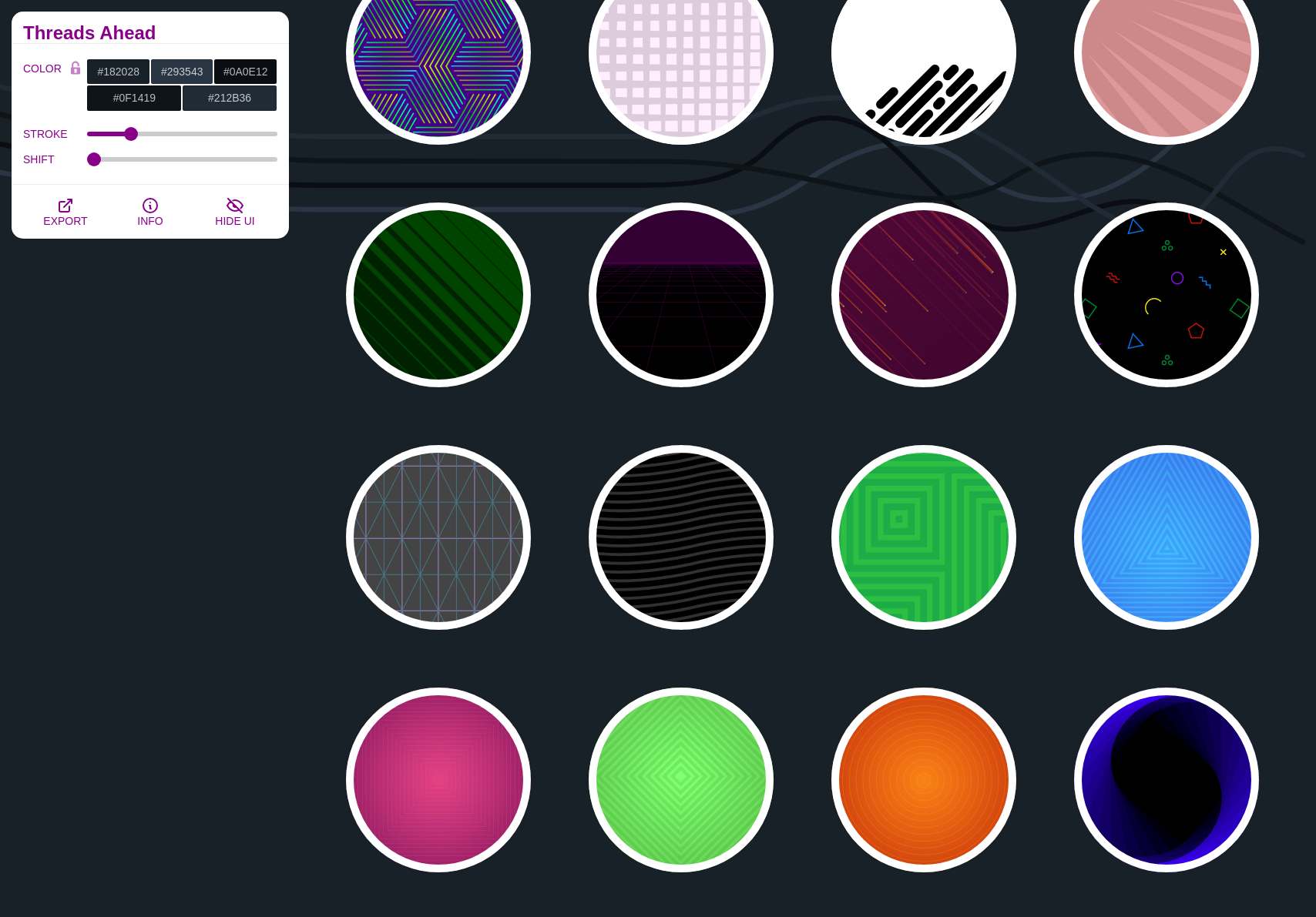
scroll to position [211, 0]
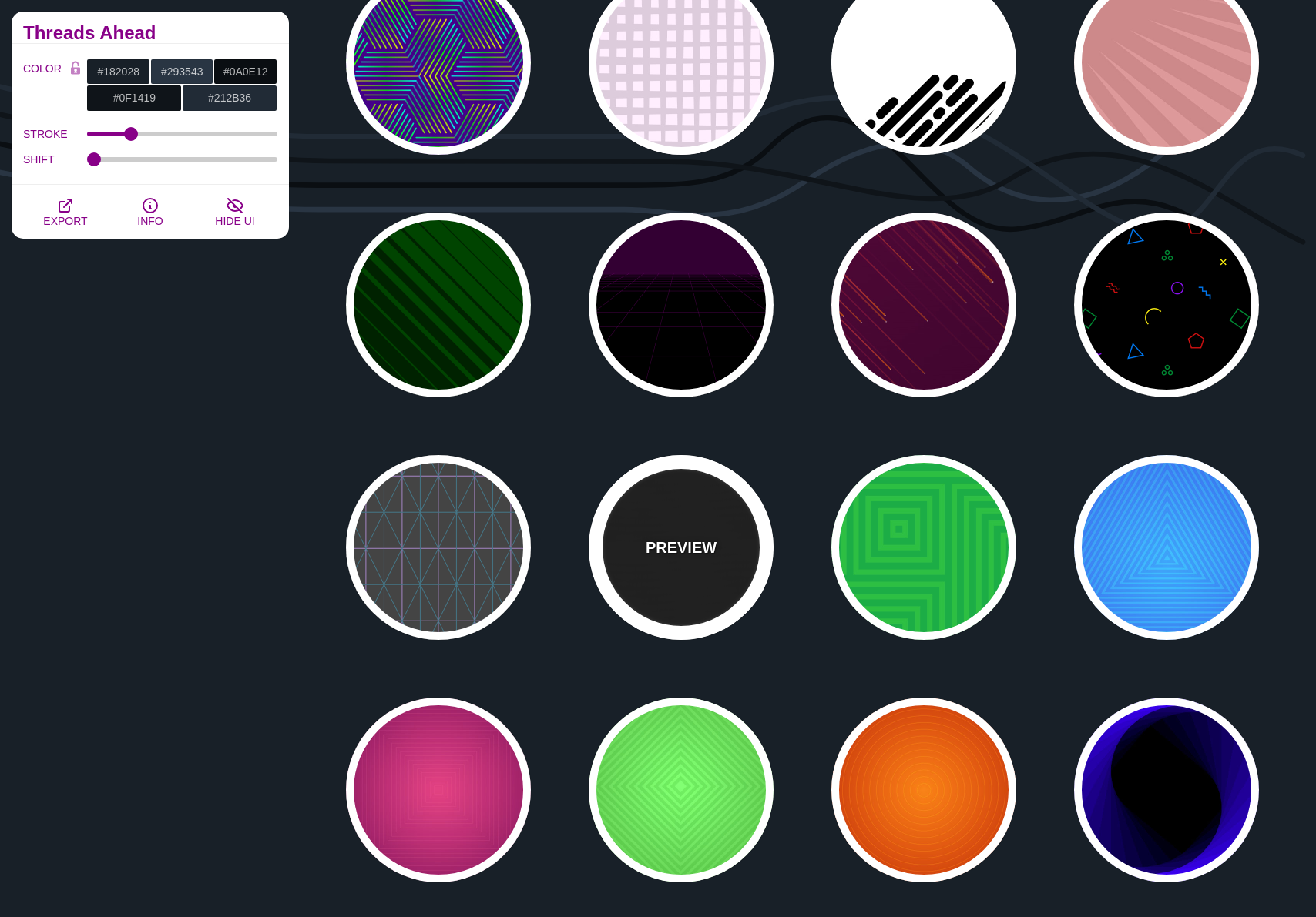
click at [645, 560] on div "PREVIEW" at bounding box center [680, 547] width 185 height 185
type input "#000000"
type input "#222222"
type input "250"
type input "10"
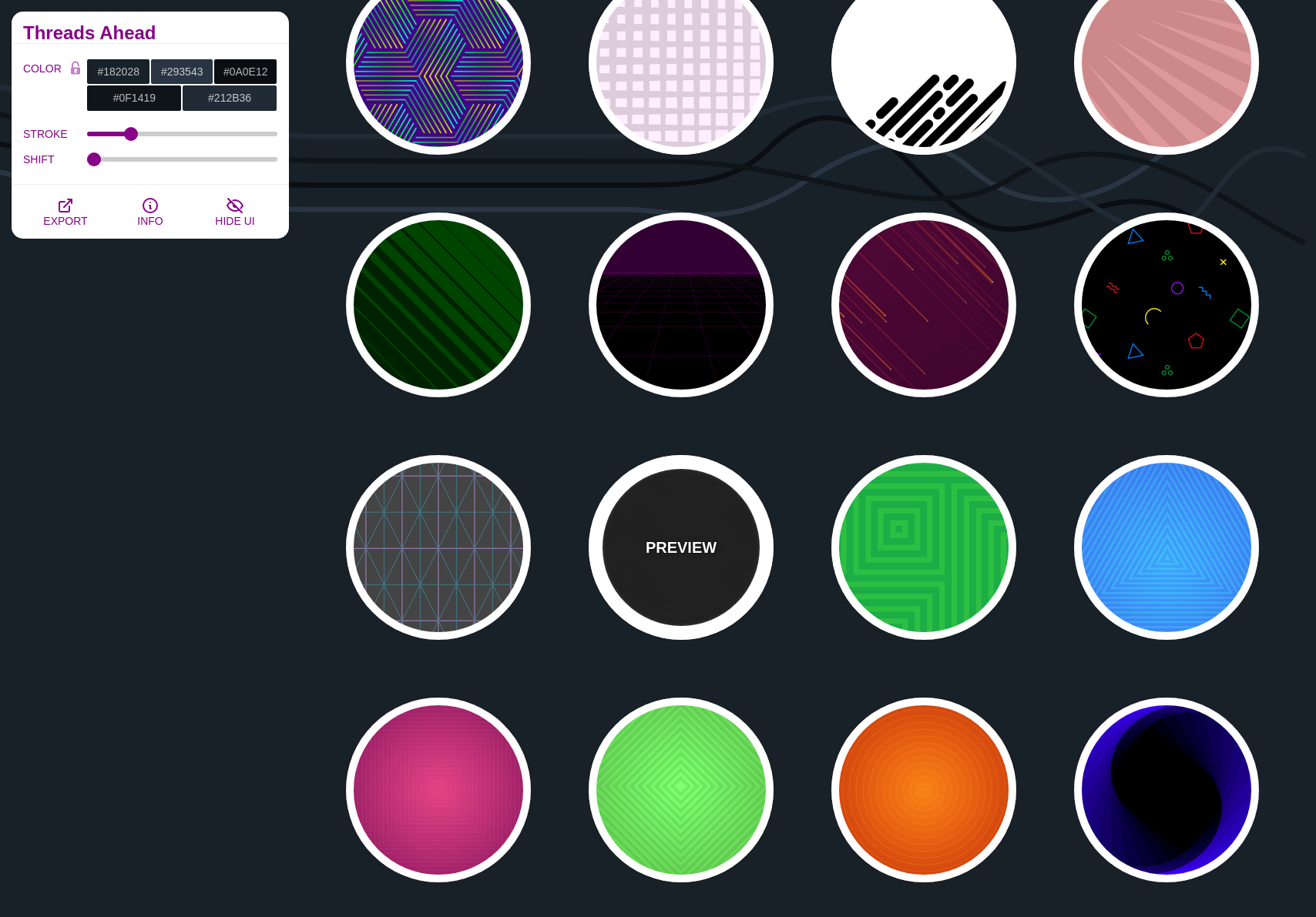
type input "1"
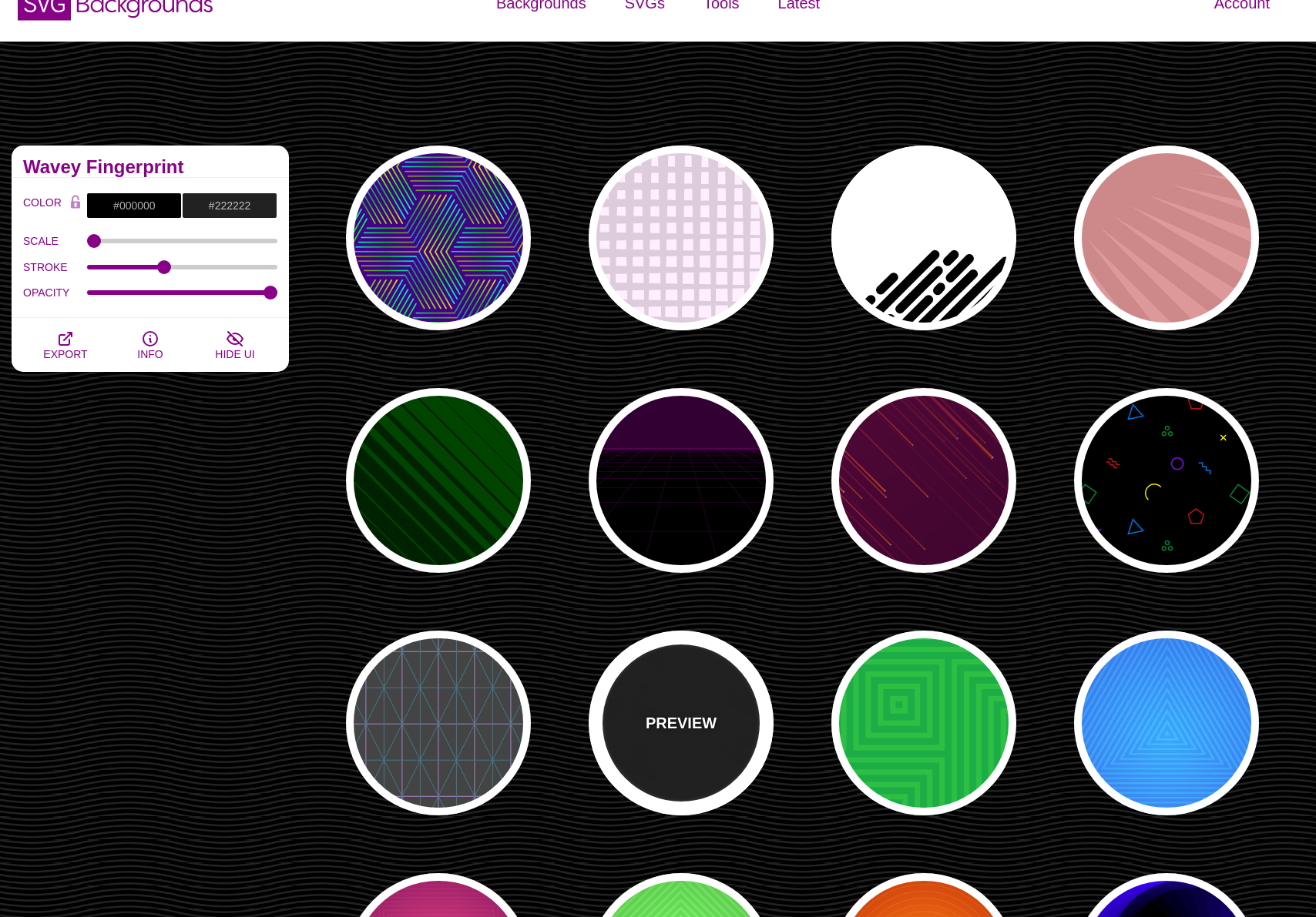
scroll to position [0, 0]
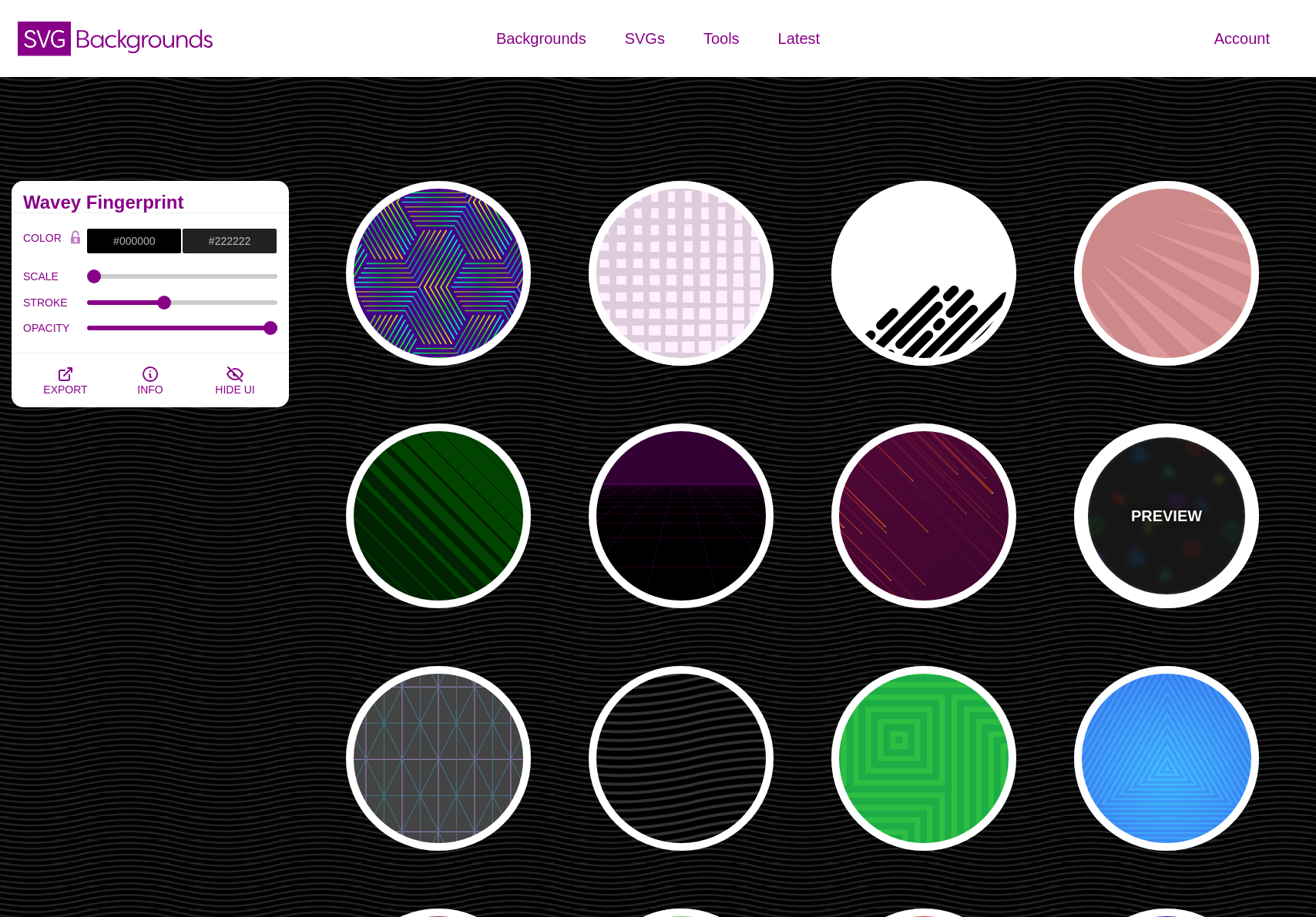
click at [1132, 551] on div "PREVIEW" at bounding box center [1166, 516] width 185 height 185
type input "#008833"
type input "#CC1111"
type input "#FFEE11"
type input "#8811EE"
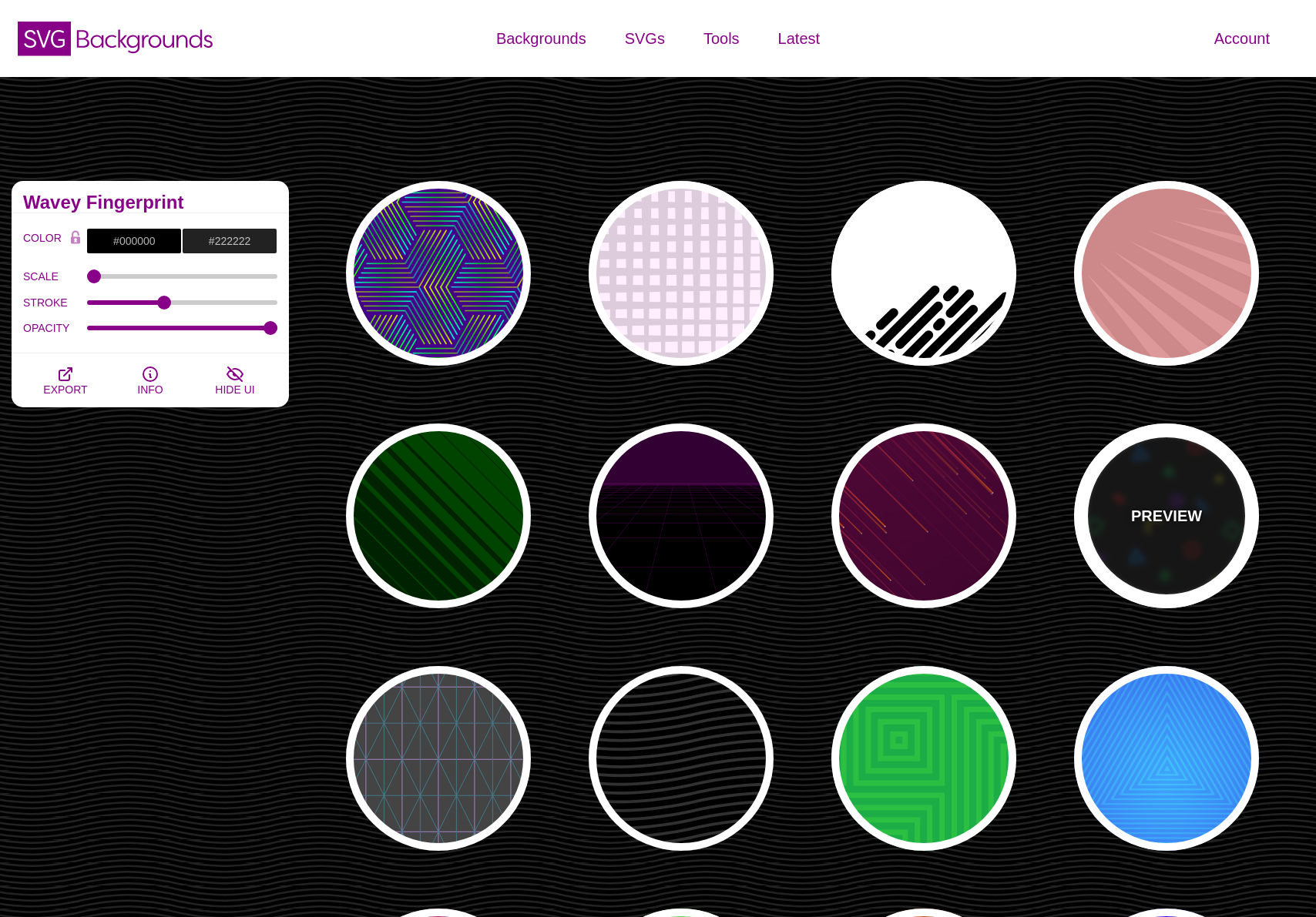
type input "#0077EE"
type input "0"
type input "0.6"
type input "10"
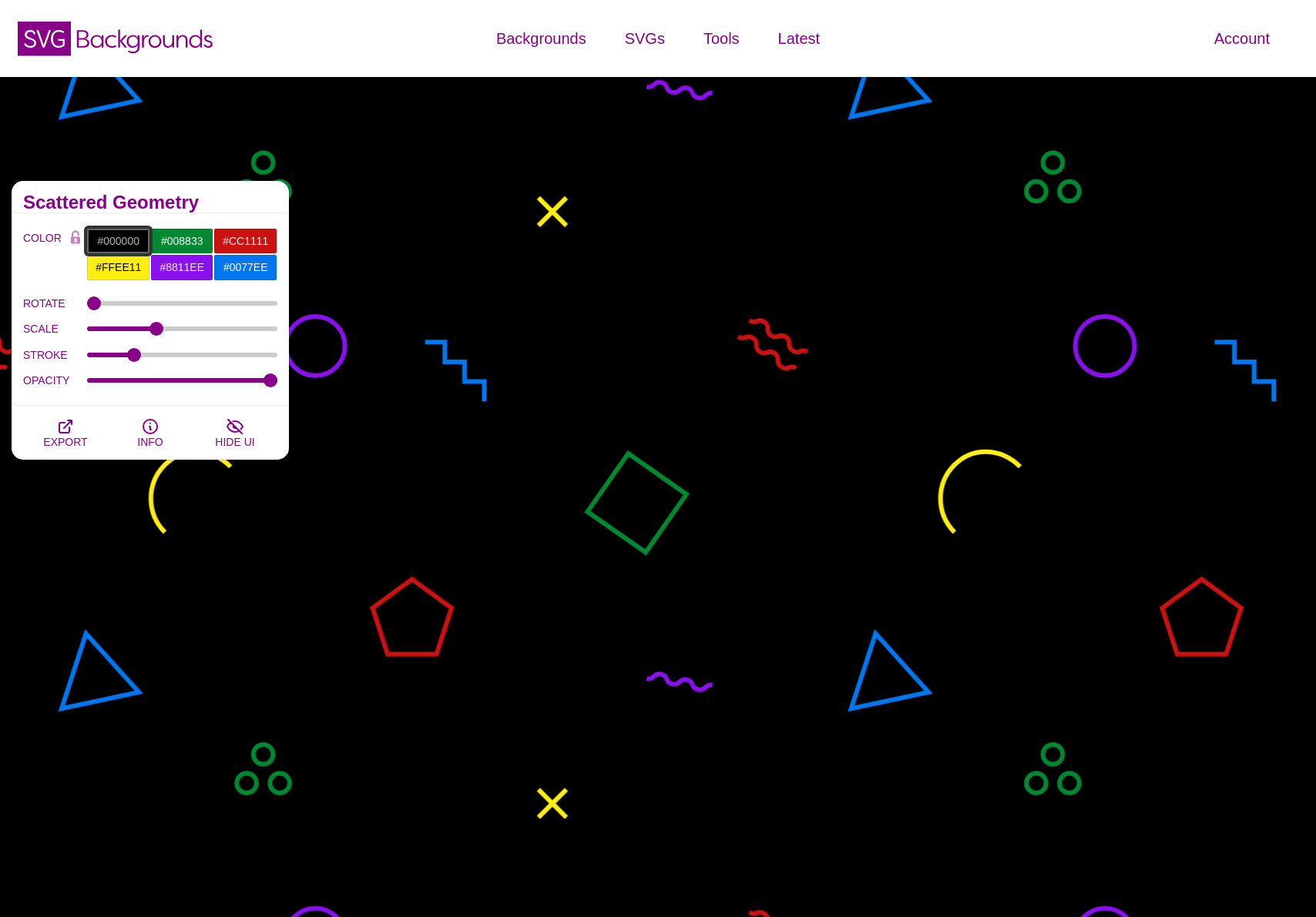
click at [121, 240] on input "#000000" at bounding box center [119, 241] width 64 height 27
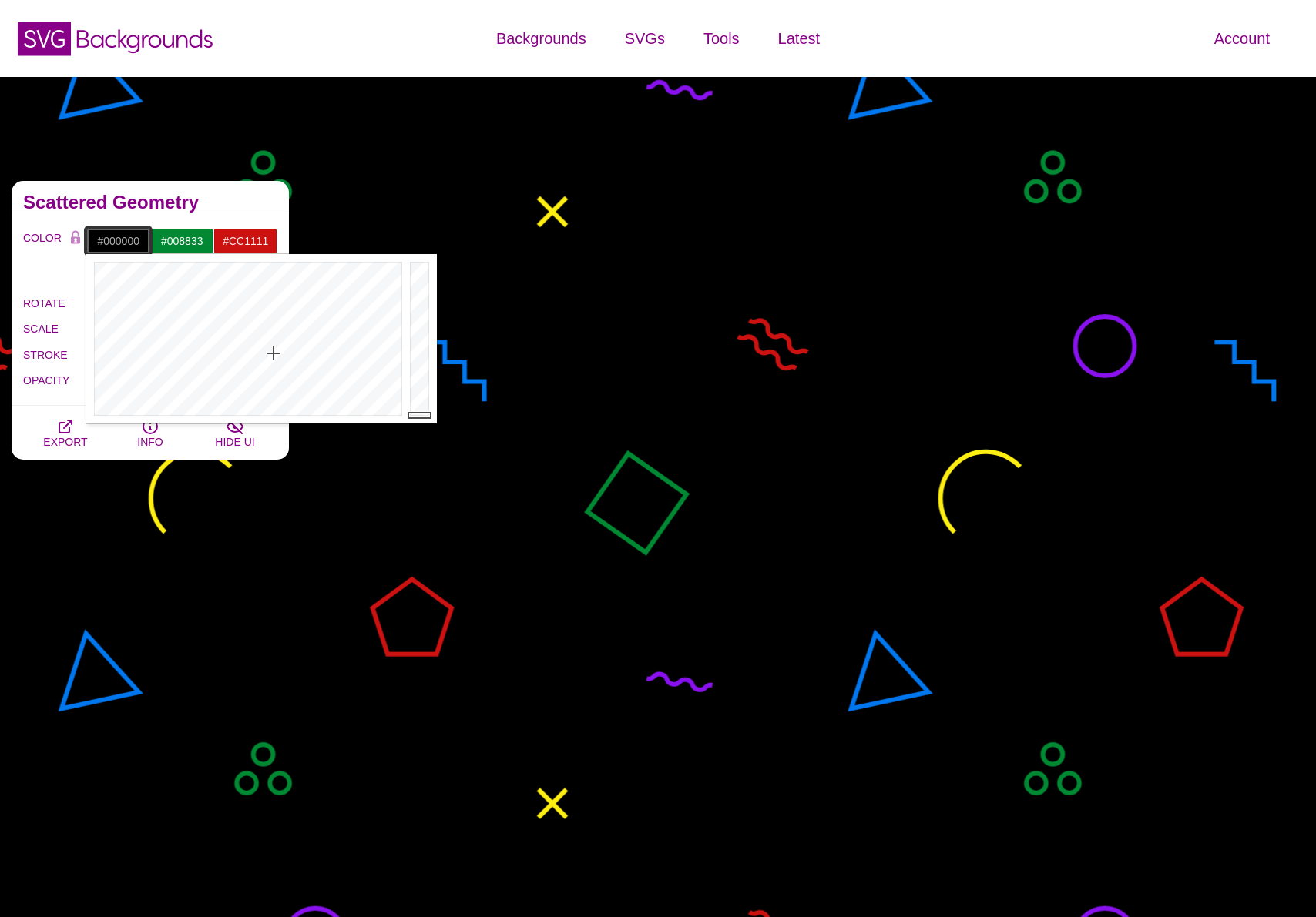
paste input "182028"
type input "#182028"
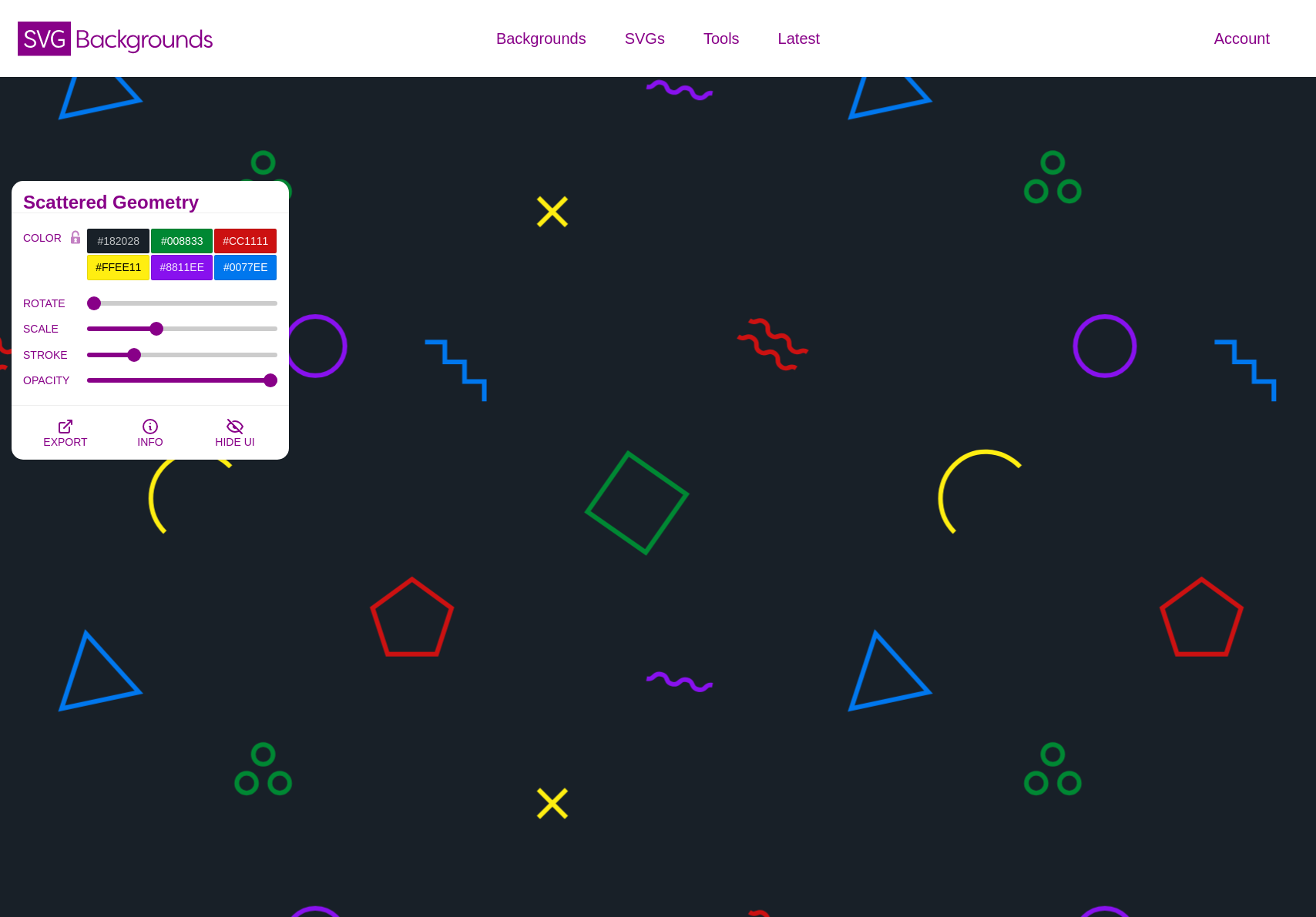
click at [196, 218] on div "COLOR #182028 #008833 #CC1111 #FFEE11 #8811EE #0077EE #777777 #888888 #999999 B…" at bounding box center [150, 309] width 278 height 193
click at [177, 239] on input "#008833" at bounding box center [182, 241] width 64 height 27
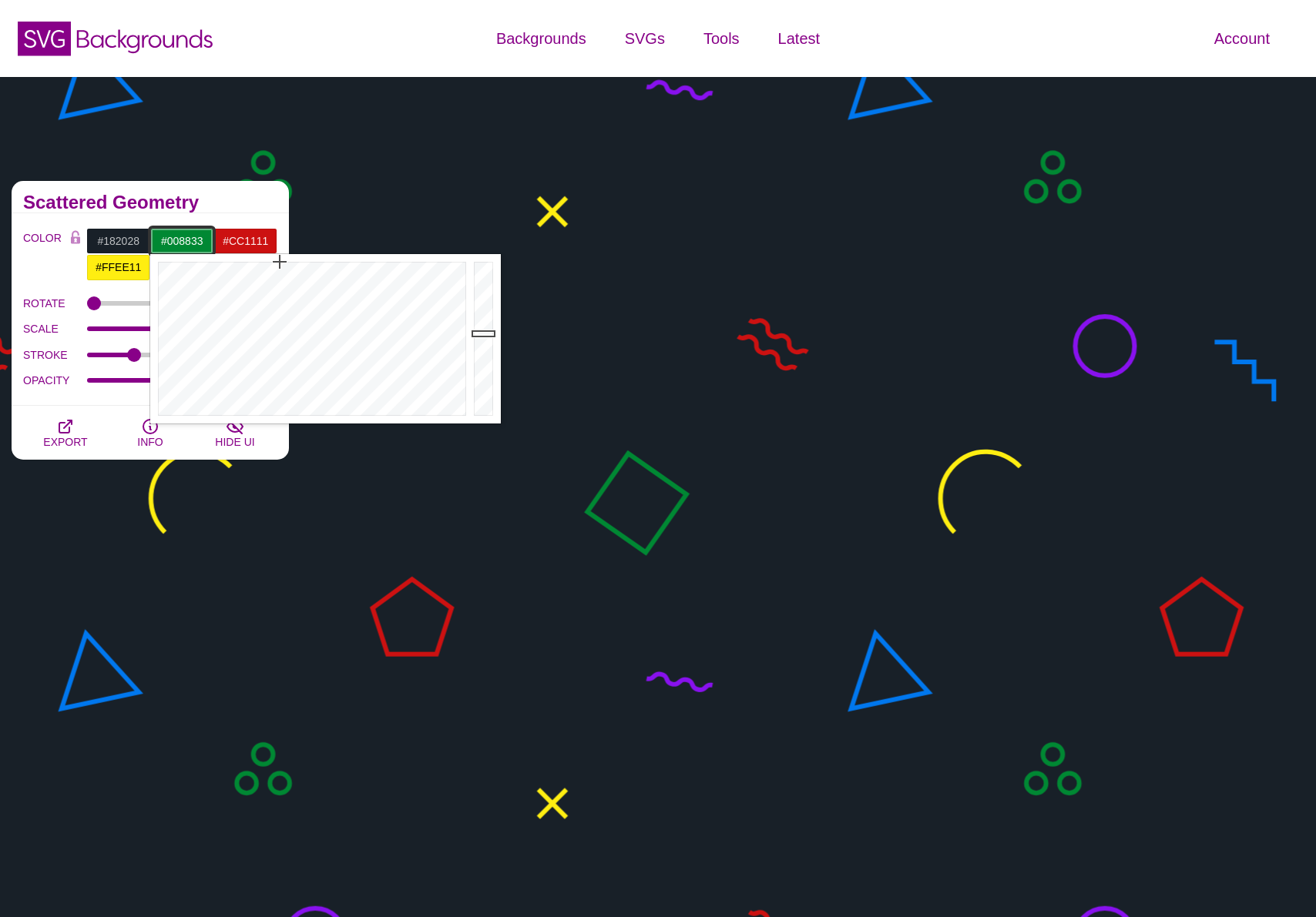
click at [177, 239] on input "#008833" at bounding box center [182, 241] width 64 height 27
paste input "212b36"
type input "#212B36"
click at [230, 216] on div "COLOR #182028 #212B36 #CC1111 #FFEE11 #8811EE #0077EE #777777 #888888 #999999 B…" at bounding box center [150, 309] width 278 height 193
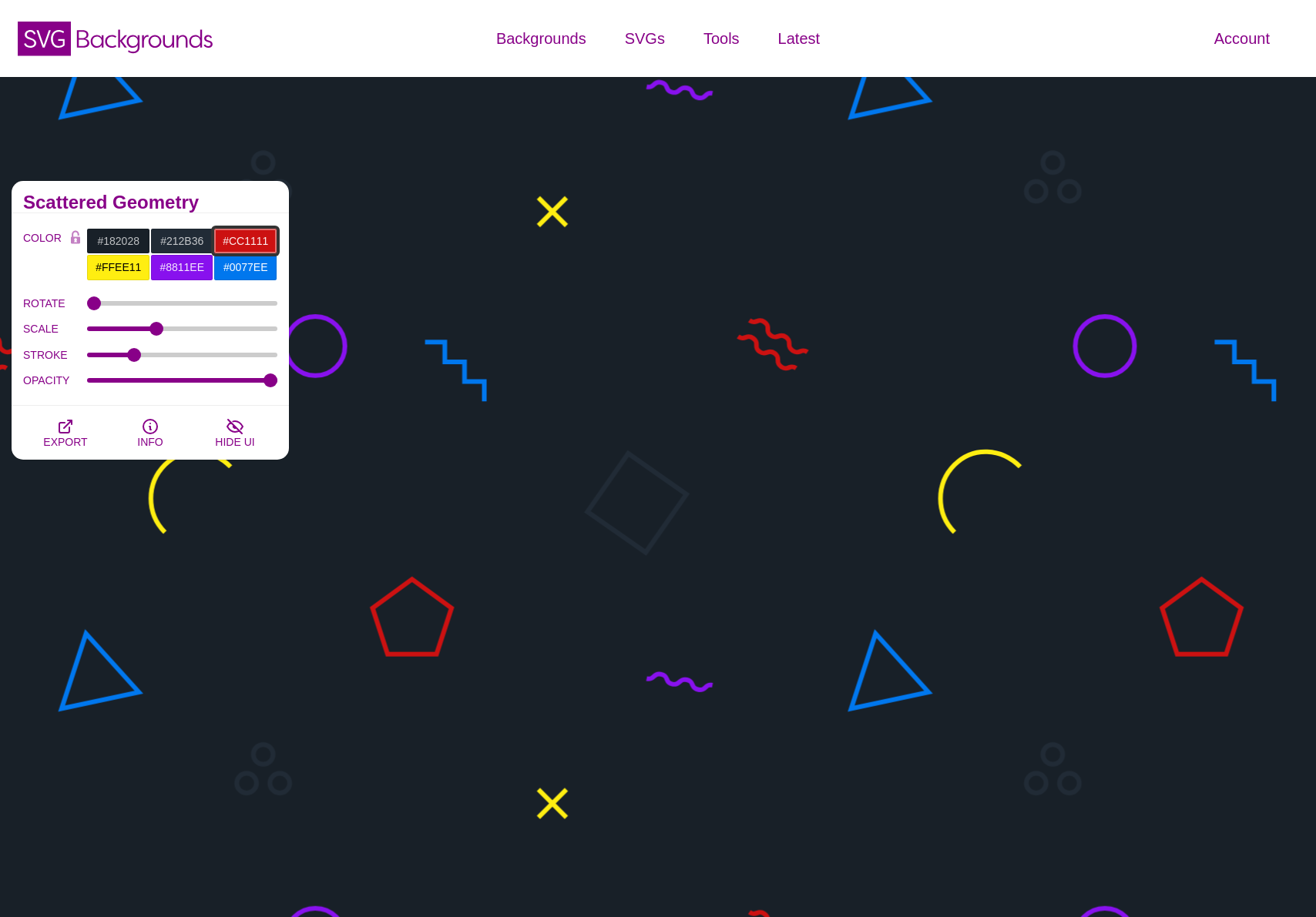
click at [253, 245] on input "#CC1111" at bounding box center [245, 241] width 64 height 27
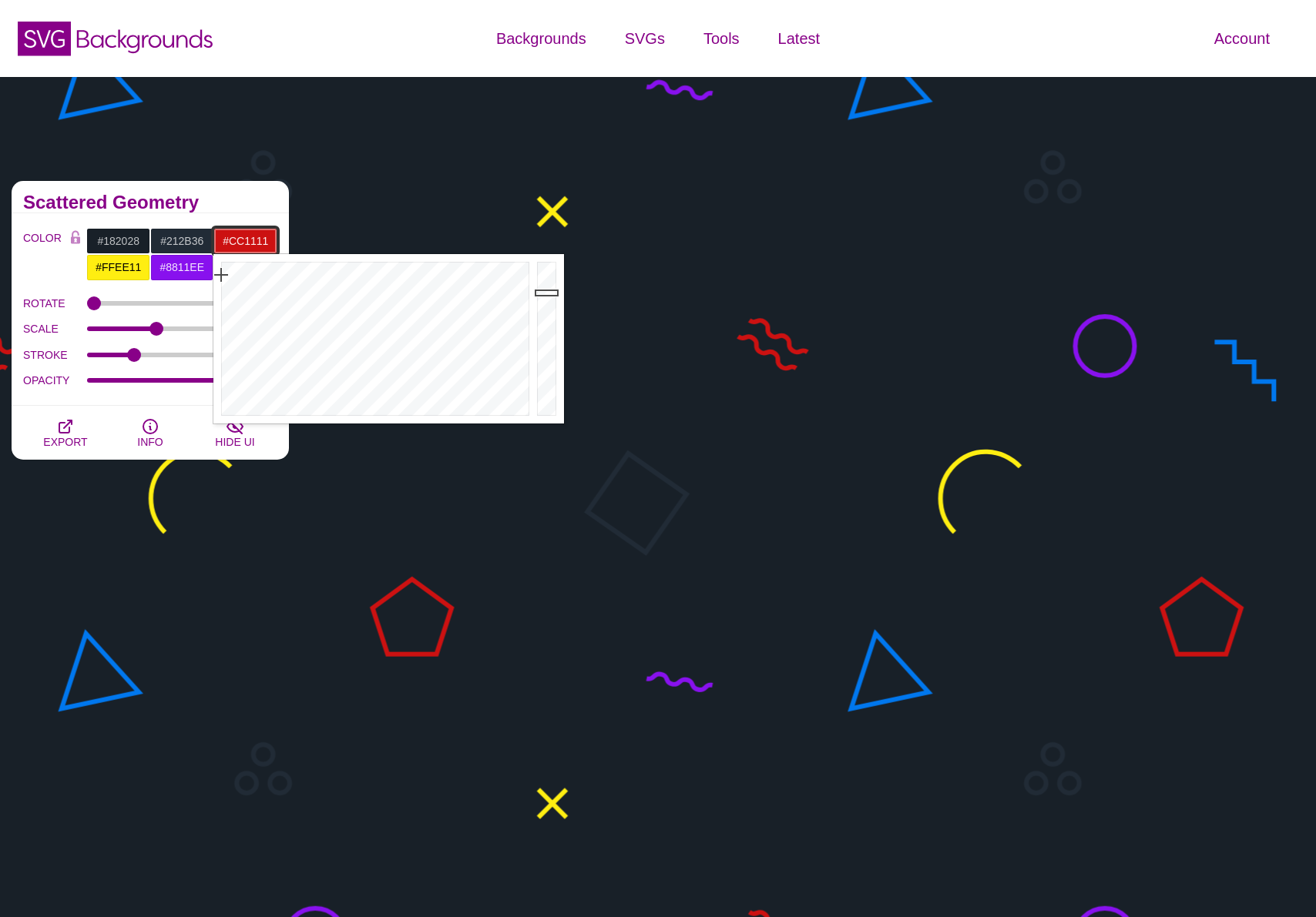
click at [253, 245] on input "#CC1111" at bounding box center [245, 241] width 64 height 27
paste input "293543"
type input "#293543"
click at [244, 213] on div "COLOR #182028 #212B36 #293543 #FFEE11 #8811EE #0077EE #777777 #888888 #999999 B…" at bounding box center [150, 309] width 278 height 193
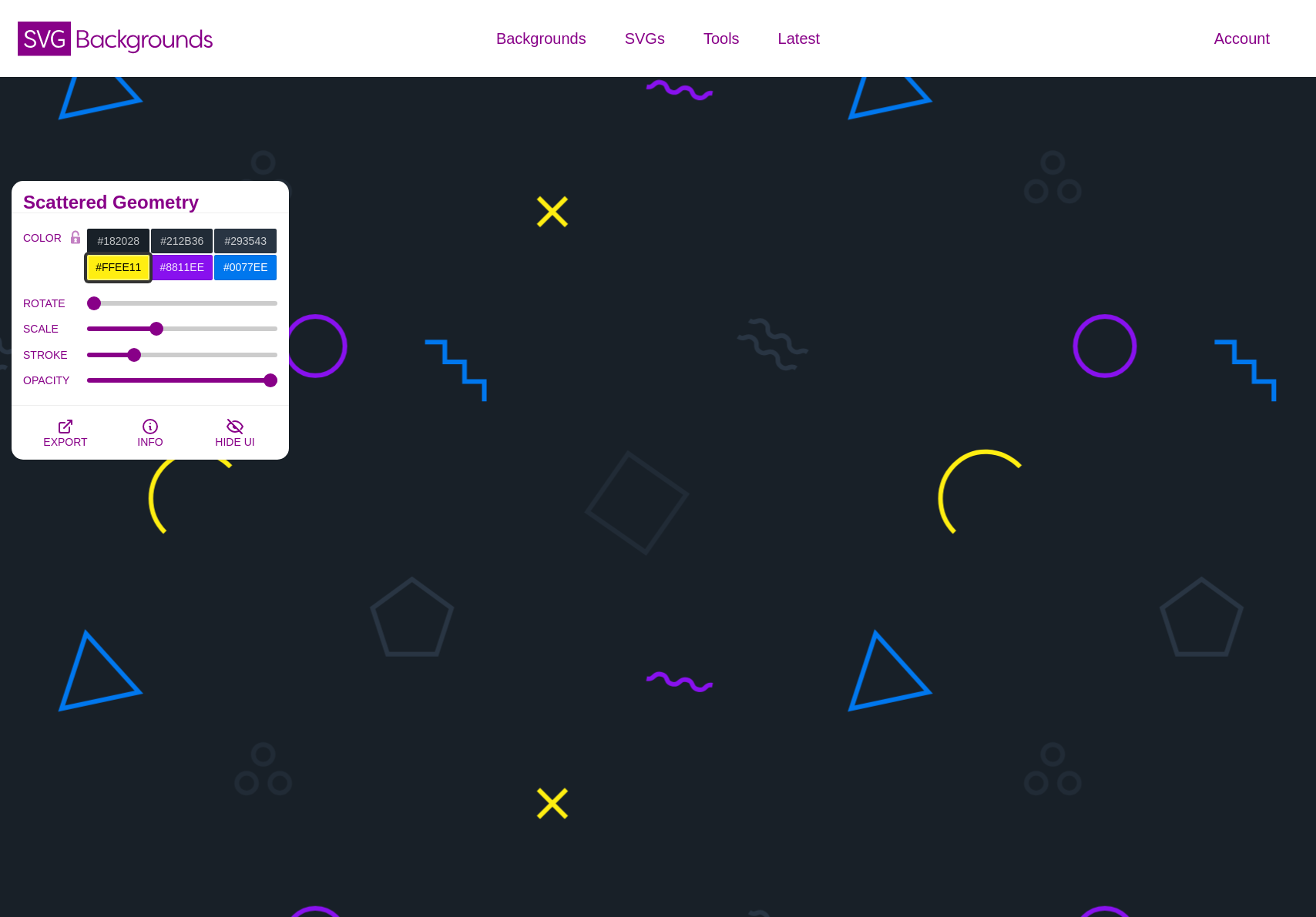
click at [136, 271] on input "#FFEE11" at bounding box center [119, 267] width 64 height 27
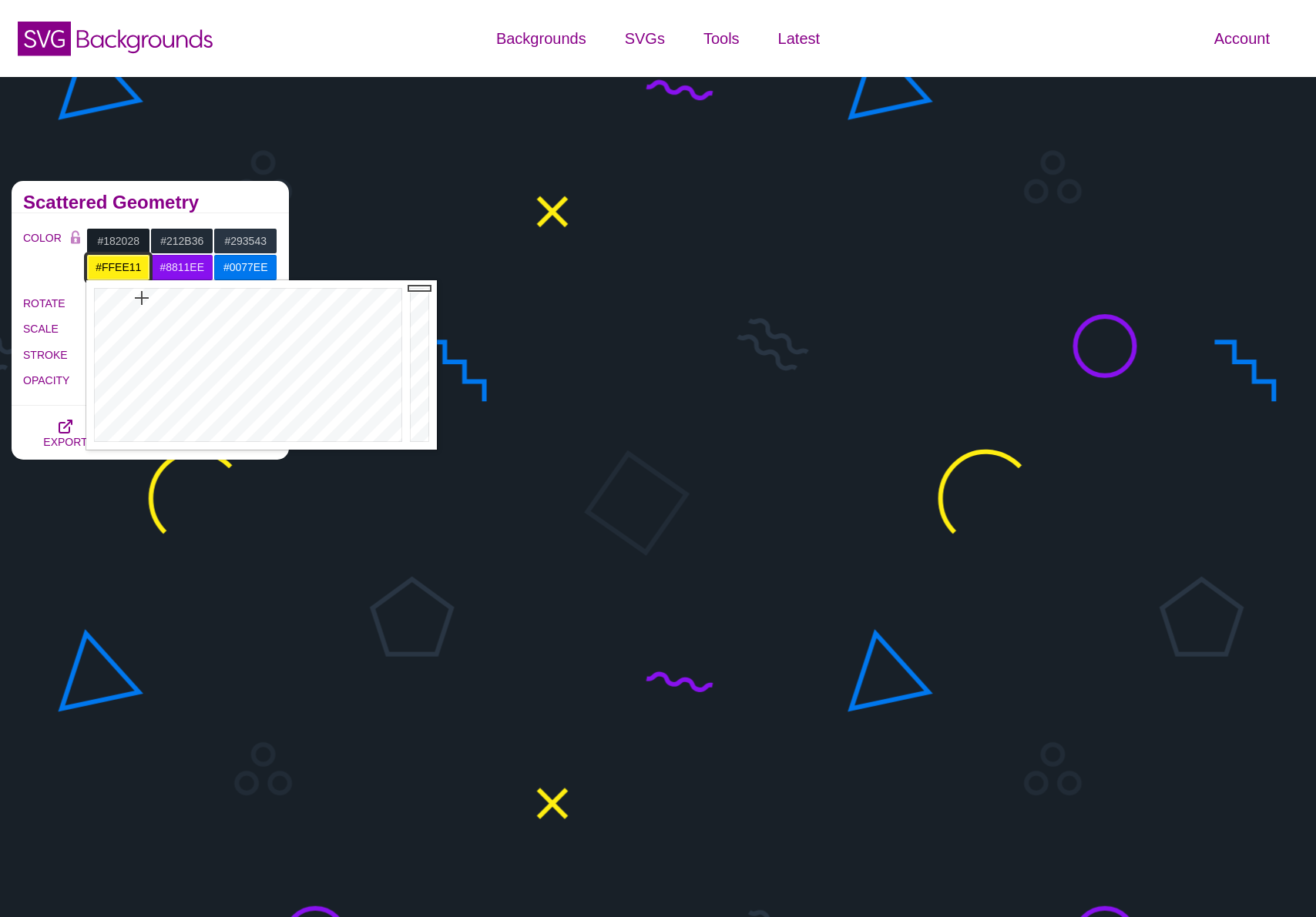
paste input "0a0e12"
type input "#0A0E12"
click at [181, 264] on input "#8811EE" at bounding box center [182, 267] width 64 height 27
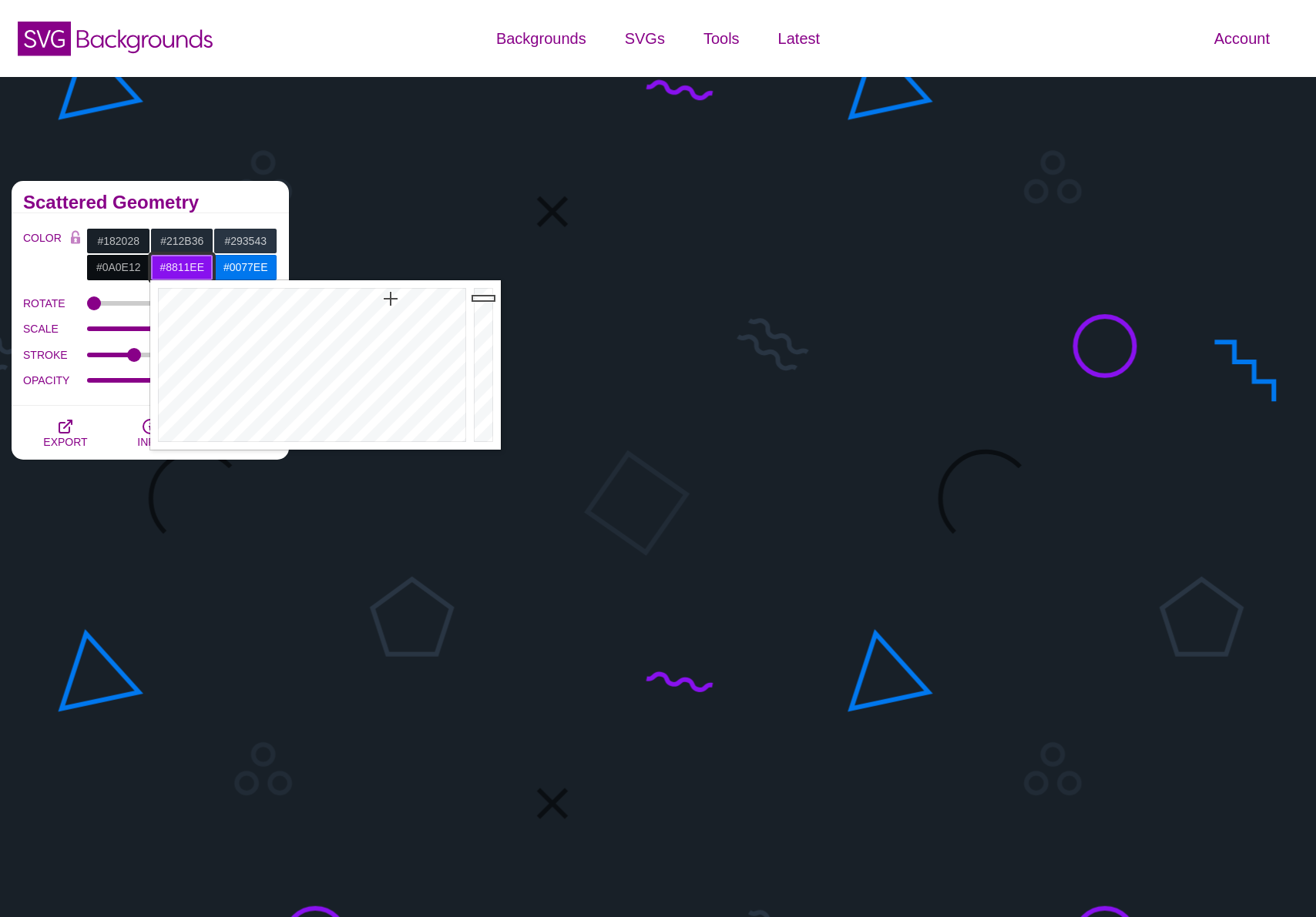
click at [181, 264] on input "#8811EE" at bounding box center [182, 267] width 64 height 27
paste input "0f1419"
type input "#0F1419"
click at [230, 223] on div "COLOR #182028 #212B36 #293543 #0A0E12 #0F1419 #0077EE #777777 #888888 #999999 B…" at bounding box center [150, 309] width 278 height 193
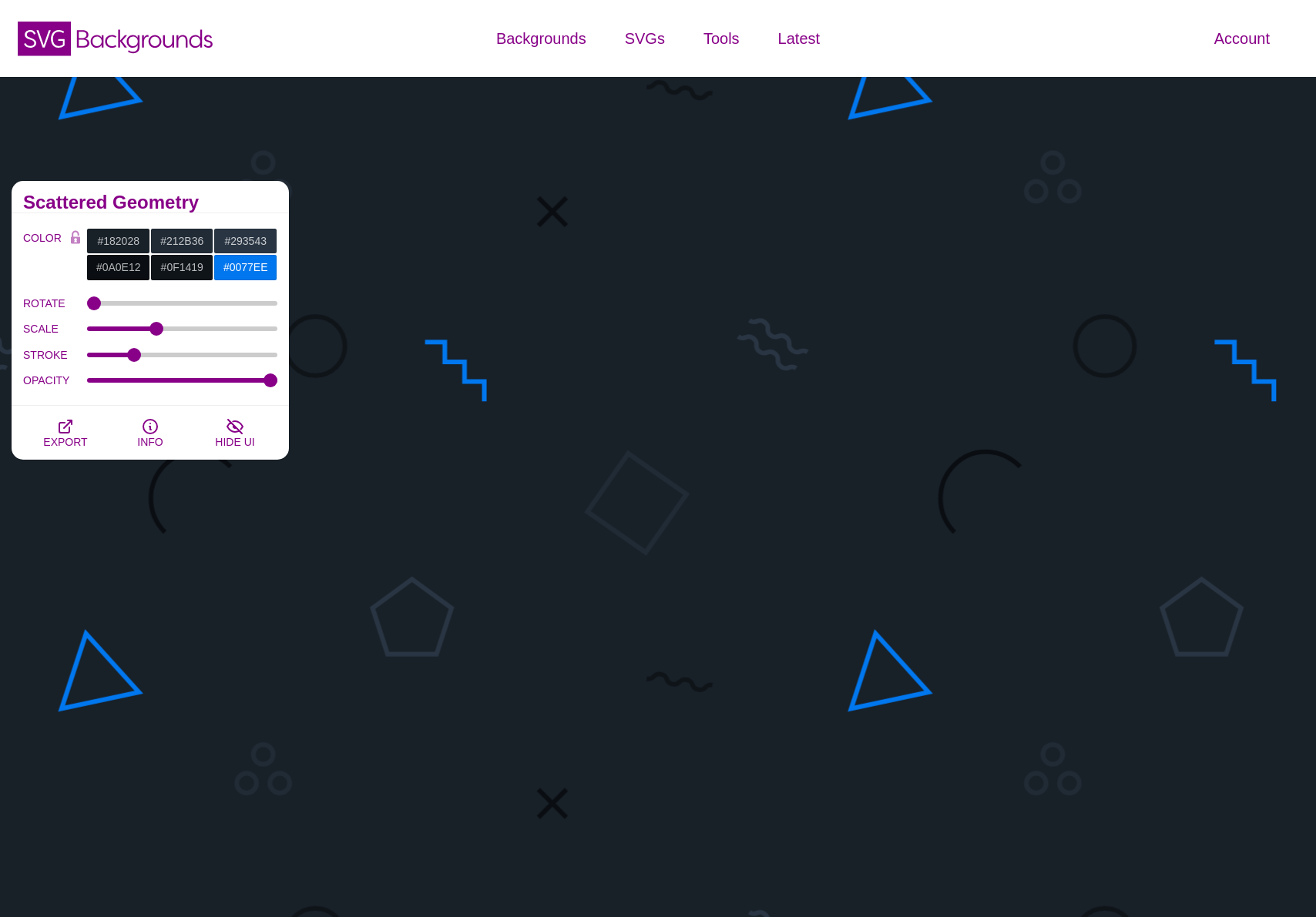
click at [241, 268] on input "#0077EE" at bounding box center [245, 267] width 64 height 27
click at [241, 267] on input "#0077EE" at bounding box center [245, 267] width 64 height 27
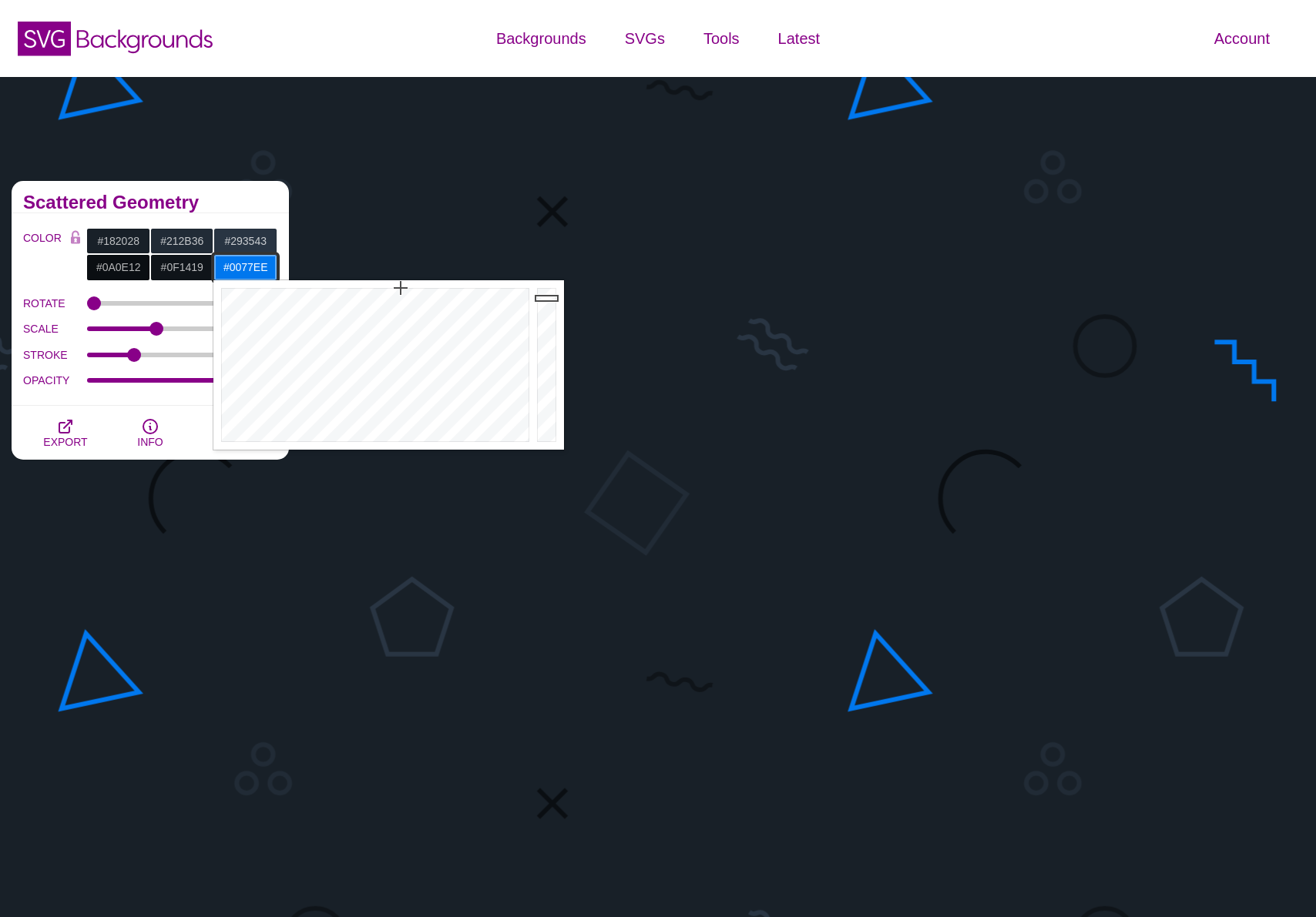
paste input "a0e12"
type input "#0A0E12"
click at [238, 206] on h2 "Scattered Geometry" at bounding box center [149, 203] width 254 height 12
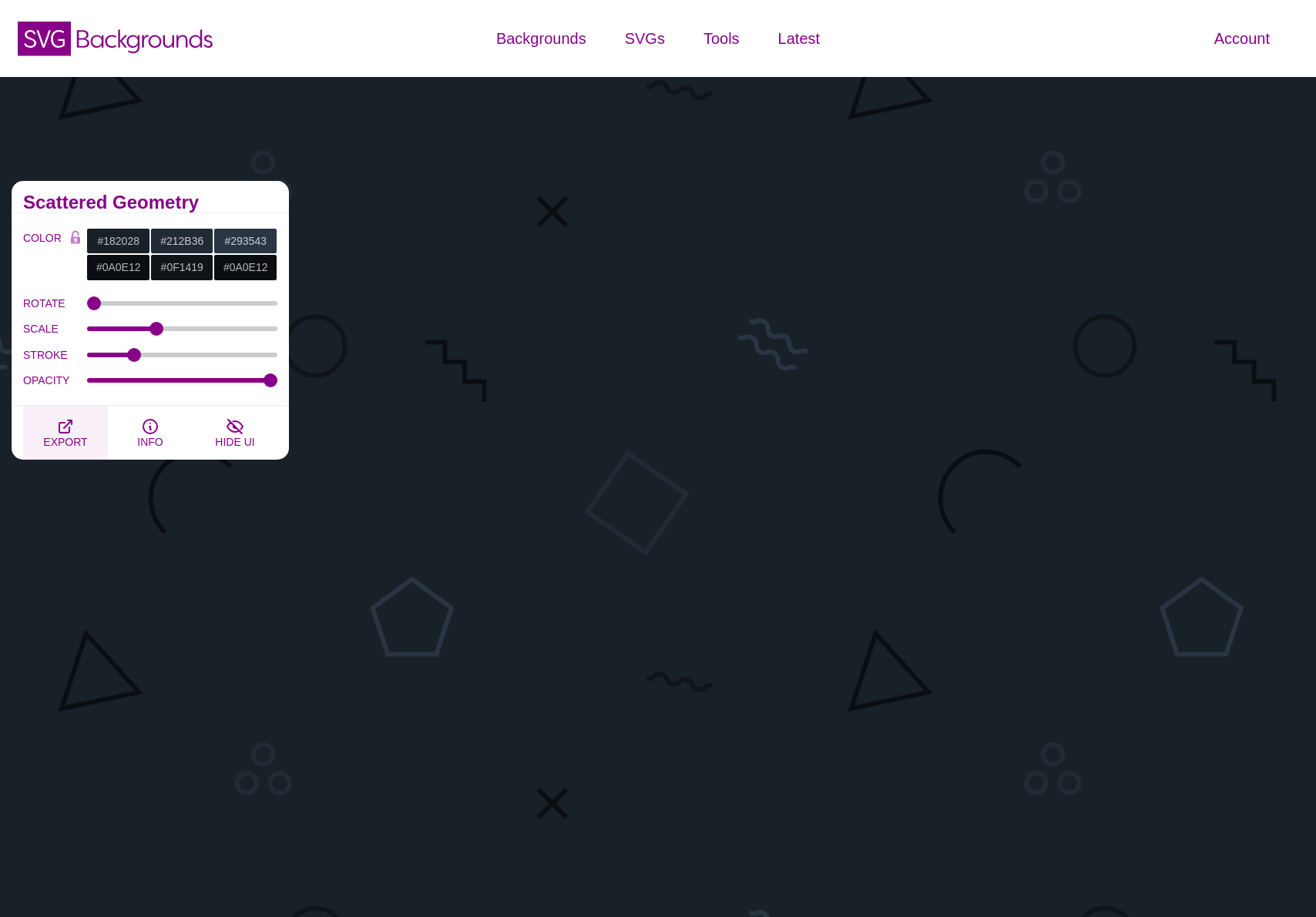
click at [74, 431] on icon "button" at bounding box center [65, 426] width 19 height 19
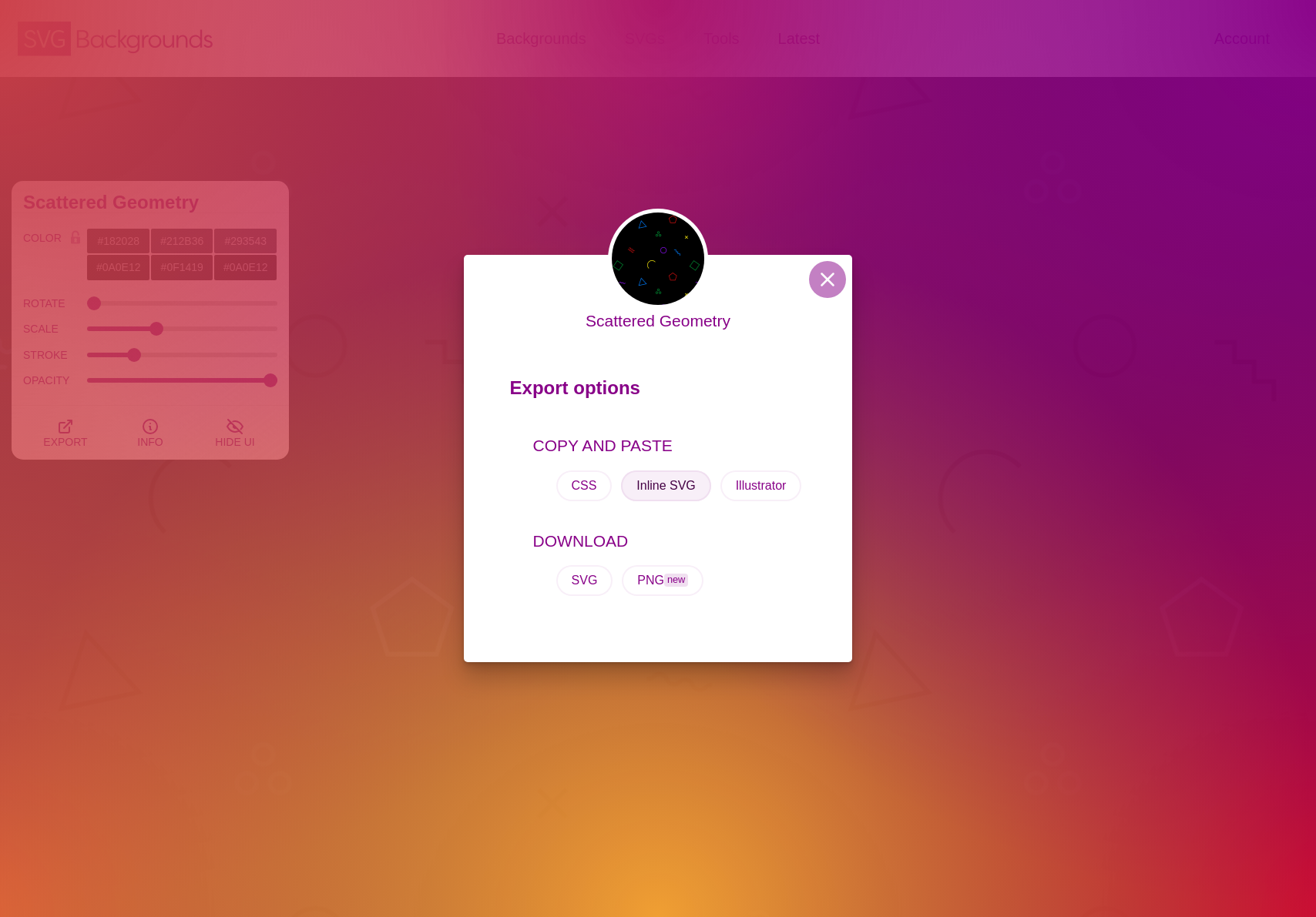
click at [674, 491] on button "Inline SVG" at bounding box center [665, 485] width 89 height 31
click at [839, 284] on button at bounding box center [827, 279] width 37 height 37
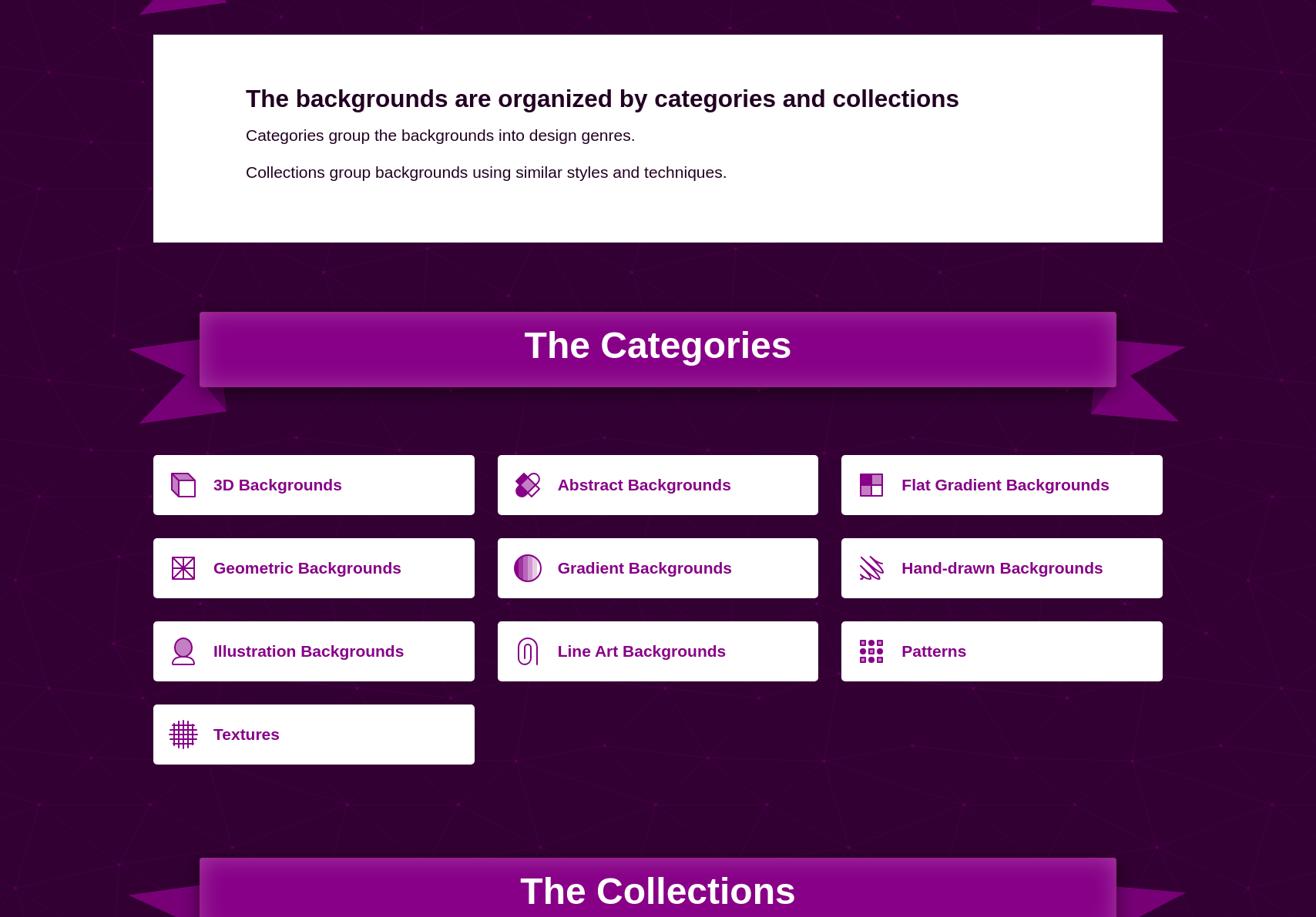
scroll to position [267, 0]
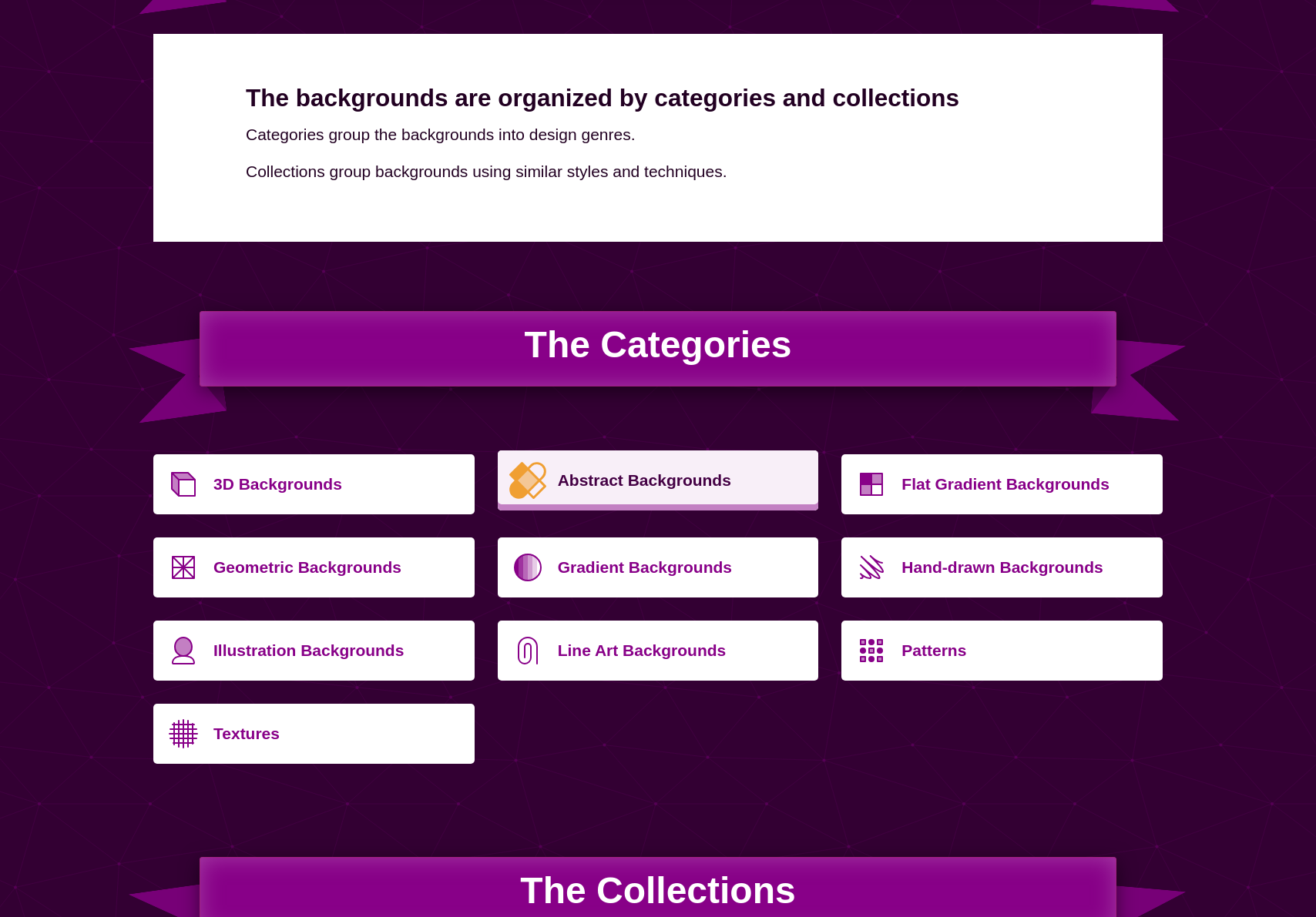
click at [634, 480] on p "Abstract Backgrounds" at bounding box center [683, 481] width 249 height 37
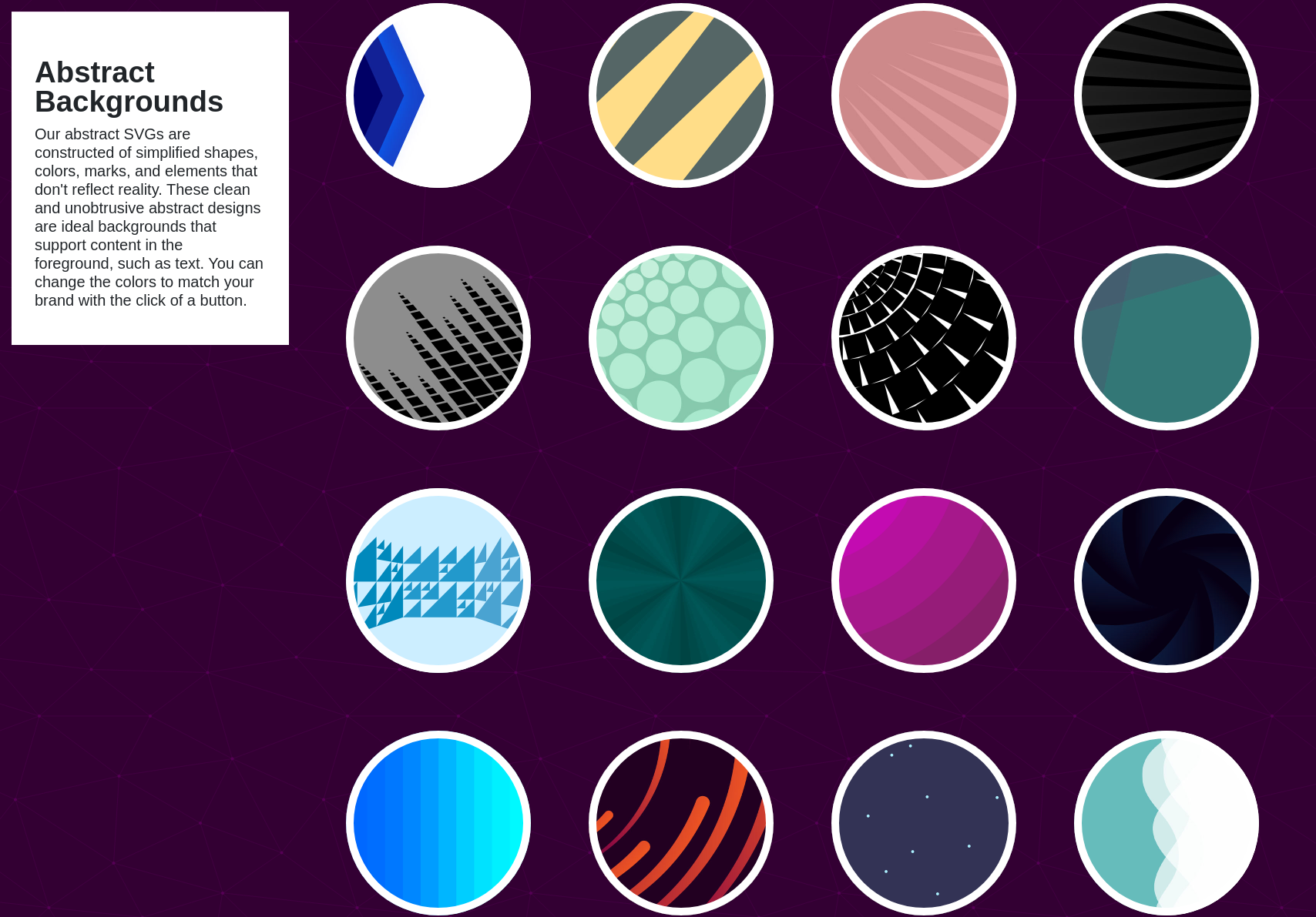
scroll to position [999, 0]
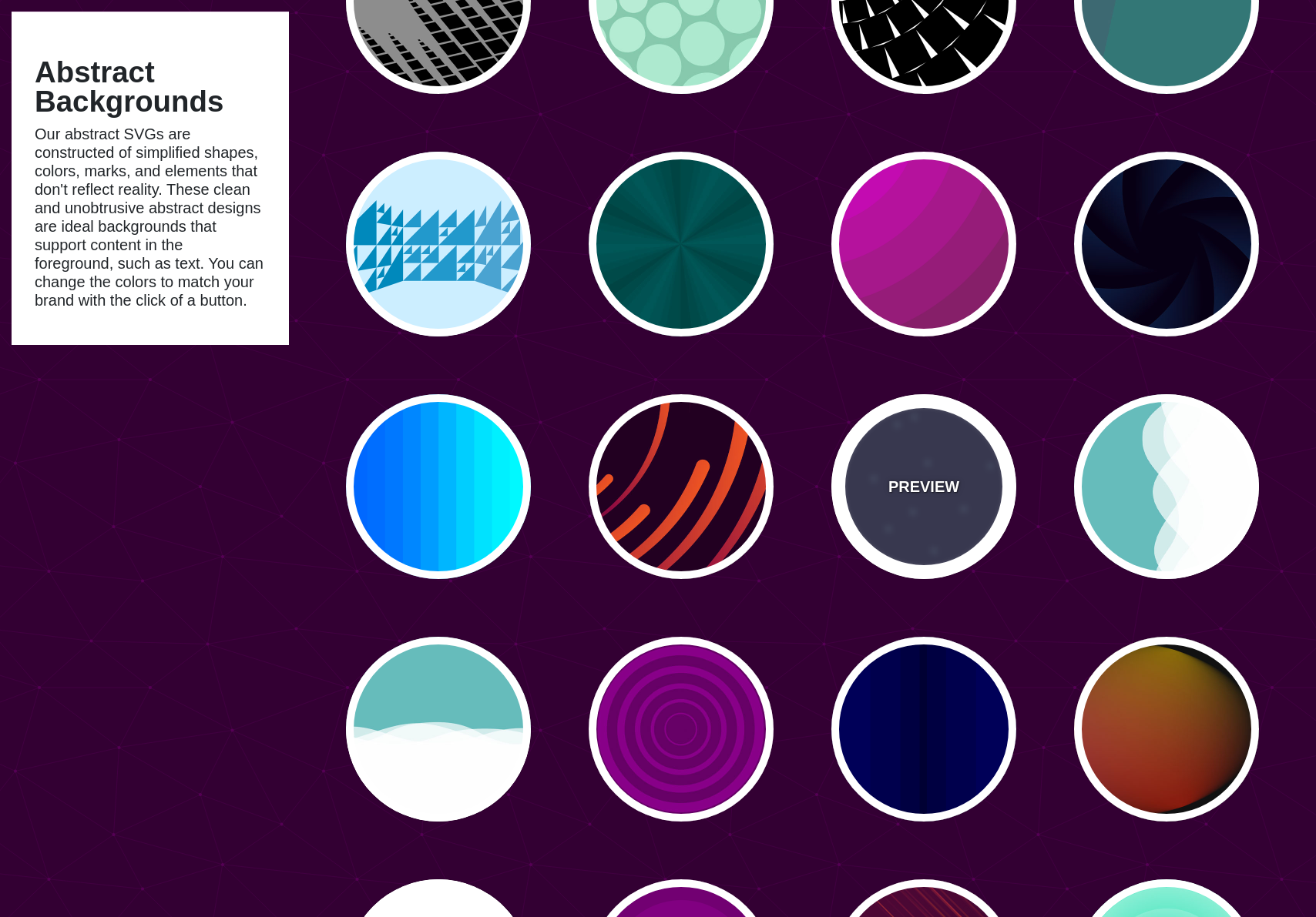
click at [930, 445] on div "PREVIEW" at bounding box center [923, 486] width 185 height 185
type input "#333355"
type input "#AAEEFF"
type input "15"
type input "40"
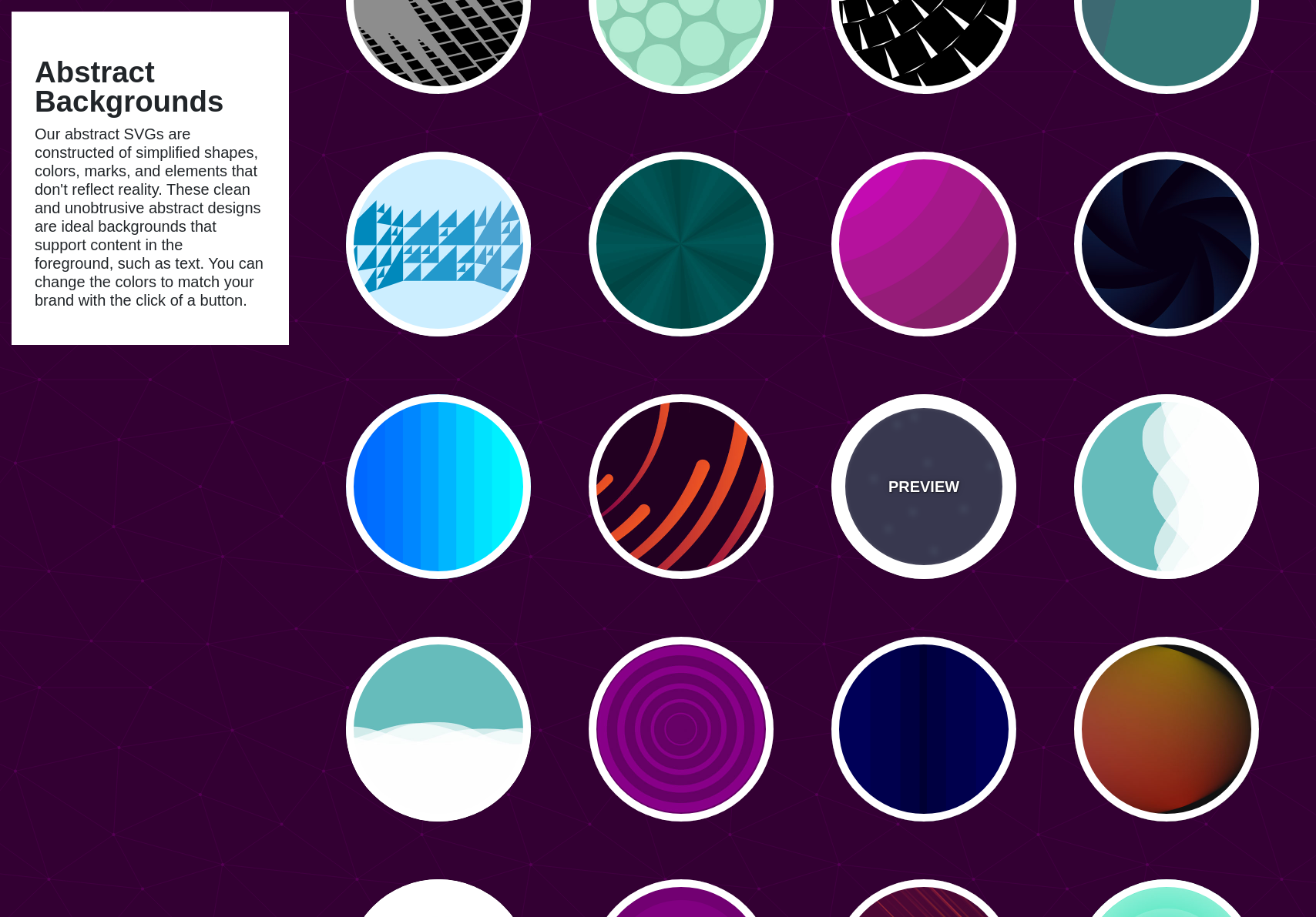
type input "5"
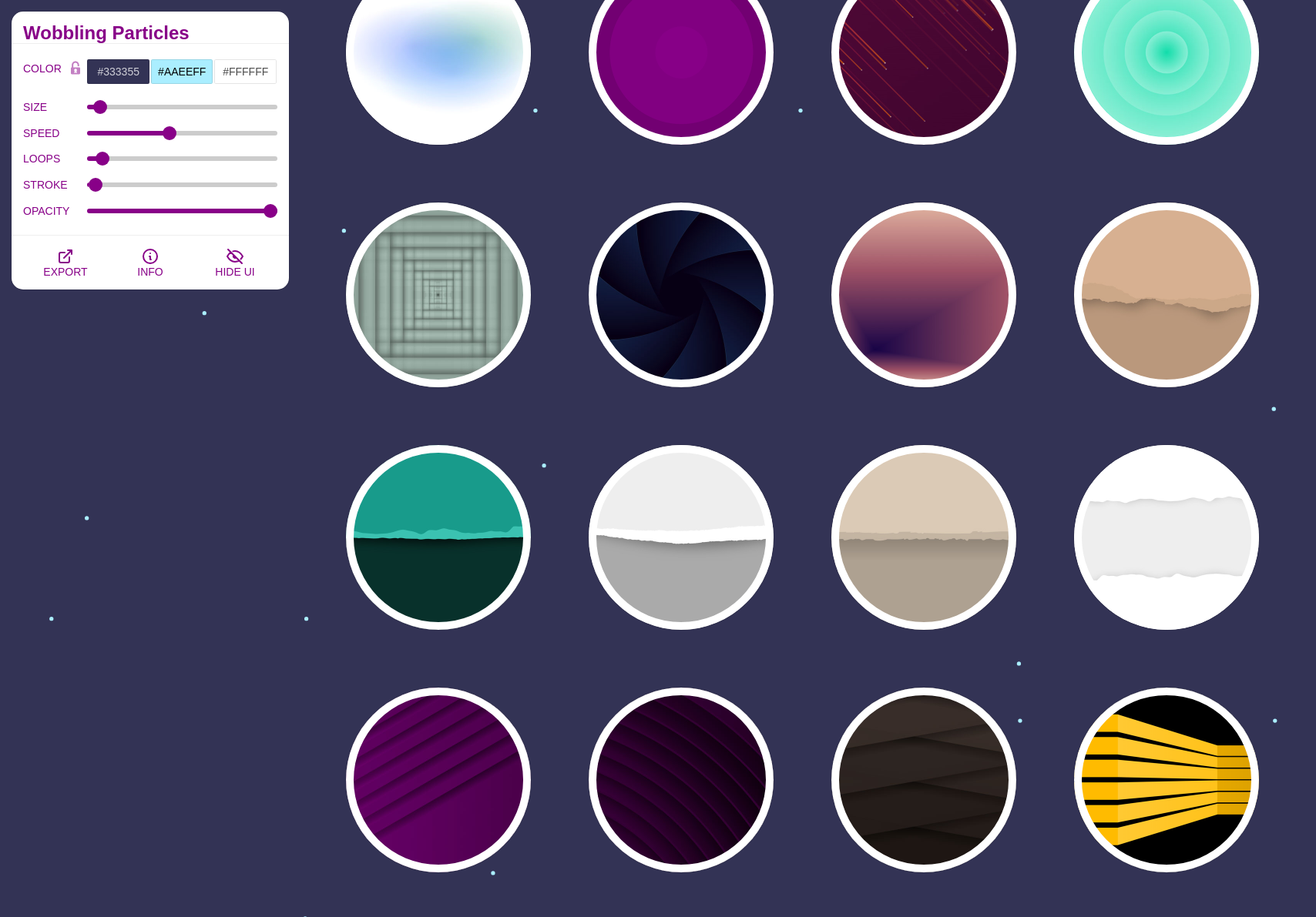
scroll to position [1626, 0]
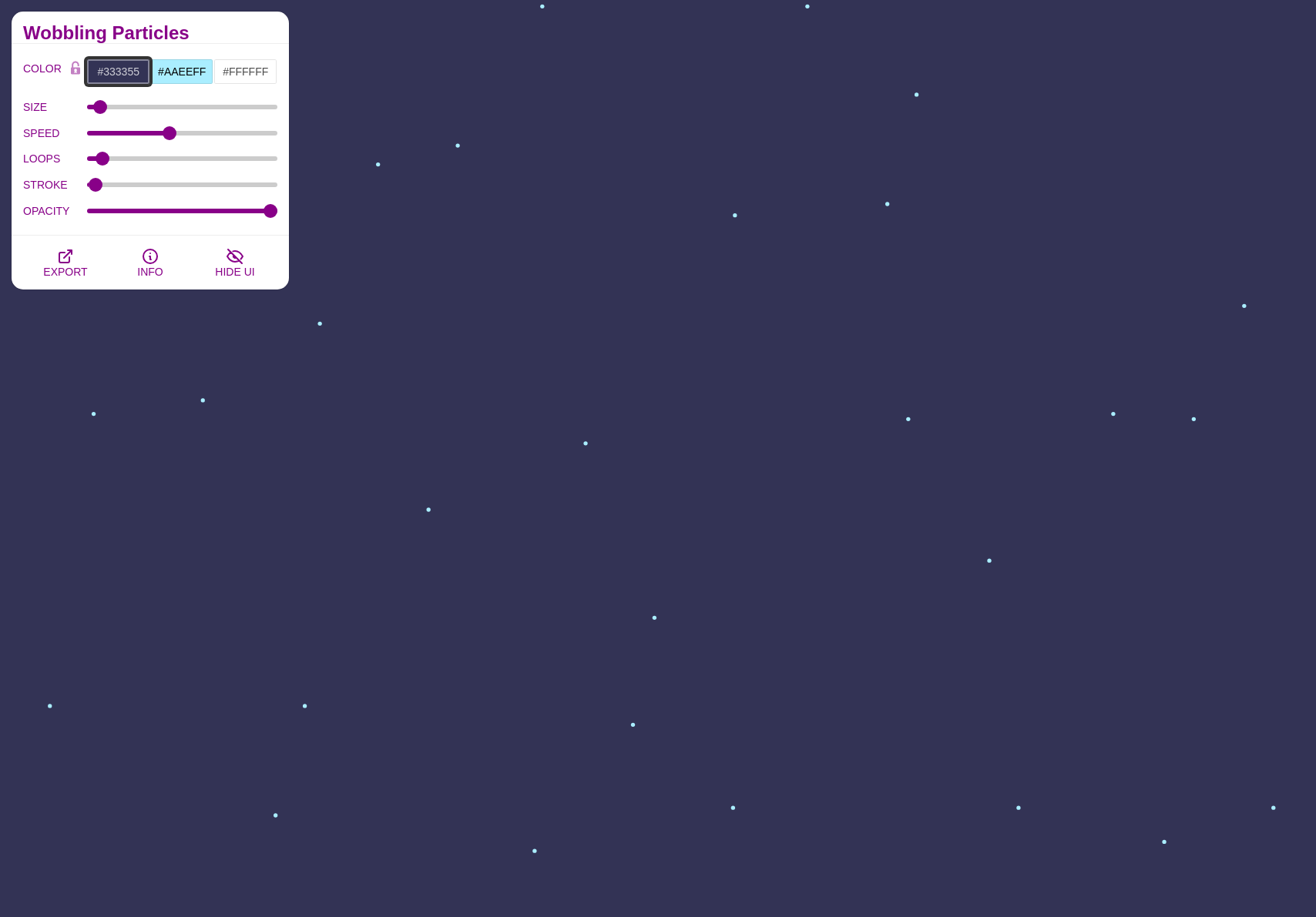
click at [116, 69] on input "#333355" at bounding box center [119, 72] width 64 height 27
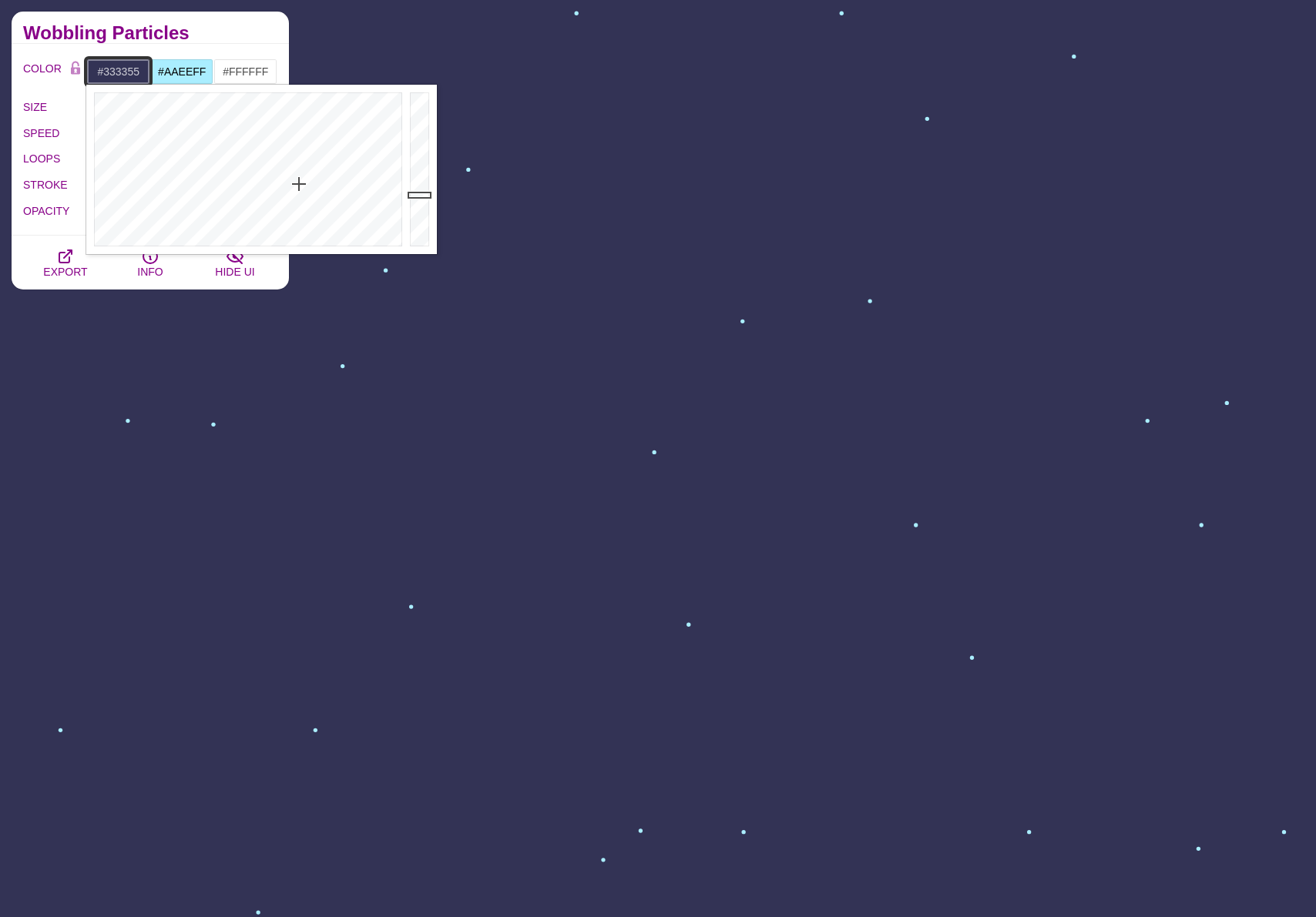
click at [116, 69] on input "#333355" at bounding box center [119, 72] width 64 height 27
paste input "182028"
type input "#182028"
click at [189, 45] on div "COLOR #182028 #AAEEFF #FFFFFF #444444 #555555 #666666 #777777 #888888 #999999 B…" at bounding box center [150, 140] width 278 height 192
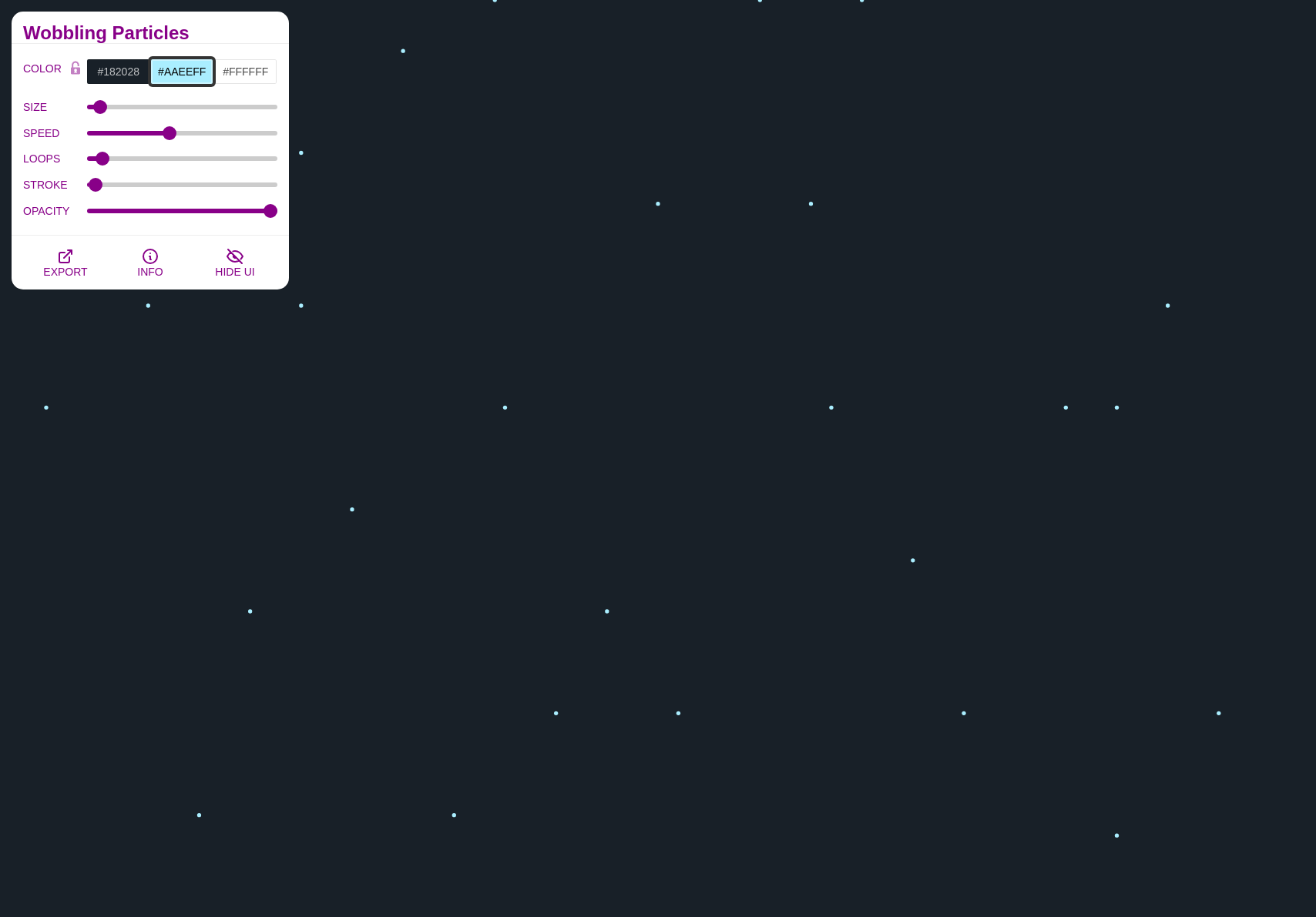
click at [187, 75] on input "#AAEEFF" at bounding box center [182, 72] width 64 height 27
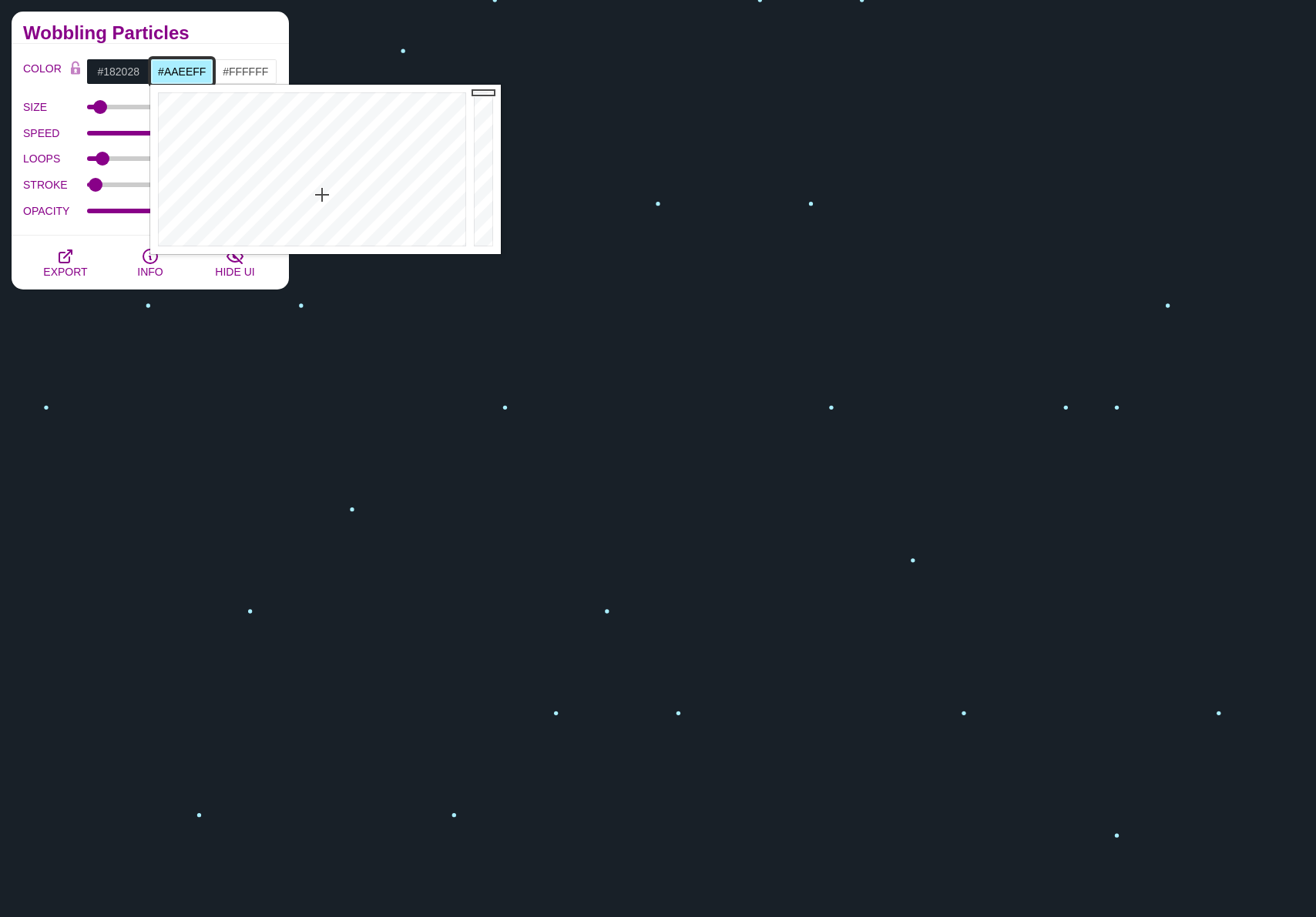
click at [187, 75] on input "#AAEEFF" at bounding box center [182, 72] width 64 height 27
paste input "212b36"
click at [217, 50] on div "COLOR #182028 #212B36 #FFFFFF #444444 #555555 #666666 #777777 #888888 #999999 B…" at bounding box center [150, 140] width 278 height 192
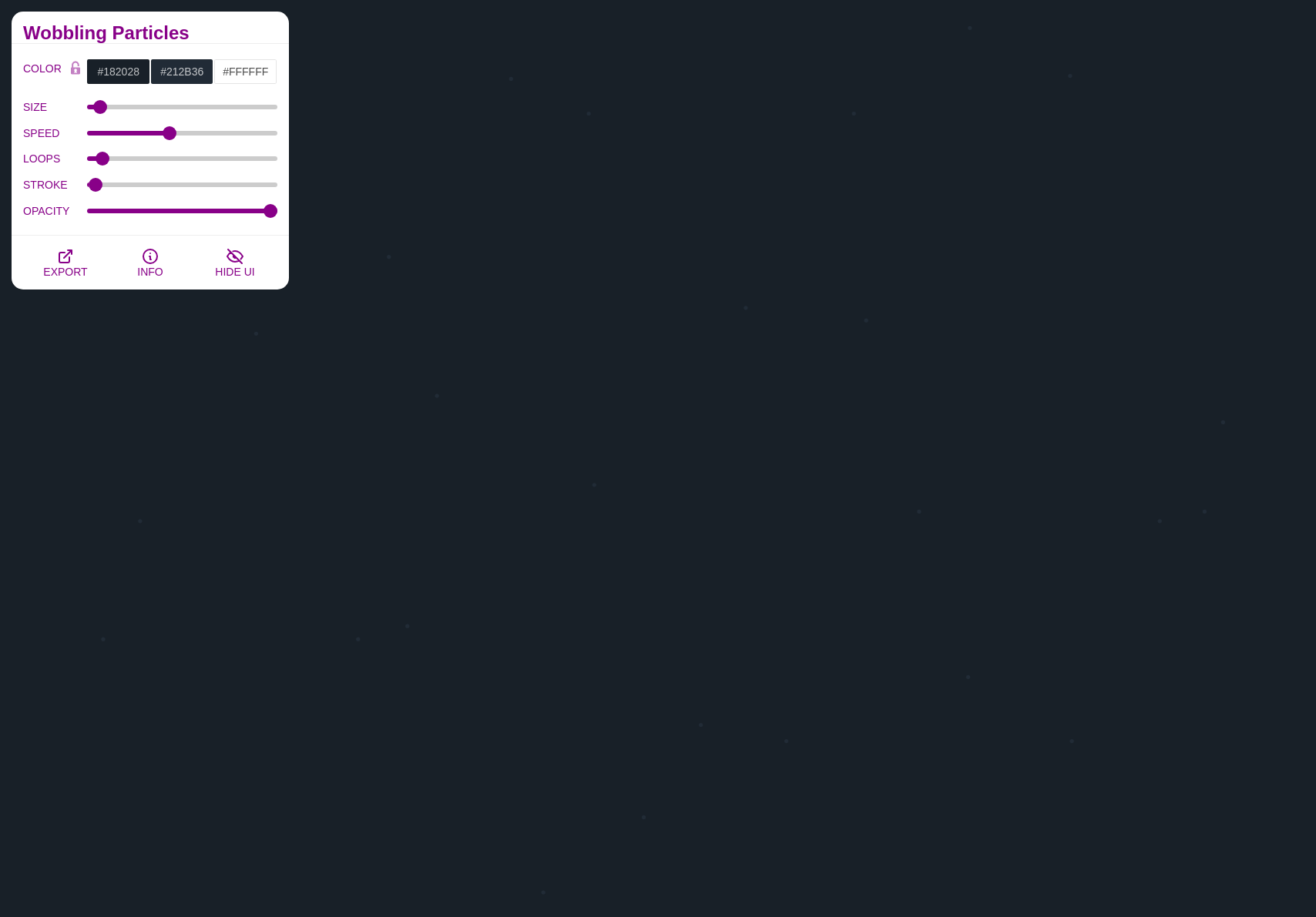
click at [187, 90] on div "COLOR #182028 #212B36 #FFFFFF #444444 #555555 #666666 #777777 #888888 #999999 B…" at bounding box center [149, 141] width 254 height 164
click at [190, 78] on input "#212B36" at bounding box center [182, 72] width 64 height 27
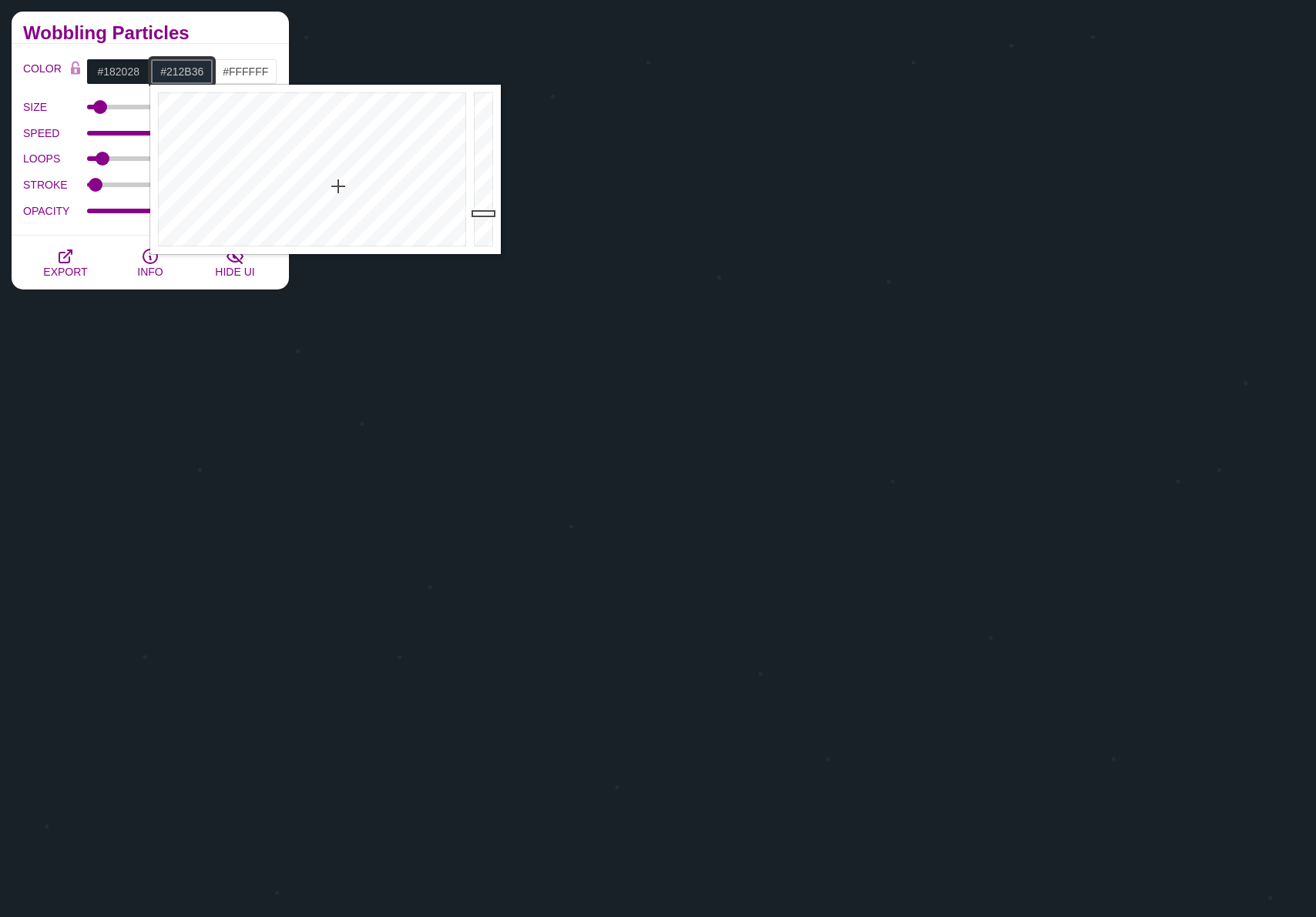
paste input "93543"
type input "#293543"
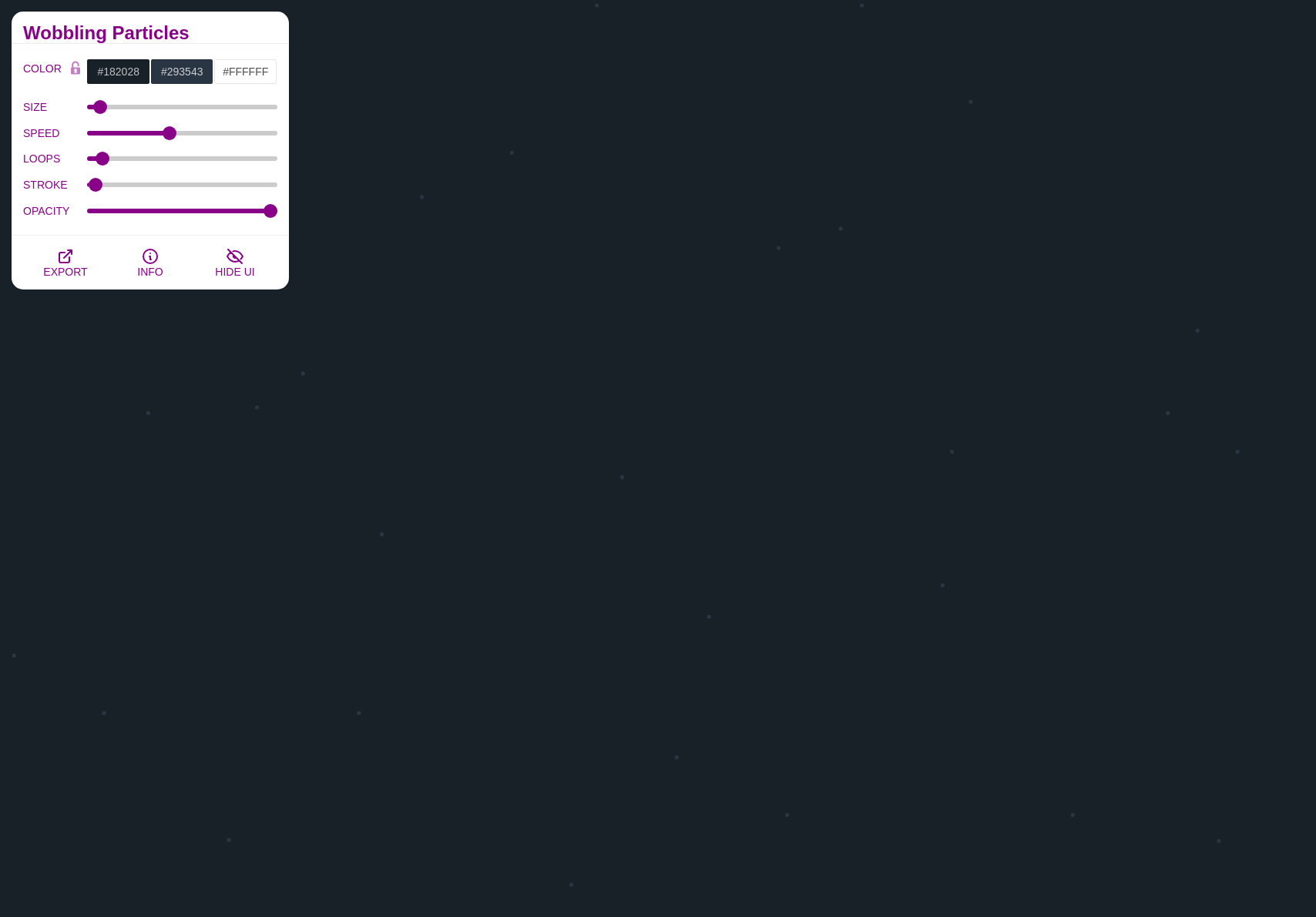
click at [225, 37] on h2 "Wobbling Particles" at bounding box center [149, 33] width 254 height 12
drag, startPoint x: 97, startPoint y: 105, endPoint x: 96, endPoint y: 119, distance: 14.0
type input "6"
click at [96, 111] on input "SIZE" at bounding box center [182, 107] width 191 height 6
click at [58, 267] on span "EXPORT" at bounding box center [65, 271] width 44 height 12
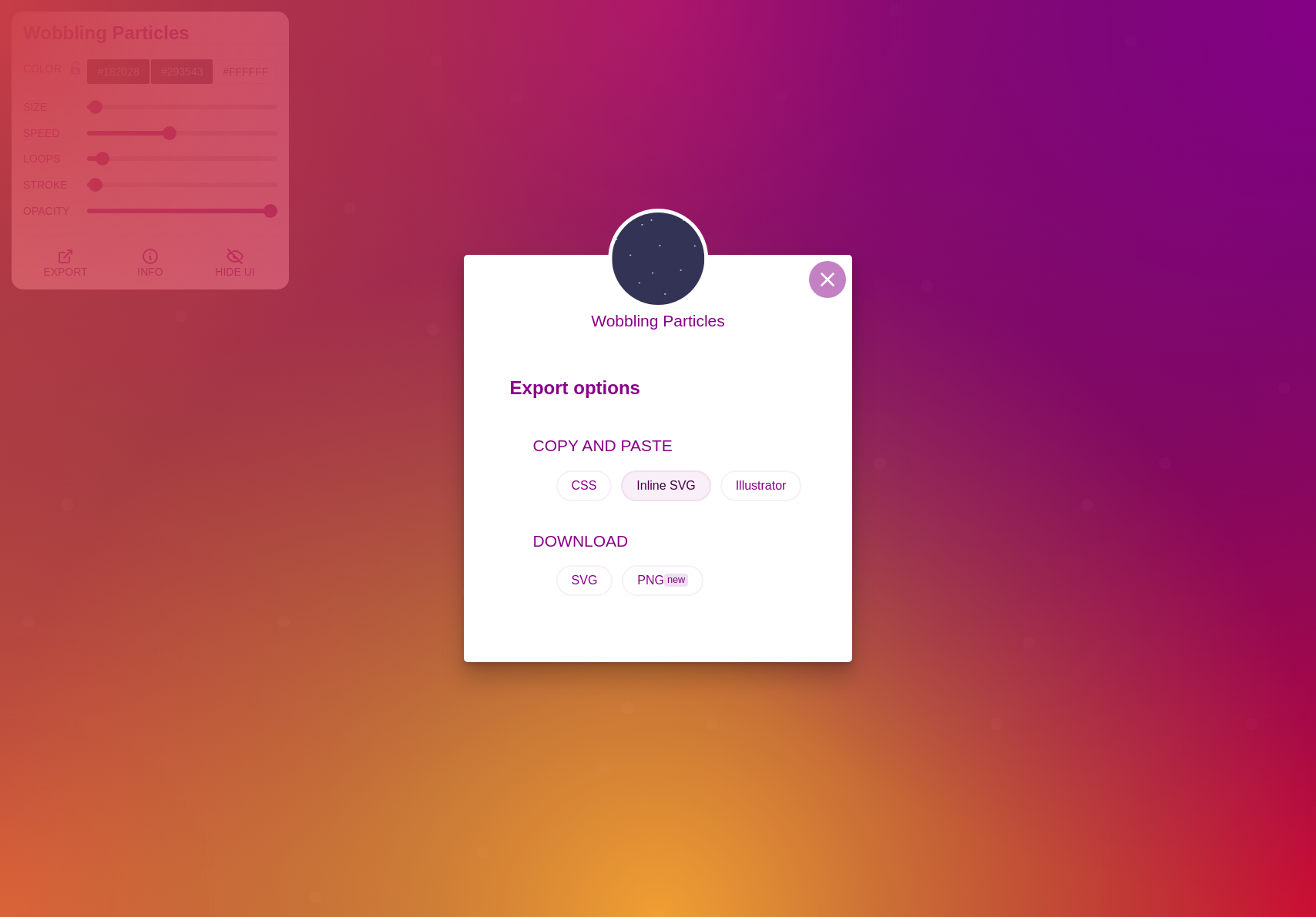
click at [665, 485] on button "Inline SVG" at bounding box center [665, 485] width 89 height 31
click at [814, 273] on button at bounding box center [827, 279] width 37 height 37
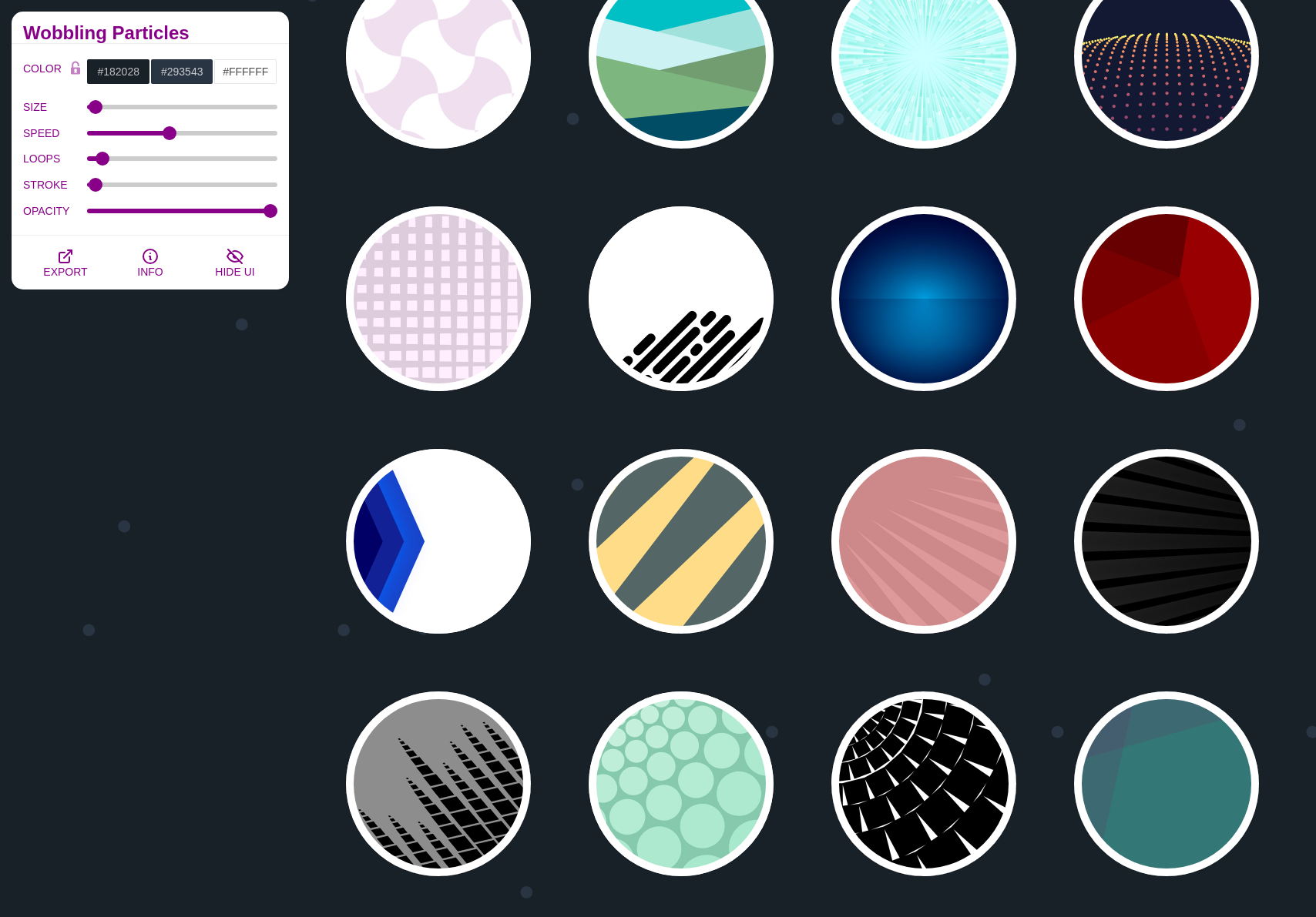
scroll to position [0, 0]
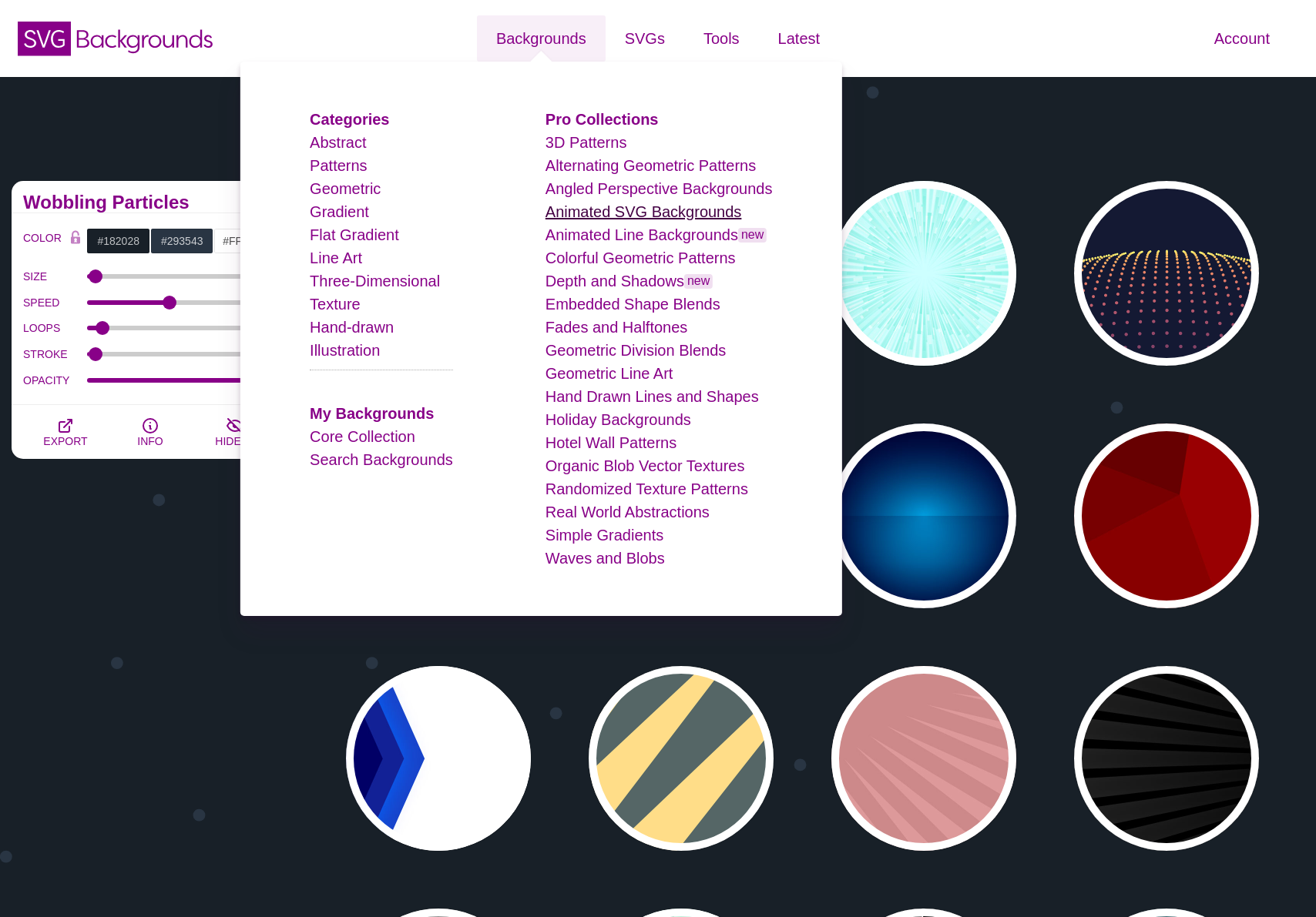
click at [619, 212] on link "Animated SVG Backgrounds" at bounding box center [644, 211] width 196 height 17
click at [608, 237] on link "Animated Line Backgrounds new" at bounding box center [656, 234] width 222 height 17
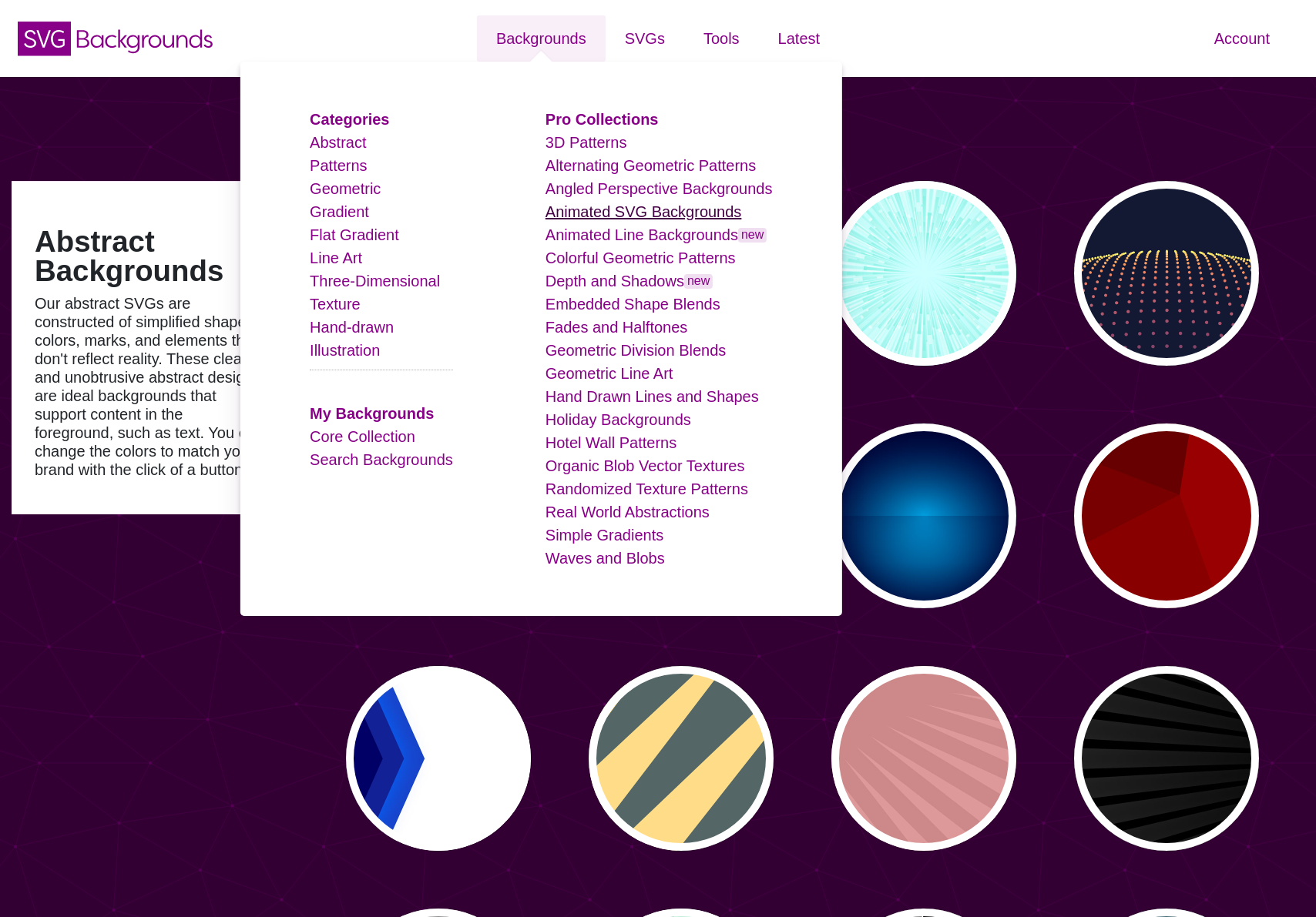
click at [598, 214] on link "Animated SVG Backgrounds" at bounding box center [644, 211] width 196 height 17
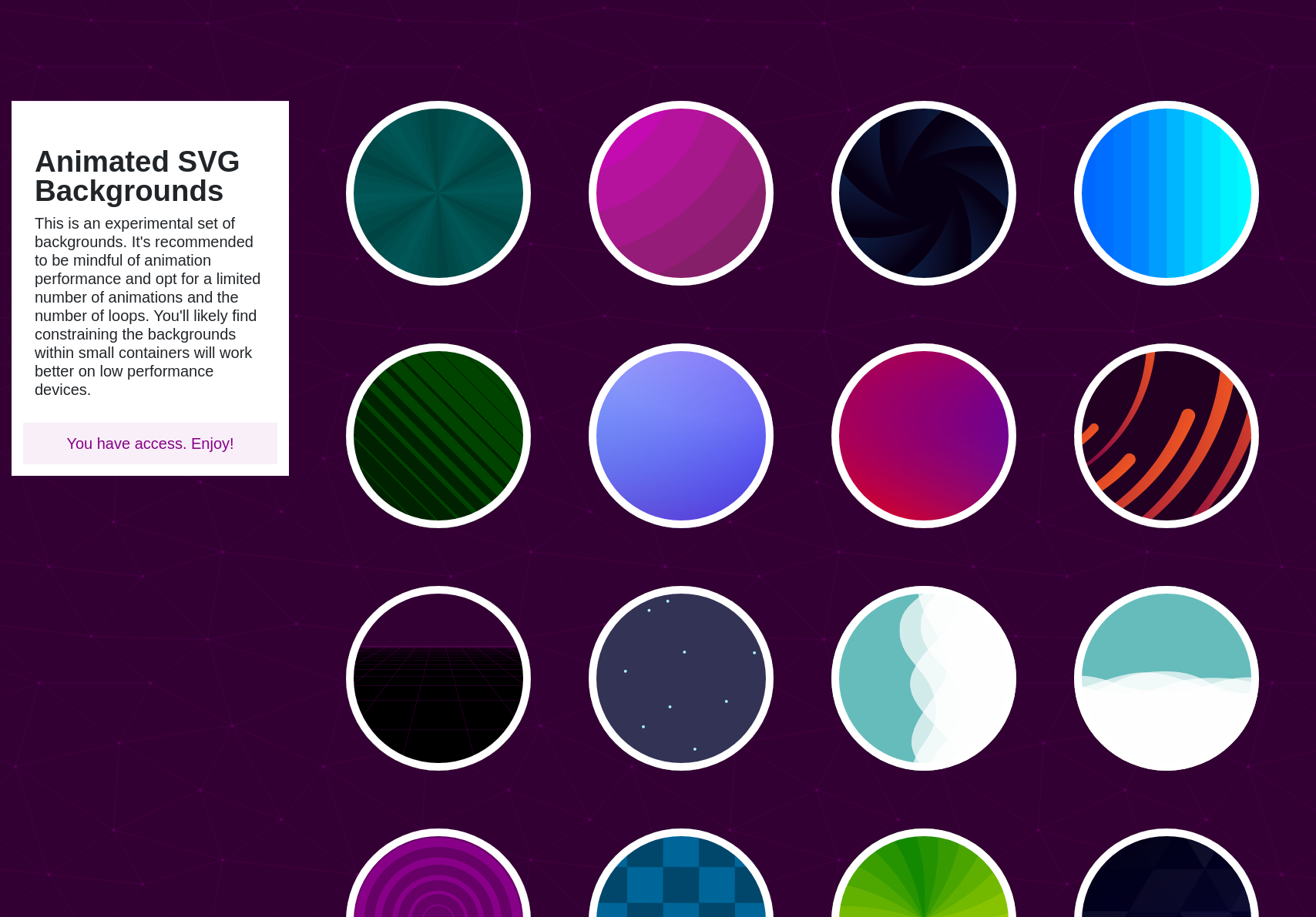
scroll to position [1, 0]
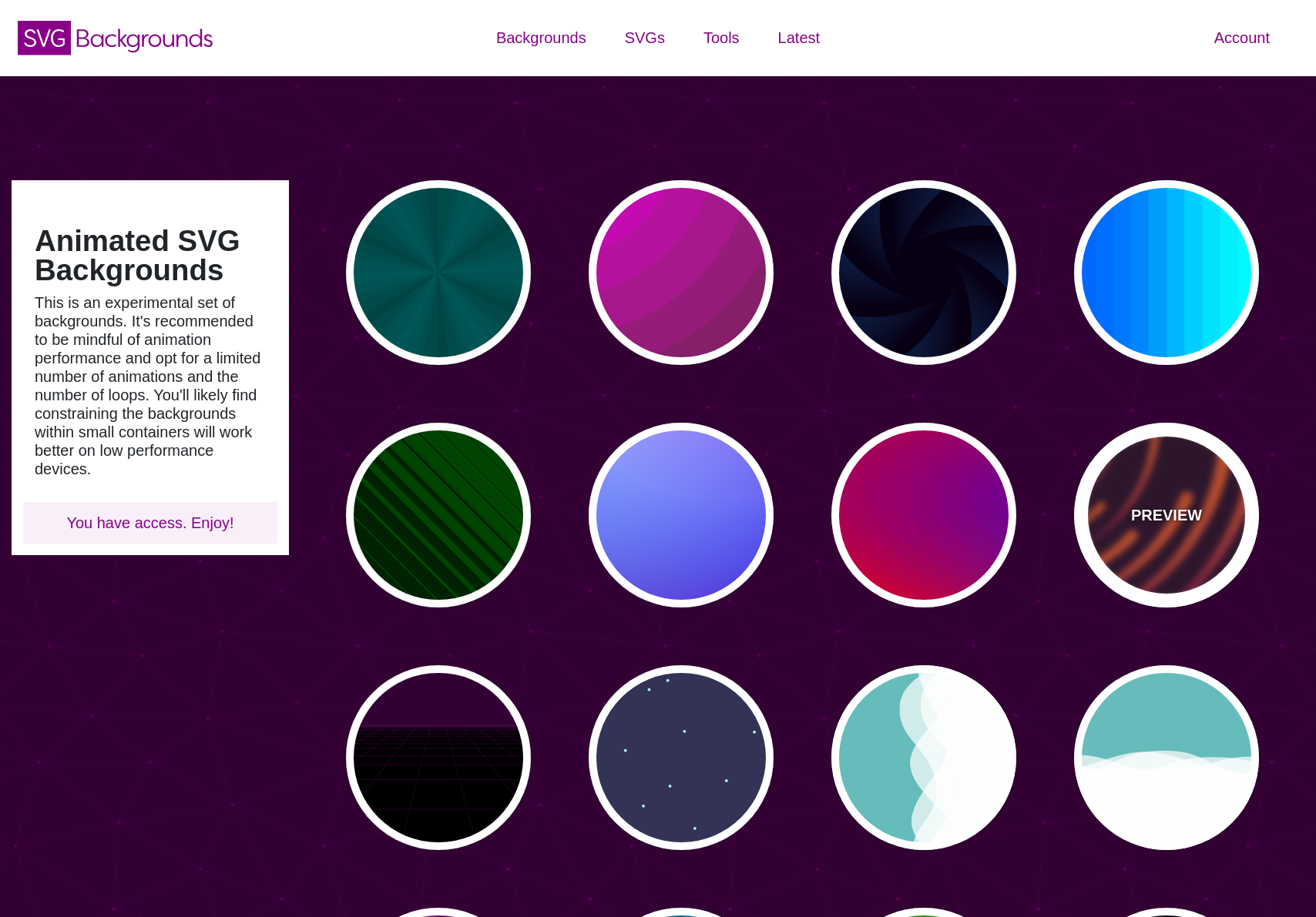
click at [1202, 532] on div "PREVIEW" at bounding box center [1166, 515] width 185 height 185
type input "#220022"
type input "#EE5522"
type input "#220022"
type input "50"
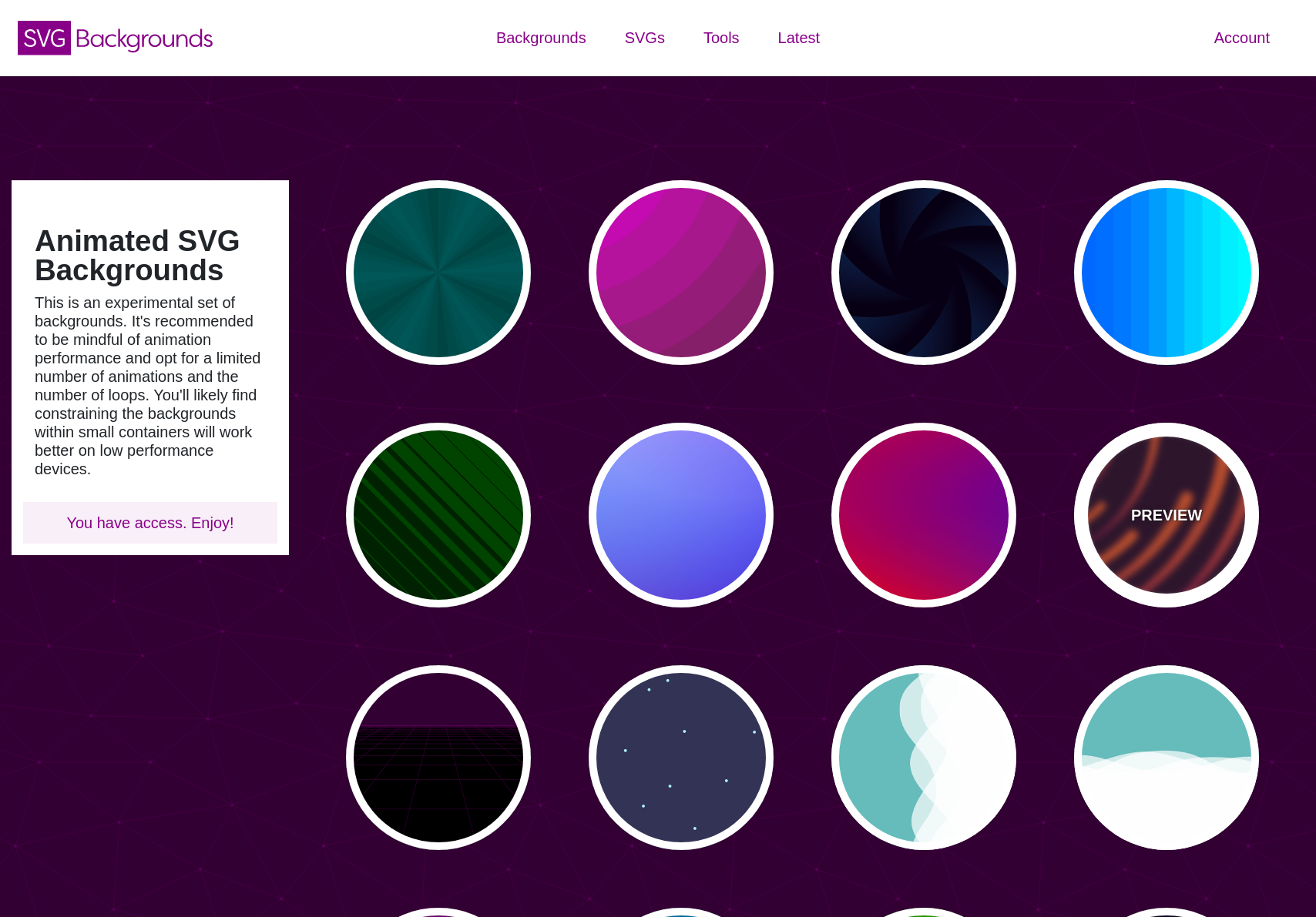
type input "99"
type input "0"
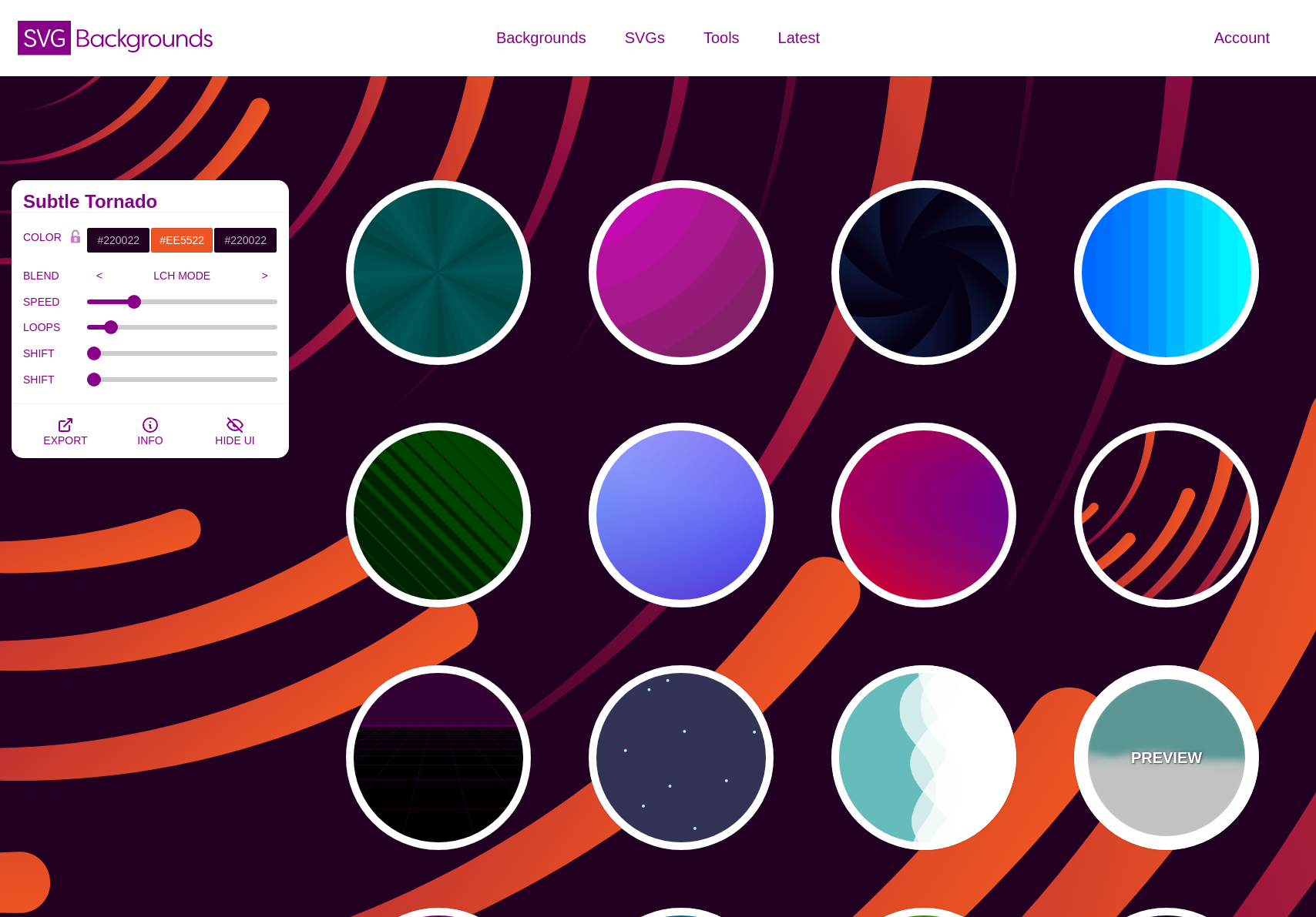
click at [1201, 702] on div "PREVIEW" at bounding box center [1166, 757] width 185 height 185
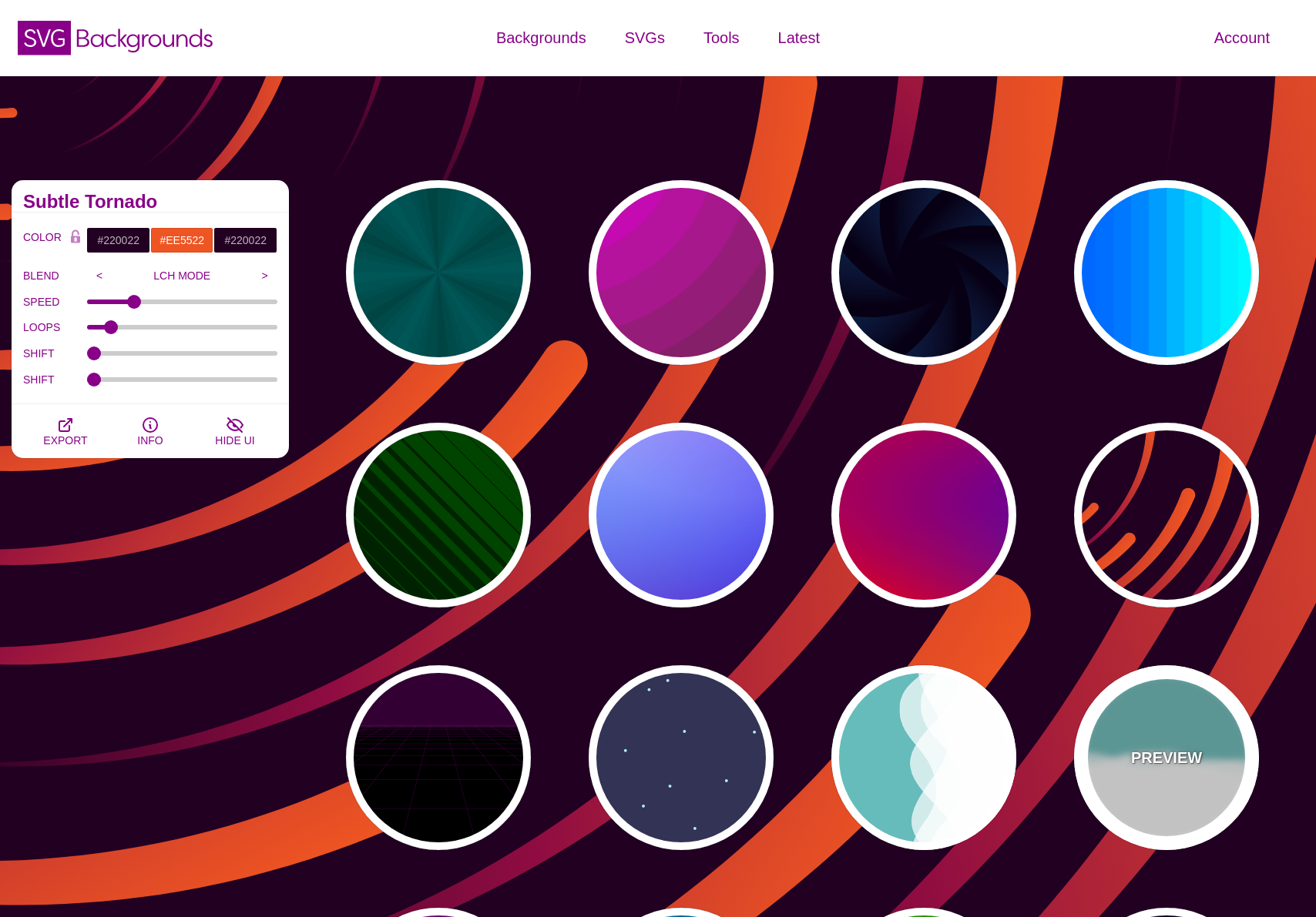
type input "#66BBBB"
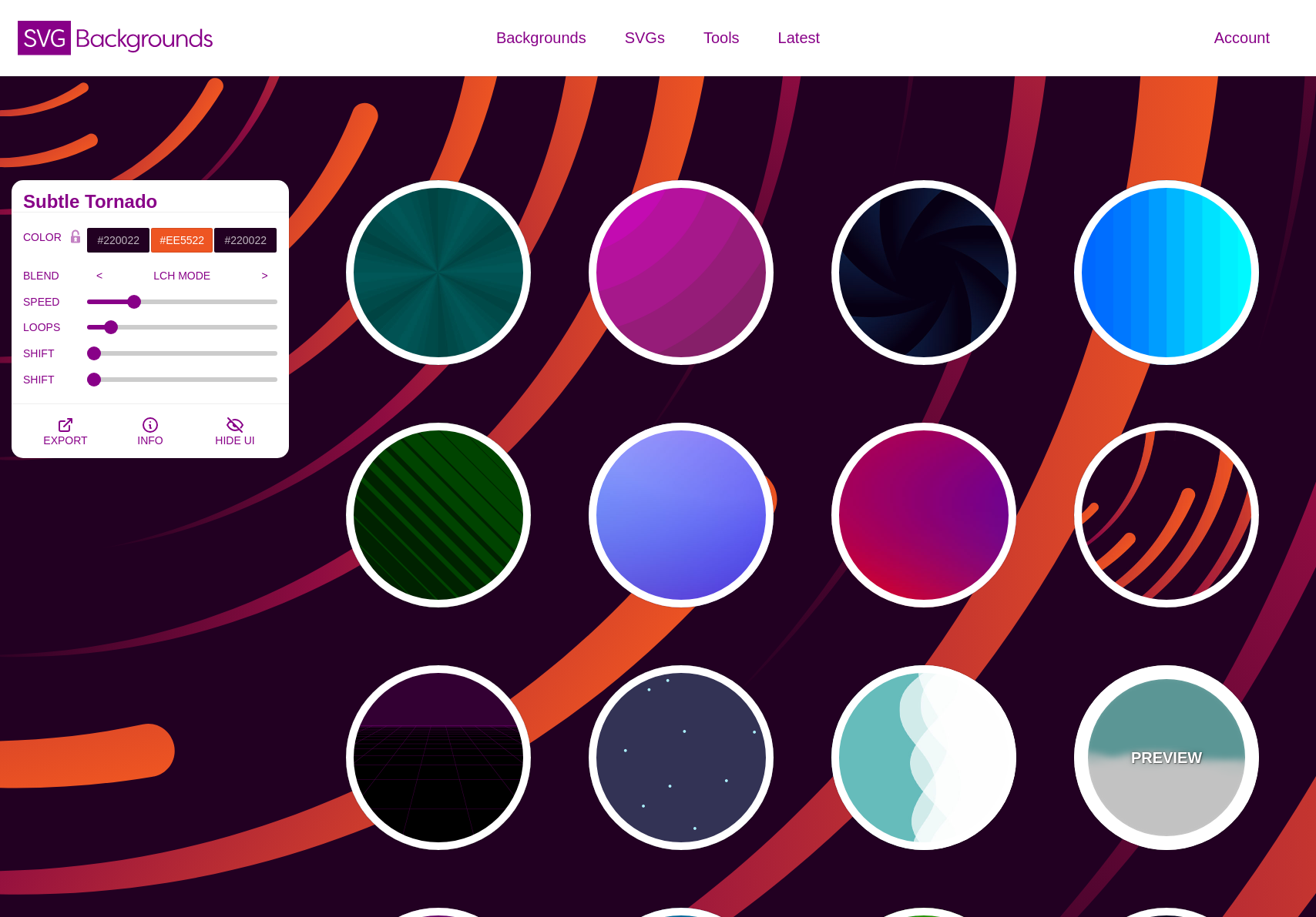
type input "#FFFFFF"
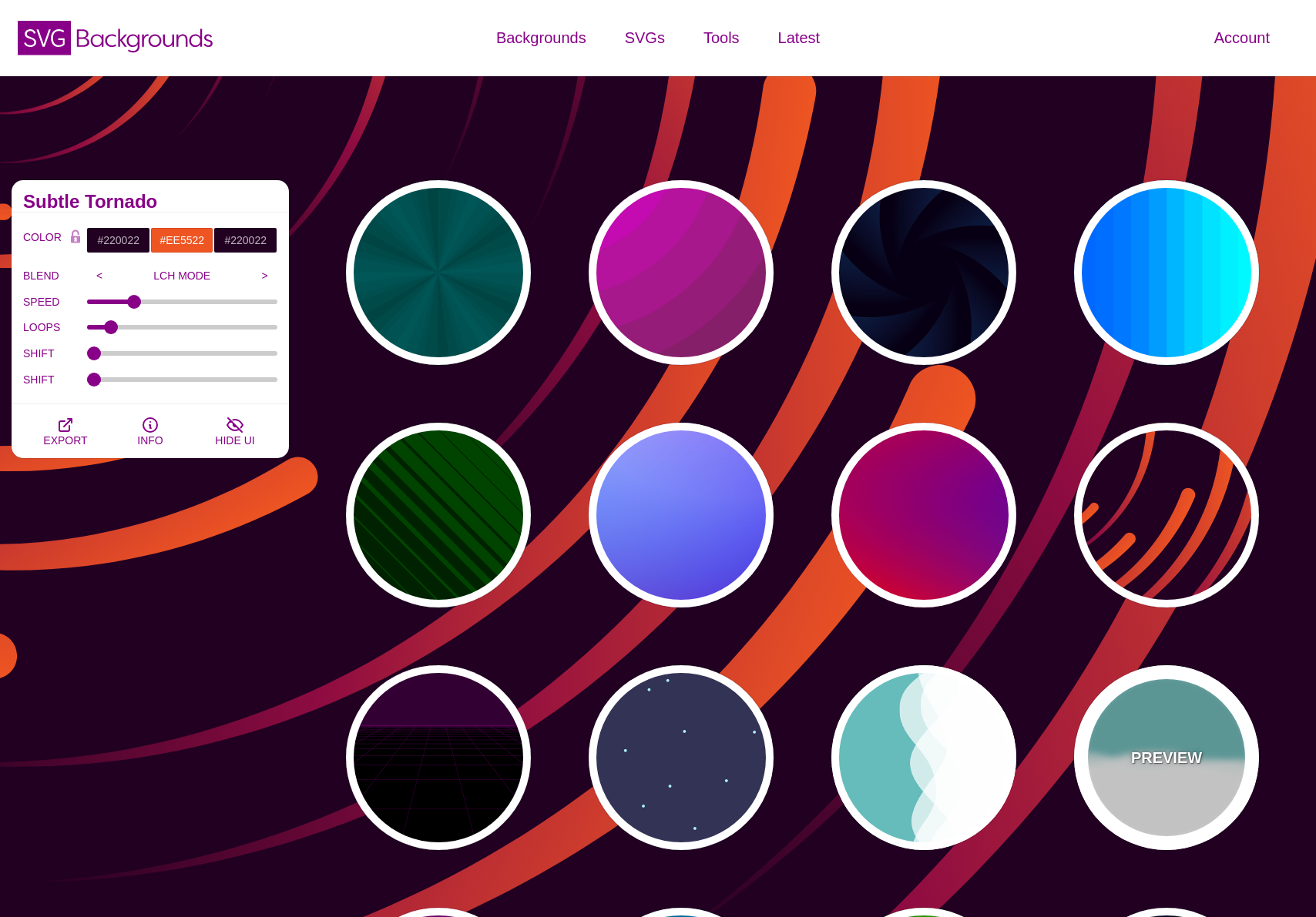
type input "#FFFFFF"
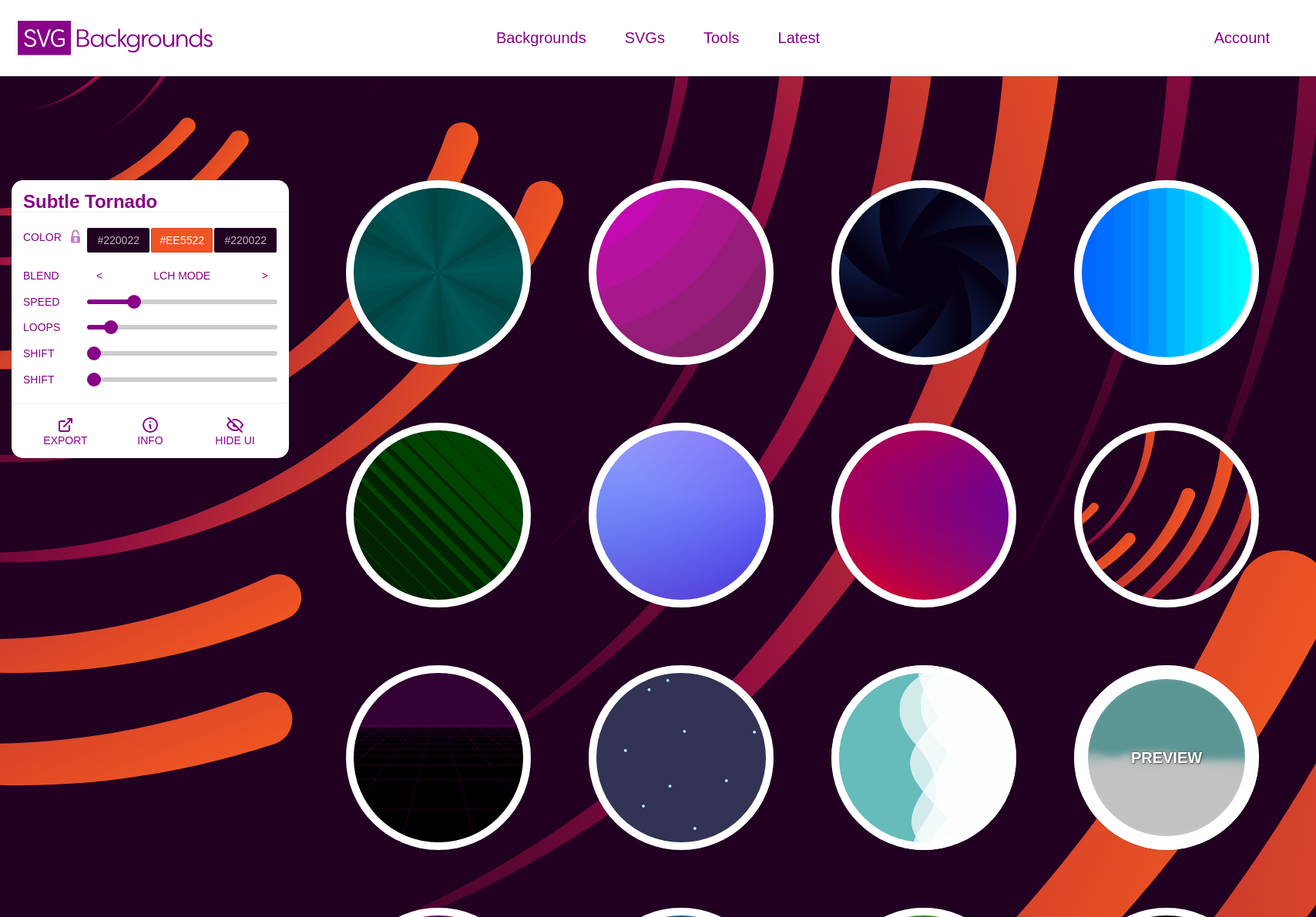
type input "0"
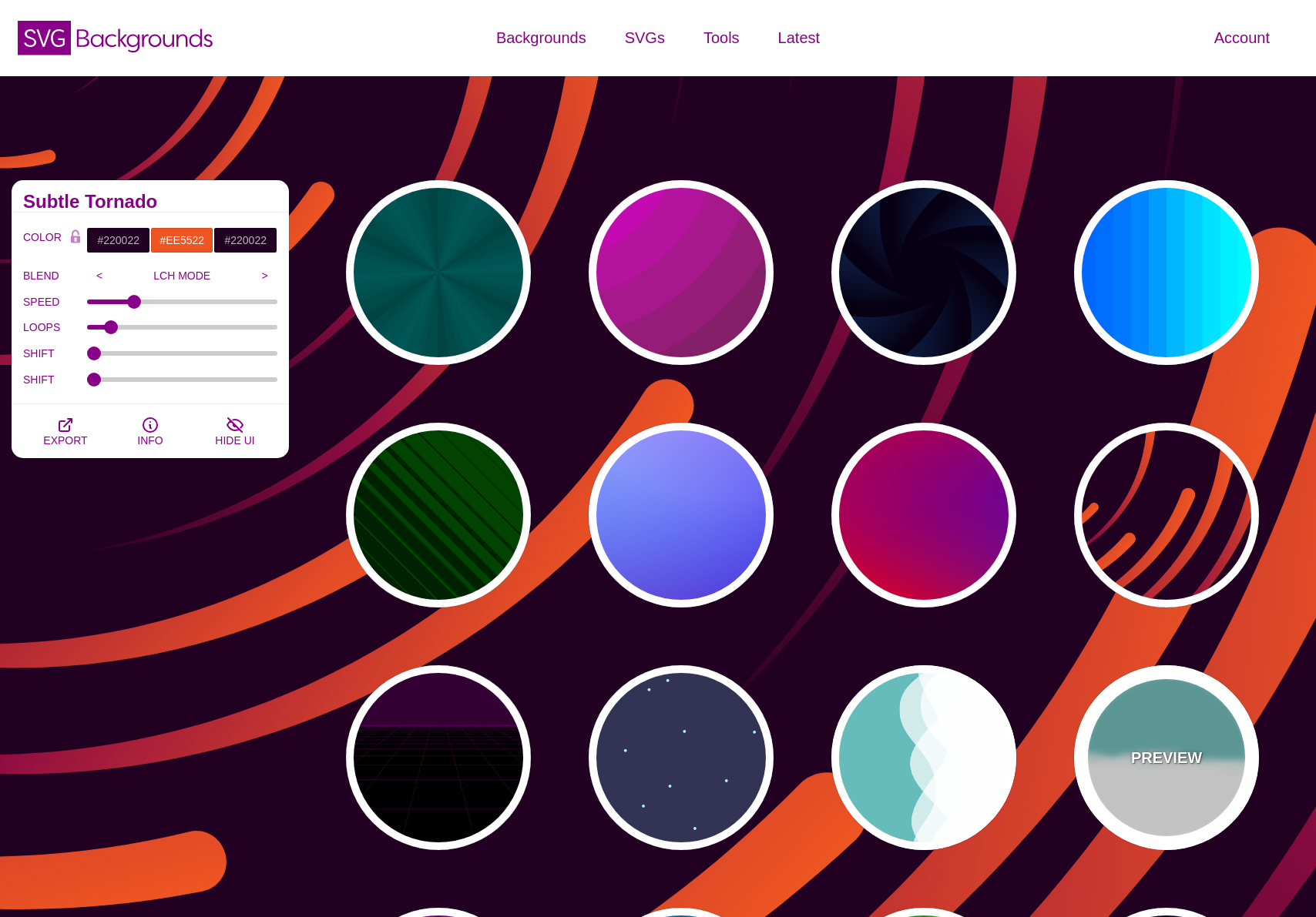
type input "1"
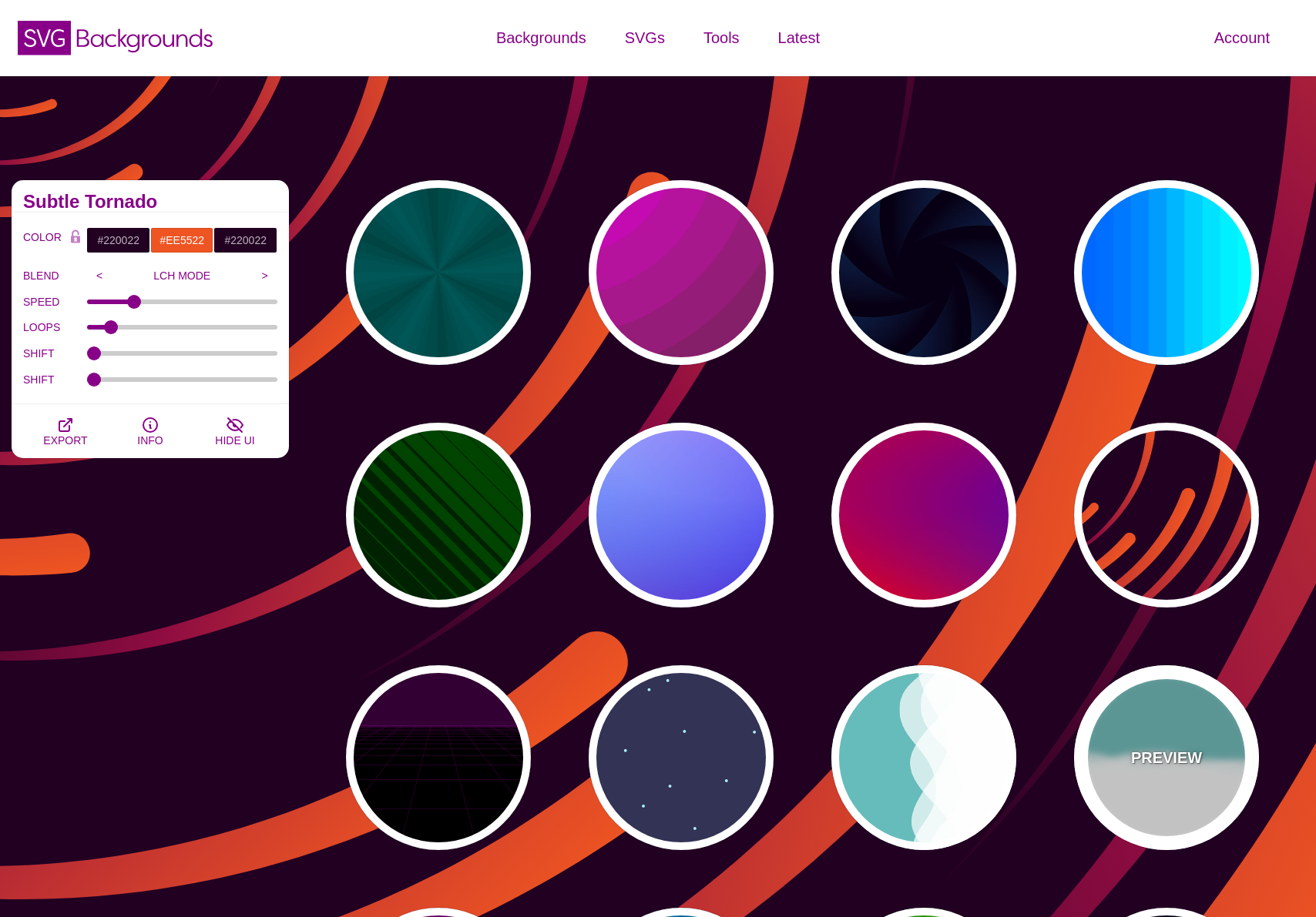
type input "0.7"
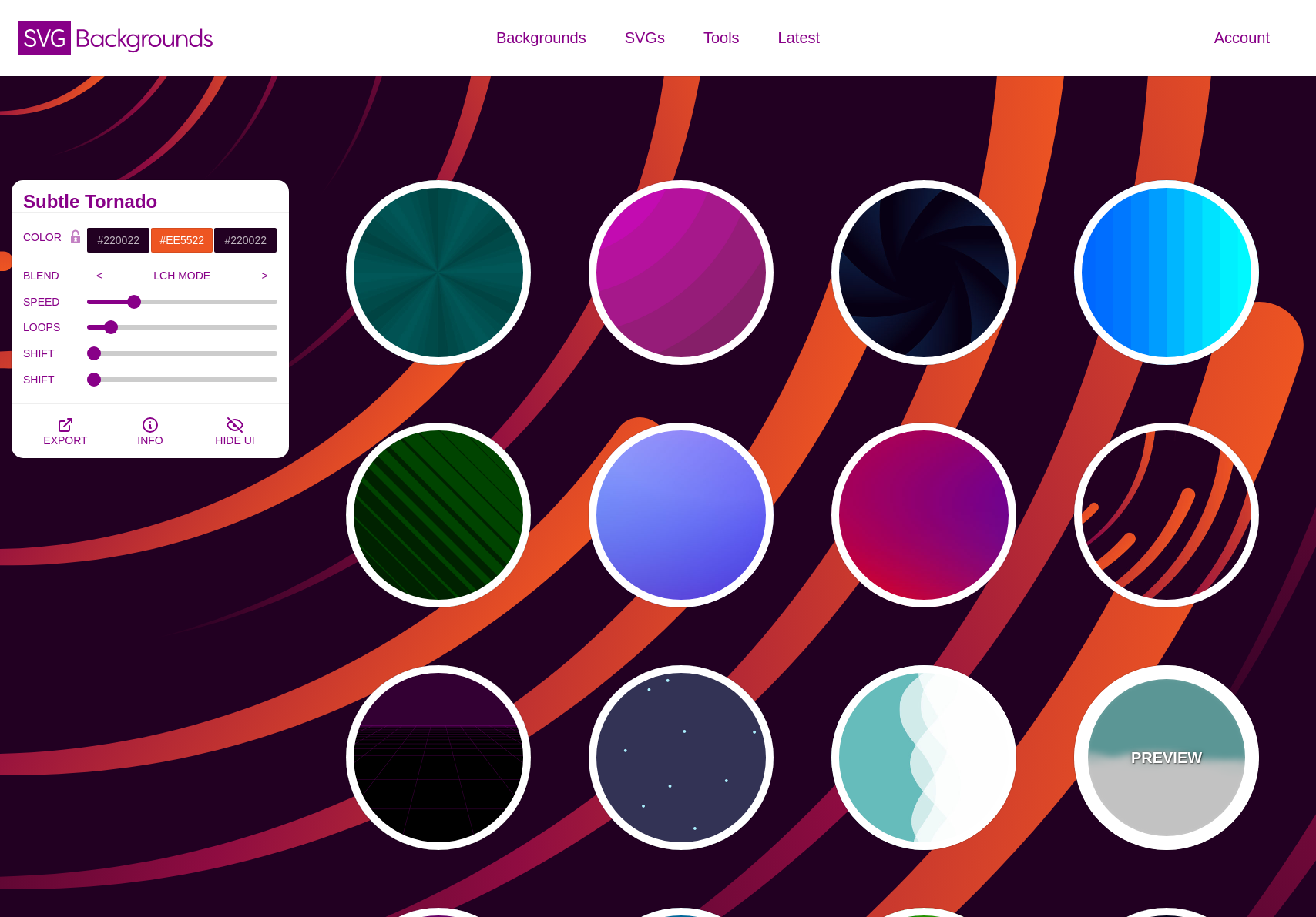
type input "56"
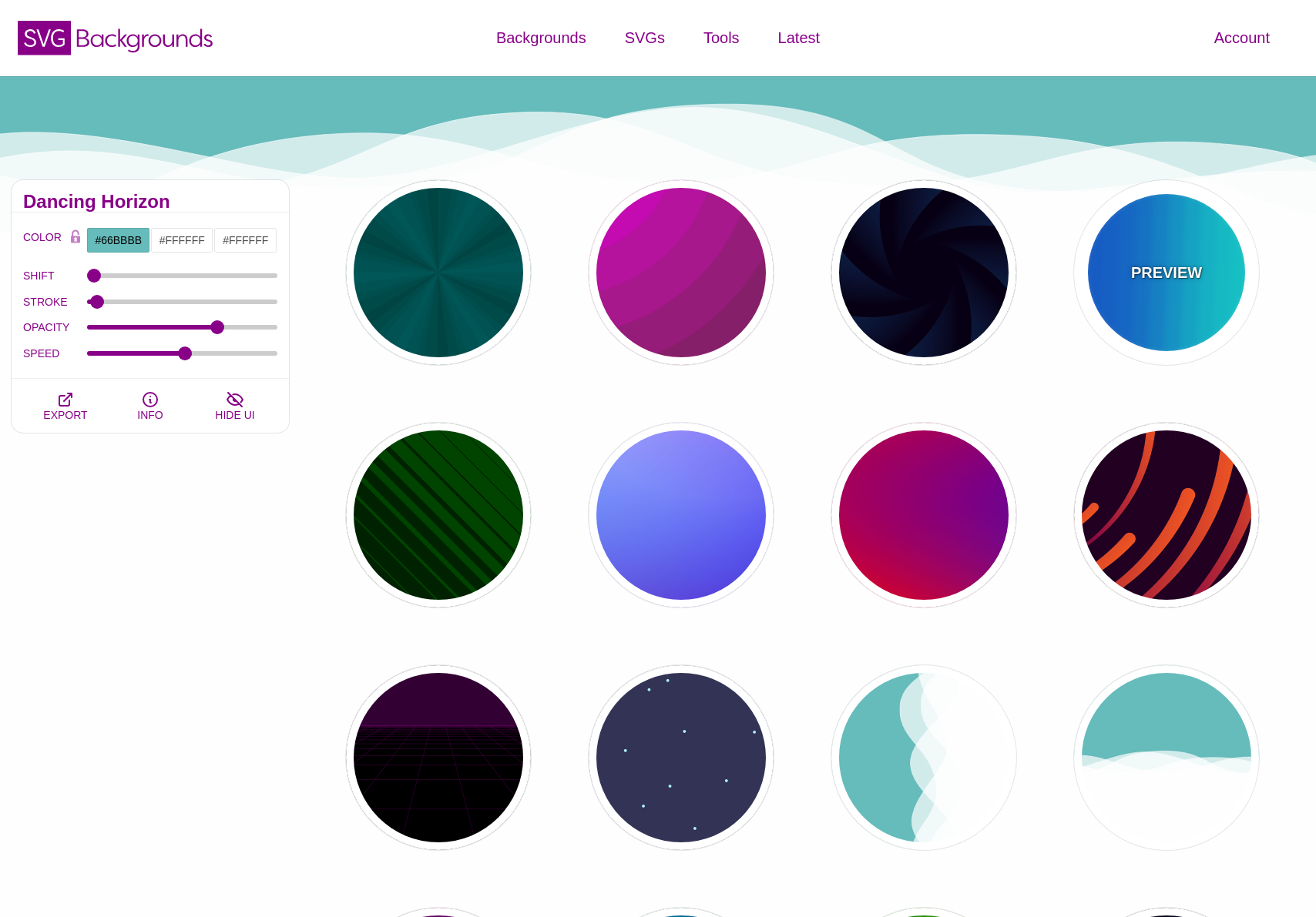
click at [1164, 302] on div "PREVIEW" at bounding box center [1166, 272] width 185 height 185
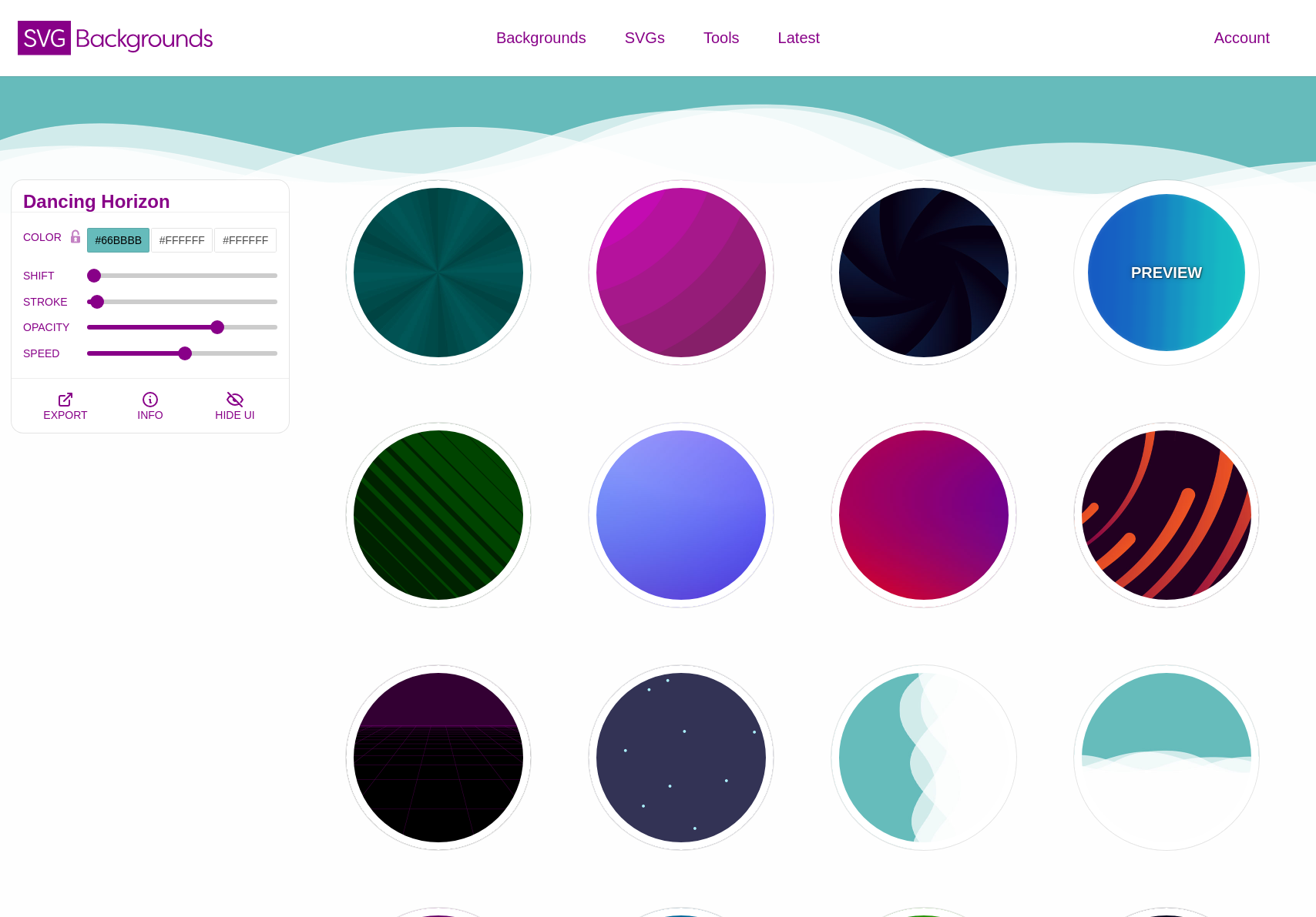
type input "#00FFFF"
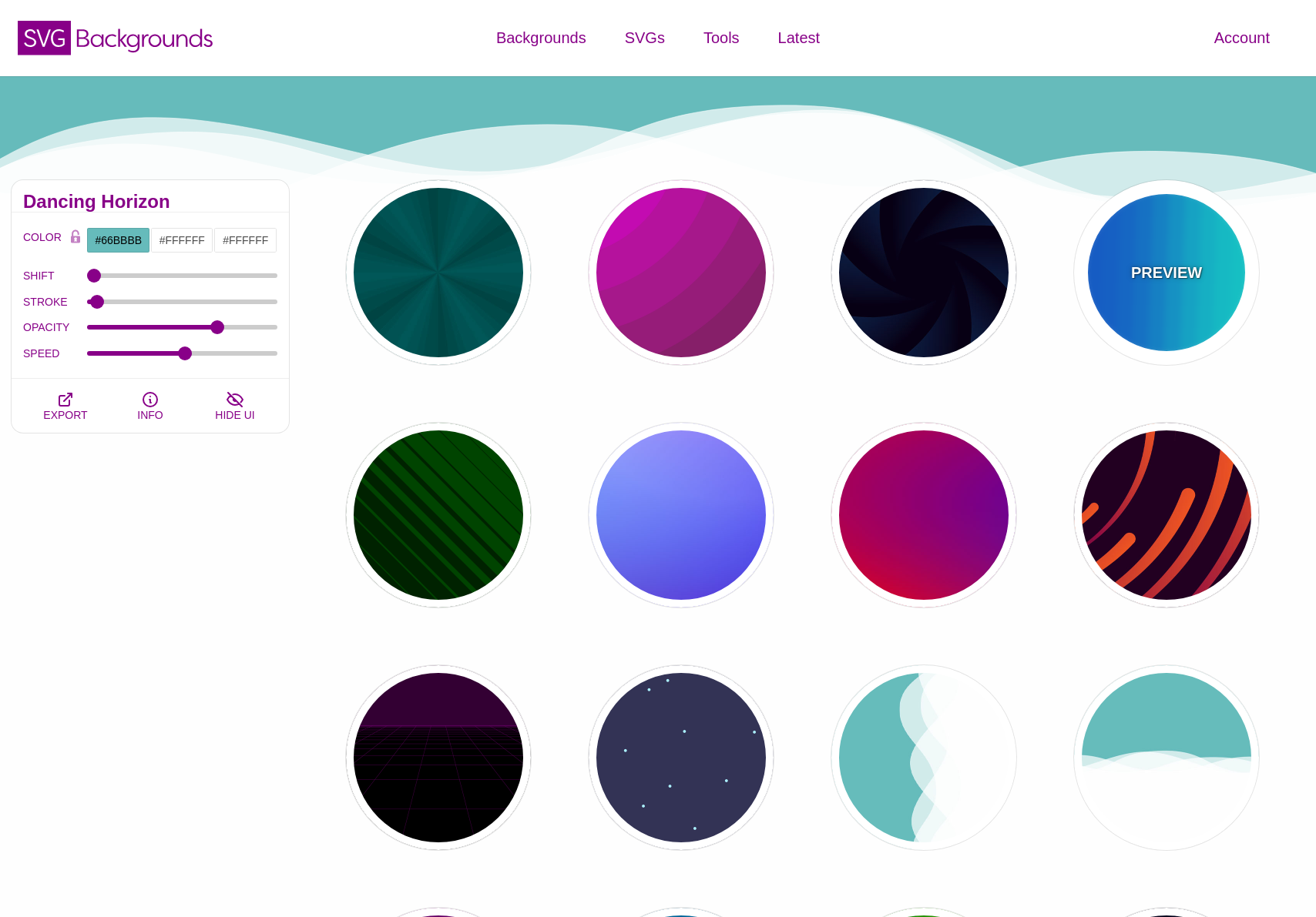
type input "#0066FF"
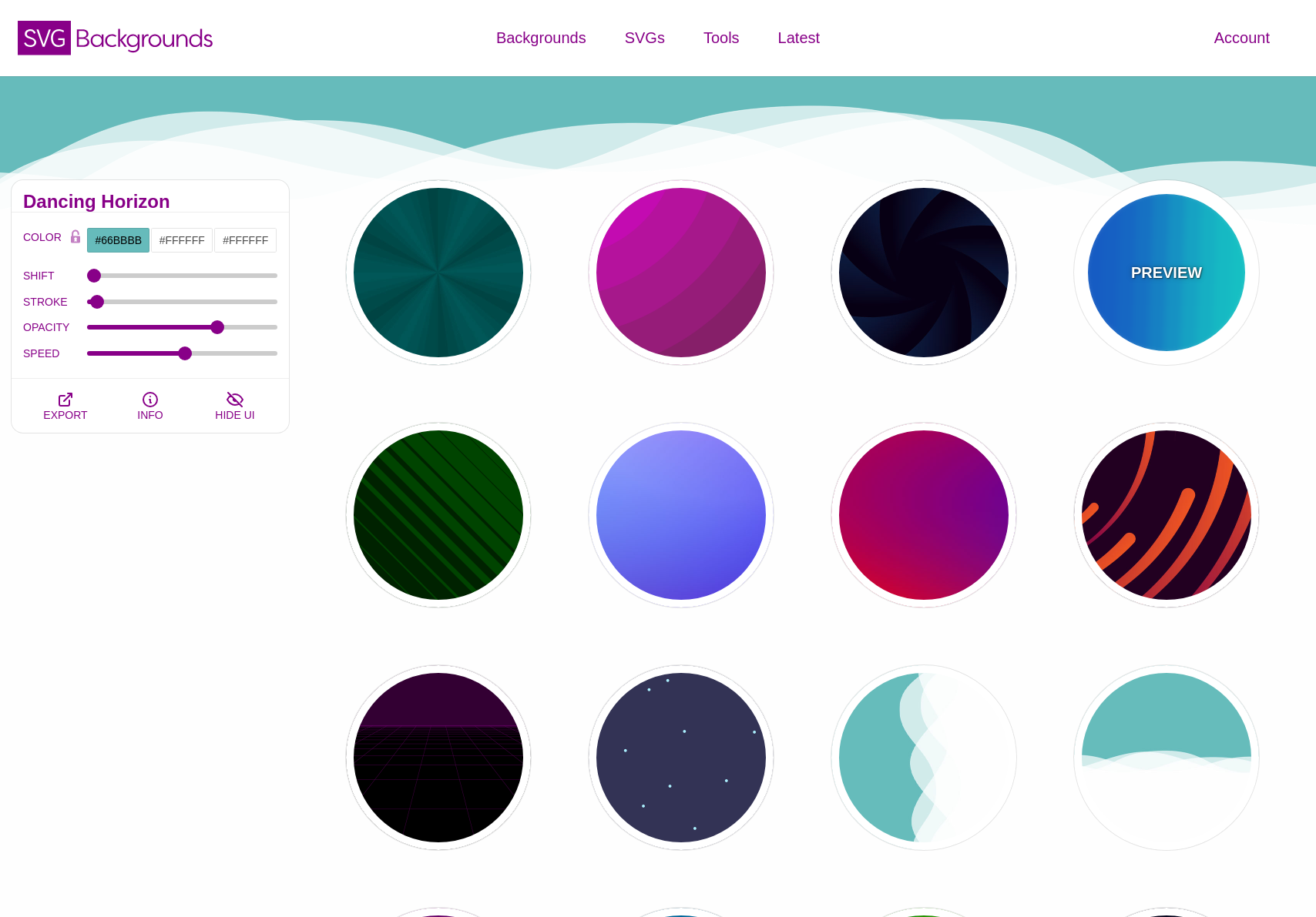
type input "0.25"
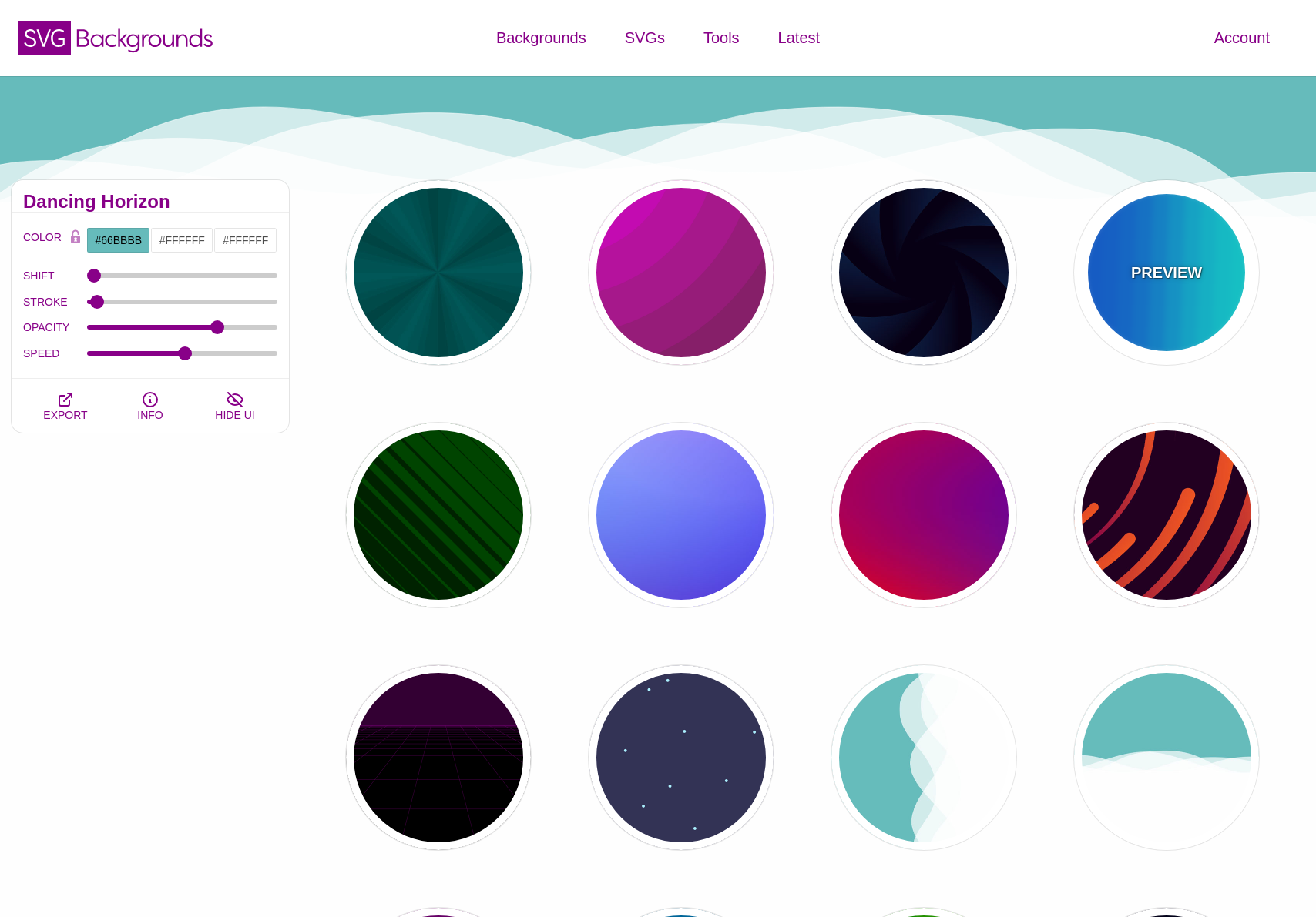
type input "12"
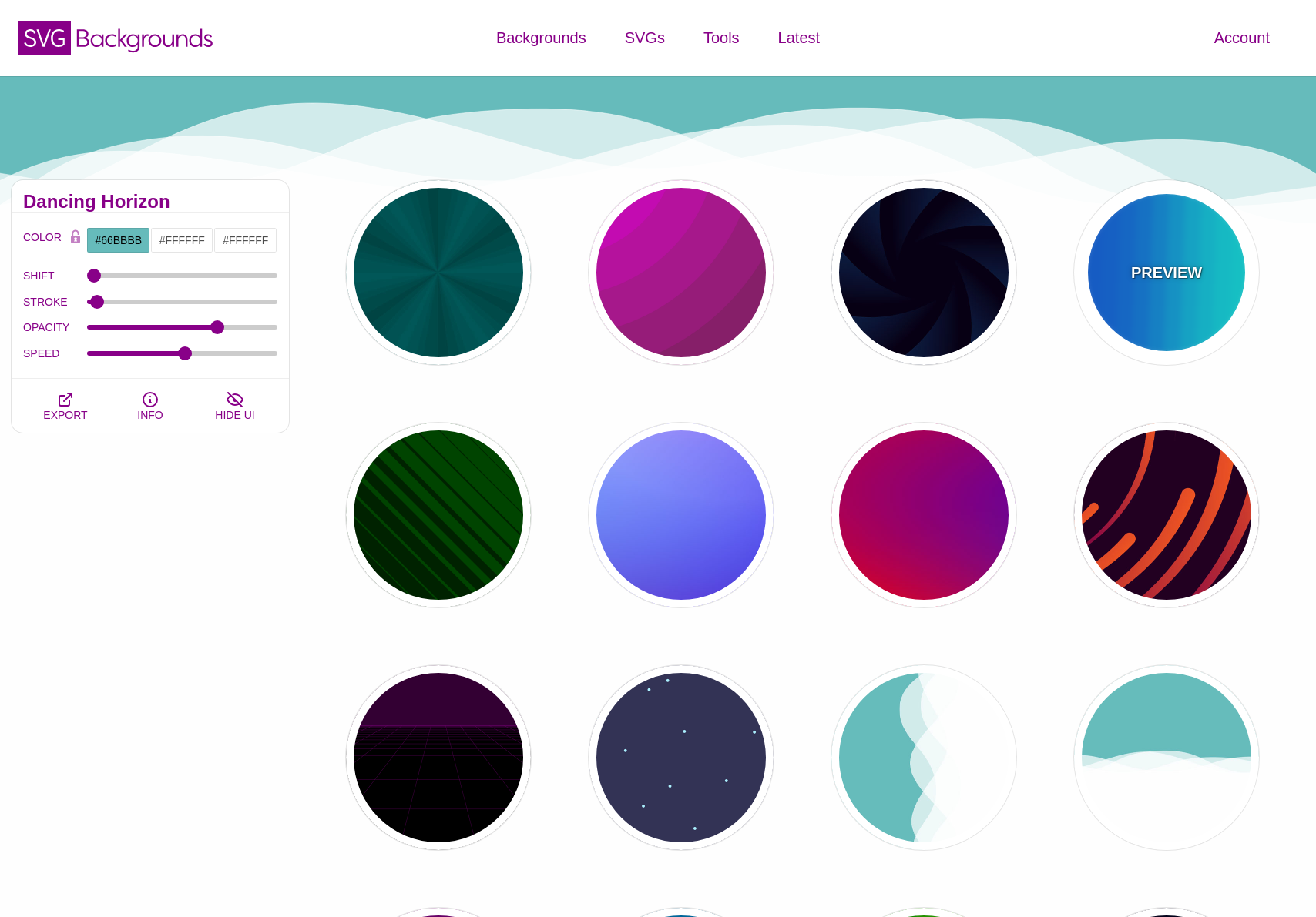
type input "999"
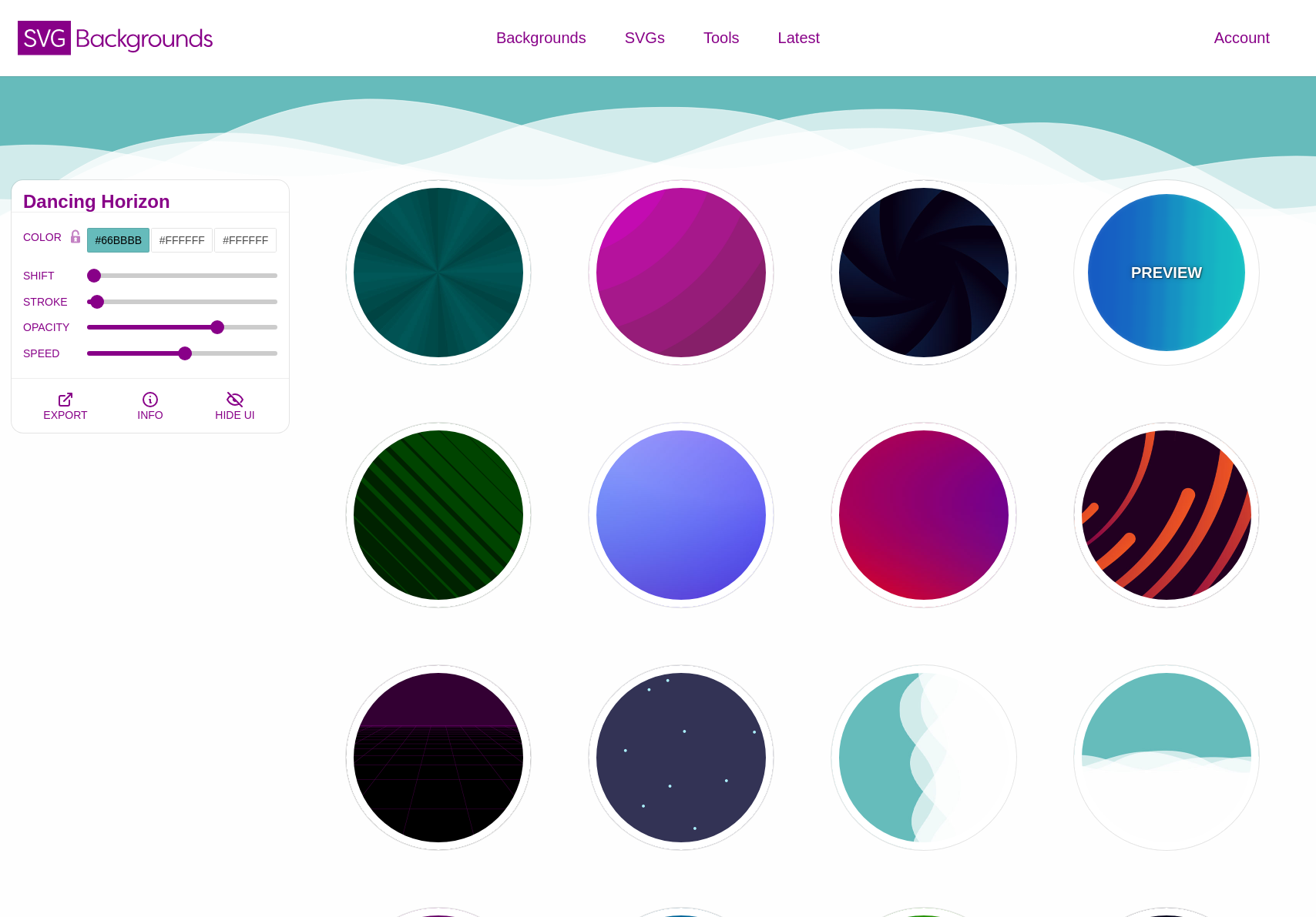
type input "0"
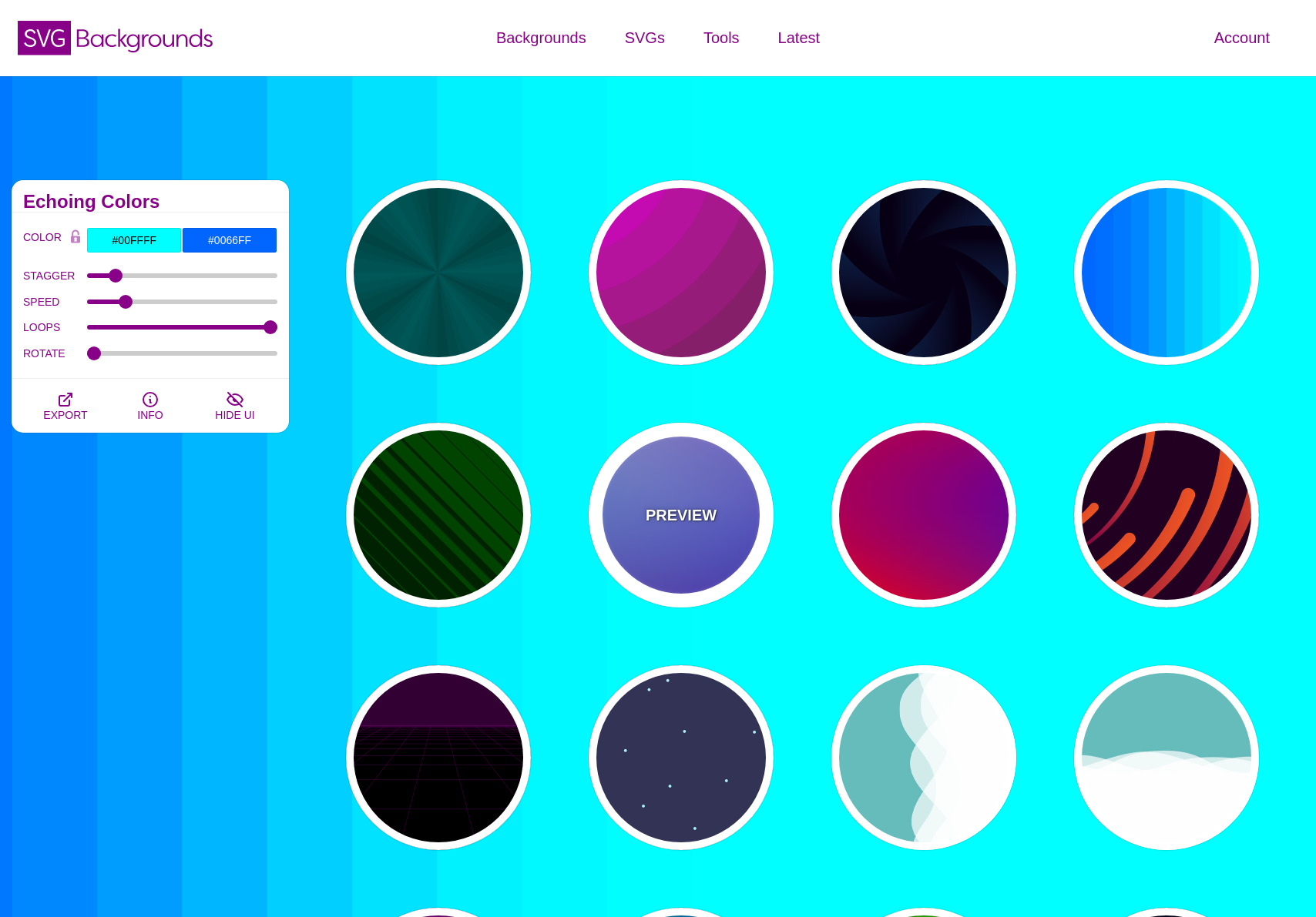
click at [677, 495] on div "PREVIEW" at bounding box center [680, 515] width 185 height 185
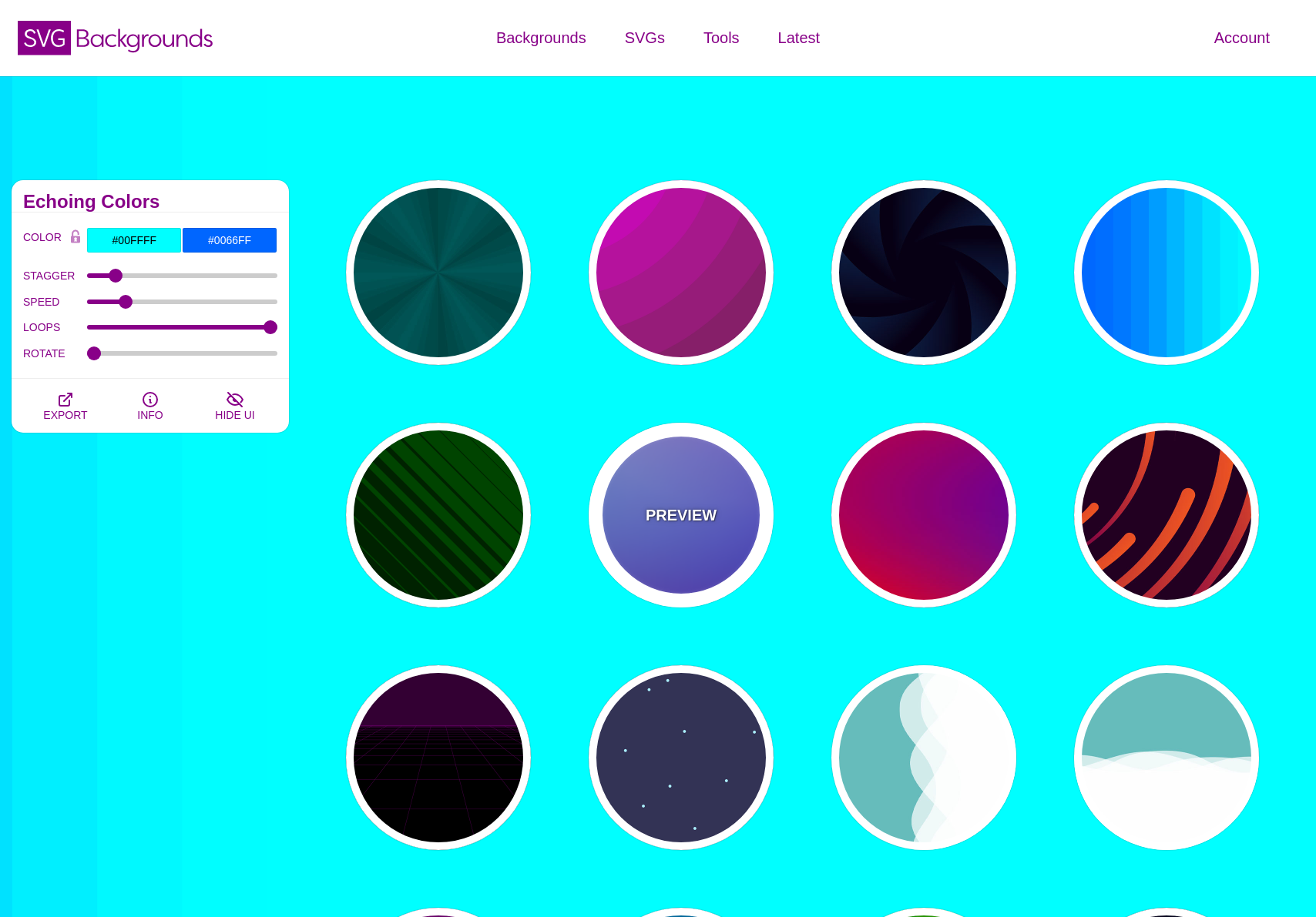
type input "#0000FF"
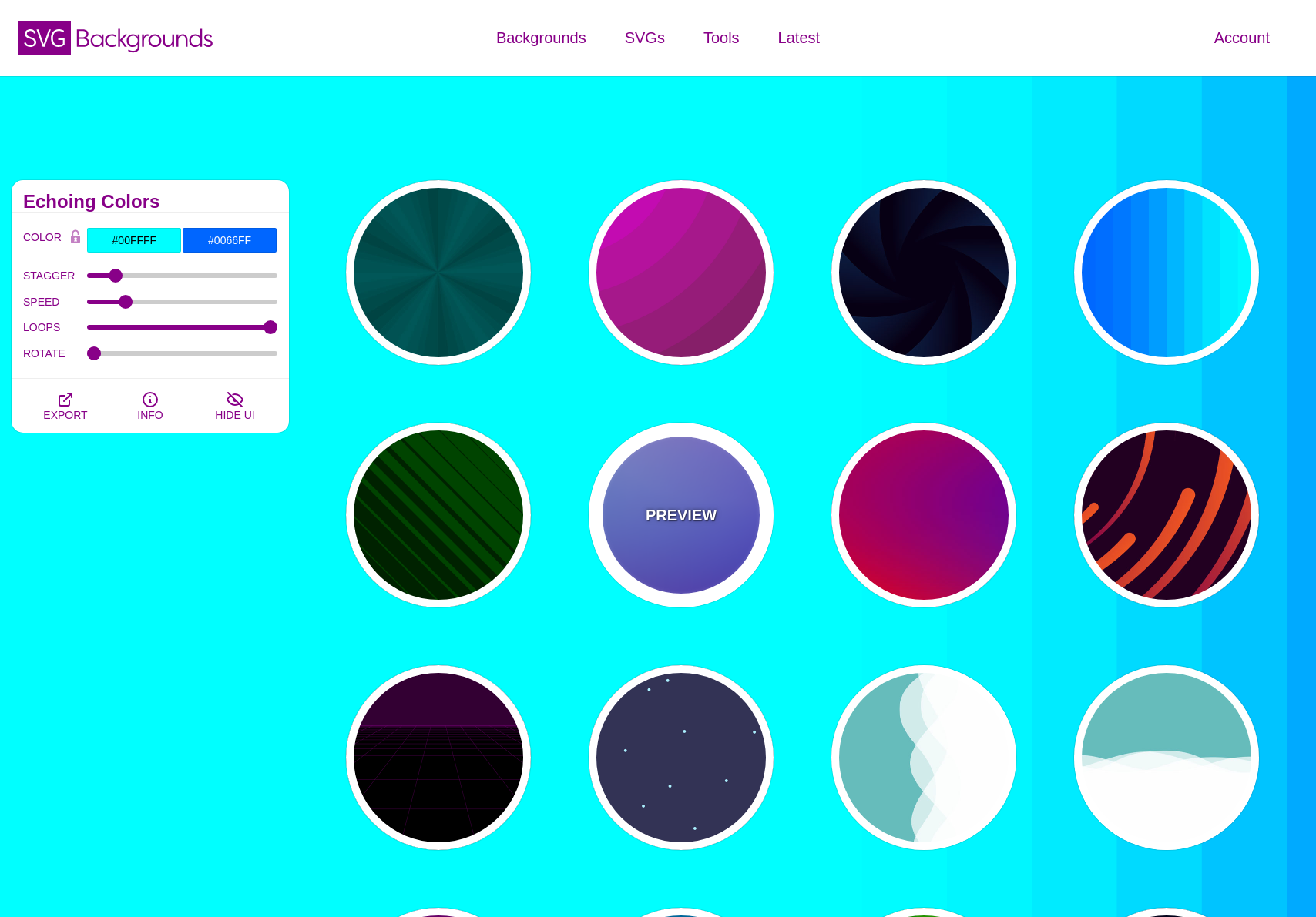
type input "#0099FF"
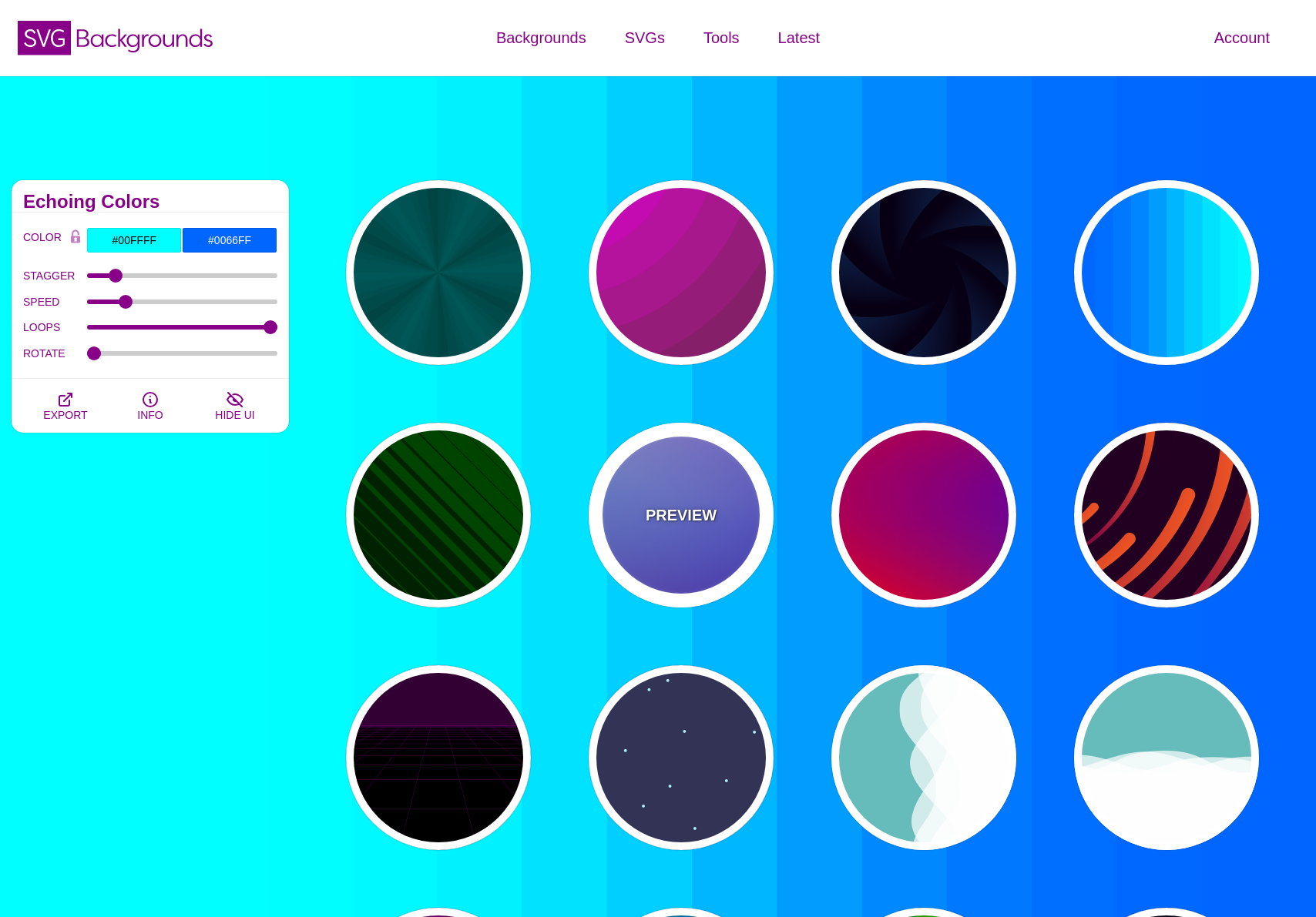
type input "#FF99FF"
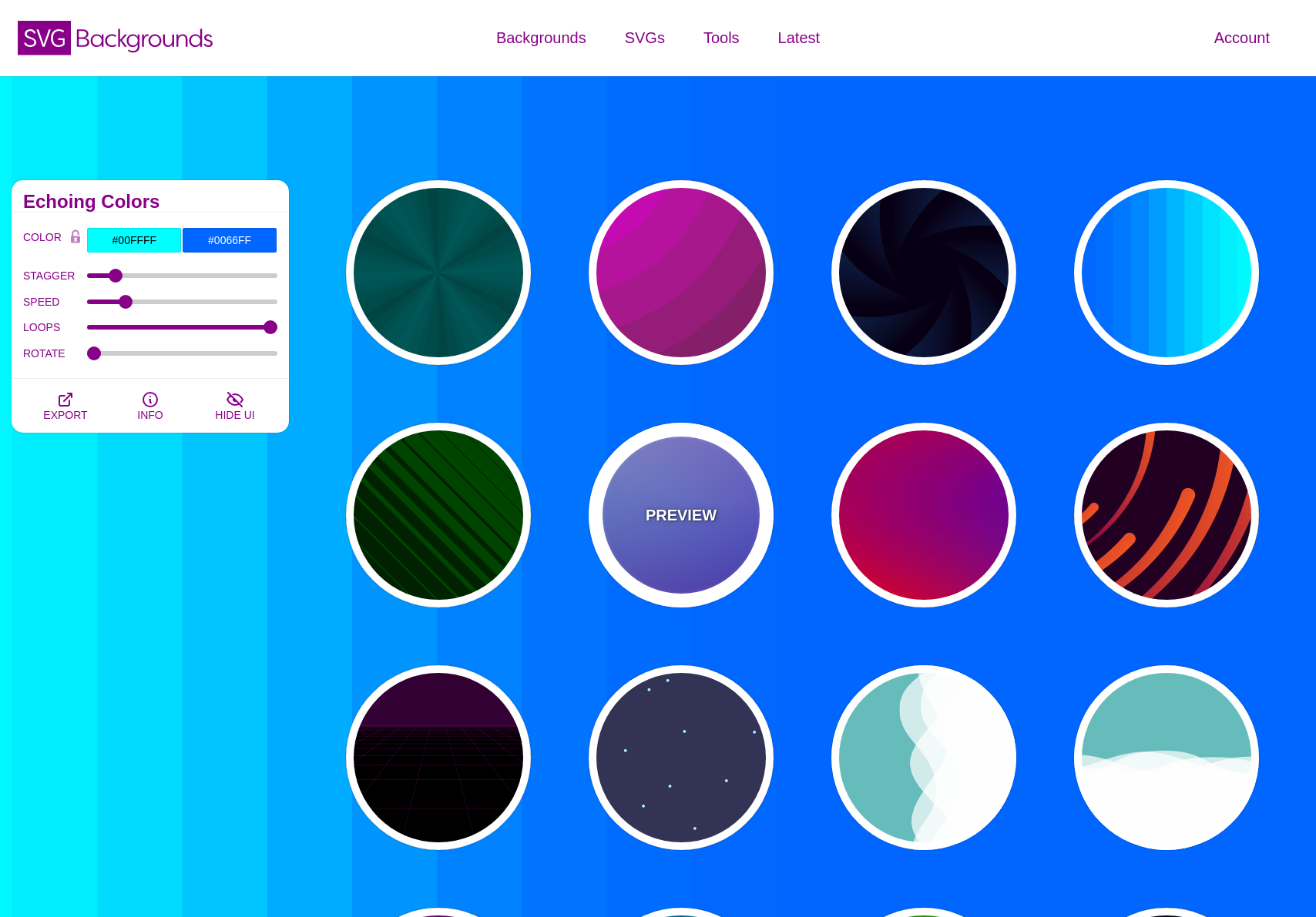
type input "#880088"
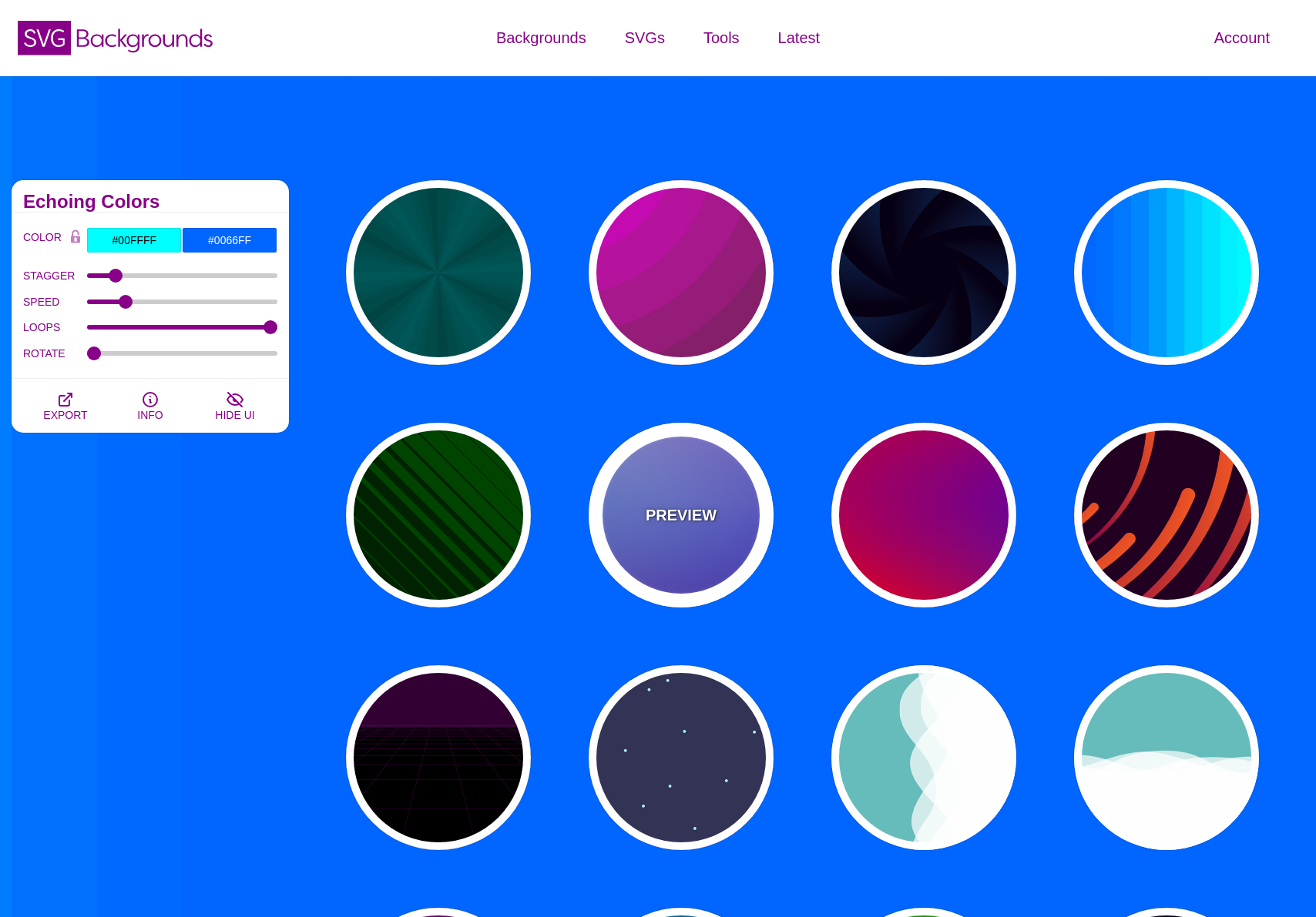
type input "12"
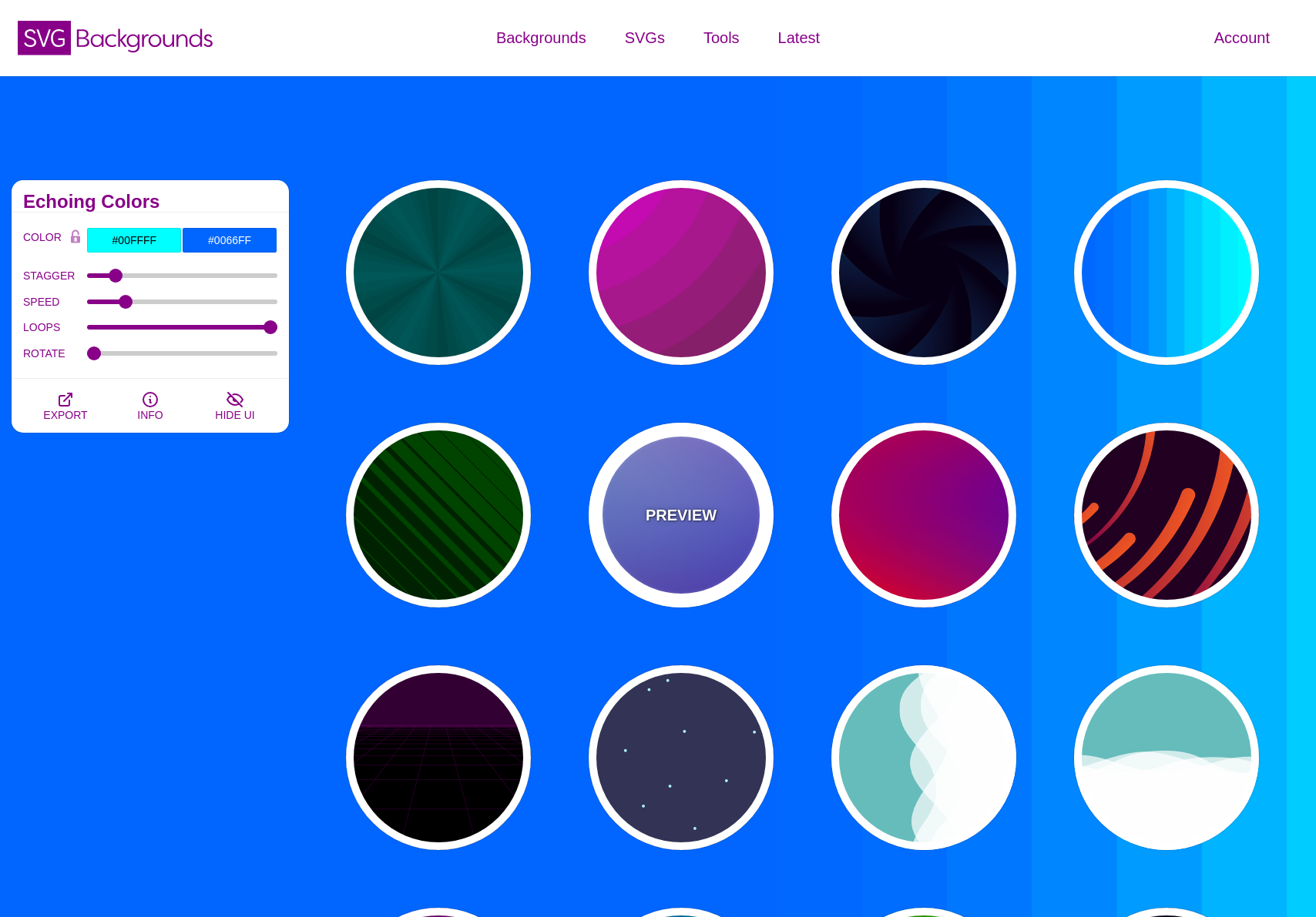
type input "0"
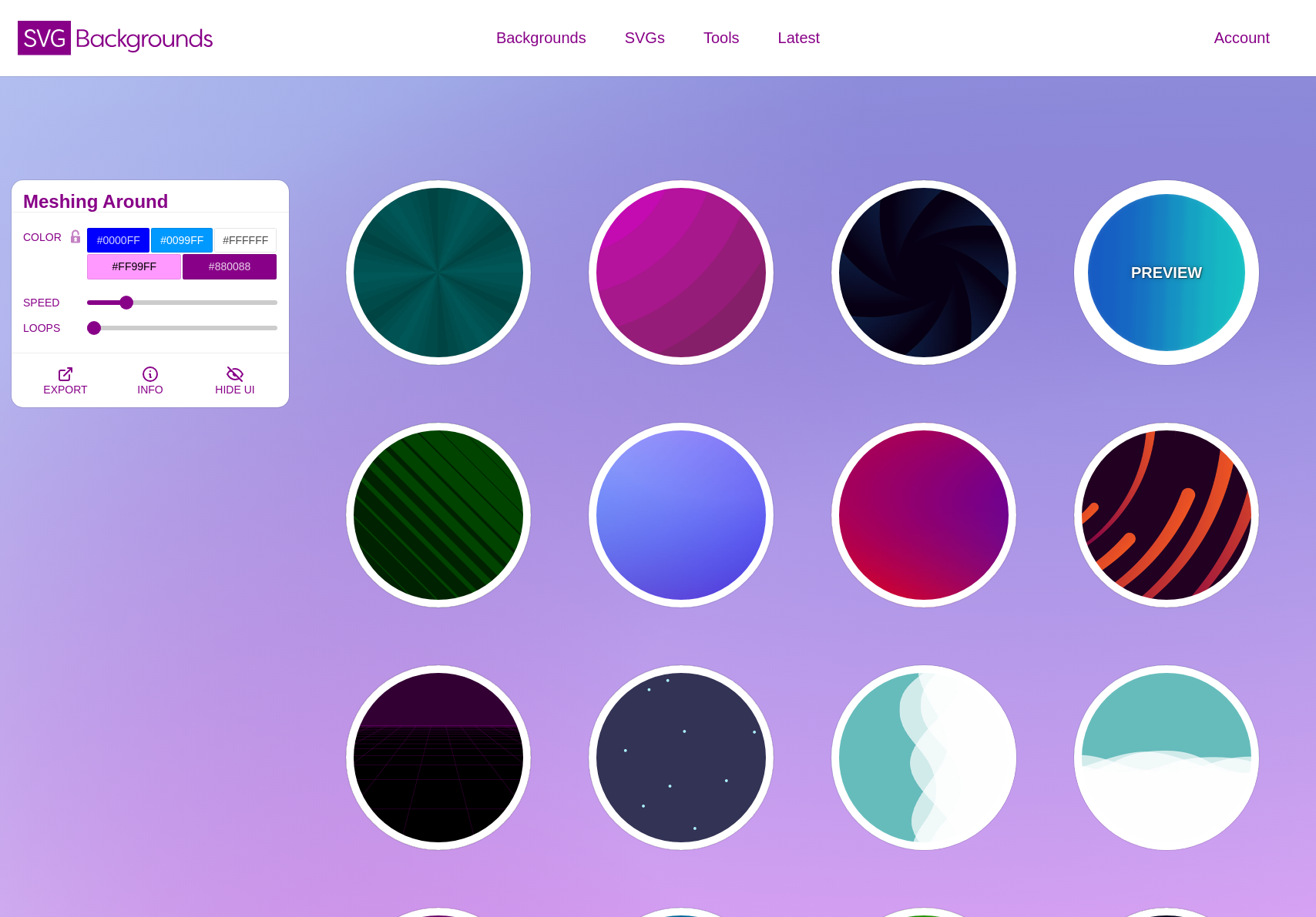
click at [1119, 317] on div "PREVIEW" at bounding box center [1166, 272] width 185 height 185
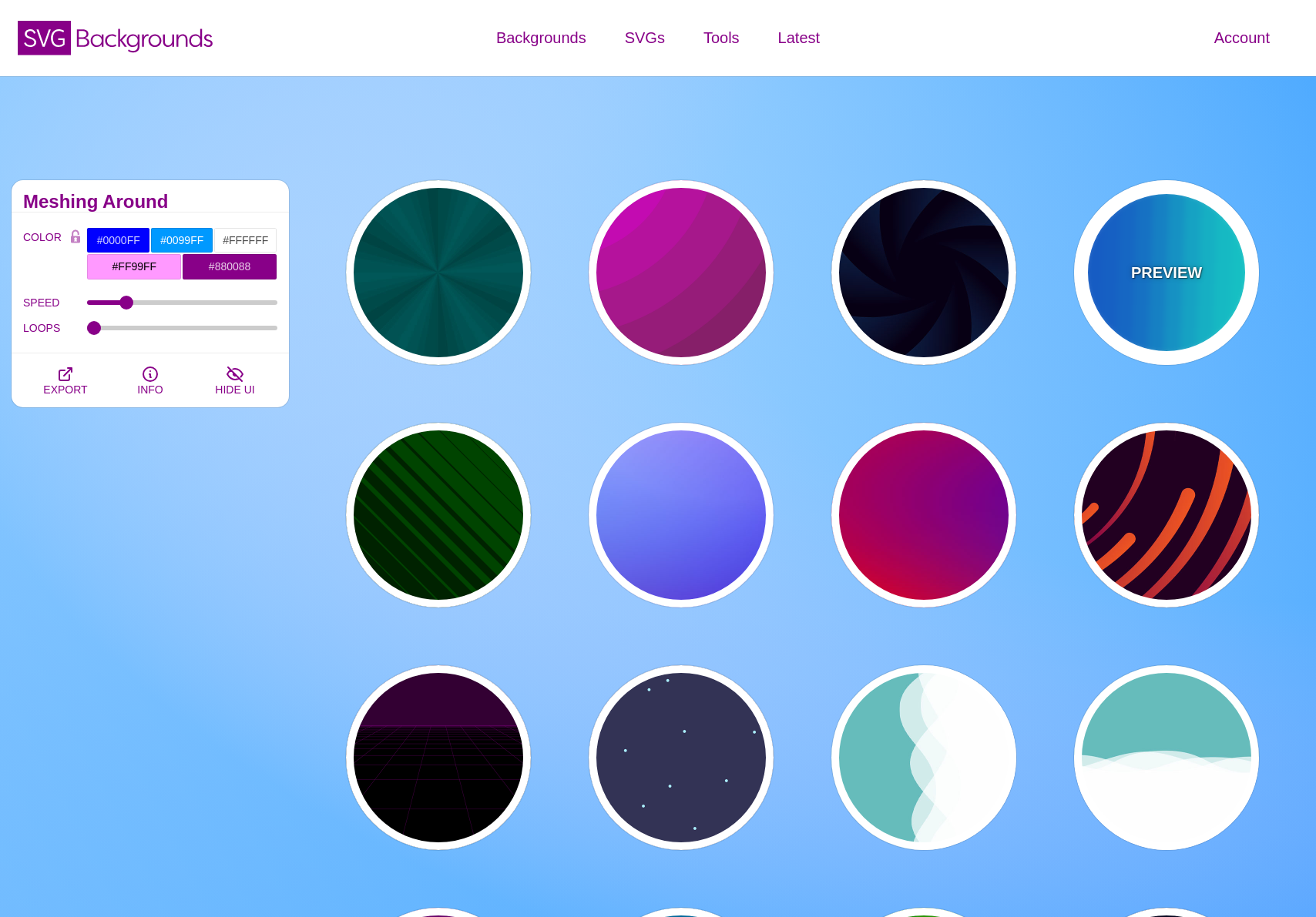
type input "#00FFFF"
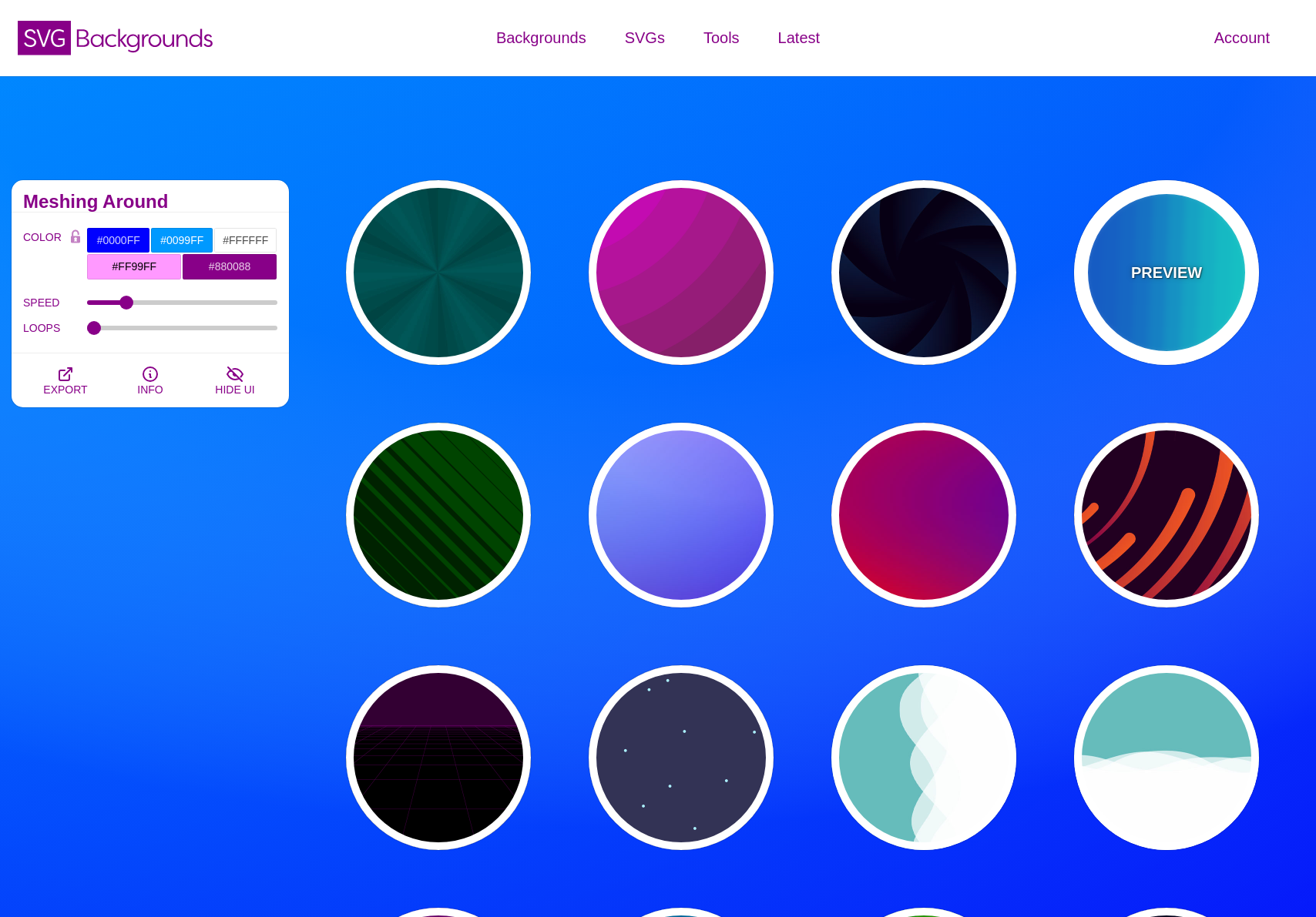
type input "#0066FF"
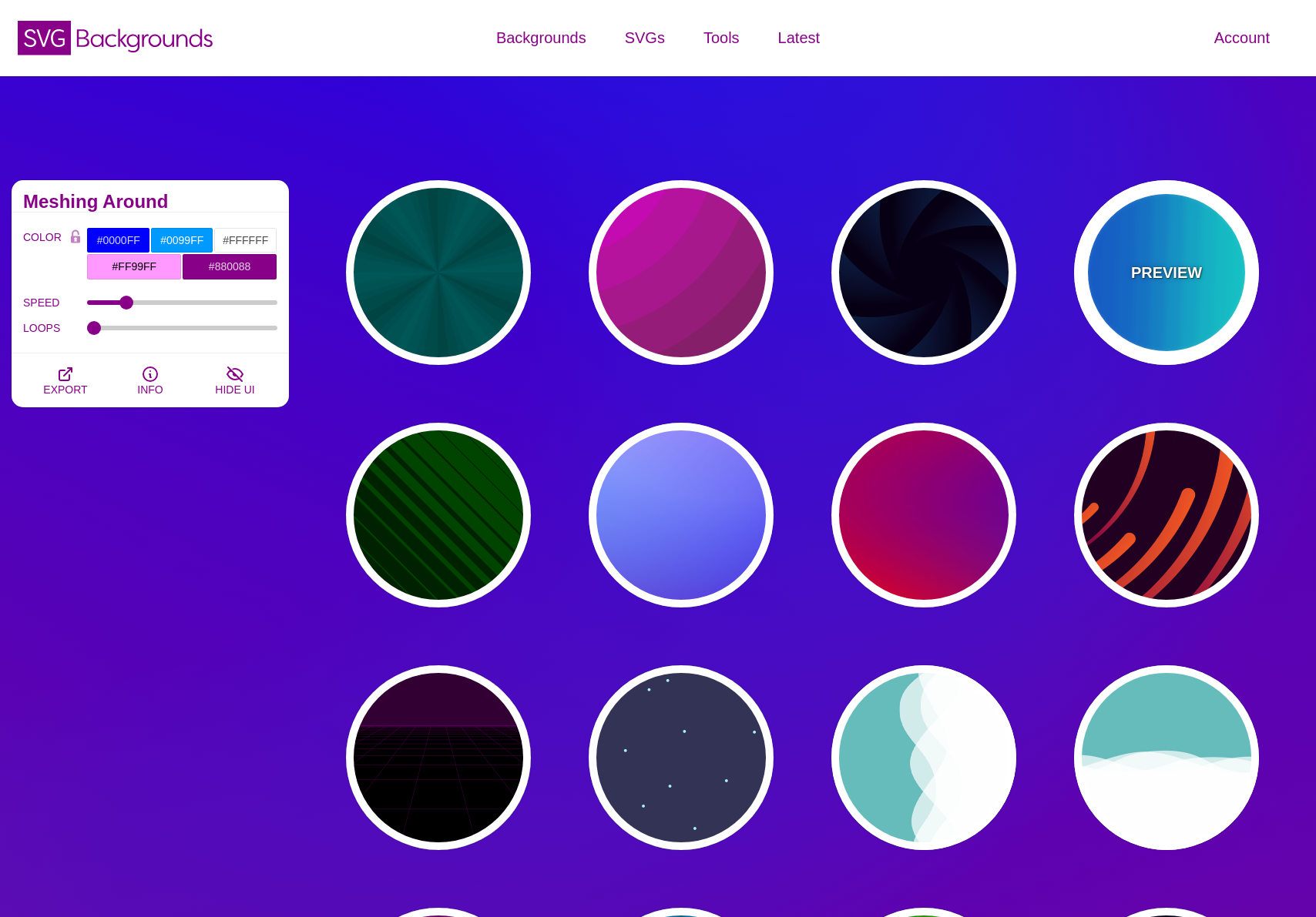
type input "0.25"
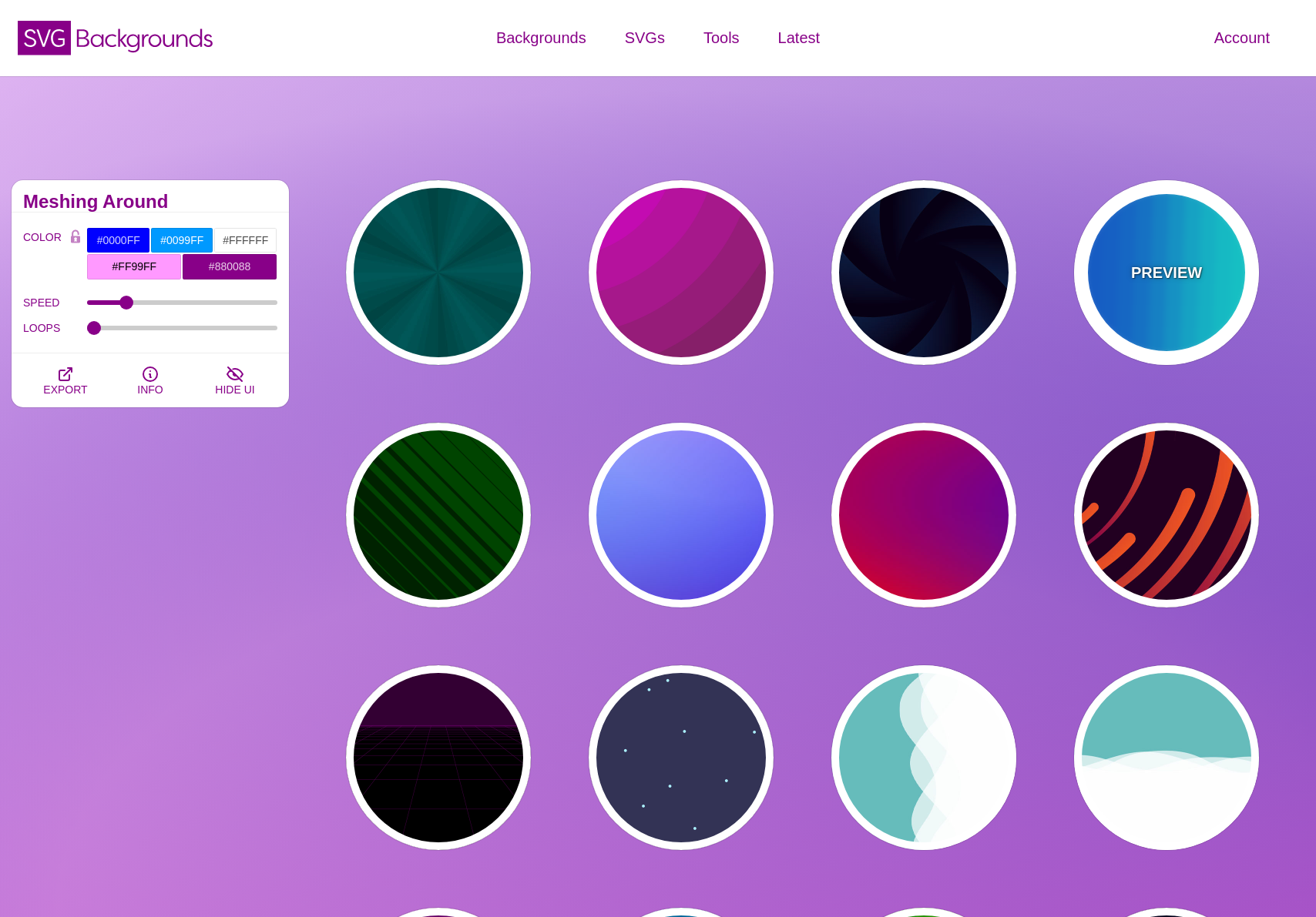
type input "12"
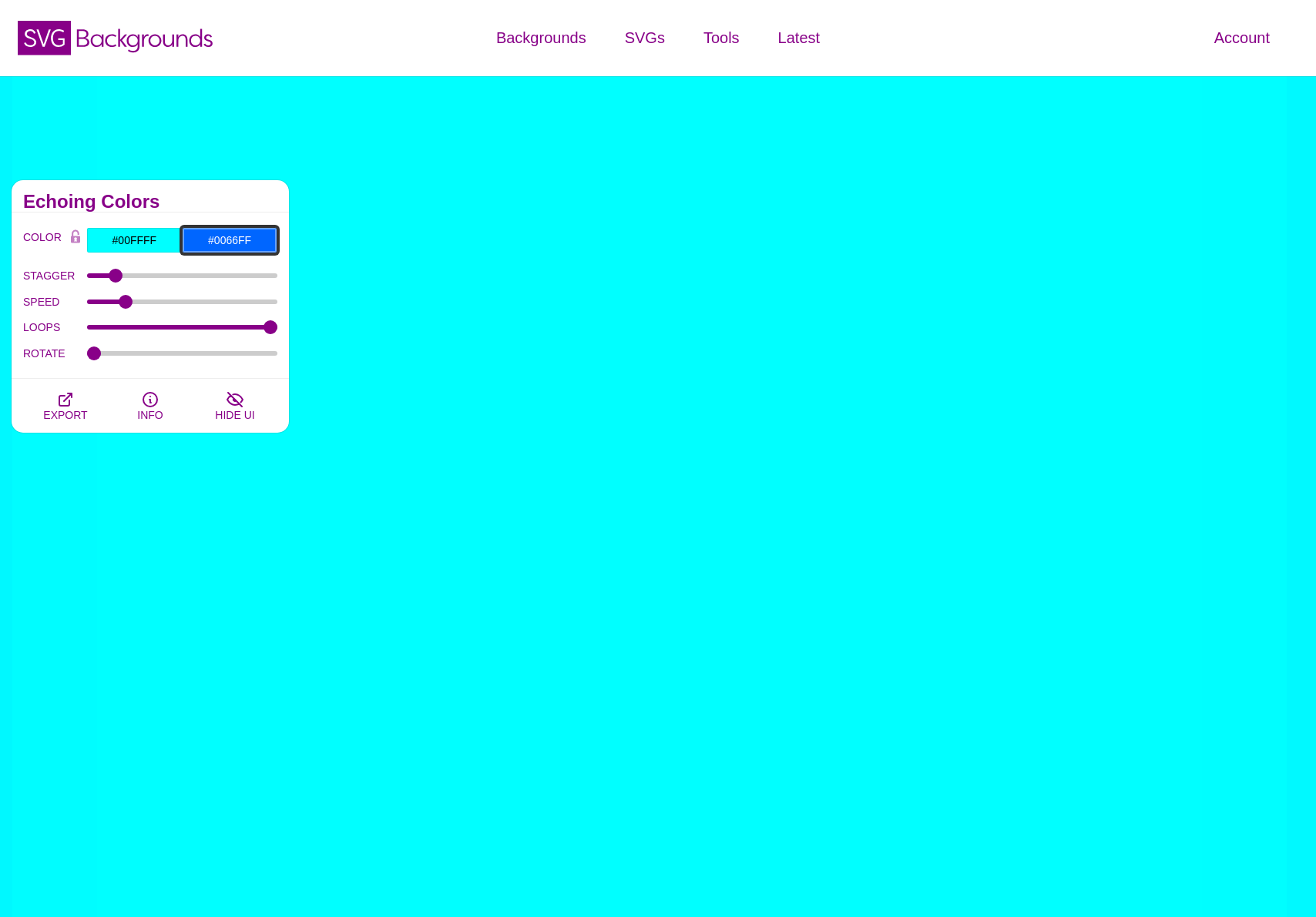
click at [237, 235] on input "#0066FF" at bounding box center [230, 241] width 96 height 27
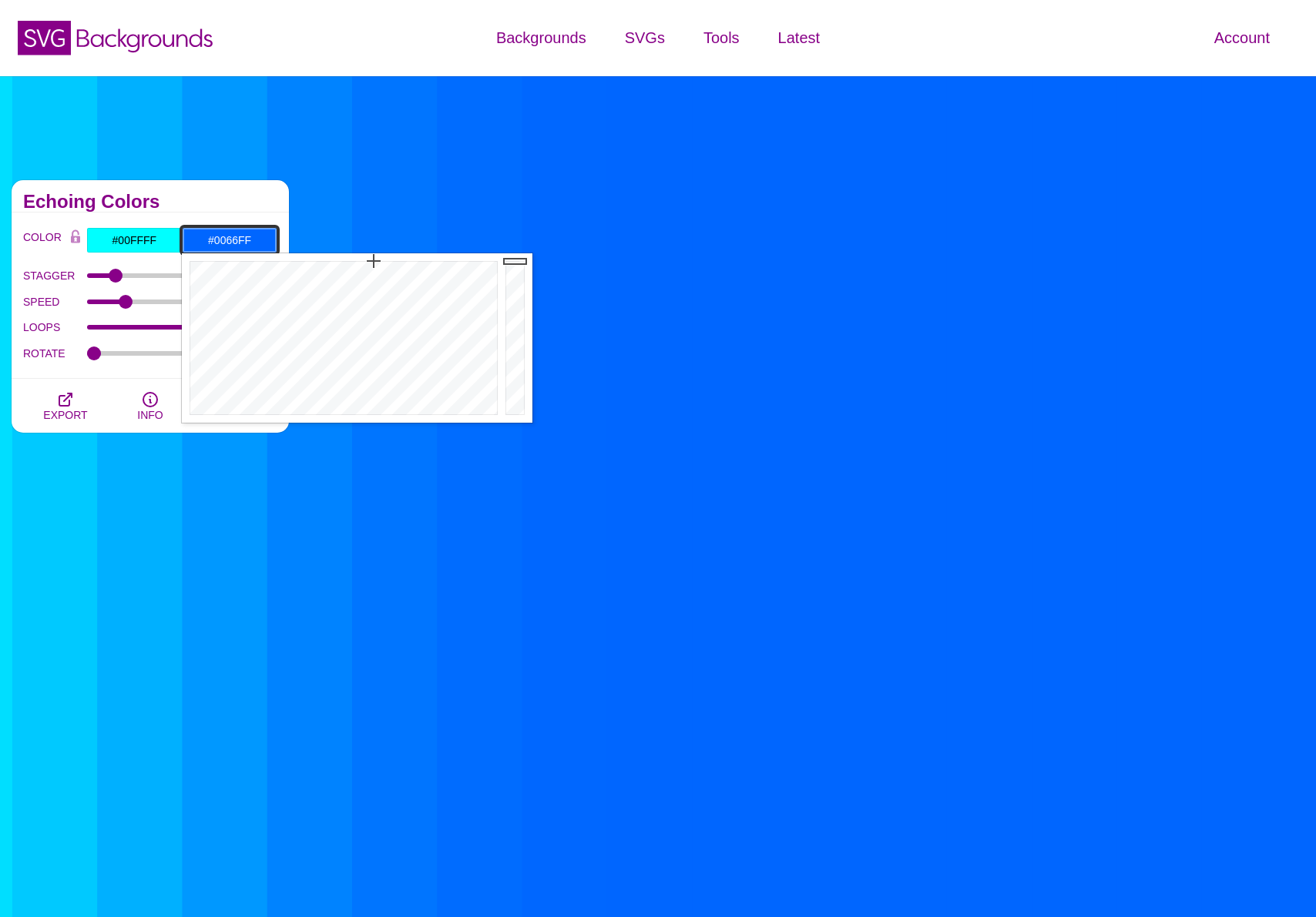
click at [237, 235] on input "#0066FF" at bounding box center [230, 241] width 96 height 27
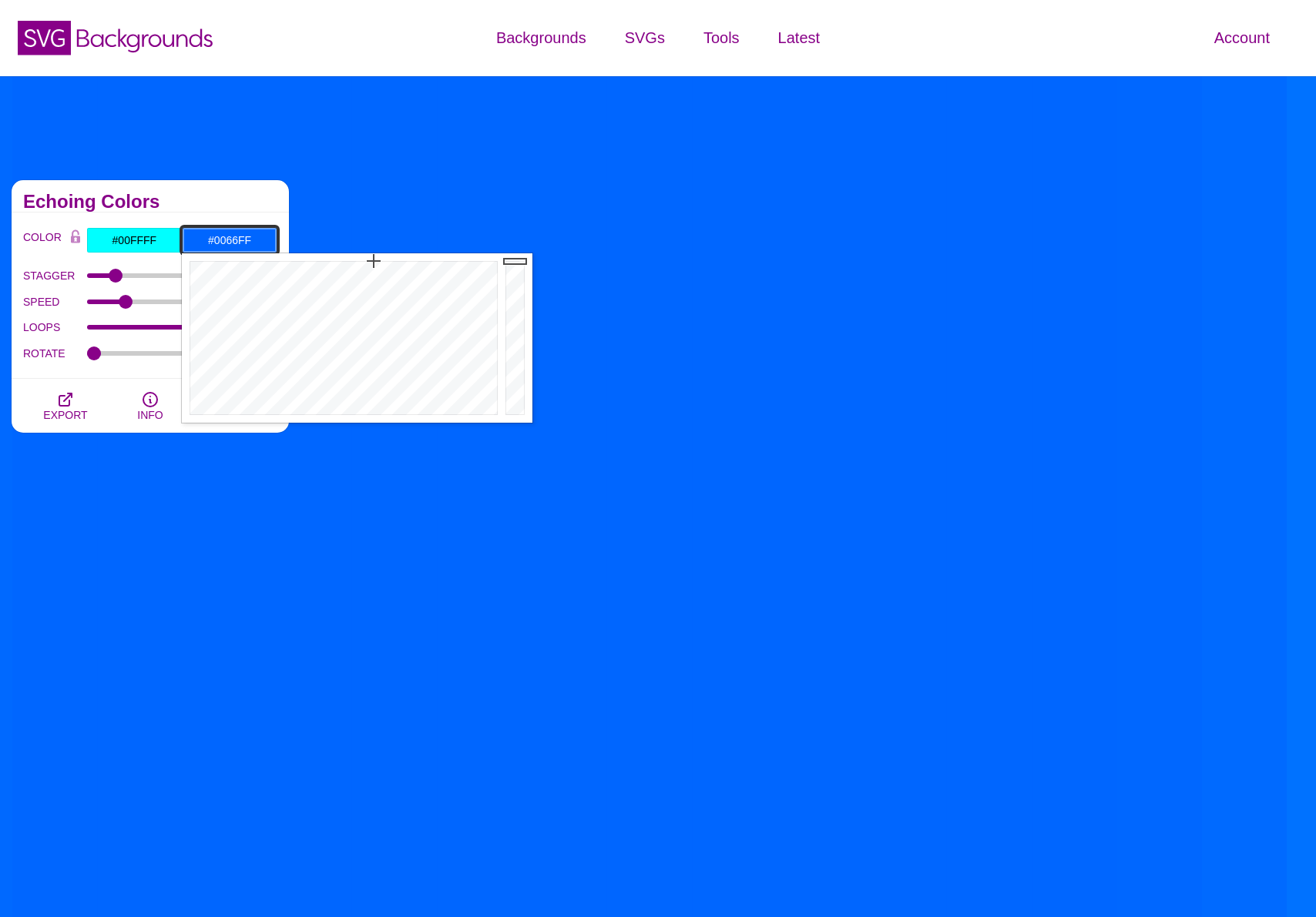
paste input "182028"
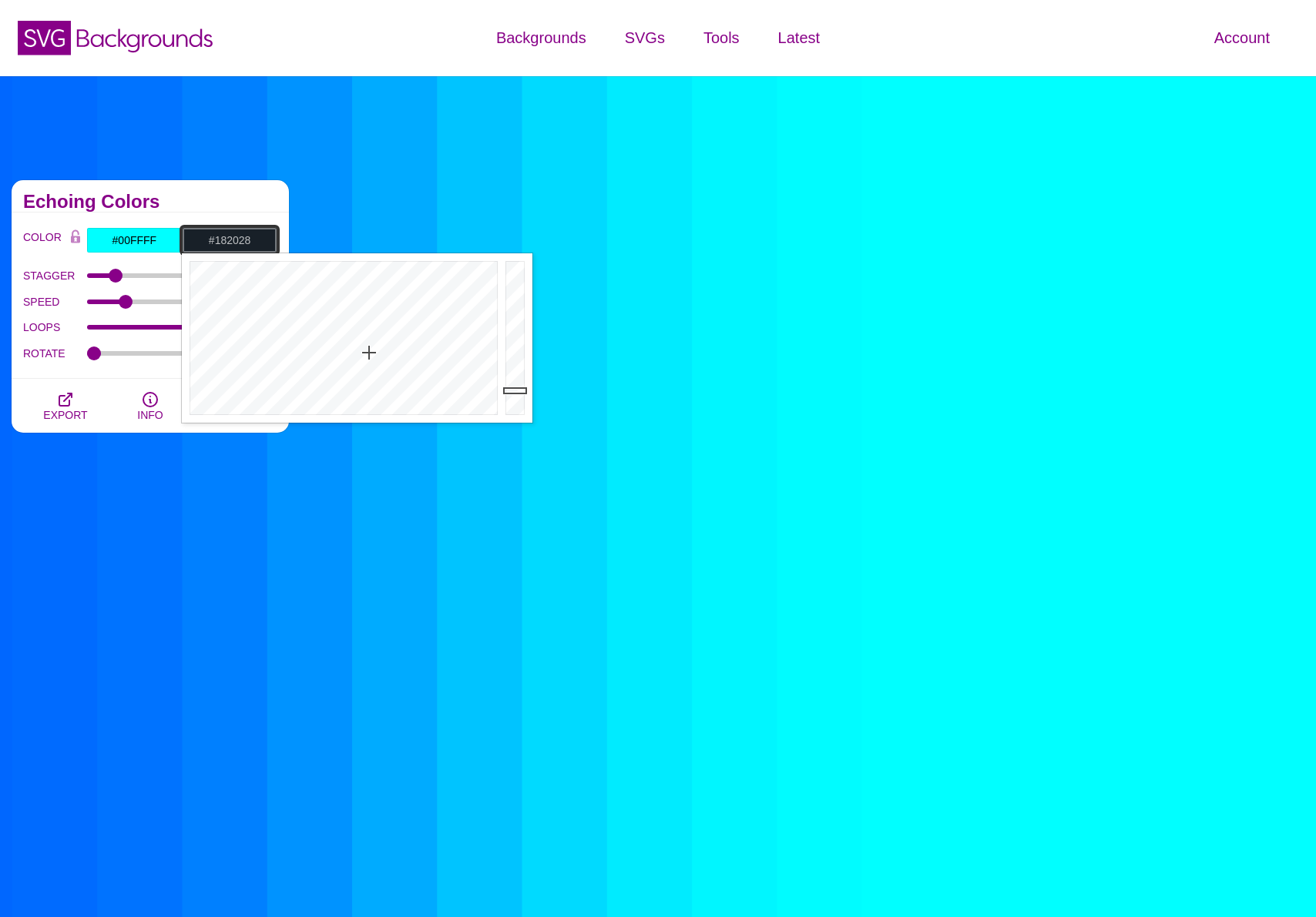
type input "#182028"
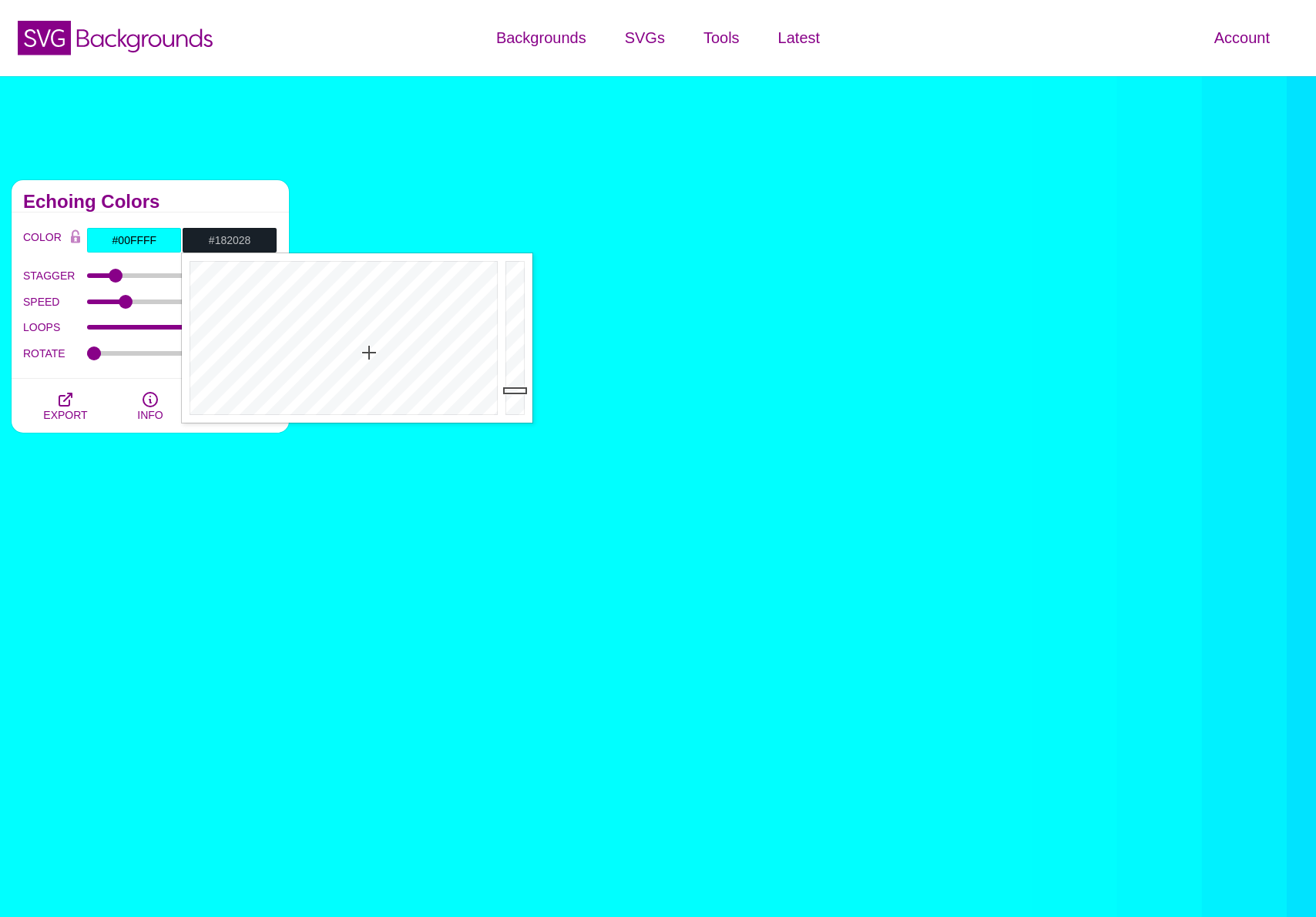
click at [234, 194] on div "Echoing Colors" at bounding box center [150, 196] width 278 height 33
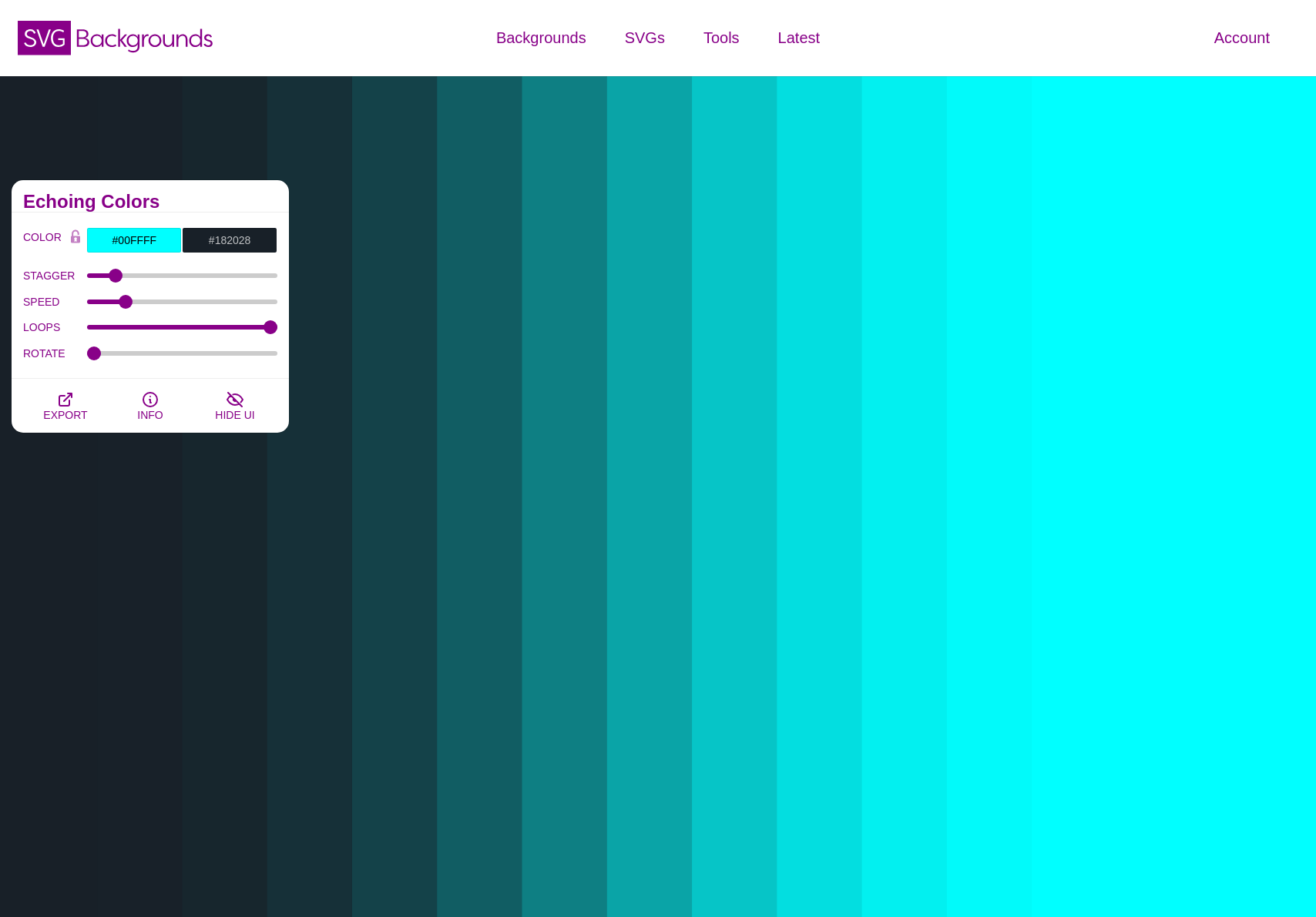
click at [132, 239] on input "#00FFFF" at bounding box center [134, 241] width 96 height 27
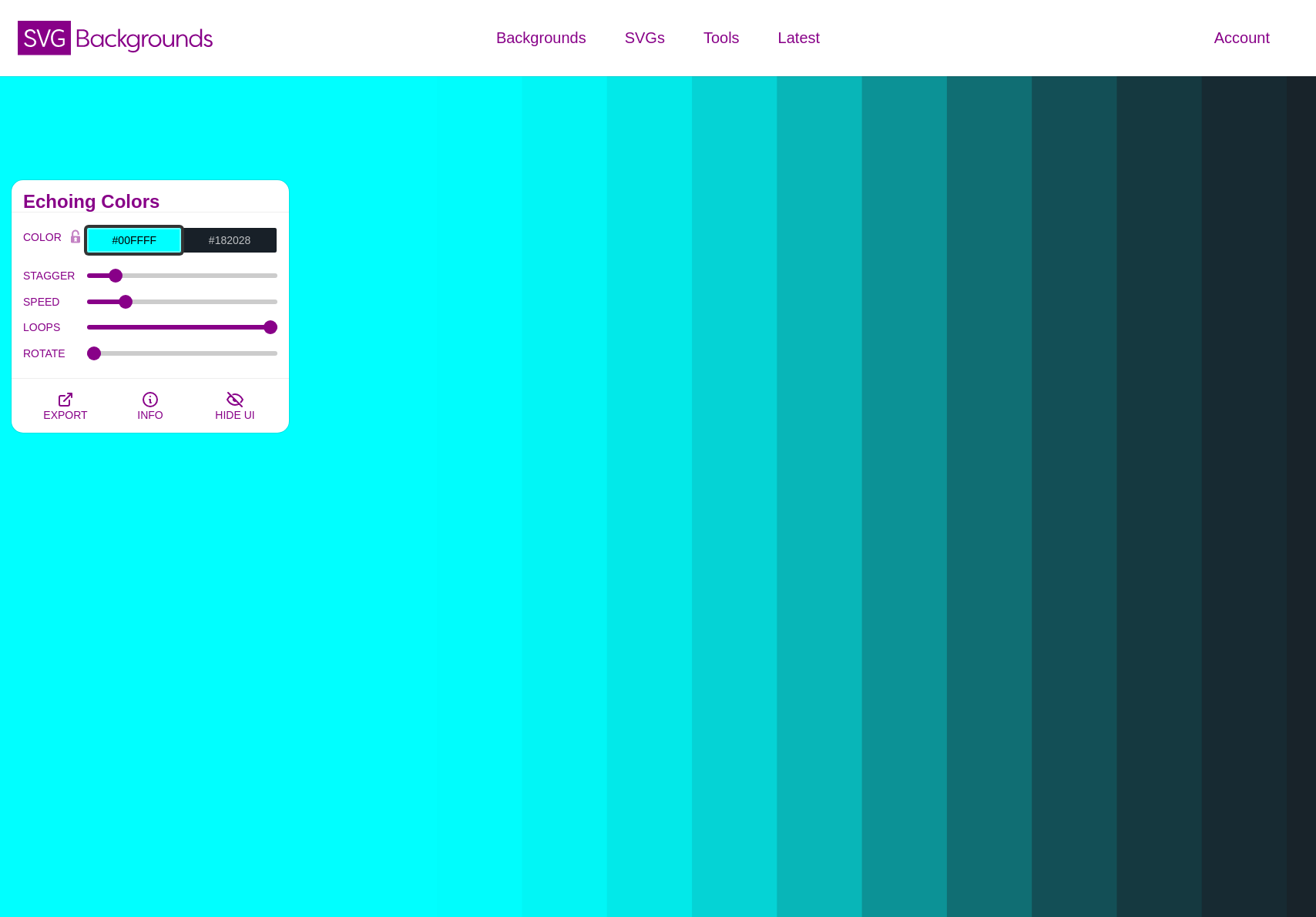
click at [132, 239] on input "#00FFFF" at bounding box center [134, 241] width 96 height 27
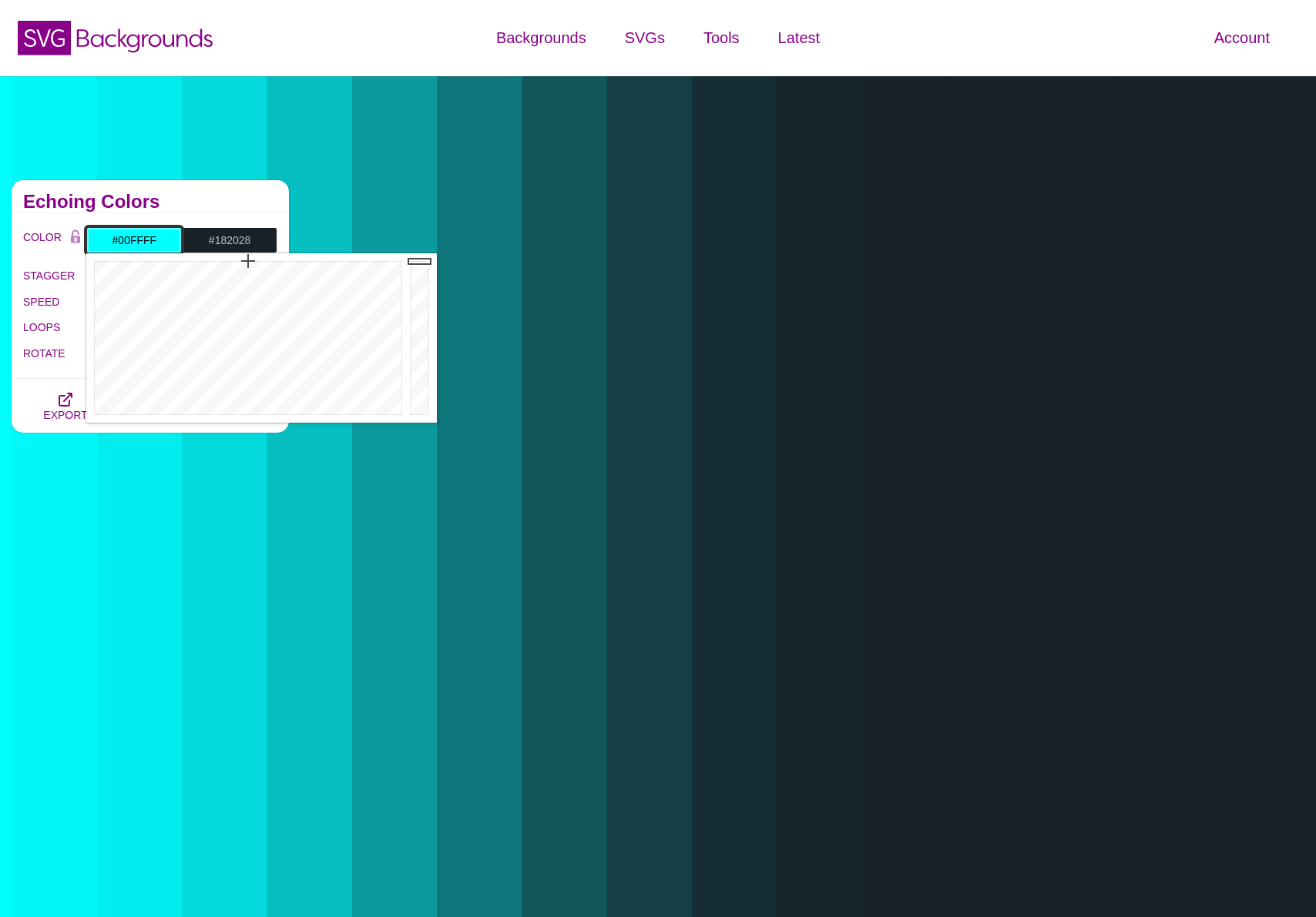
paste input "212b36"
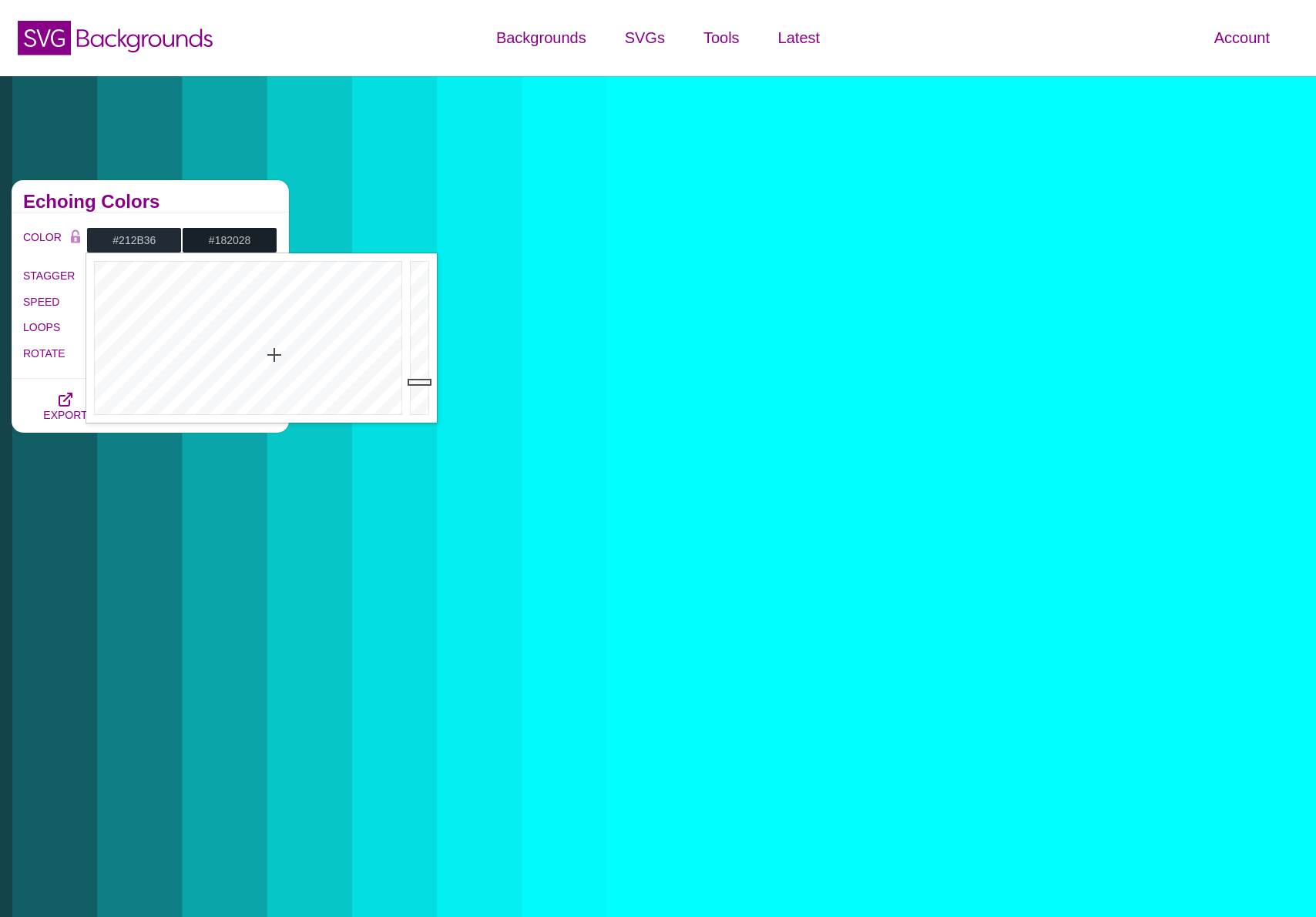
click at [194, 215] on div "COLOR #212B36 #182028 #FFFFFF #FF99FF #880088 #666666 #777777 #888888 #999999 B…" at bounding box center [150, 295] width 278 height 166
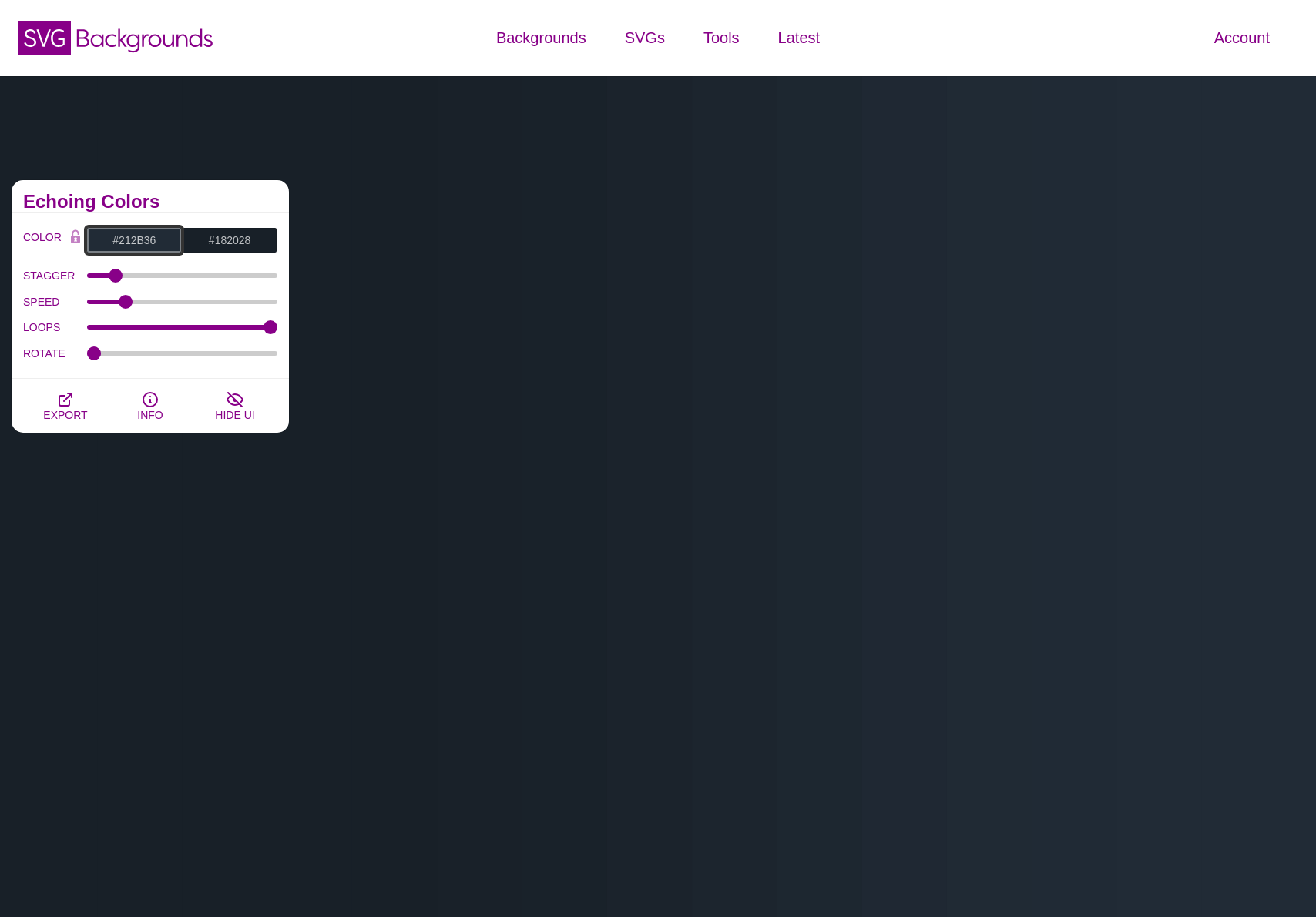
click at [135, 243] on input "#212B36" at bounding box center [134, 241] width 96 height 27
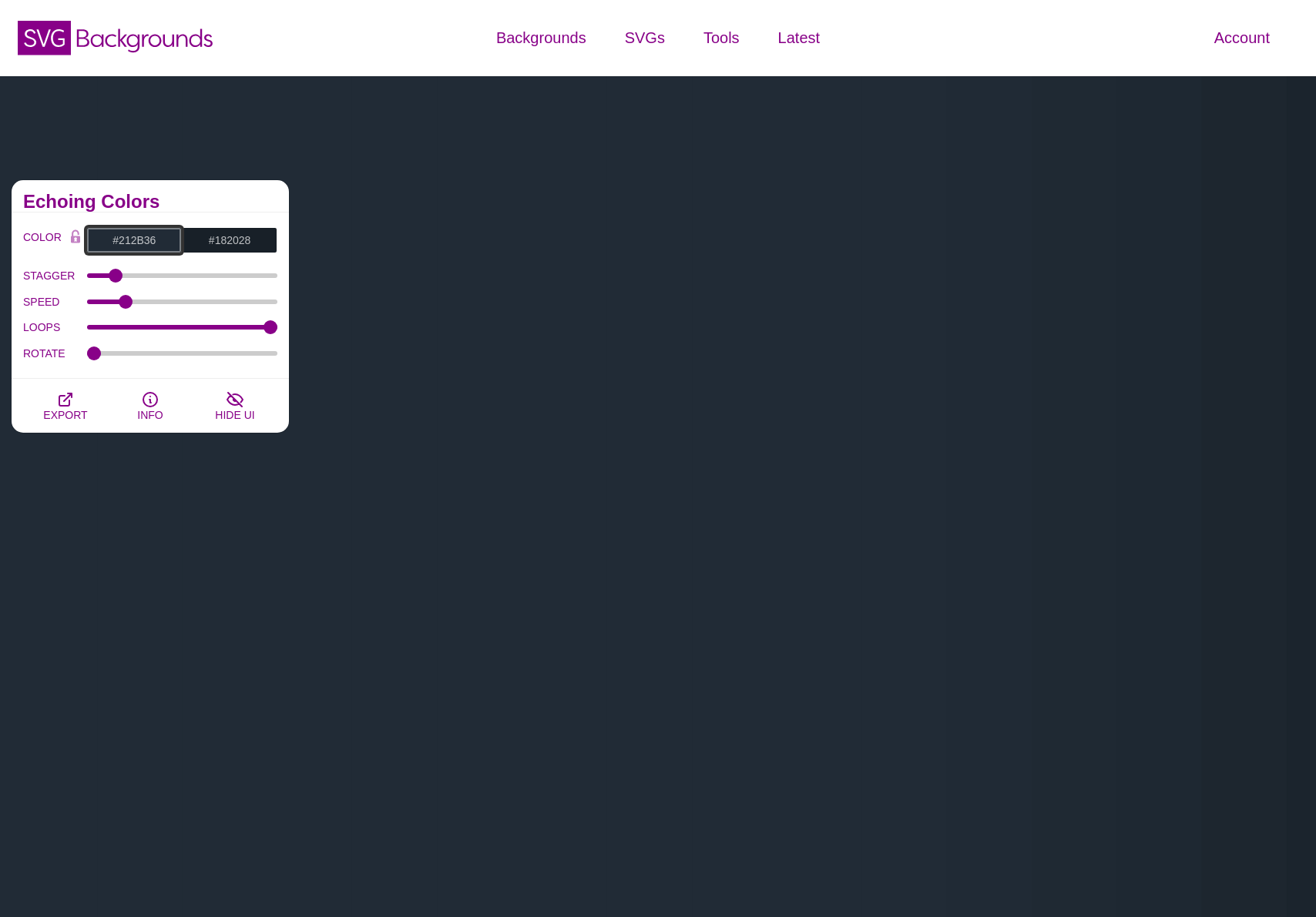
click at [135, 243] on input "#212B36" at bounding box center [134, 241] width 96 height 27
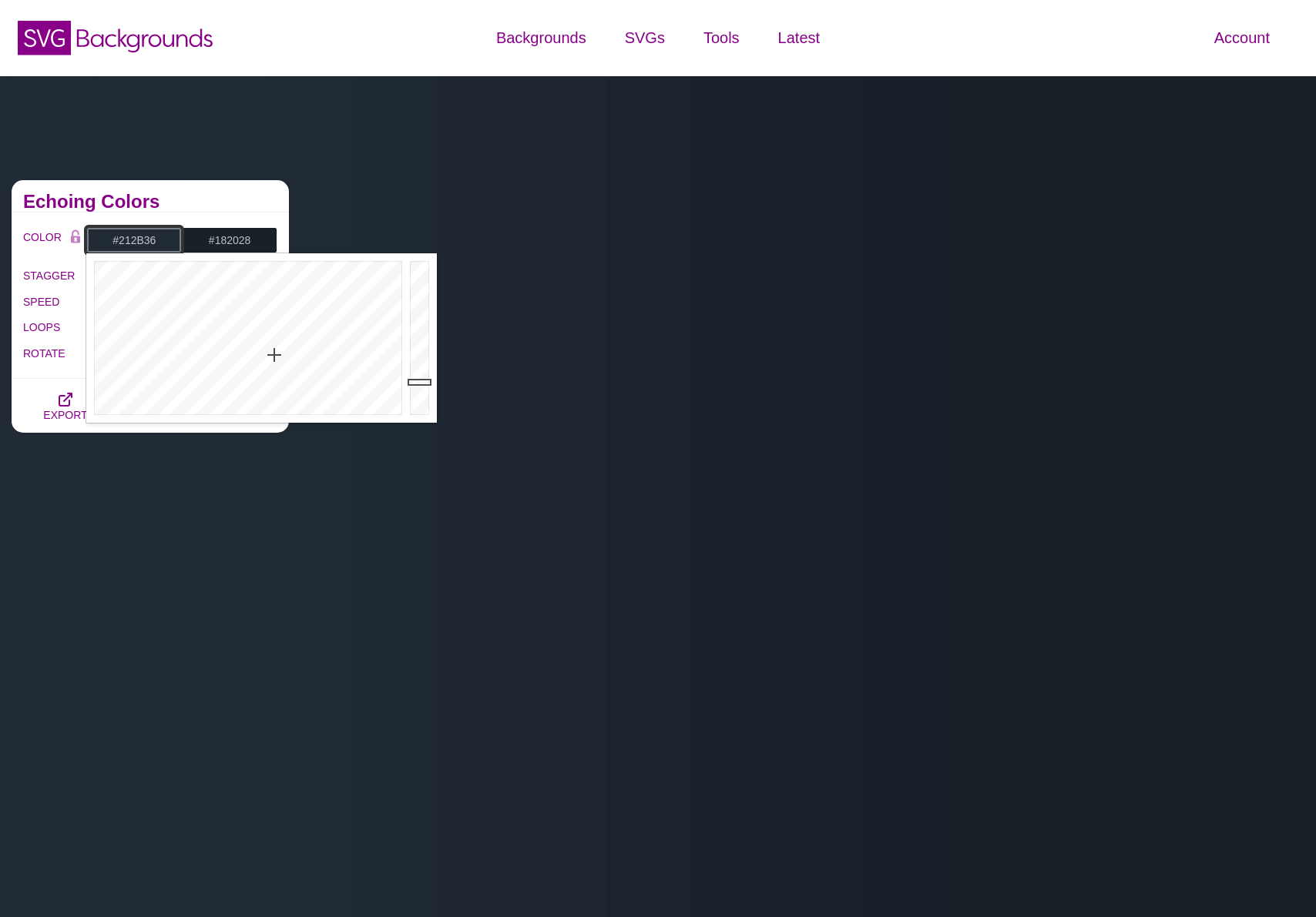
paste input "93543"
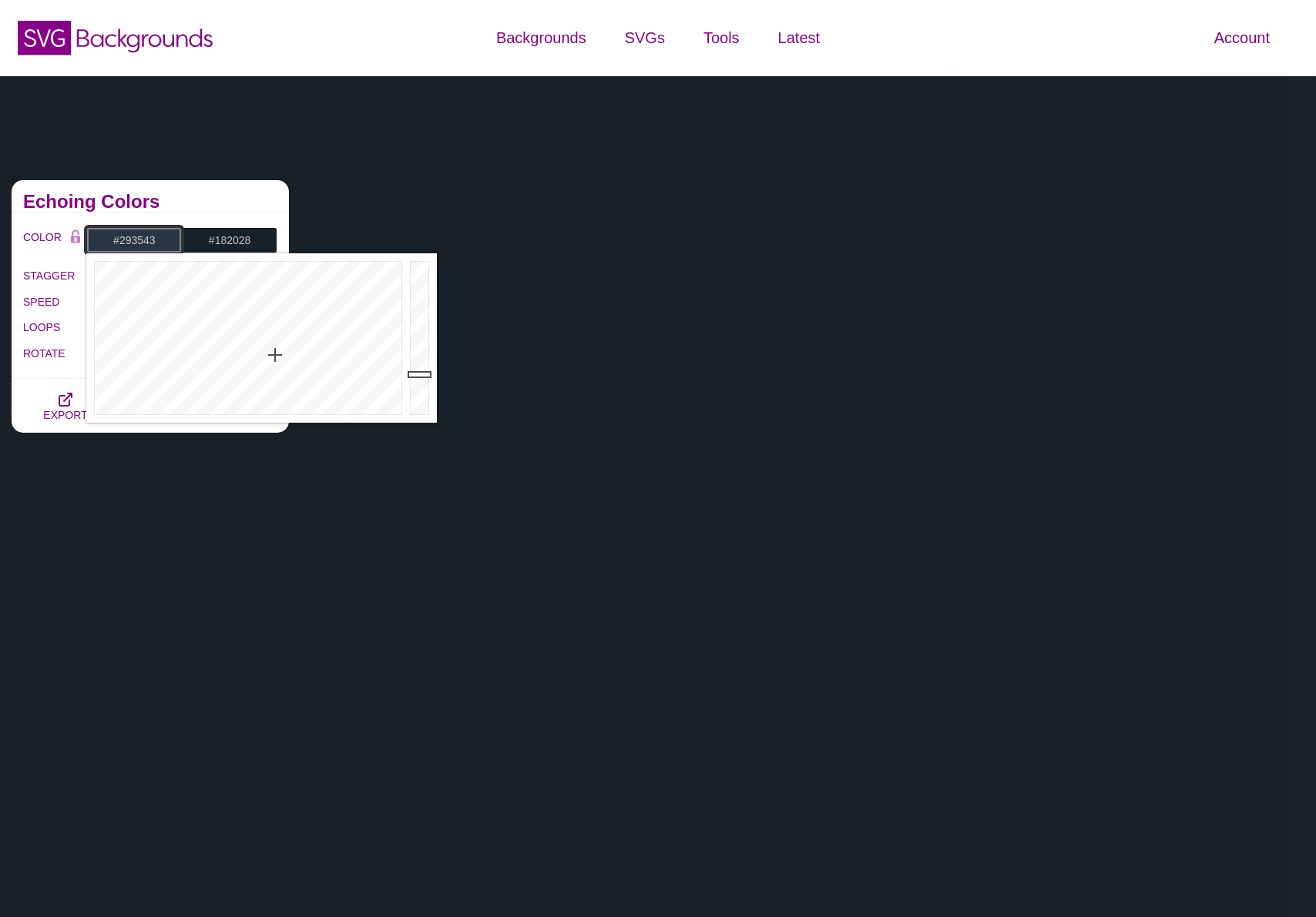
type input "#293543"
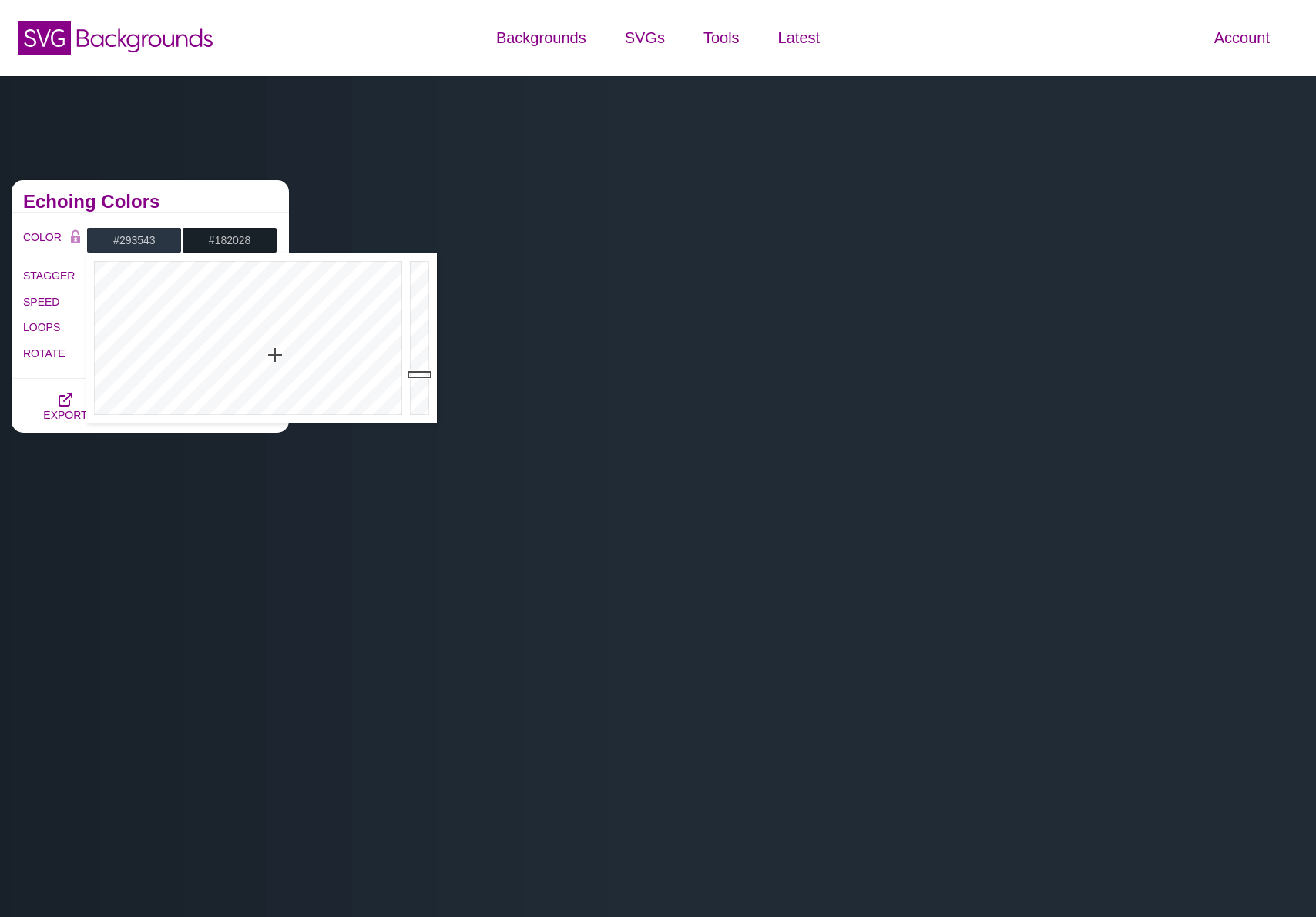
click at [214, 203] on h2 "Echoing Colors" at bounding box center [149, 202] width 254 height 12
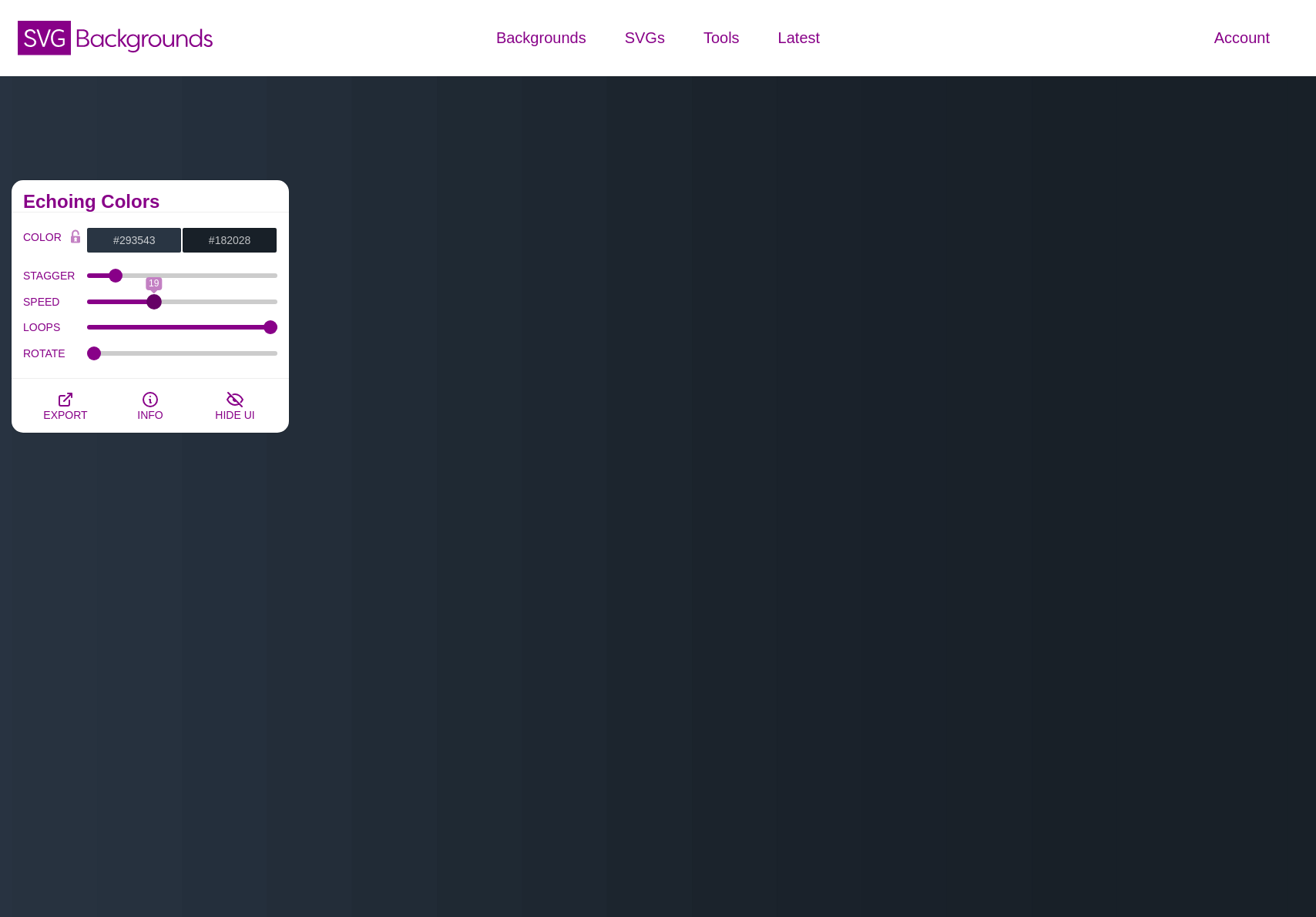
drag, startPoint x: 125, startPoint y: 302, endPoint x: 152, endPoint y: 302, distance: 27.0
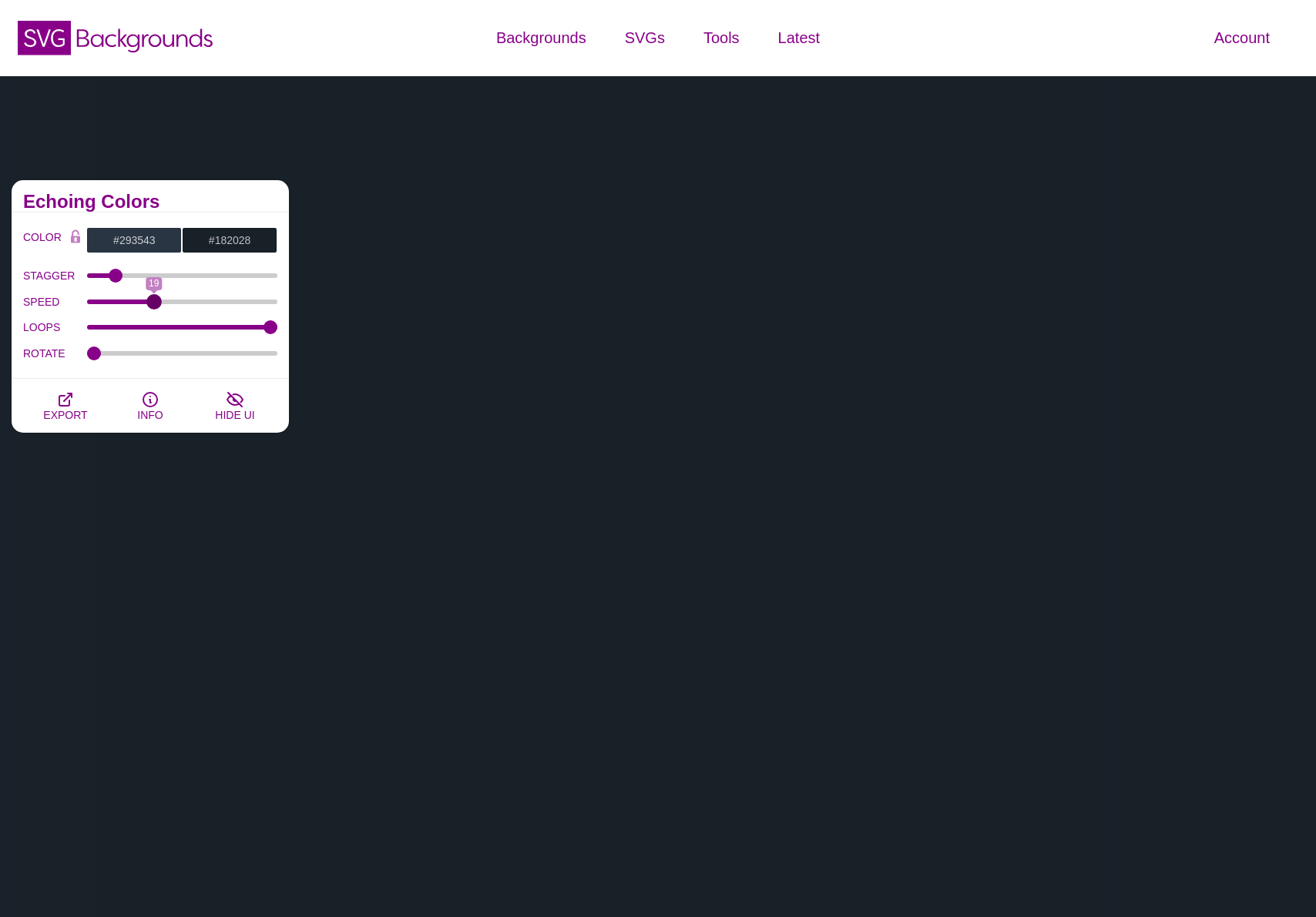
click at [152, 302] on input "SPEED" at bounding box center [182, 302] width 191 height 6
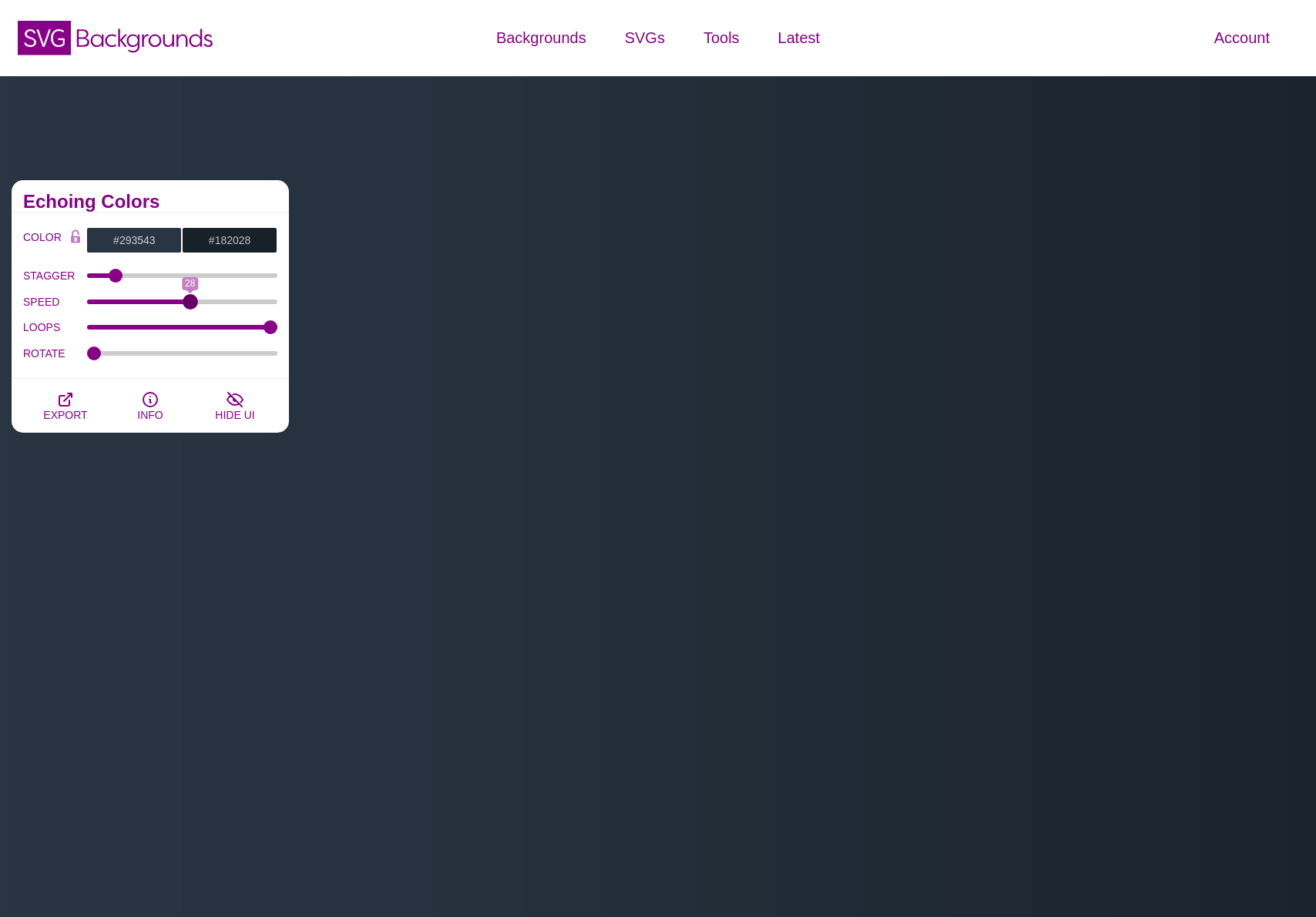
drag, startPoint x: 152, startPoint y: 302, endPoint x: 189, endPoint y: 303, distance: 37.0
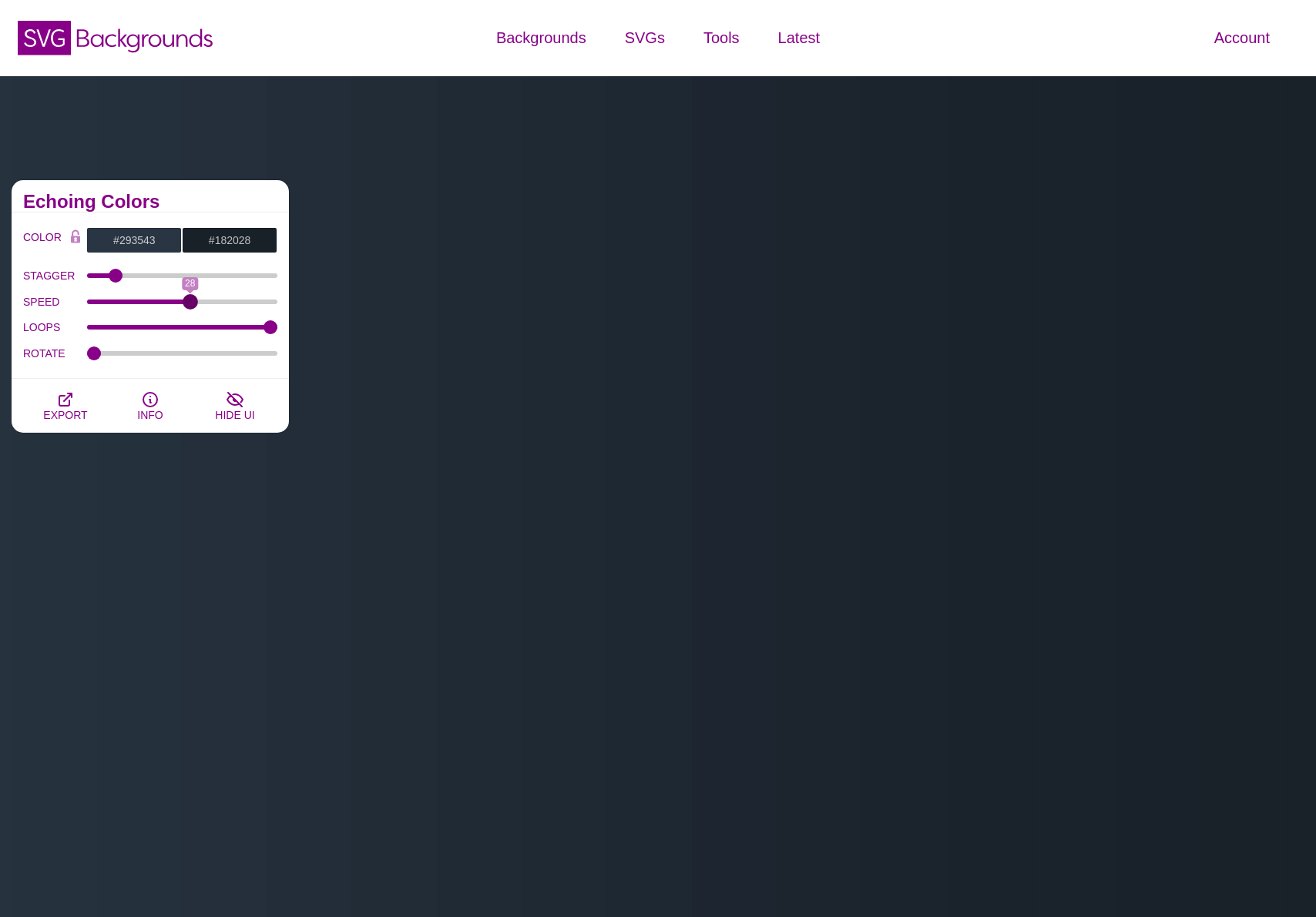
type input "28"
click at [189, 303] on input "SPEED" at bounding box center [182, 302] width 191 height 6
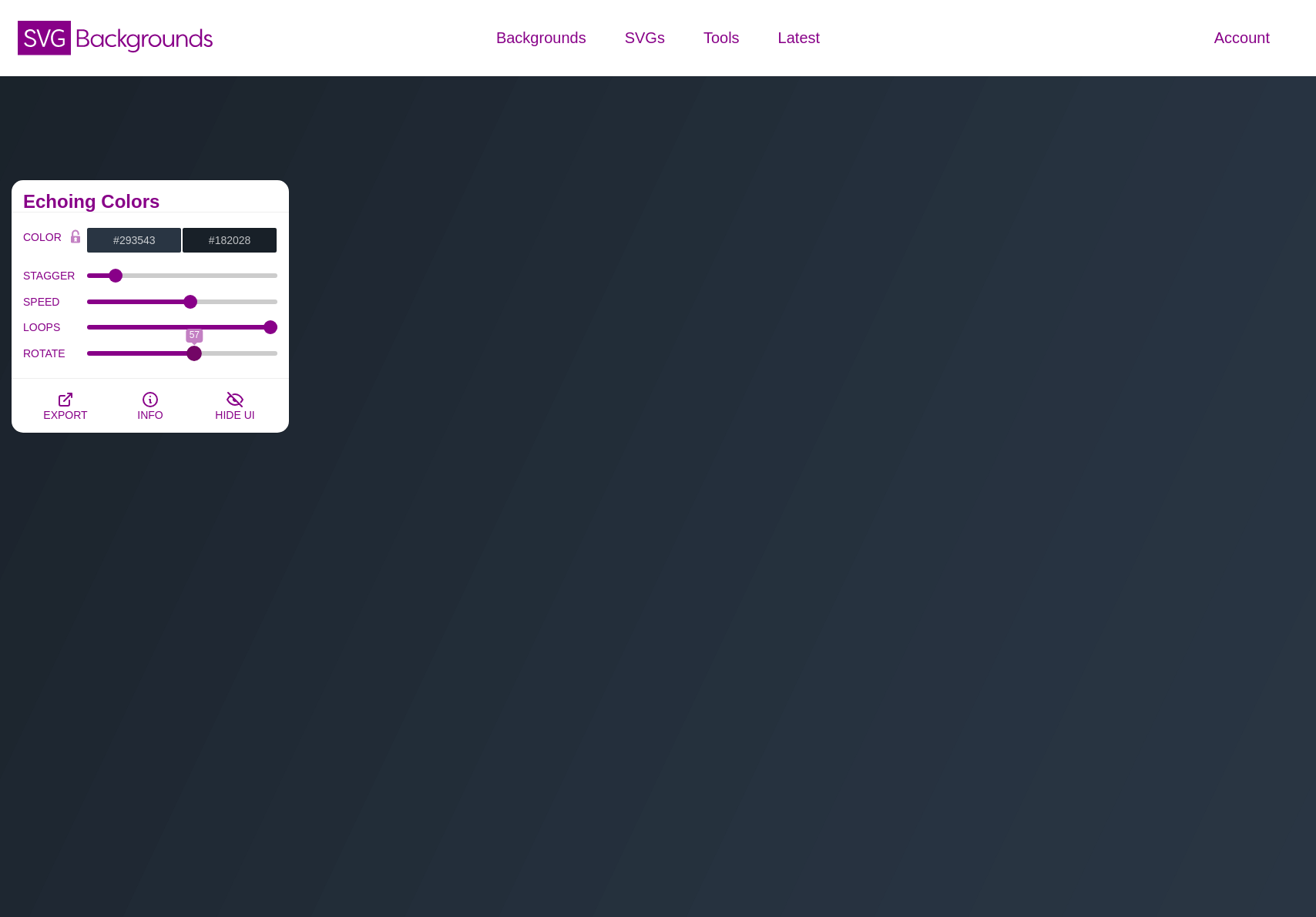
drag, startPoint x: 117, startPoint y: 351, endPoint x: 194, endPoint y: 356, distance: 77.2
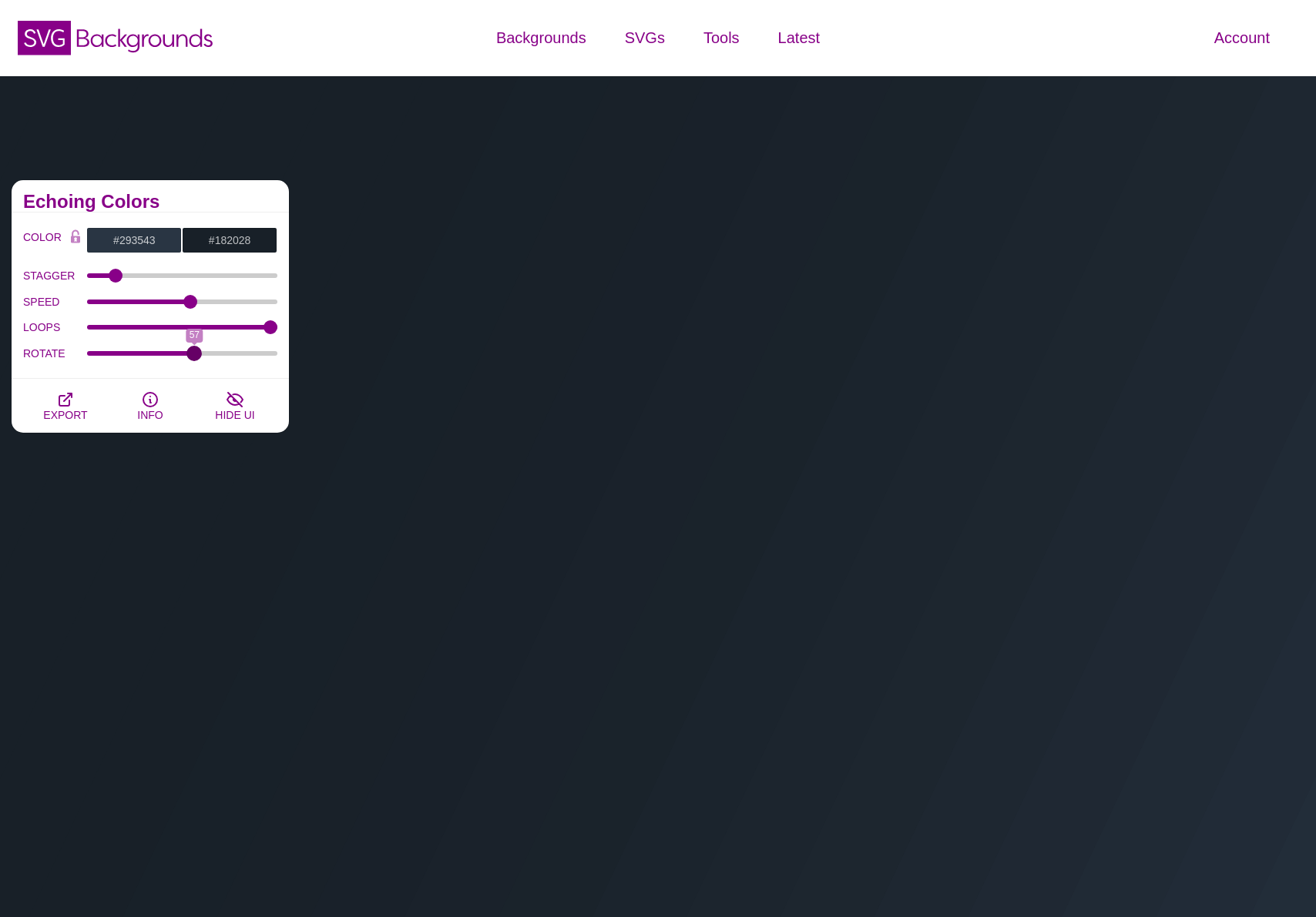
type input "57"
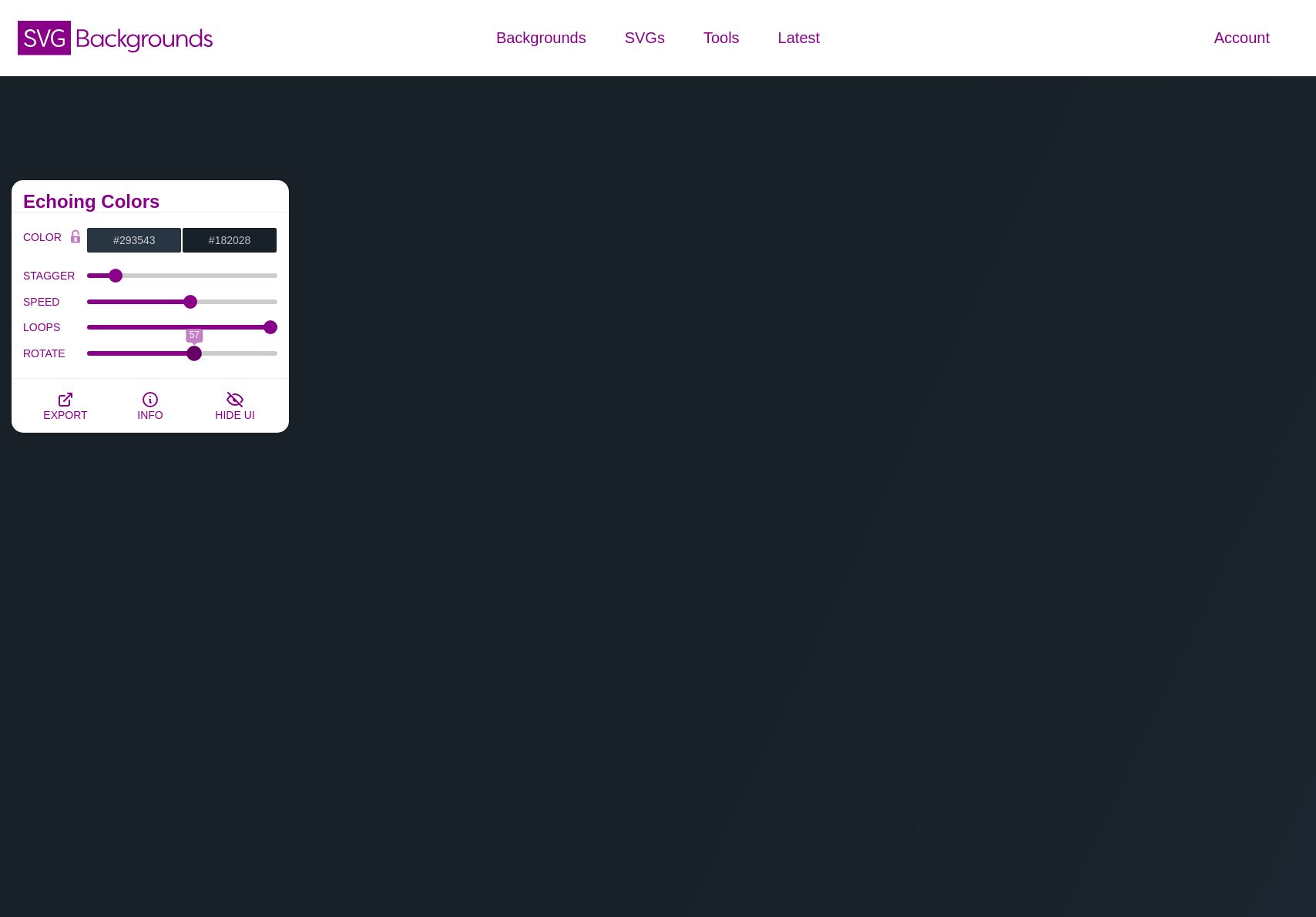
click at [194, 356] on input "ROTATE" at bounding box center [182, 353] width 191 height 6
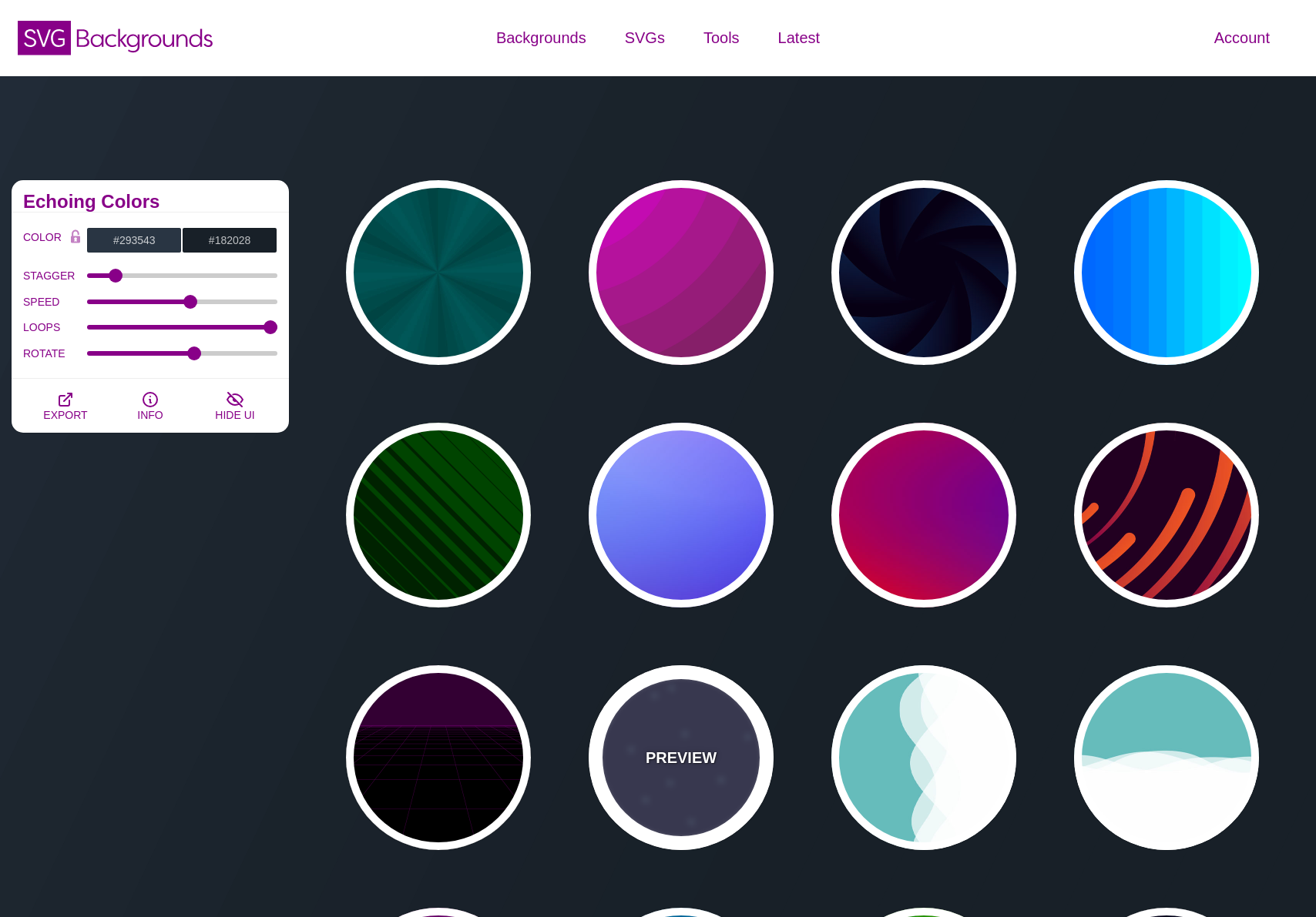
click at [641, 725] on div "PREVIEW" at bounding box center [680, 757] width 185 height 185
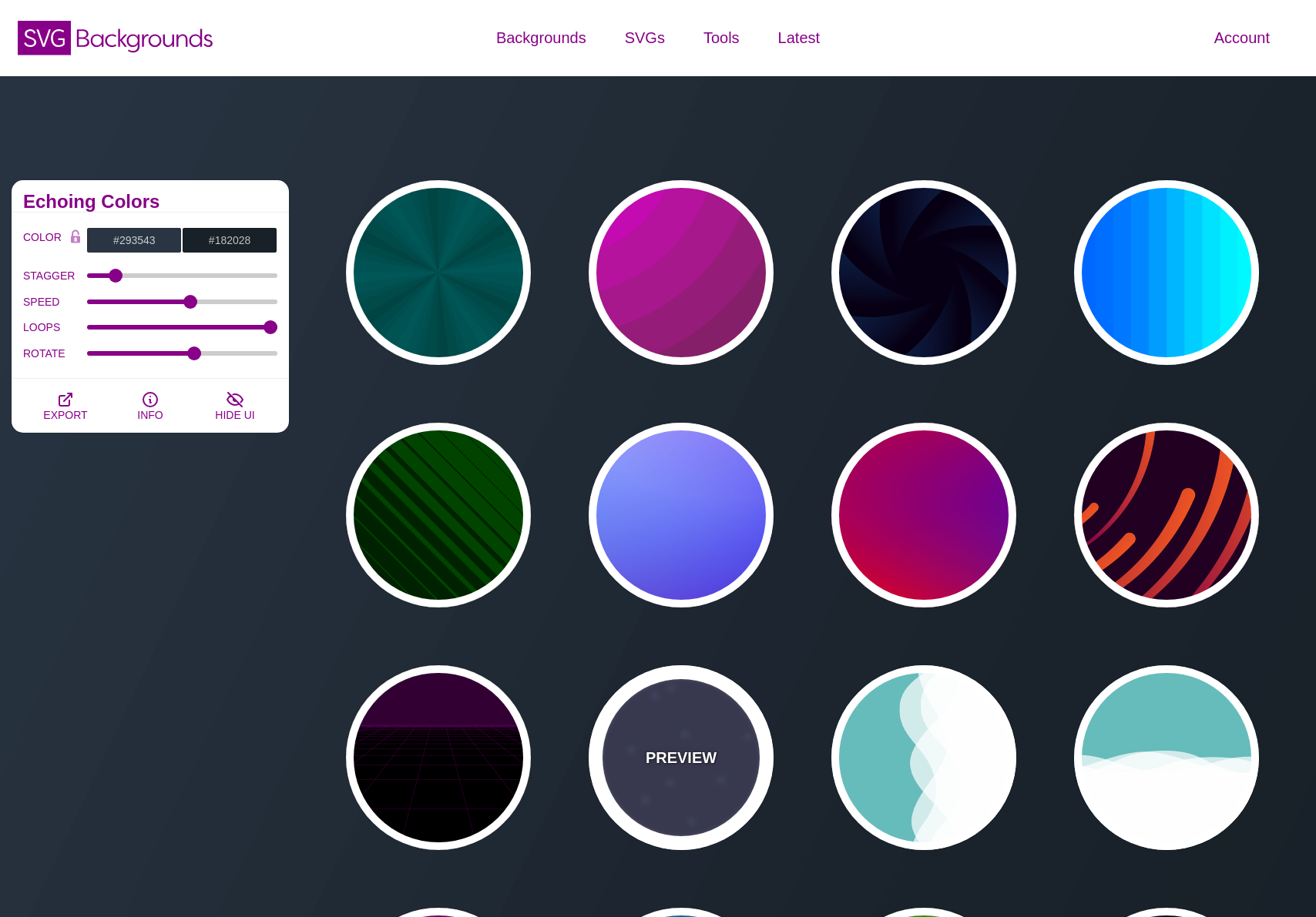
type input "#333355"
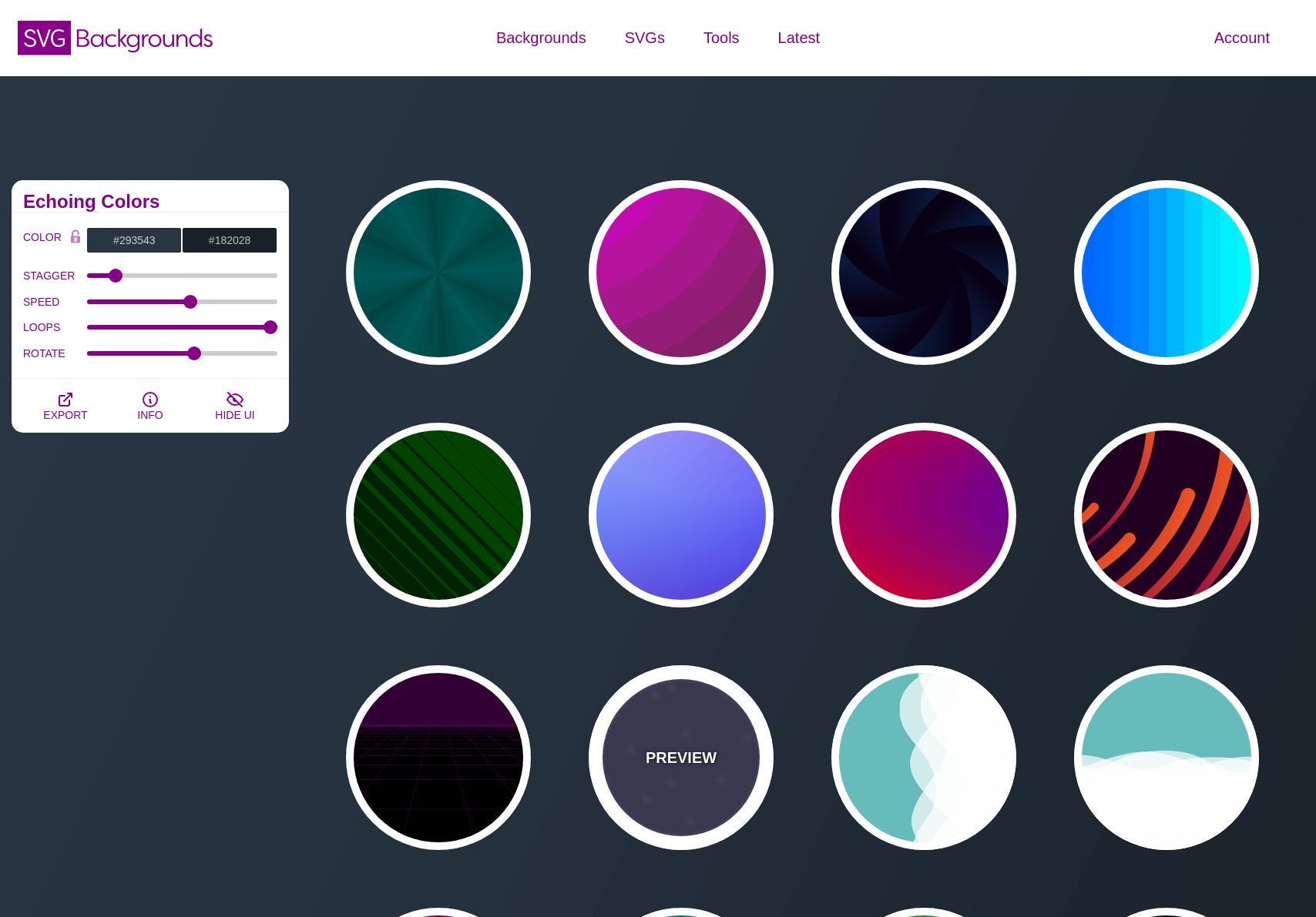
type input "#AAEEFF"
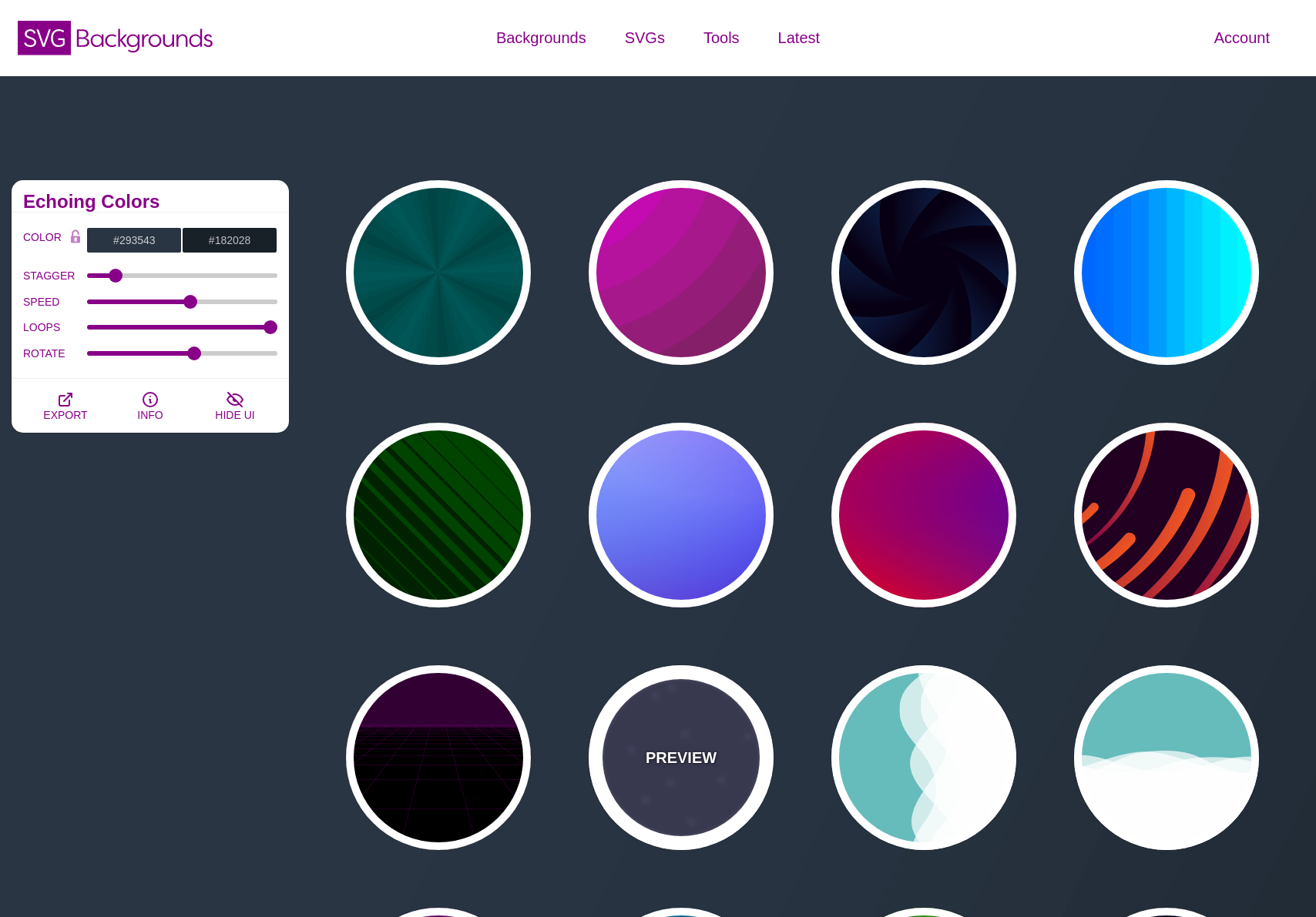
type input "15"
type input "40"
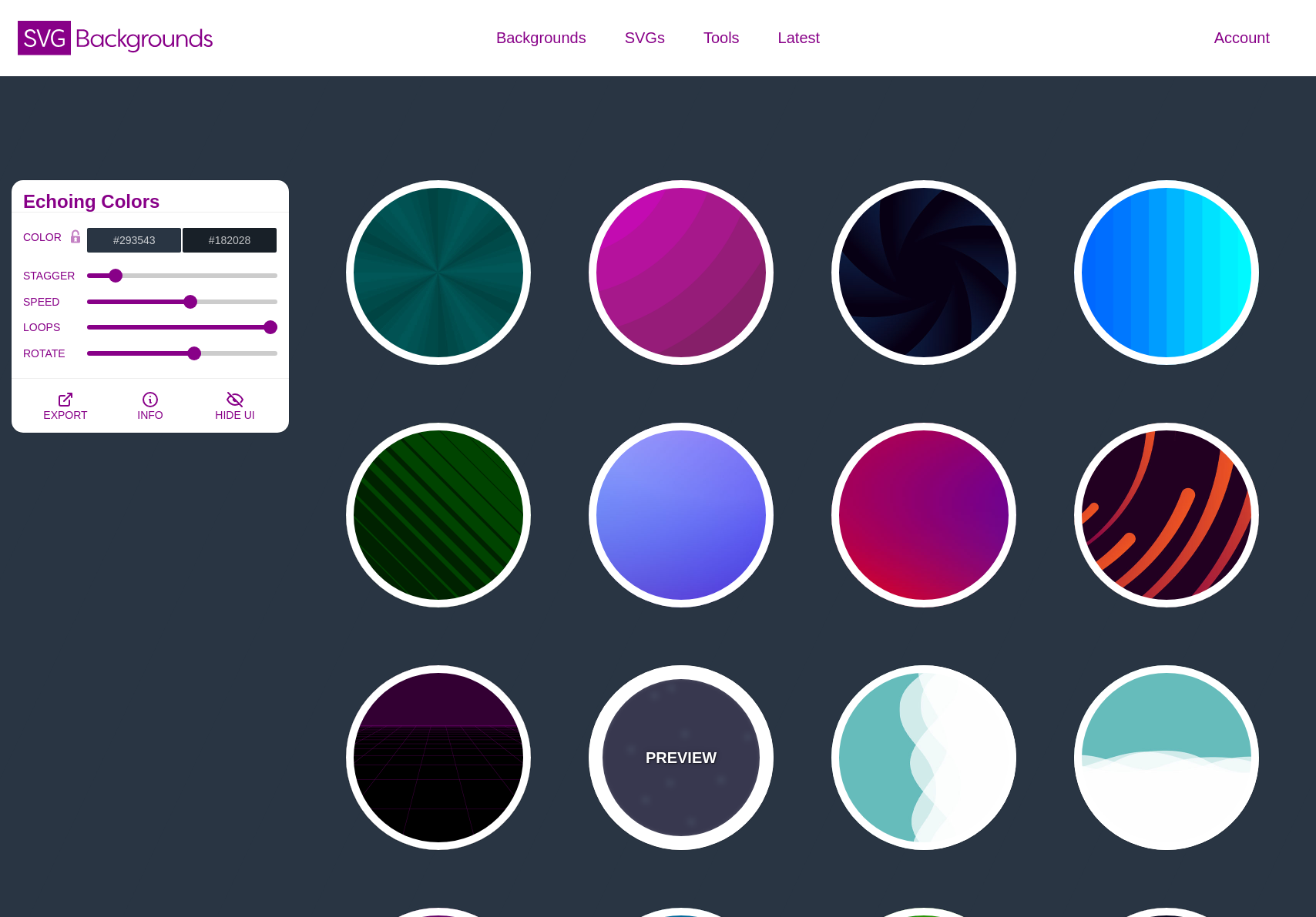
type input "5"
type input "1"
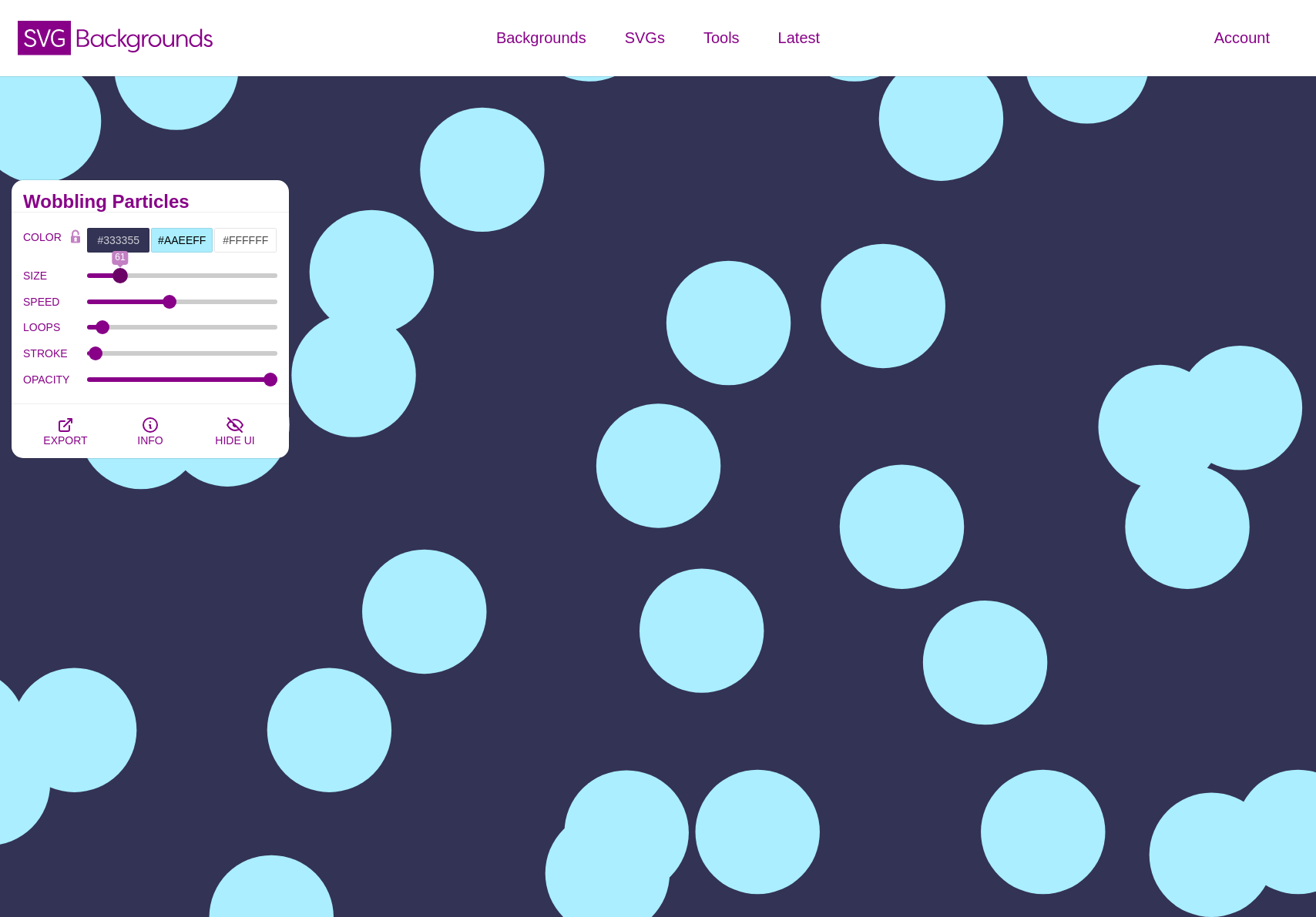
drag, startPoint x: 104, startPoint y: 277, endPoint x: 120, endPoint y: 287, distance: 18.9
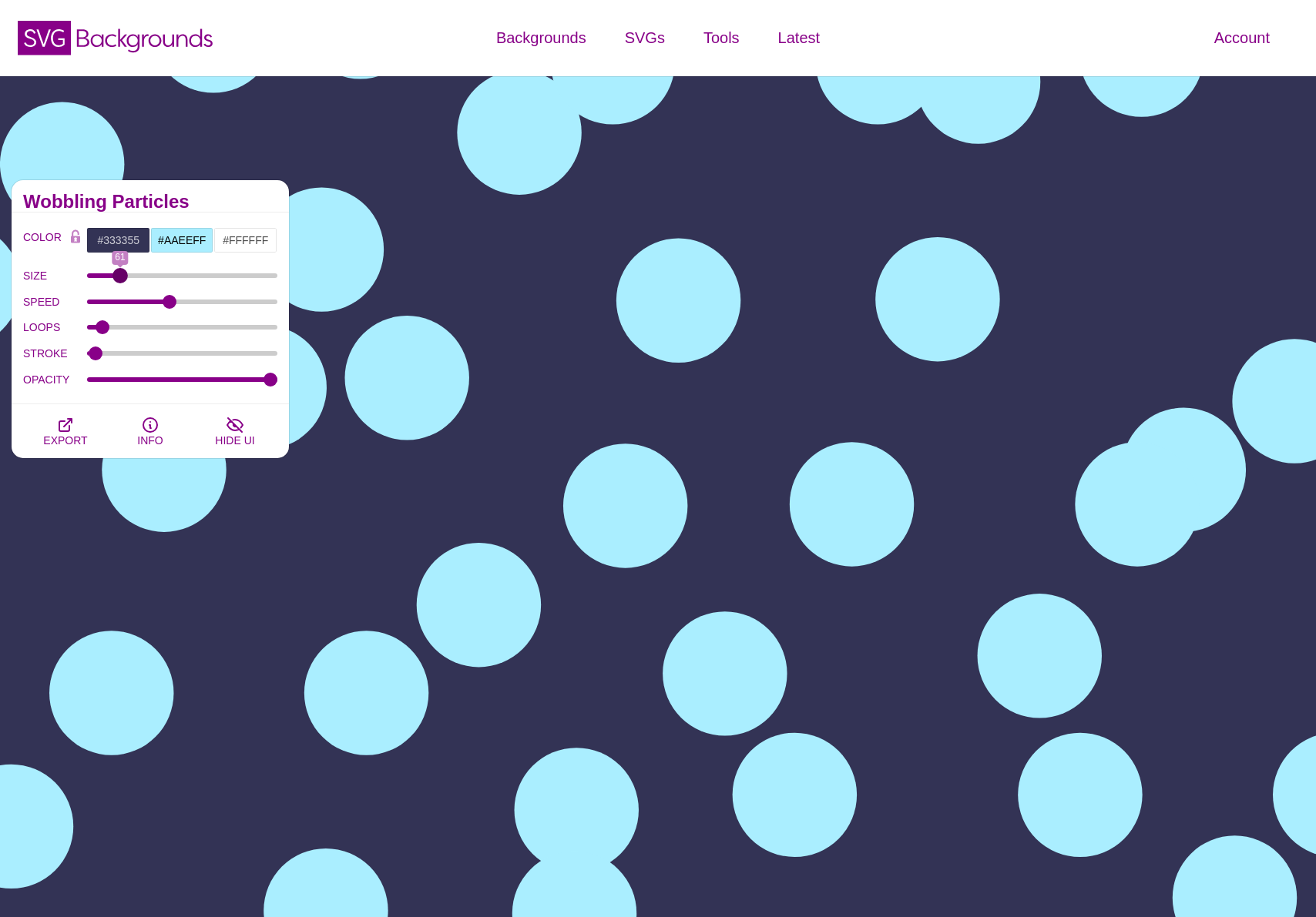
click at [120, 279] on input "SIZE" at bounding box center [182, 275] width 191 height 6
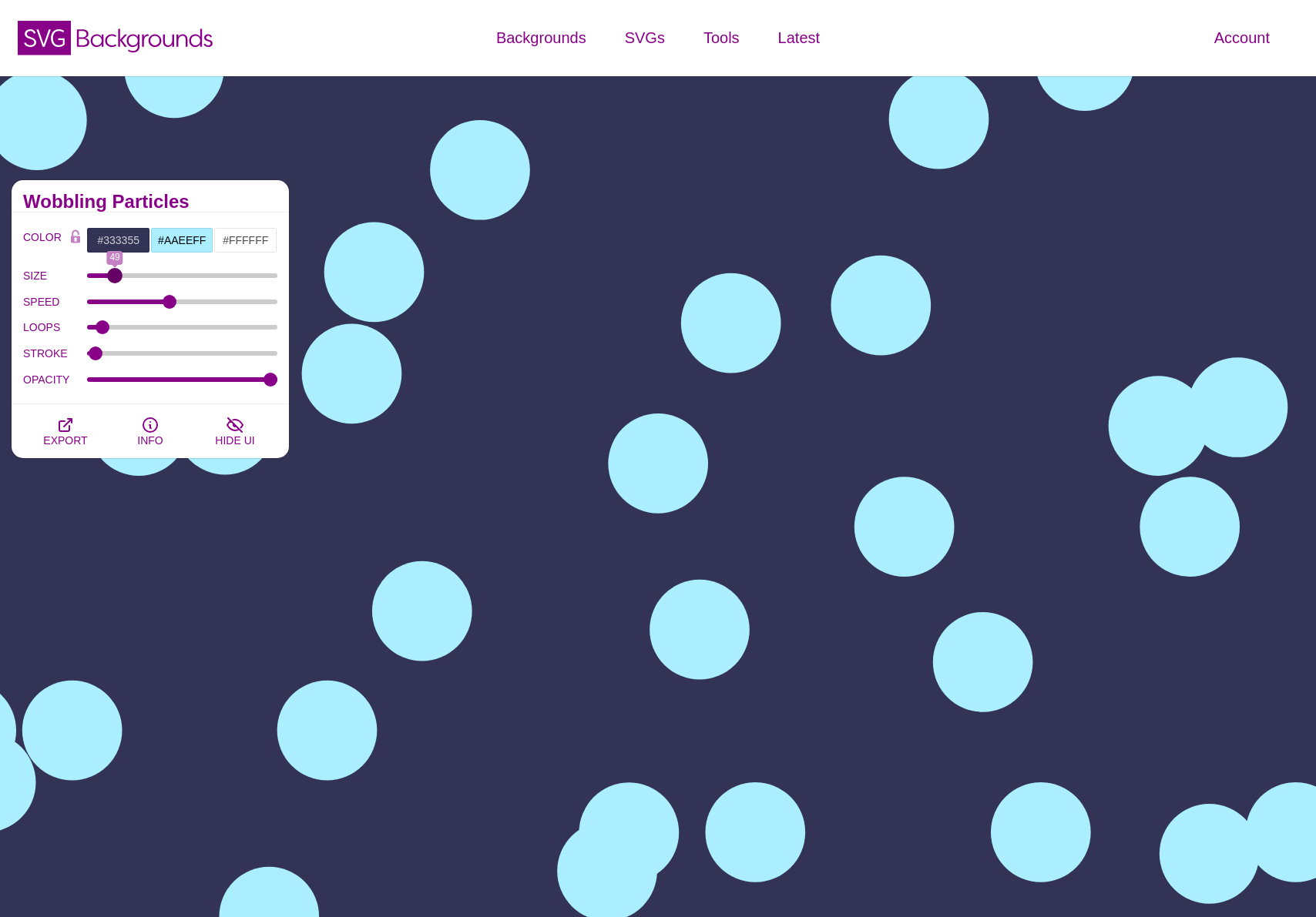
drag, startPoint x: 122, startPoint y: 278, endPoint x: 115, endPoint y: 282, distance: 8.1
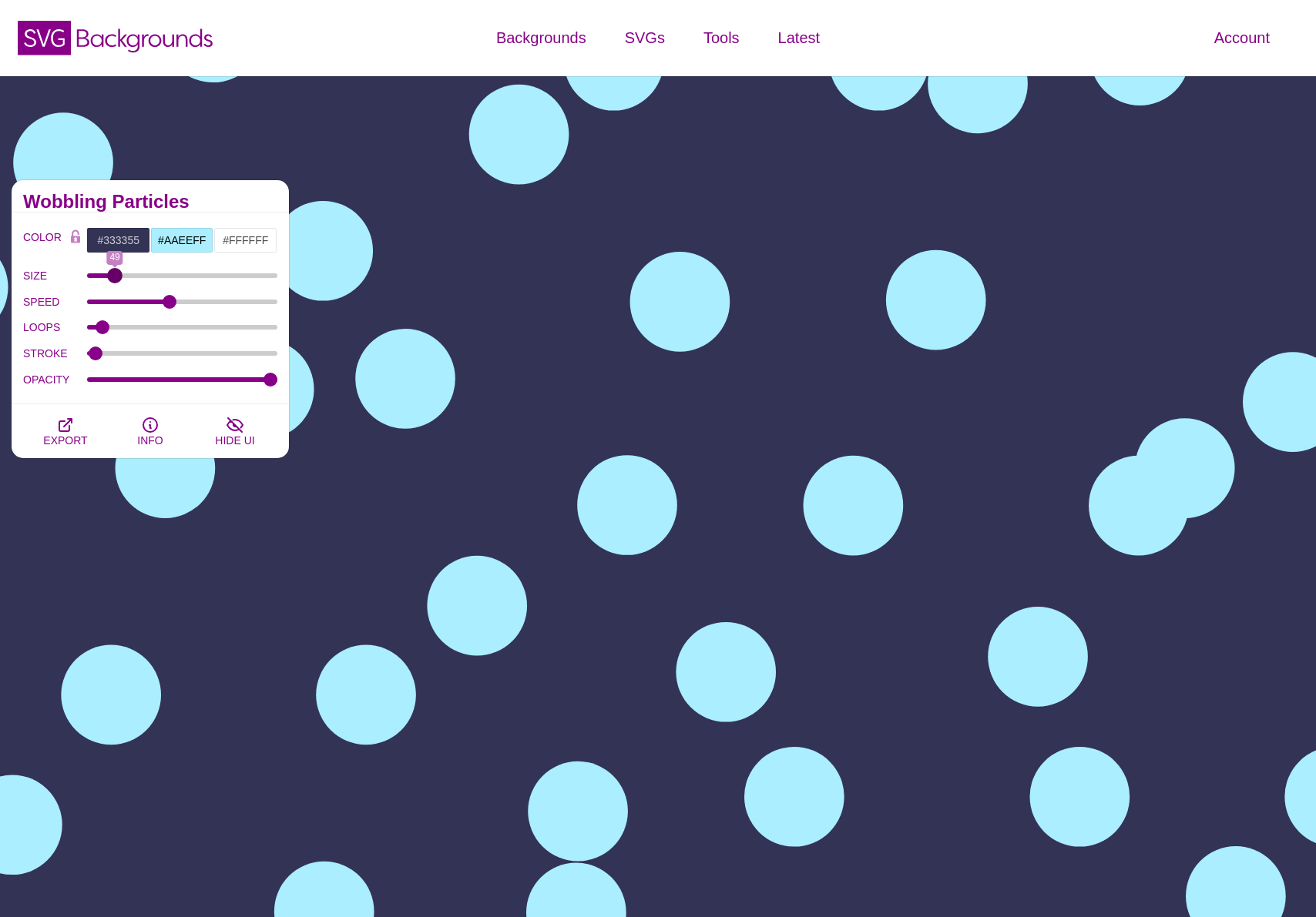
type input "49"
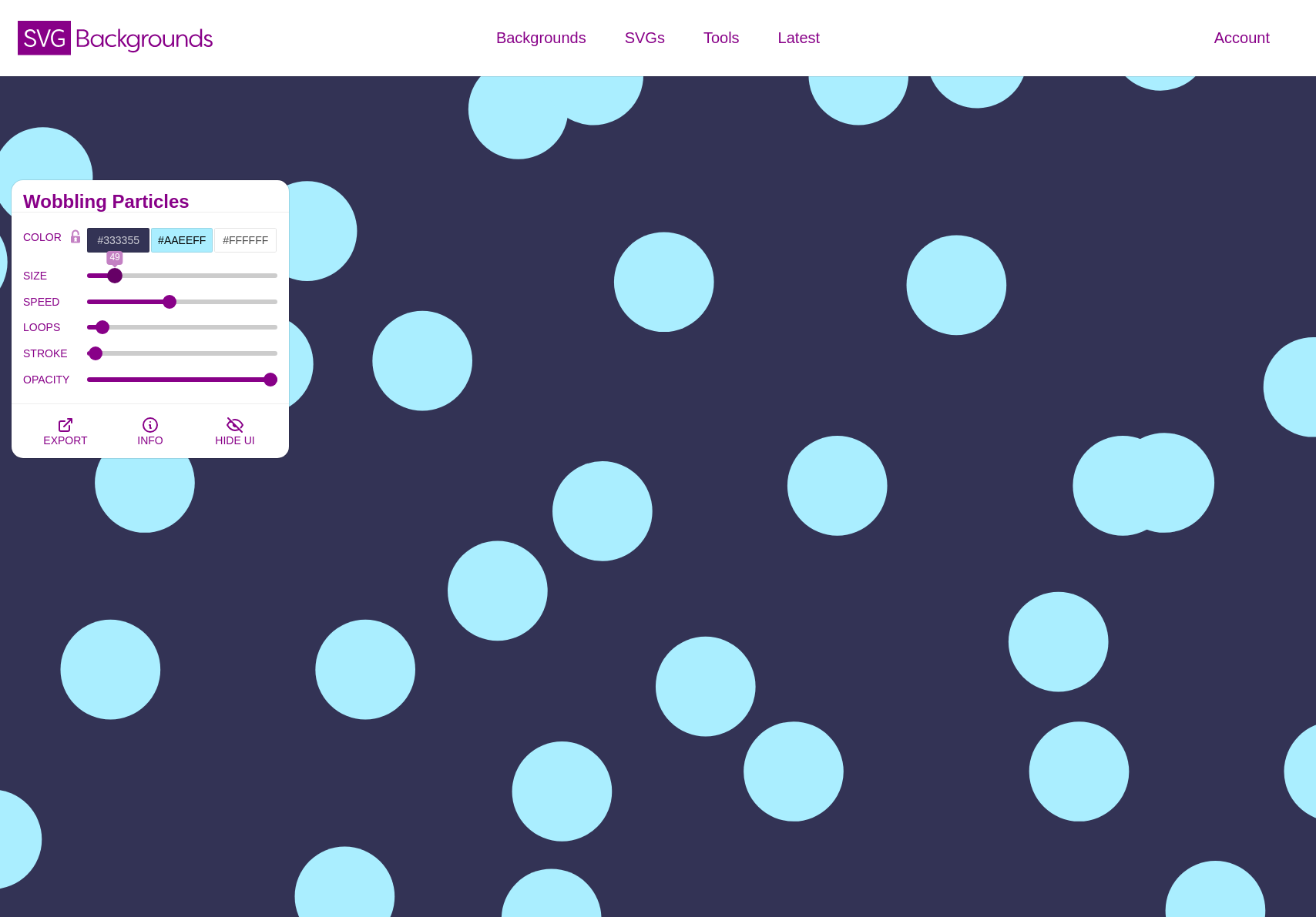
click at [115, 279] on input "SIZE" at bounding box center [182, 275] width 191 height 6
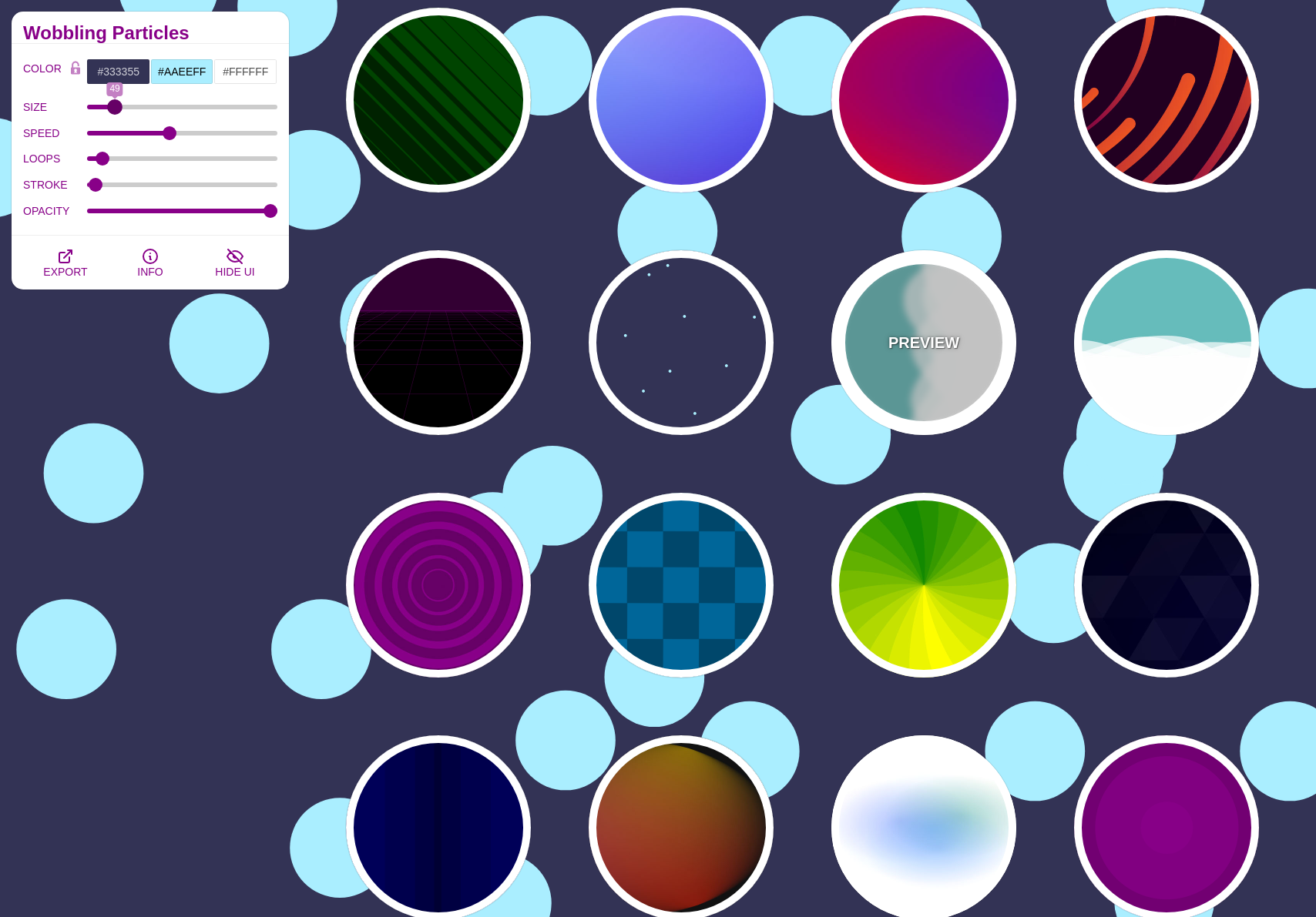
scroll to position [0, 0]
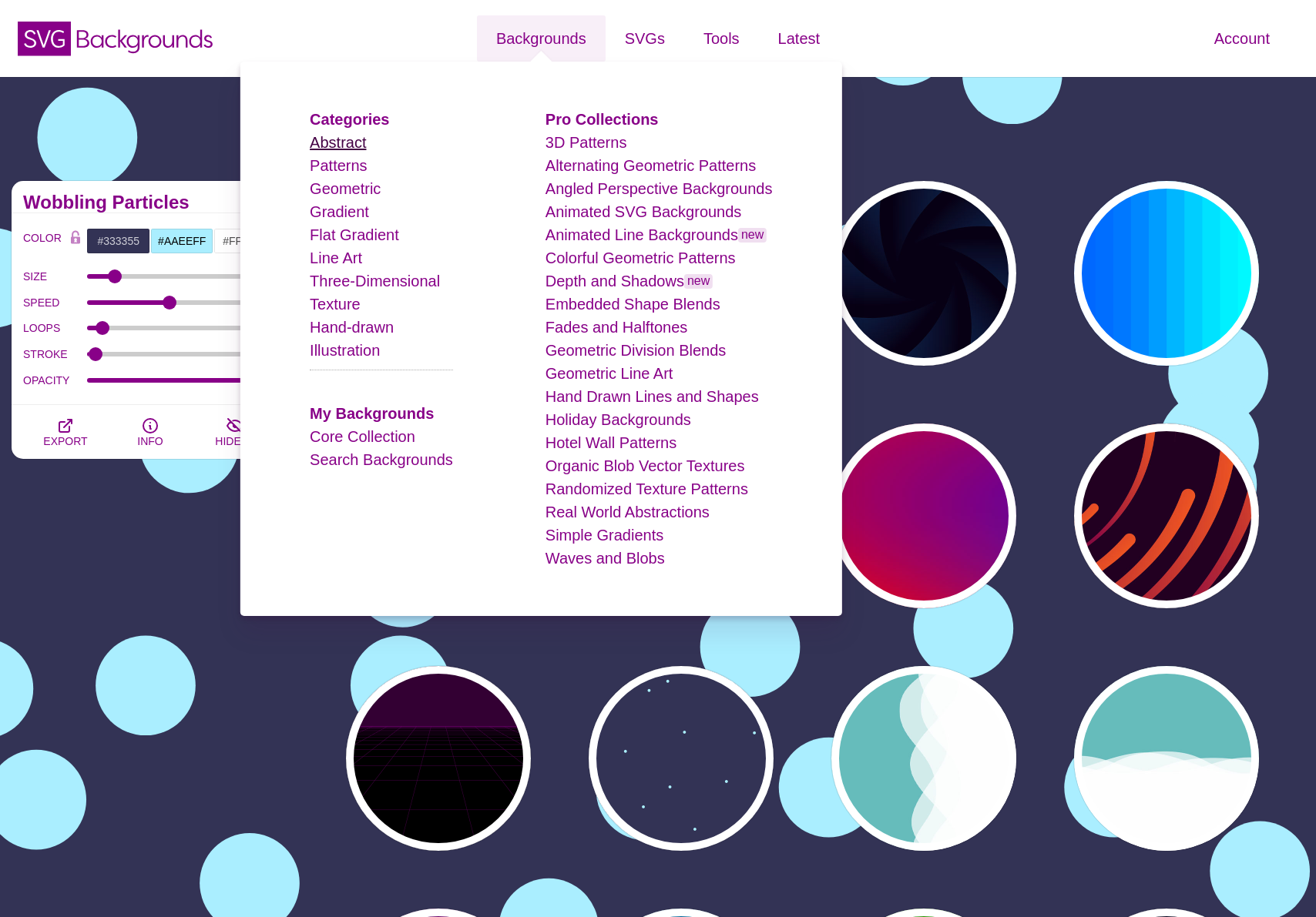
click at [339, 149] on link "Abstract" at bounding box center [338, 142] width 57 height 17
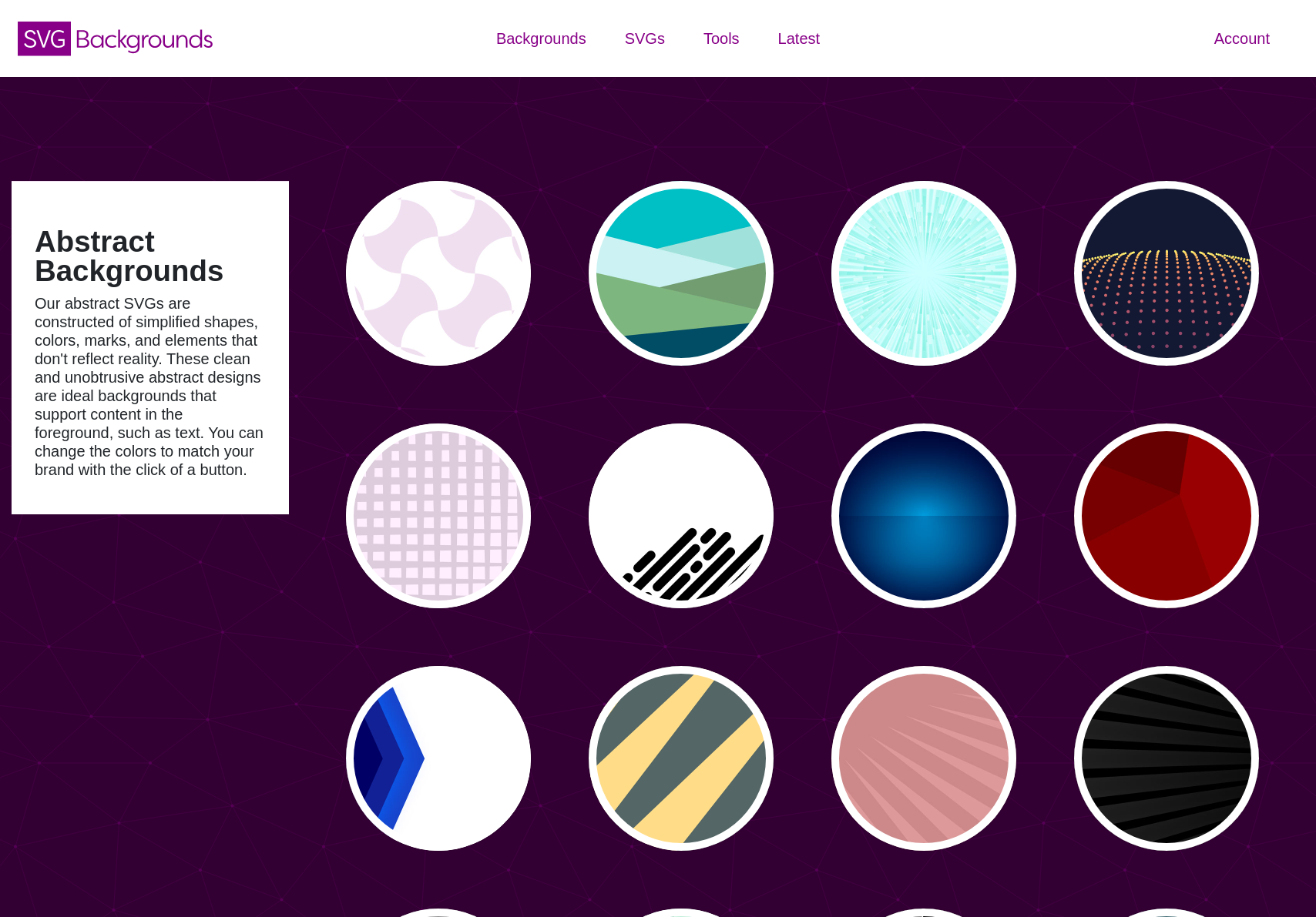
type input "#450057"
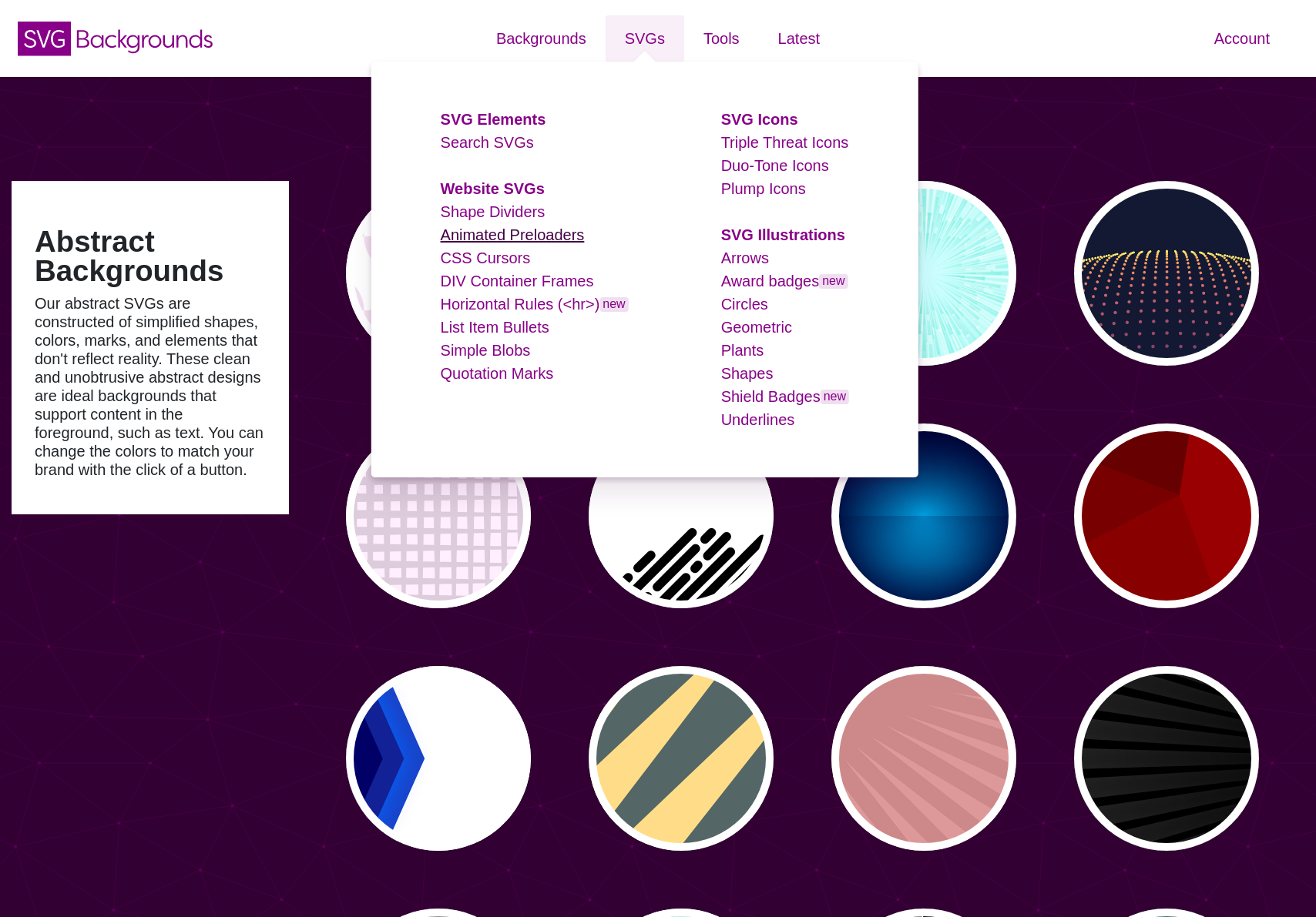
click at [492, 230] on link "Animated Preloaders" at bounding box center [512, 234] width 144 height 17
